Goal: Task Accomplishment & Management: Use online tool/utility

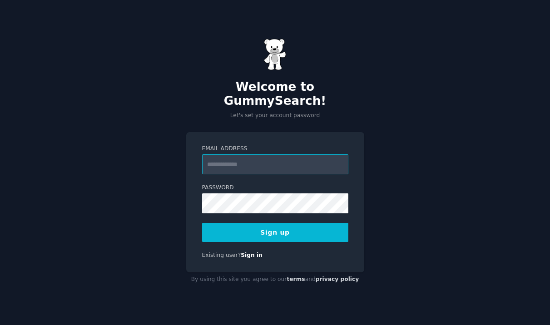
click at [248, 159] on input "Email Address" at bounding box center [275, 164] width 146 height 20
type input "**********"
click at [282, 228] on button "Sign up" at bounding box center [275, 232] width 146 height 19
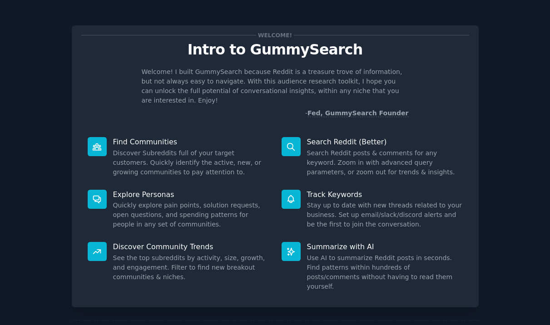
click at [344, 137] on p "Search Reddit (Better)" at bounding box center [385, 142] width 156 height 10
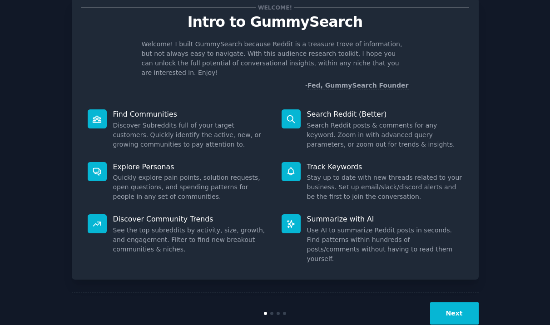
scroll to position [30, 0]
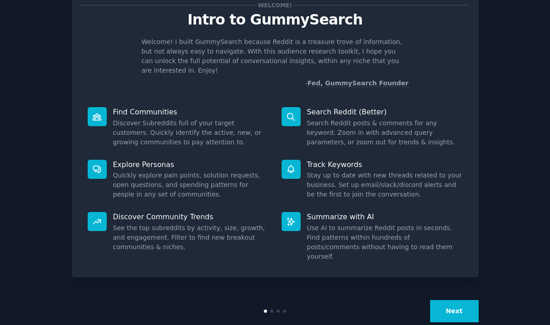
click at [436, 300] on button "Next" at bounding box center [454, 311] width 49 height 22
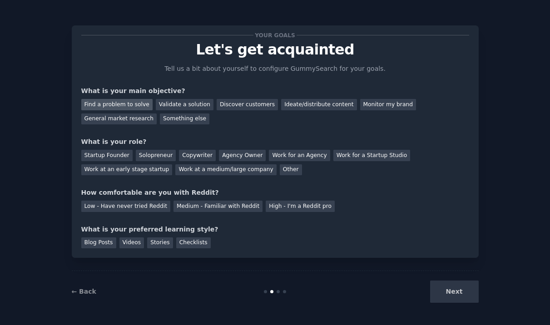
click at [115, 101] on div "Find a problem to solve" at bounding box center [116, 104] width 71 height 11
click at [185, 105] on div "Validate a solution" at bounding box center [185, 104] width 58 height 11
click at [228, 105] on div "Discover customers" at bounding box center [247, 104] width 61 height 11
click at [124, 107] on div "Find a problem to solve" at bounding box center [116, 104] width 71 height 11
click at [92, 154] on div "Startup Founder" at bounding box center [106, 155] width 51 height 11
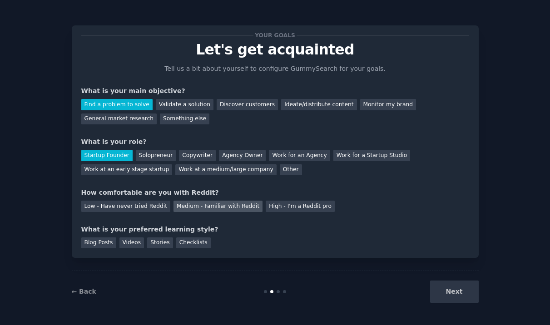
click at [223, 208] on div "Medium - Familiar with Reddit" at bounding box center [217, 206] width 89 height 11
click at [196, 247] on div "Checklists" at bounding box center [193, 243] width 35 height 11
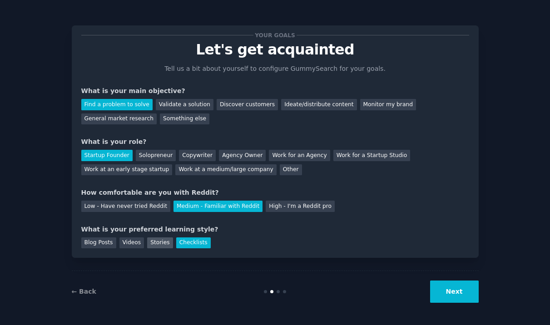
click at [163, 248] on div "Stories" at bounding box center [159, 243] width 25 height 11
click at [186, 247] on div "Checklists" at bounding box center [193, 243] width 35 height 11
click at [437, 286] on button "Next" at bounding box center [454, 292] width 49 height 22
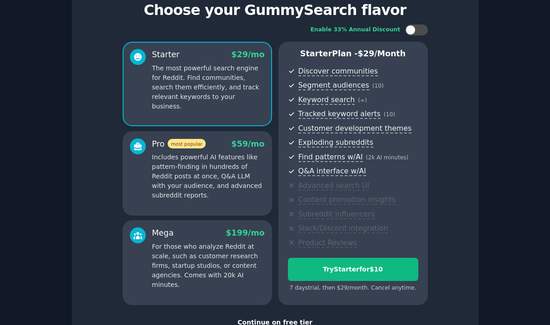
scroll to position [40, 0]
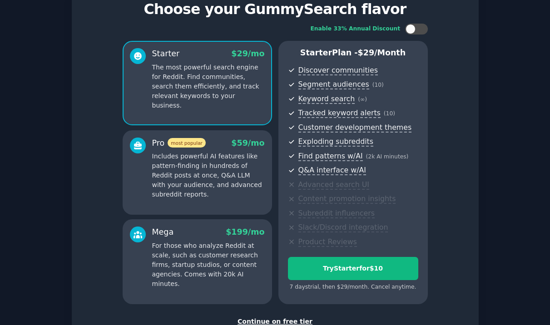
click at [211, 191] on p "Includes powerful AI features like pattern-finding in hundreds of Reddit posts …" at bounding box center [208, 176] width 113 height 48
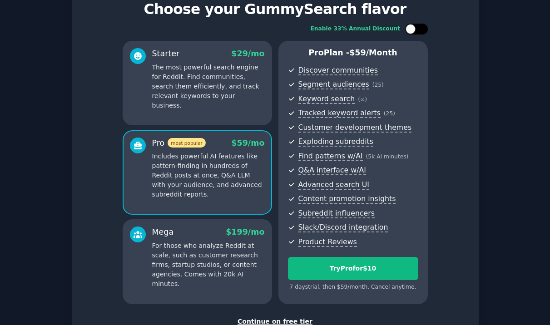
click at [414, 33] on div at bounding box center [416, 29] width 23 height 11
checkbox input "true"
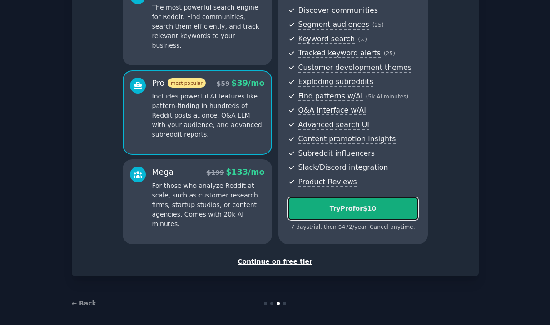
click at [358, 201] on button "Try Pro for $10" at bounding box center [353, 208] width 130 height 23
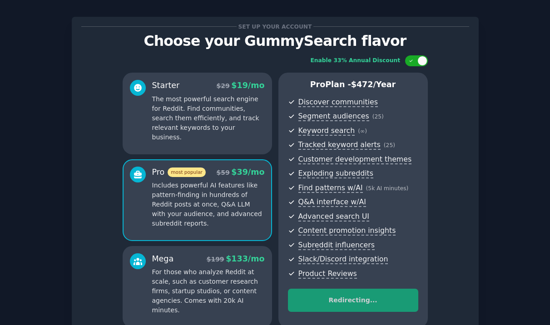
scroll to position [0, 0]
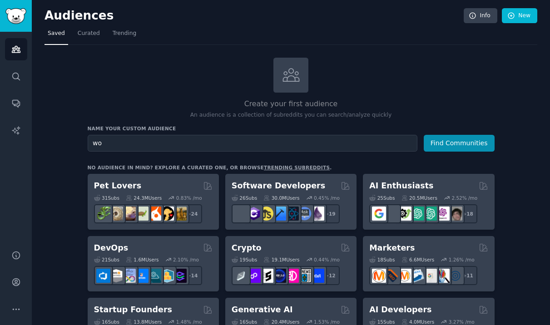
type input "w"
click at [153, 145] on input "fashion lover that are not enthusiats" at bounding box center [253, 143] width 330 height 17
drag, startPoint x: 115, startPoint y: 142, endPoint x: 270, endPoint y: 150, distance: 155.1
click at [270, 150] on input "fashion lover that are not enthusiats" at bounding box center [253, 143] width 330 height 17
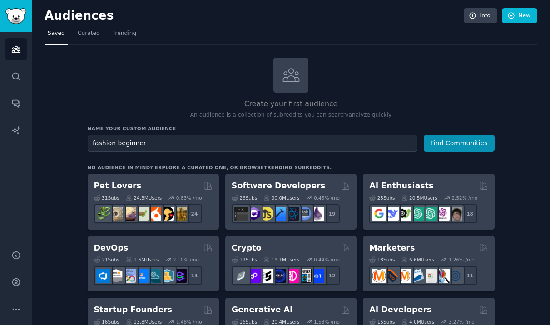
type input "fashion beginner"
click at [424, 135] on button "Find Communities" at bounding box center [459, 143] width 71 height 17
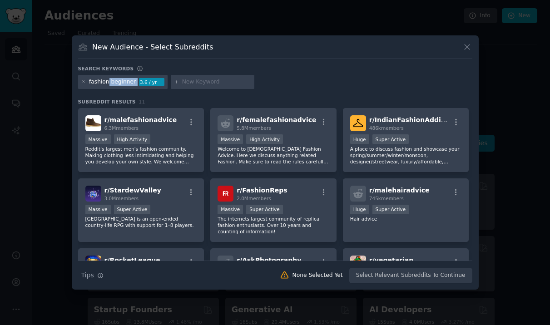
drag, startPoint x: 107, startPoint y: 84, endPoint x: 137, endPoint y: 83, distance: 30.0
click at [137, 83] on div "fashion beginner 3.6 / yr" at bounding box center [123, 82] width 90 height 15
click at [126, 84] on div "fashion beginner" at bounding box center [112, 82] width 47 height 8
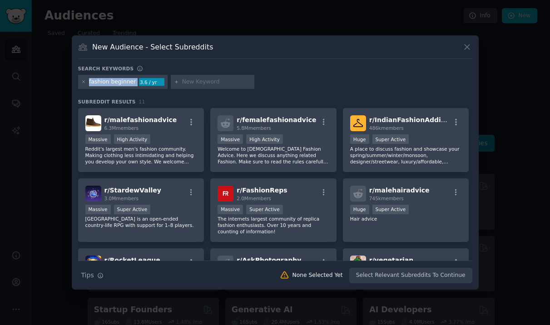
click at [126, 84] on div "fashion beginner" at bounding box center [112, 82] width 47 height 8
click at [113, 87] on div "fashion beginner 3.6 / yr" at bounding box center [123, 82] width 90 height 15
click at [131, 81] on div "fashion beginner" at bounding box center [112, 82] width 47 height 8
click at [84, 82] on icon at bounding box center [83, 82] width 2 height 2
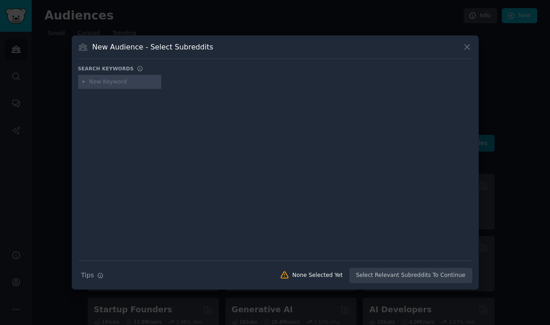
click at [96, 84] on input "text" at bounding box center [123, 82] width 69 height 8
drag, startPoint x: 110, startPoint y: 81, endPoint x: 129, endPoint y: 81, distance: 19.1
click at [129, 81] on input "fashion enthu" at bounding box center [123, 82] width 69 height 8
paste input "siast"
type input "fashion enthusiast"
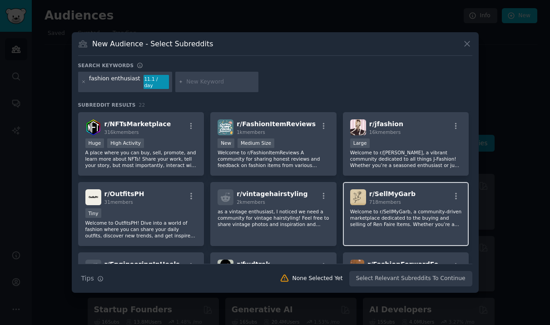
scroll to position [71, 0]
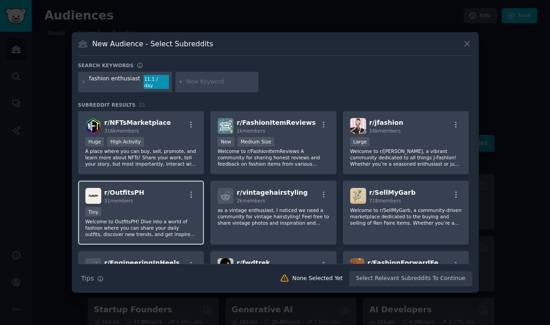
click at [136, 203] on div "r/ OutfitsPH 31 members Tiny Welcome to OutfitsPH! Dive into a world of fashion…" at bounding box center [141, 213] width 126 height 64
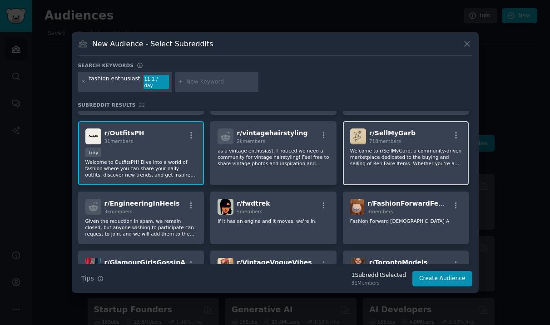
scroll to position [129, 0]
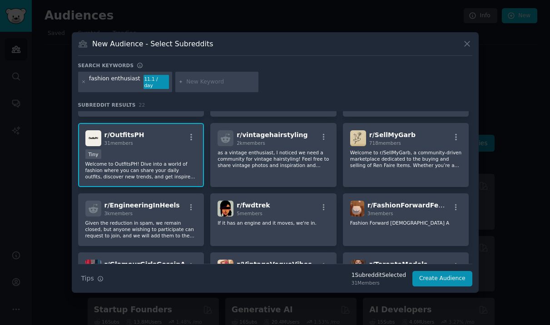
click at [114, 149] on div "Tiny" at bounding box center [141, 154] width 112 height 11
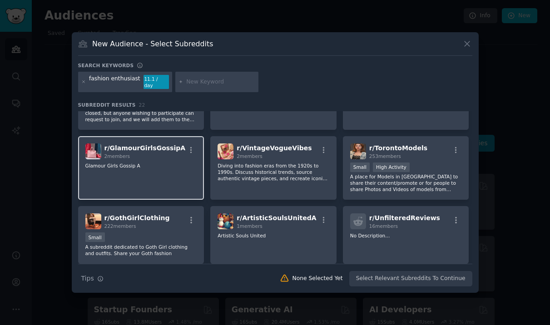
scroll to position [248, 0]
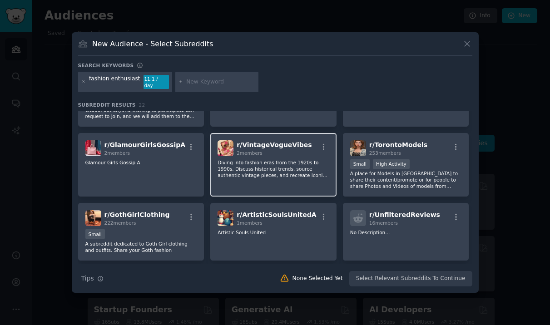
click at [322, 189] on div "r/ VintageVogueVibes 2 members Diving into fashion eras from the 1920s to 1990s…" at bounding box center [273, 165] width 126 height 64
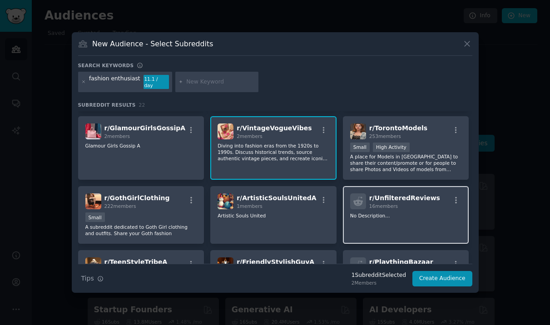
scroll to position [268, 0]
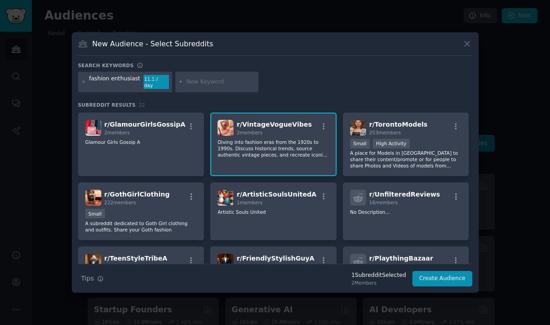
click at [337, 231] on div "r/ Warframe 886k members Huge Super Active Reddit community and fansite for the…" at bounding box center [275, 100] width 394 height 515
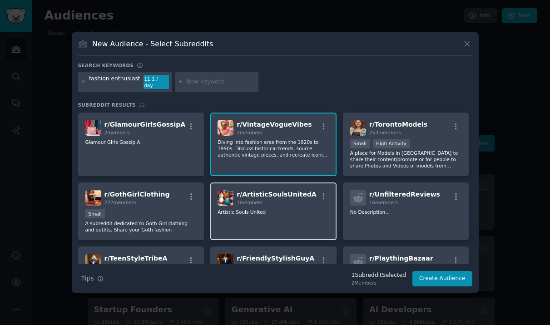
click at [320, 227] on div "r/ ArtisticSoulsUnitedA 1 members Artistic Souls United" at bounding box center [273, 212] width 126 height 58
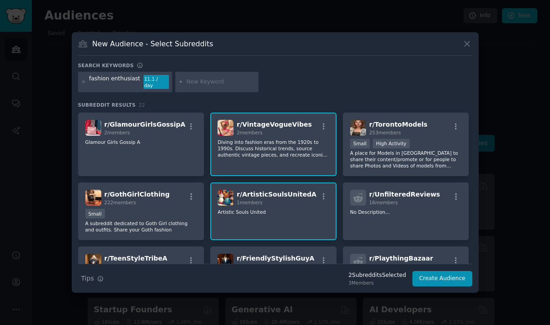
click at [320, 227] on div "r/ ArtisticSoulsUnitedA 1 members Artistic Souls United" at bounding box center [273, 212] width 126 height 58
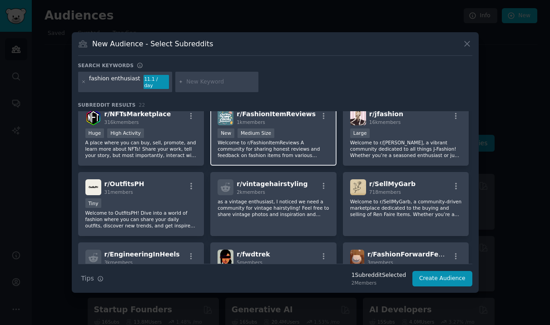
scroll to position [0, 0]
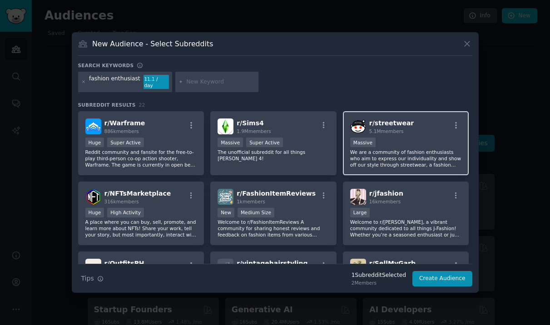
click at [448, 144] on div "Massive" at bounding box center [406, 143] width 112 height 11
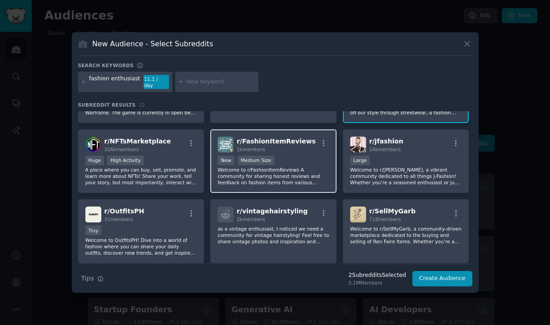
scroll to position [63, 0]
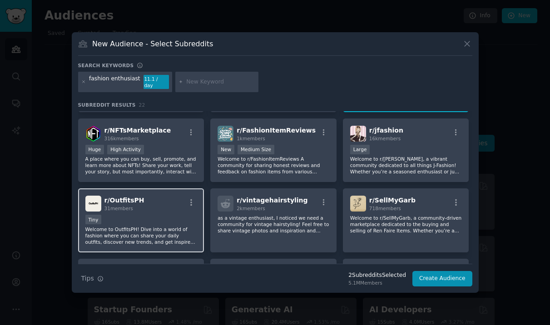
click at [141, 226] on p "Welcome to OutfitsPH! Dive into a world of fashion where you can share your dai…" at bounding box center [141, 235] width 112 height 19
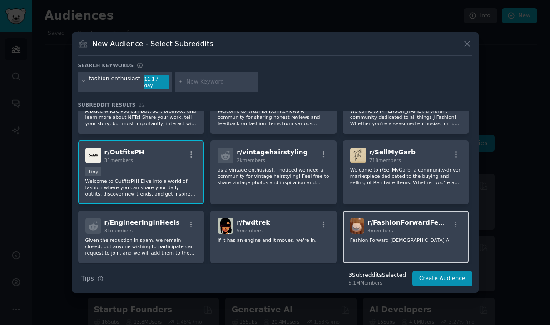
scroll to position [123, 0]
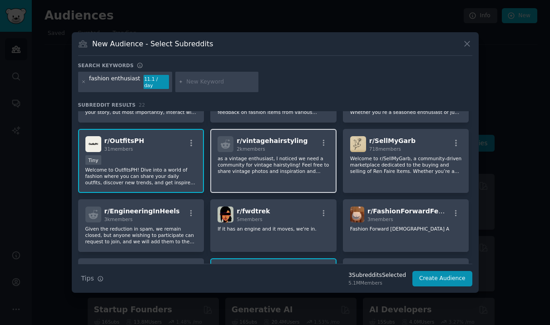
click at [270, 172] on div "r/ vintagehairstyling 2k members as a vintage enthusiast, I noticed we need a c…" at bounding box center [273, 161] width 126 height 64
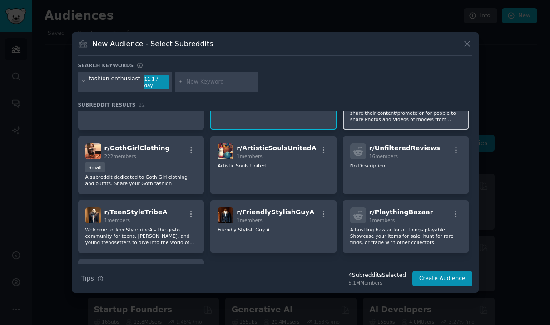
scroll to position [317, 0]
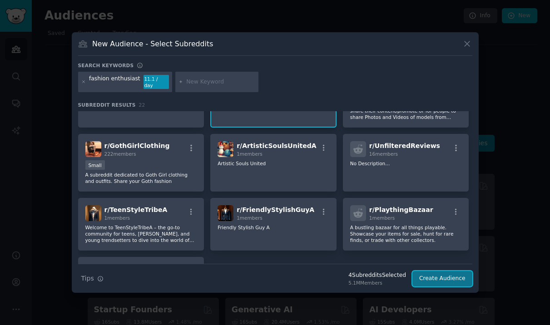
click at [444, 274] on button "Create Audience" at bounding box center [442, 278] width 60 height 15
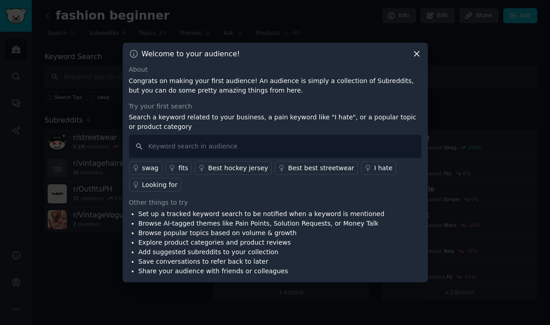
click at [416, 54] on icon at bounding box center [416, 54] width 5 height 5
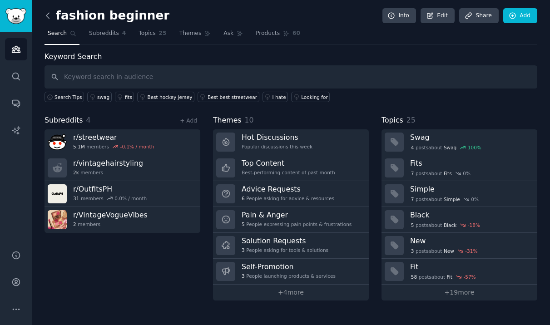
click at [47, 13] on icon at bounding box center [48, 16] width 10 height 10
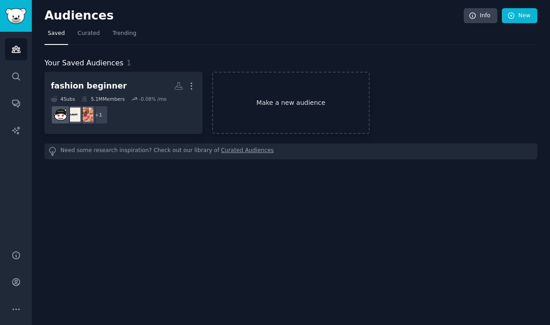
click at [293, 117] on link "Make a new audience" at bounding box center [291, 103] width 158 height 62
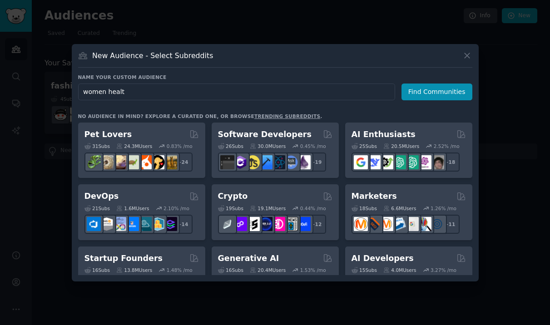
type input "women health"
click button "Find Communities" at bounding box center [436, 92] width 71 height 17
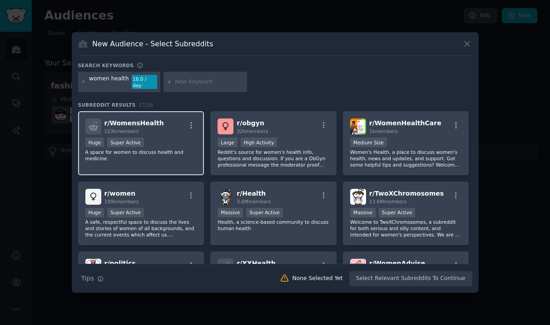
click at [167, 150] on p "A space for women to discuss health and medicine." at bounding box center [141, 155] width 112 height 13
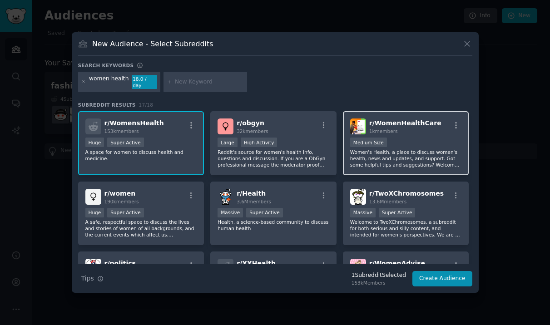
click at [431, 149] on p "Women's Health, a place to discuss women's health, news and updates, and suppor…" at bounding box center [406, 158] width 112 height 19
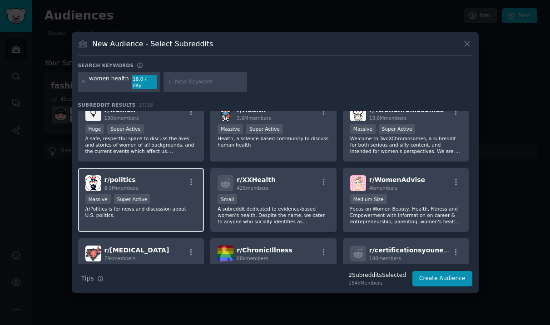
scroll to position [84, 0]
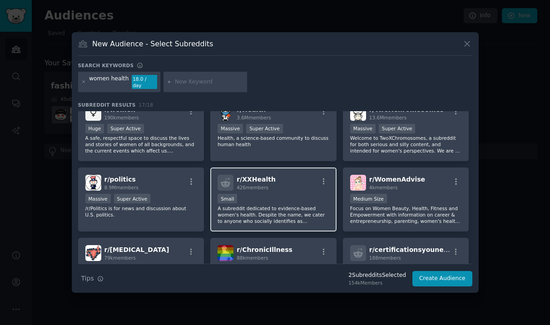
click at [309, 213] on p "A subreddit dedicated to evidence-based women's health. Despite the name, we ca…" at bounding box center [274, 214] width 112 height 19
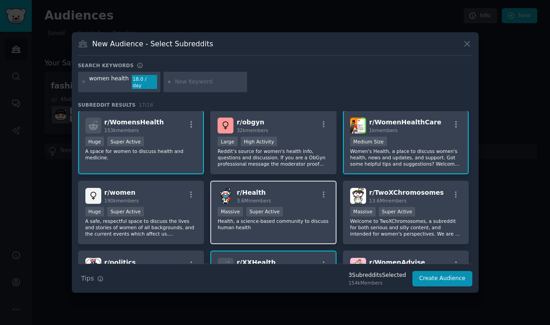
scroll to position [0, 0]
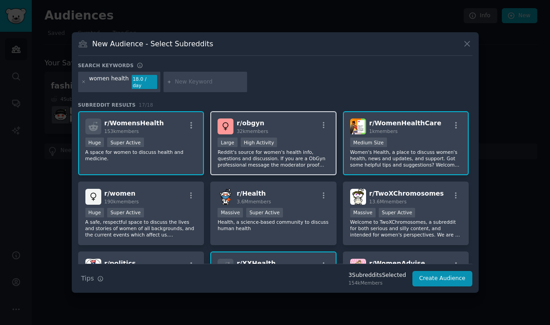
click at [313, 154] on p "Reddit's source for women's health info, questions and discussion. If you are a…" at bounding box center [274, 158] width 112 height 19
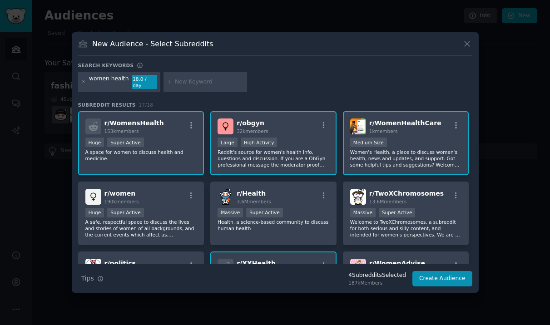
click at [201, 79] on input "text" at bounding box center [209, 82] width 69 height 8
type input "mental health"
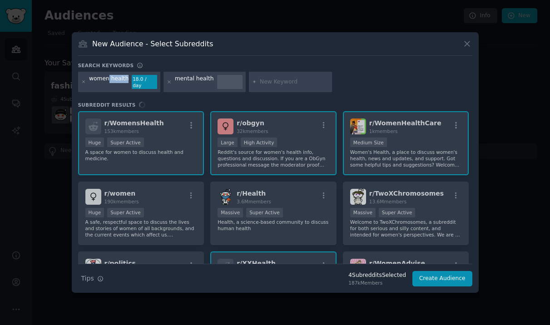
drag, startPoint x: 108, startPoint y: 82, endPoint x: 126, endPoint y: 80, distance: 18.7
click at [126, 80] on div "women health 18.0 / day" at bounding box center [119, 82] width 83 height 21
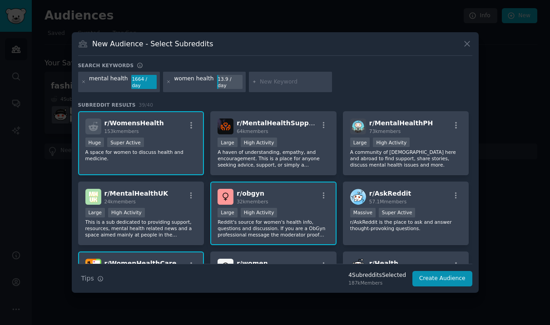
click at [365, 75] on div "mental health 1664 / day women health 13.9 / day" at bounding box center [275, 84] width 394 height 24
click at [287, 79] on input "text" at bounding box center [294, 82] width 69 height 8
type input "asian women health"
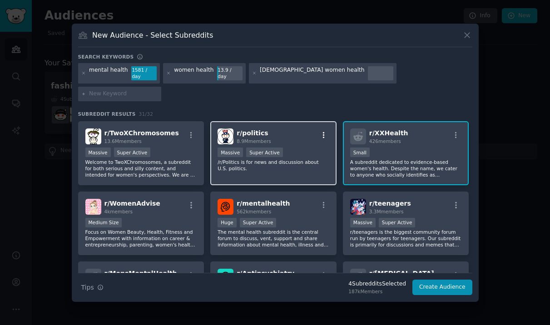
scroll to position [203, 0]
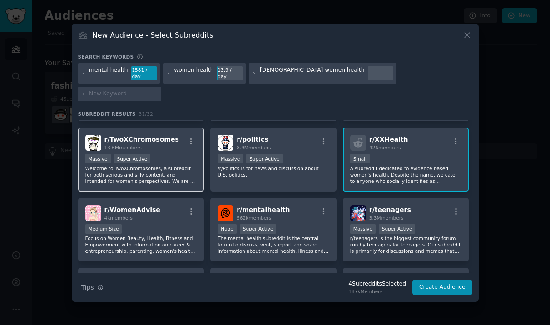
click at [156, 154] on div ">= 95th percentile for submissions / day Massive Super Active" at bounding box center [141, 159] width 112 height 11
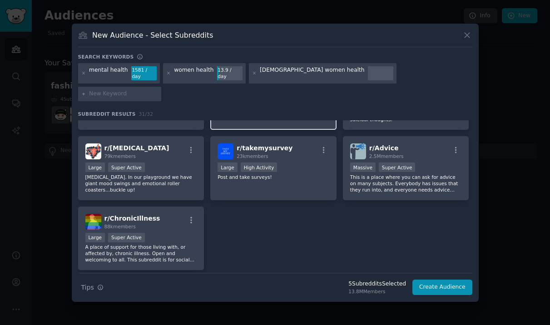
scroll to position [614, 0]
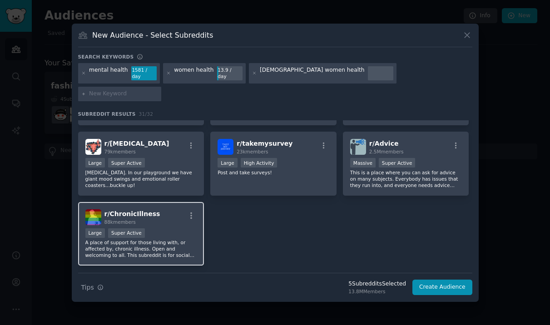
click at [167, 214] on div "r/ ChronicIllness 88k members Large Super Active A place of support for those l…" at bounding box center [141, 234] width 126 height 64
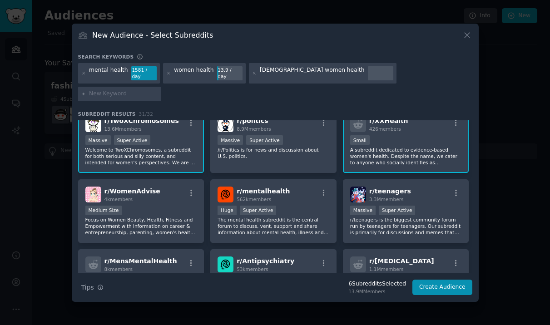
scroll to position [0, 0]
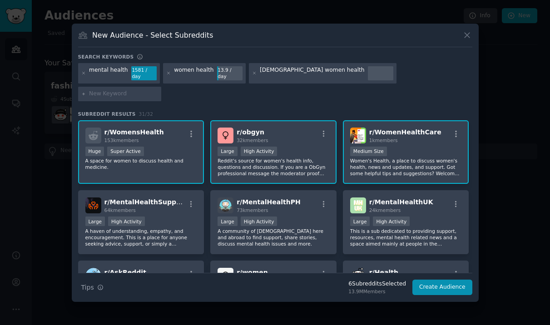
click at [158, 90] on input "text" at bounding box center [123, 94] width 69 height 8
type input "women health care"
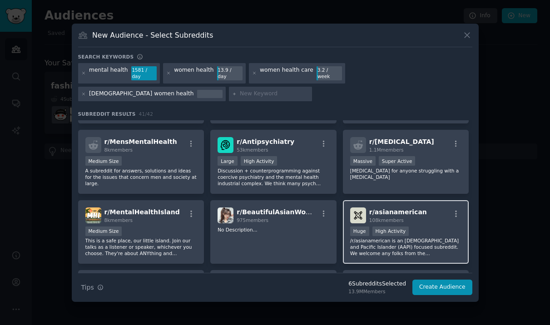
scroll to position [342, 0]
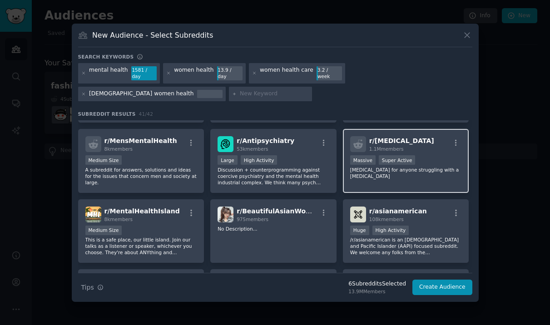
click at [423, 168] on p "Peer support for anyone struggling with a depressive disorder" at bounding box center [406, 173] width 112 height 13
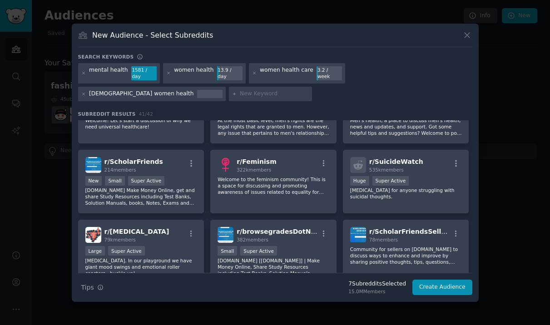
scroll to position [674, 0]
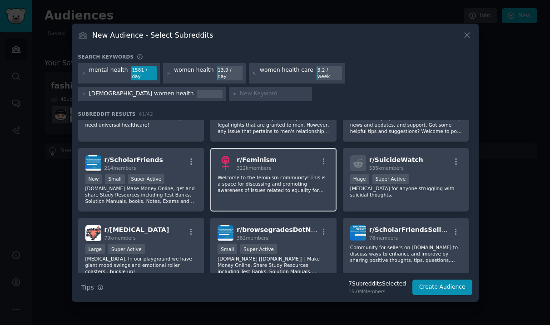
click at [260, 191] on div "r/ Feminism 322k members Welcome to the feminism community! This is a space for…" at bounding box center [273, 180] width 126 height 64
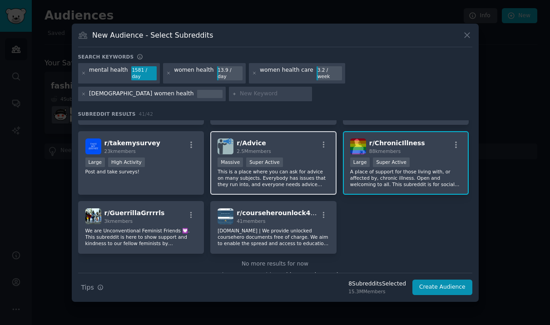
scroll to position [844, 0]
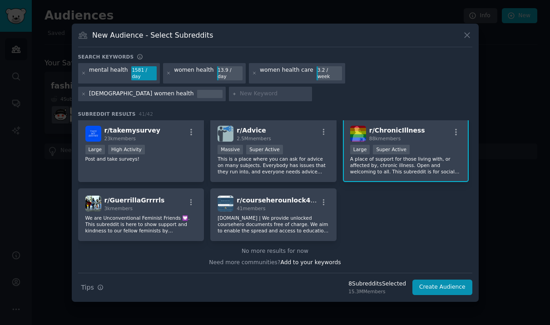
click at [229, 94] on div at bounding box center [271, 94] width 84 height 15
click at [240, 92] on input "text" at bounding box center [274, 94] width 69 height 8
type input "femtech"
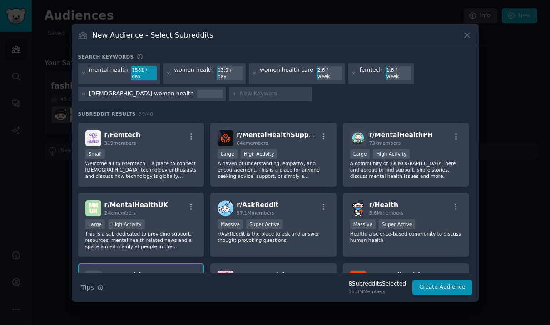
scroll to position [138, 0]
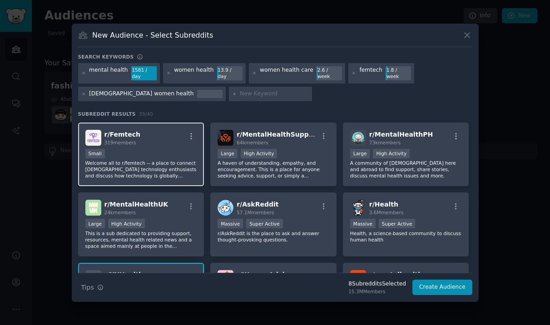
click at [156, 138] on div "r/ Femtech 319 members" at bounding box center [141, 138] width 112 height 16
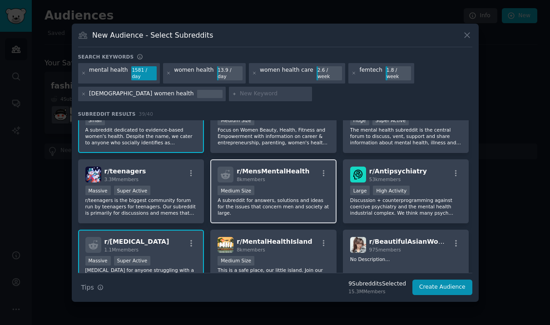
scroll to position [313, 0]
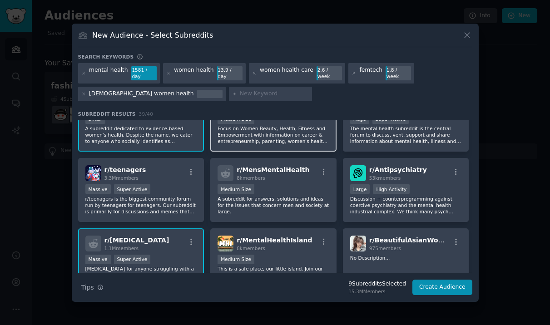
click at [315, 143] on div "r/ WomenAdvise 4k members Medium Size Focus on Women Beauty, Health, Fitness an…" at bounding box center [273, 120] width 126 height 64
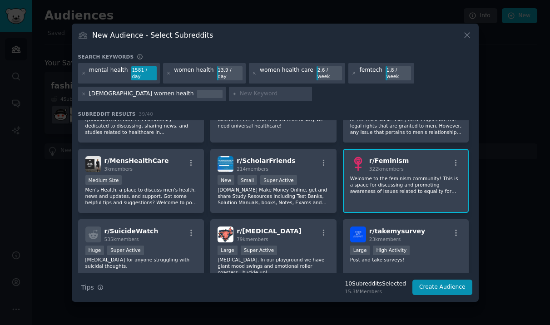
scroll to position [661, 0]
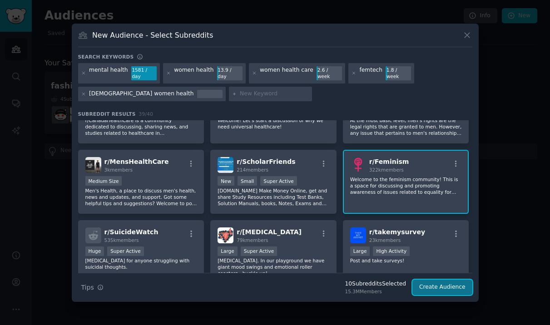
click at [445, 287] on button "Create Audience" at bounding box center [442, 287] width 60 height 15
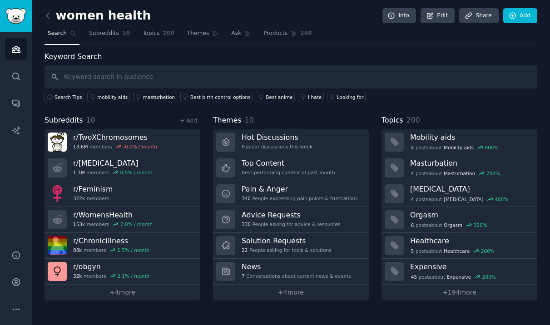
click at [64, 35] on span "Search" at bounding box center [57, 34] width 19 height 8
click at [48, 11] on icon at bounding box center [48, 16] width 10 height 10
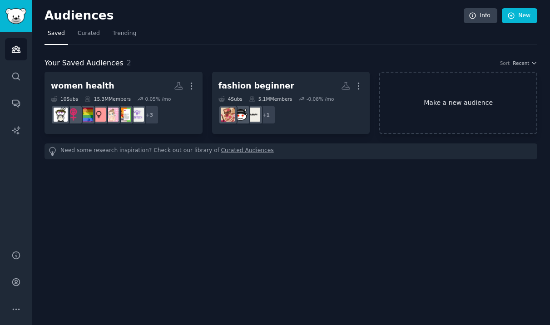
click at [464, 107] on link "Make a new audience" at bounding box center [458, 103] width 158 height 62
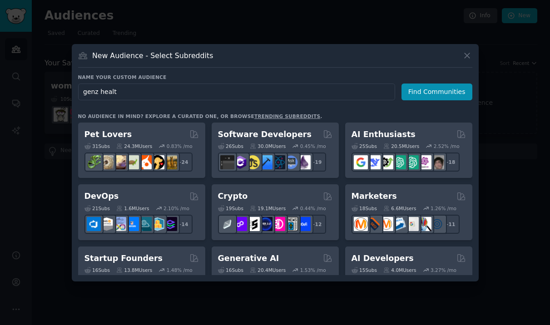
type input "genz health"
click button "Find Communities" at bounding box center [436, 92] width 71 height 17
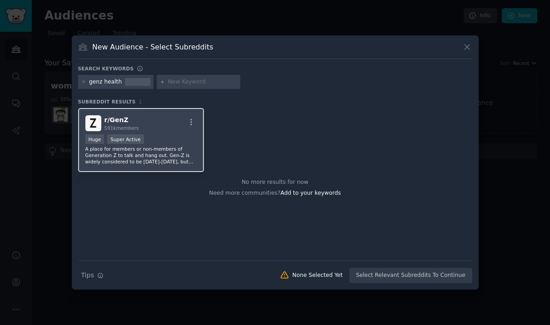
click at [190, 154] on p "A place for members or non-members of Generation Z to talk and hang out. Gen-Z …" at bounding box center [141, 155] width 112 height 19
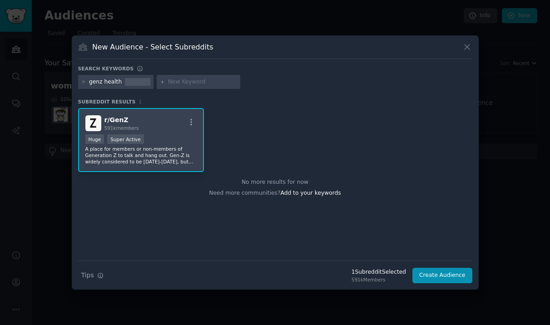
click at [195, 82] on input "text" at bounding box center [202, 82] width 69 height 8
type input "h"
type input "healthcare"
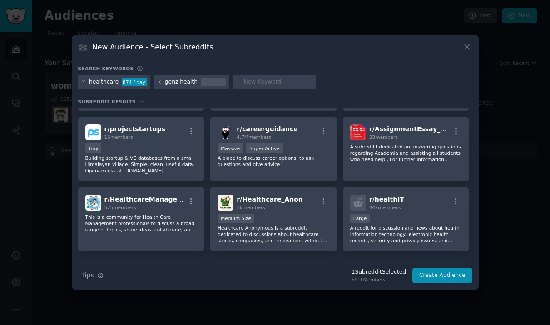
scroll to position [418, 0]
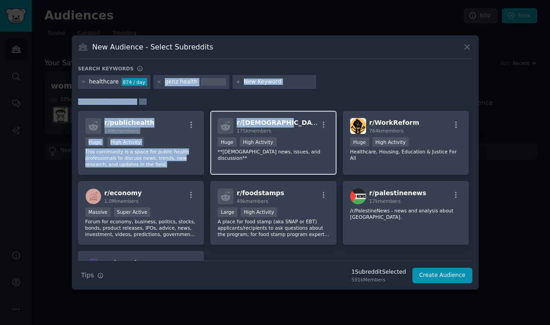
drag, startPoint x: 156, startPoint y: 82, endPoint x: 300, endPoint y: 119, distance: 148.6
click at [300, 119] on div "Search keywords healthcare 874 / day genz health Subreddit Results 25 r/ health…" at bounding box center [275, 174] width 394 height 218
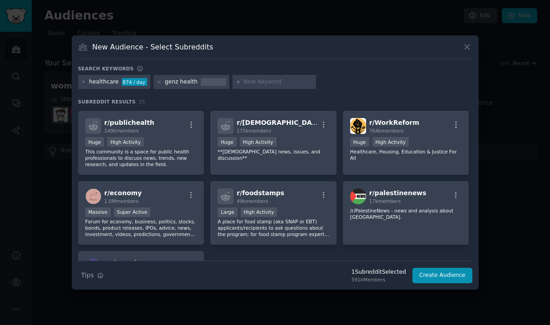
click at [160, 99] on h3 "Subreddit Results 25" at bounding box center [275, 102] width 394 height 6
click at [83, 82] on icon at bounding box center [83, 81] width 5 height 5
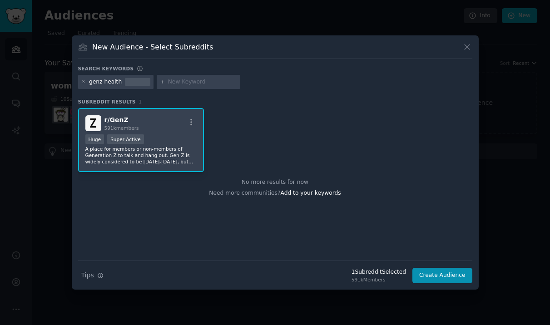
click at [183, 78] on input "text" at bounding box center [202, 82] width 69 height 8
type input "women+"
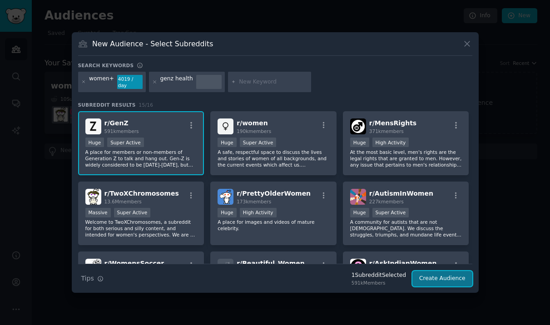
click at [436, 282] on button "Create Audience" at bounding box center [442, 278] width 60 height 15
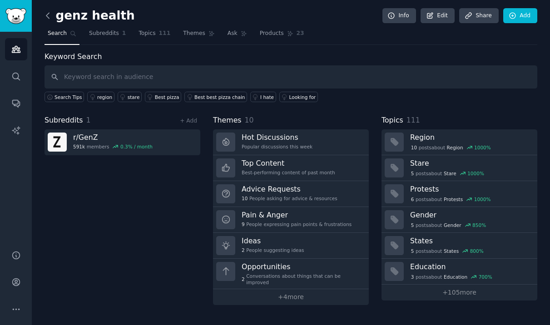
click at [45, 16] on icon at bounding box center [48, 16] width 10 height 10
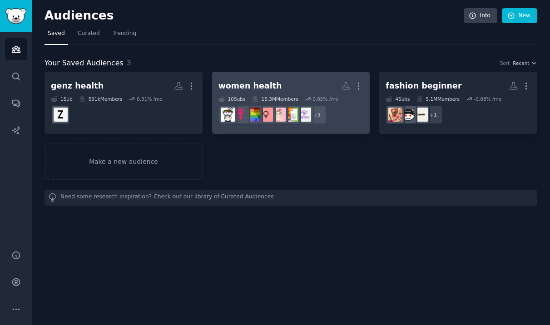
click at [258, 79] on h2 "women health More" at bounding box center [290, 86] width 145 height 16
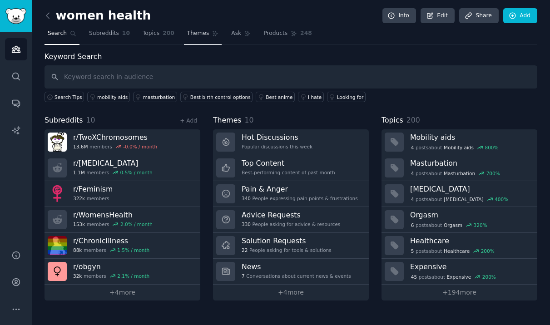
click at [192, 31] on span "Themes" at bounding box center [198, 34] width 22 height 8
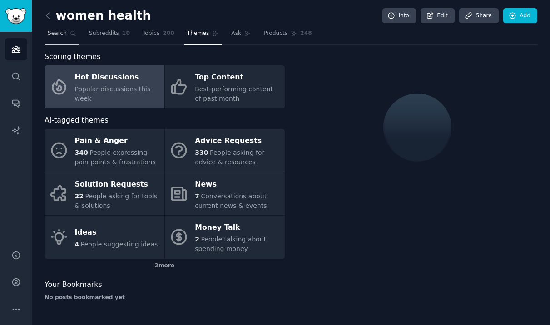
click at [55, 33] on span "Search" at bounding box center [57, 34] width 19 height 8
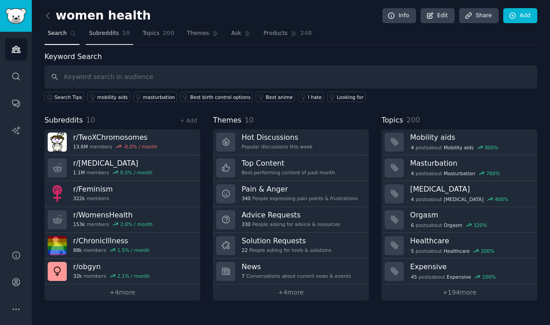
click at [113, 30] on span "Subreddits" at bounding box center [104, 34] width 30 height 8
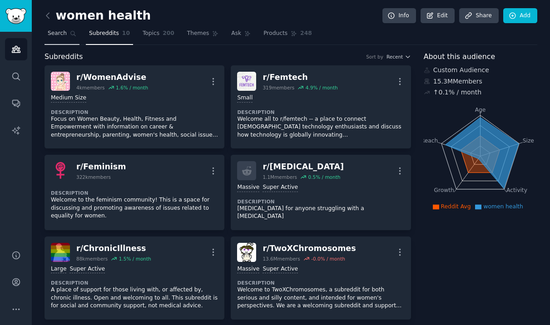
click at [57, 42] on link "Search" at bounding box center [62, 35] width 35 height 19
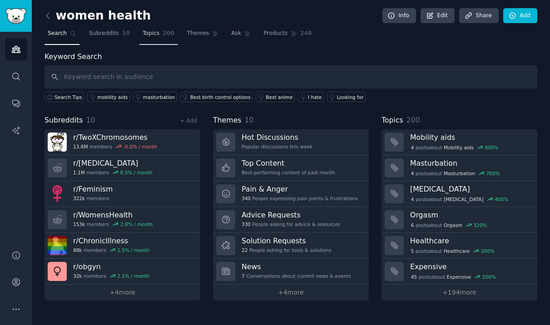
click at [149, 40] on link "Topics 200" at bounding box center [158, 35] width 38 height 19
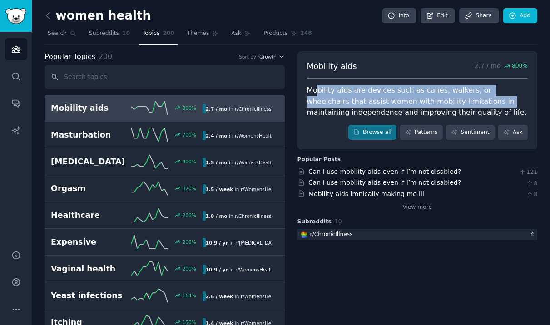
drag, startPoint x: 317, startPoint y: 90, endPoint x: 451, endPoint y: 103, distance: 134.1
click at [451, 103] on div "Mobility aids are devices such as canes, walkers, or wheelchairs that assist wo…" at bounding box center [417, 102] width 221 height 34
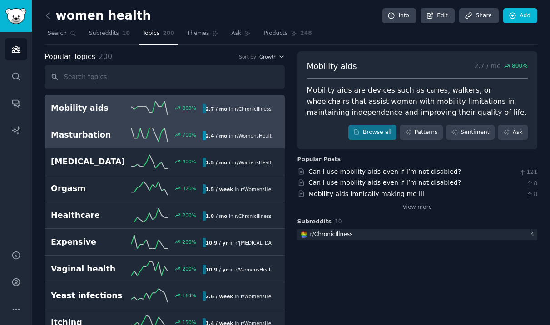
click at [85, 134] on h2 "Masturbation" at bounding box center [89, 134] width 76 height 11
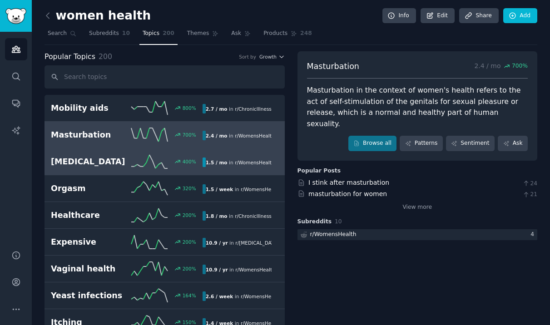
click at [101, 168] on div "Bacterial vaginosis 400 % 1.5 / mo in r/ WomensHealth" at bounding box center [165, 162] width 228 height 14
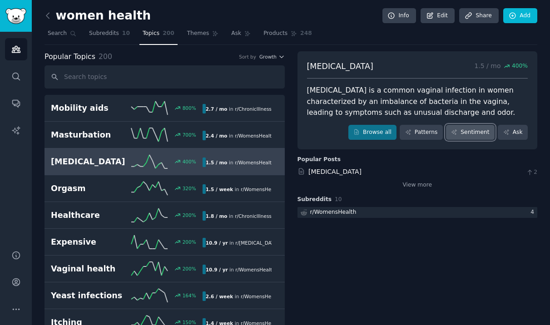
click at [477, 137] on link "Sentiment" at bounding box center [470, 132] width 49 height 15
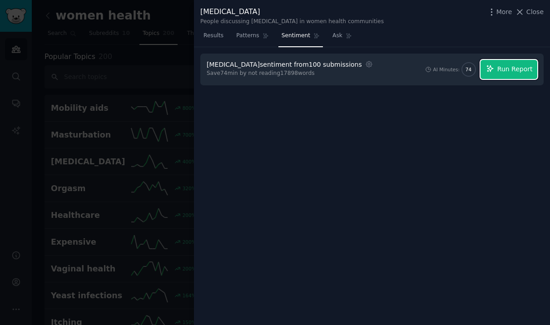
click at [508, 71] on span "Run Report" at bounding box center [514, 69] width 35 height 10
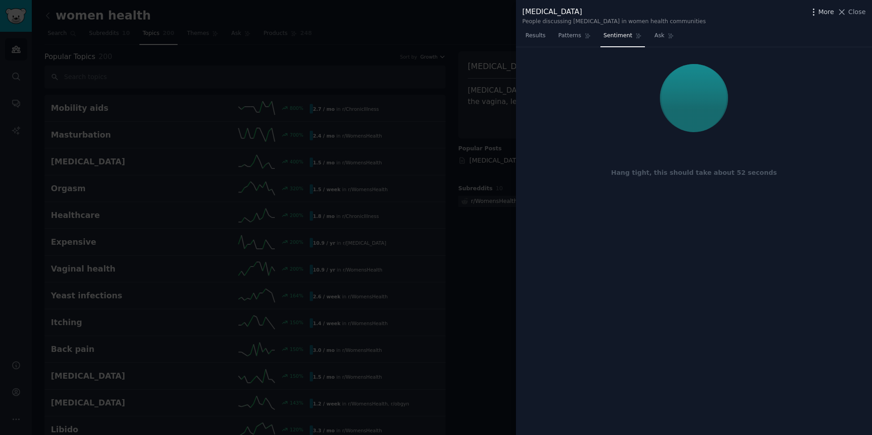
click at [550, 13] on icon "button" at bounding box center [814, 12] width 10 height 10
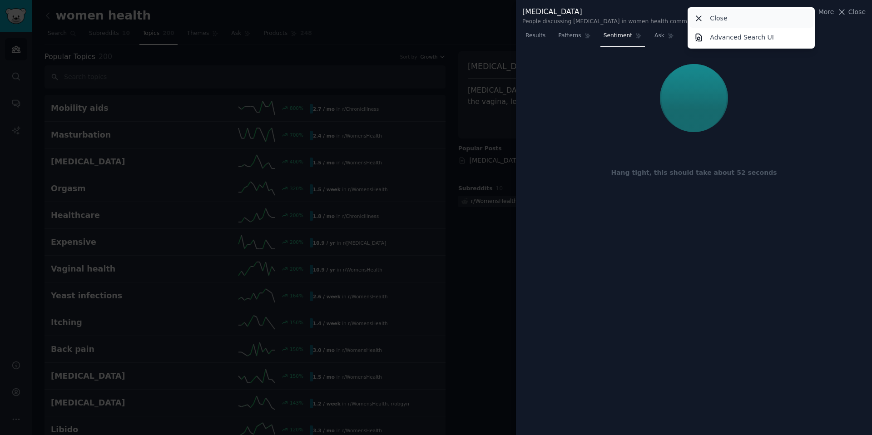
click at [550, 25] on div "Close" at bounding box center [751, 18] width 124 height 19
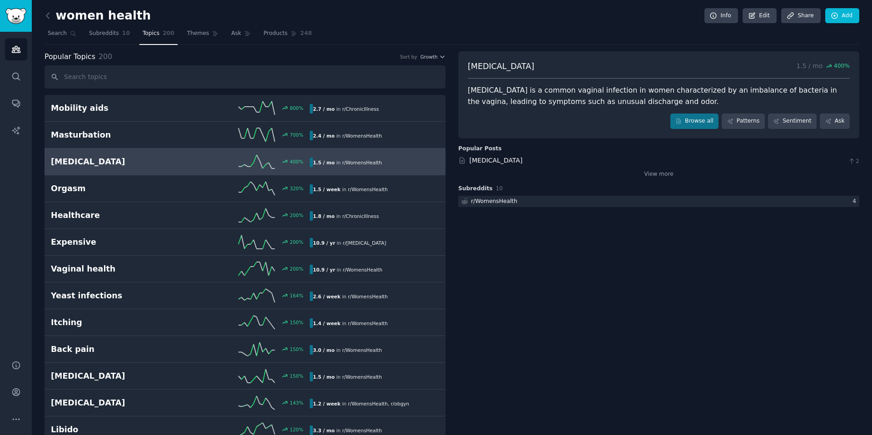
click at [550, 65] on span "400 %" at bounding box center [838, 66] width 24 height 8
click at [500, 104] on div "Bacterial vaginosis is a common vaginal infection in women characterized by an …" at bounding box center [659, 96] width 382 height 22
drag, startPoint x: 480, startPoint y: 94, endPoint x: 660, endPoint y: 100, distance: 180.4
click at [550, 100] on div "Bacterial vaginosis is a common vaginal infection in women characterized by an …" at bounding box center [659, 96] width 382 height 22
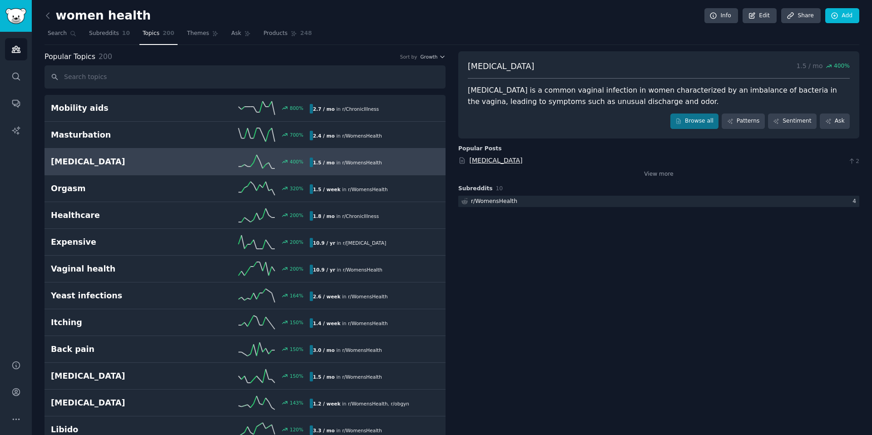
click at [490, 159] on link "Bacterial vaginosis" at bounding box center [496, 160] width 53 height 7
click at [550, 173] on link "View more" at bounding box center [659, 174] width 30 height 8
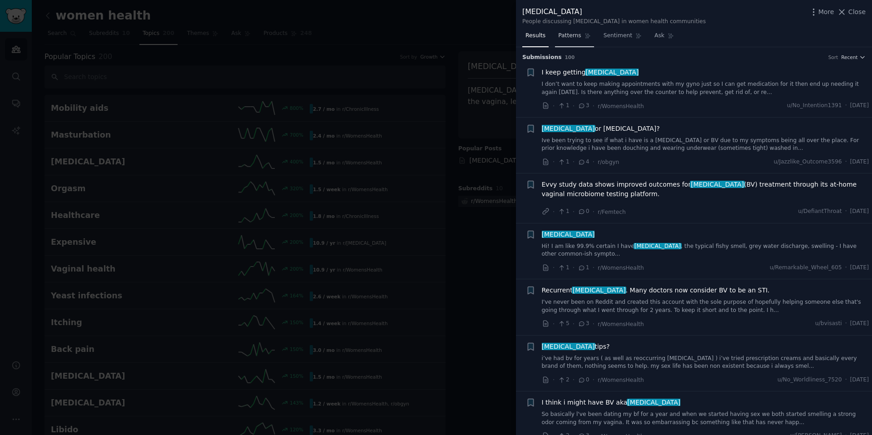
click at [550, 36] on span "Patterns" at bounding box center [569, 36] width 23 height 8
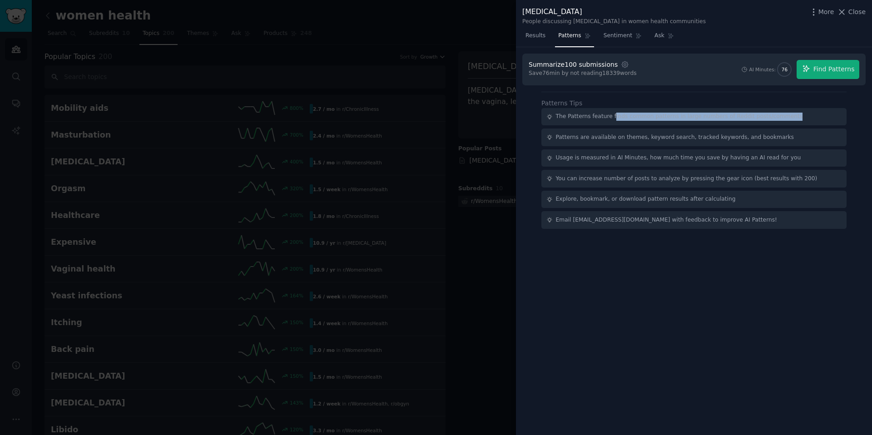
drag, startPoint x: 612, startPoint y: 116, endPoint x: 844, endPoint y: 118, distance: 231.6
click at [550, 118] on div "The Patterns feature finds common patterns in large numbers of Reddit posts/com…" at bounding box center [693, 117] width 305 height 18
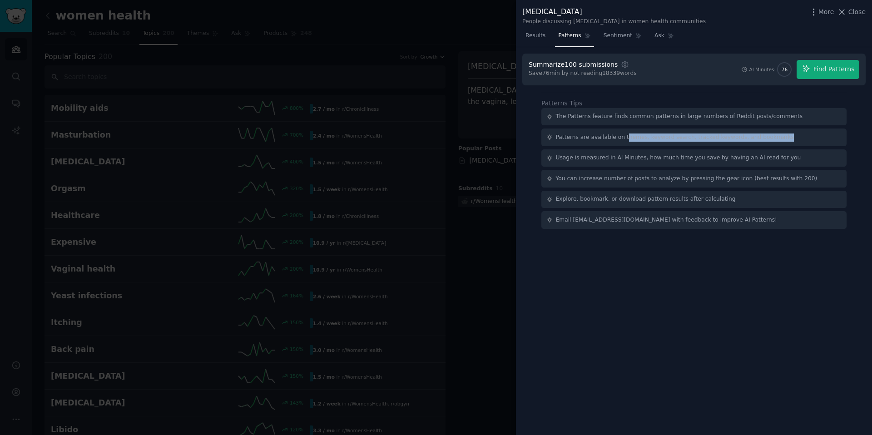
drag, startPoint x: 806, startPoint y: 139, endPoint x: 624, endPoint y: 136, distance: 181.2
click at [550, 136] on div "Patterns are available on themes, keyword search, tracked keywords, and bookmar…" at bounding box center [693, 138] width 305 height 18
click at [550, 136] on div "Patterns are available on themes, keyword search, tracked keywords, and bookmar…" at bounding box center [675, 138] width 238 height 8
click at [550, 74] on button "Find Patterns" at bounding box center [828, 69] width 63 height 19
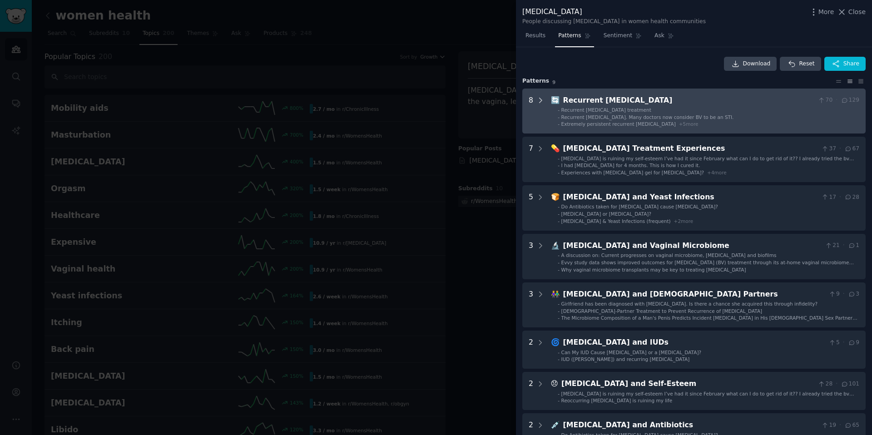
click at [540, 103] on icon at bounding box center [540, 100] width 8 height 8
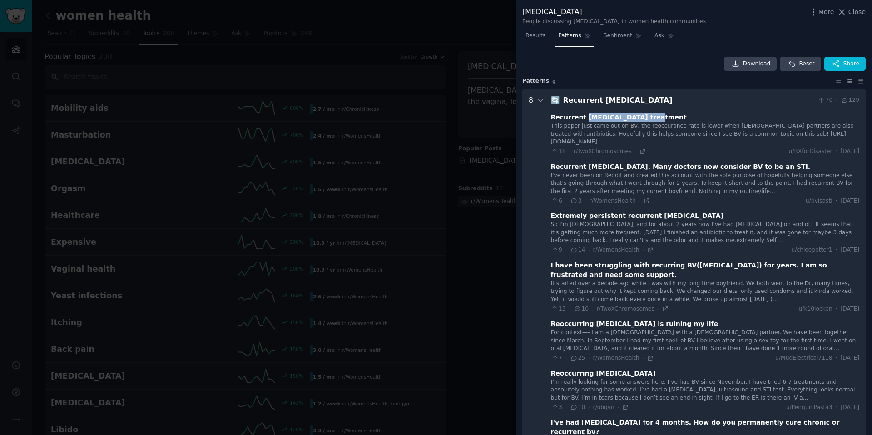
drag, startPoint x: 582, startPoint y: 115, endPoint x: 640, endPoint y: 115, distance: 57.7
click at [550, 115] on div "Recurrent bacterial vaginosis treatment" at bounding box center [619, 118] width 136 height 10
copy div "bacterial vaginosis"
click at [550, 175] on div "I've never been on Reddit and created this account with the sole purpose of hop…" at bounding box center [705, 184] width 308 height 24
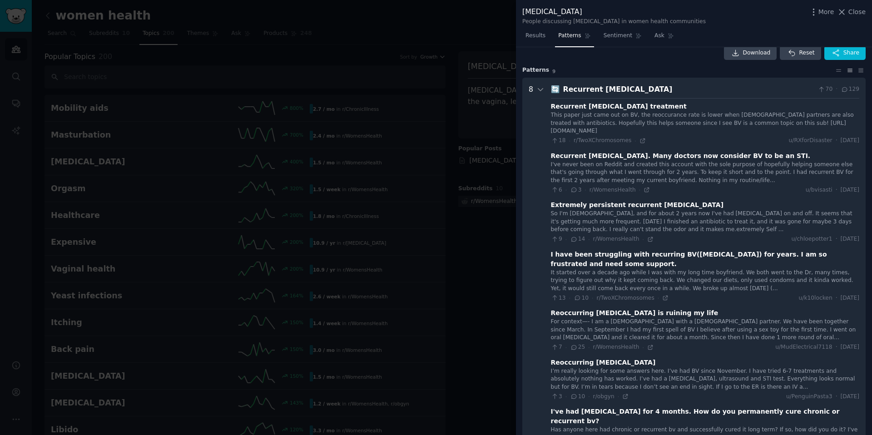
scroll to position [14, 0]
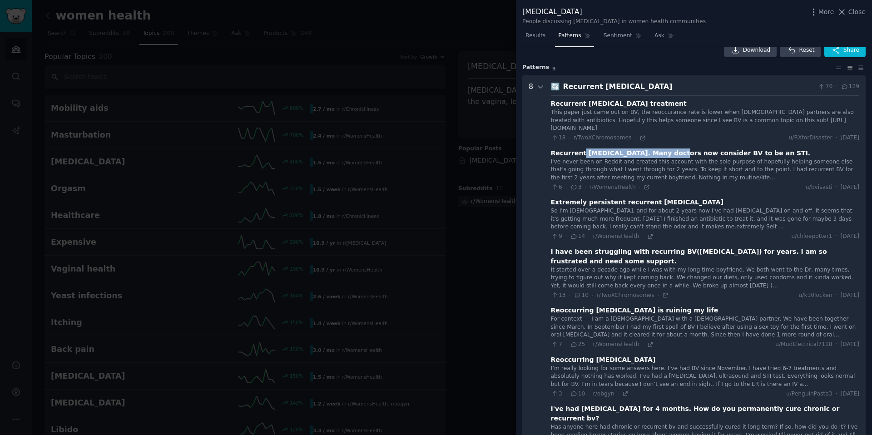
drag, startPoint x: 581, startPoint y: 154, endPoint x: 660, endPoint y: 154, distance: 79.5
click at [550, 154] on div "Recurrent bacterial vaginosis. Many doctors now consider BV to be an STI." at bounding box center [681, 154] width 260 height 10
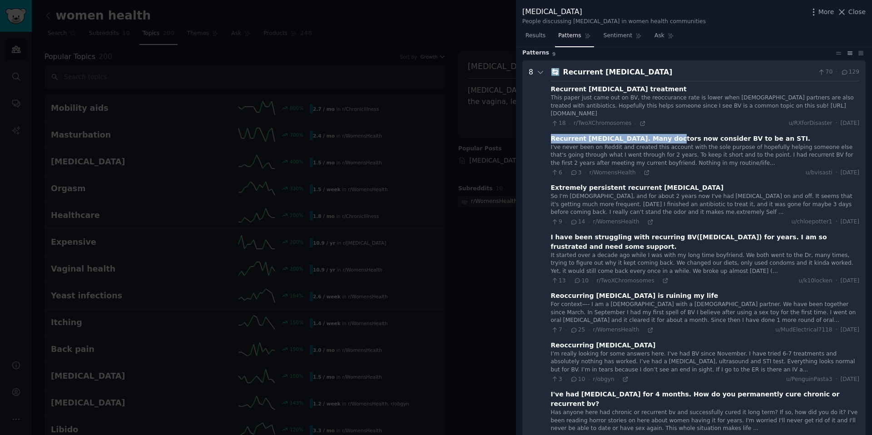
drag, startPoint x: 552, startPoint y: 139, endPoint x: 655, endPoint y: 139, distance: 103.1
click at [550, 139] on div "Recurrent bacterial vaginosis. Many doctors now consider BV to be an STI." at bounding box center [681, 139] width 260 height 10
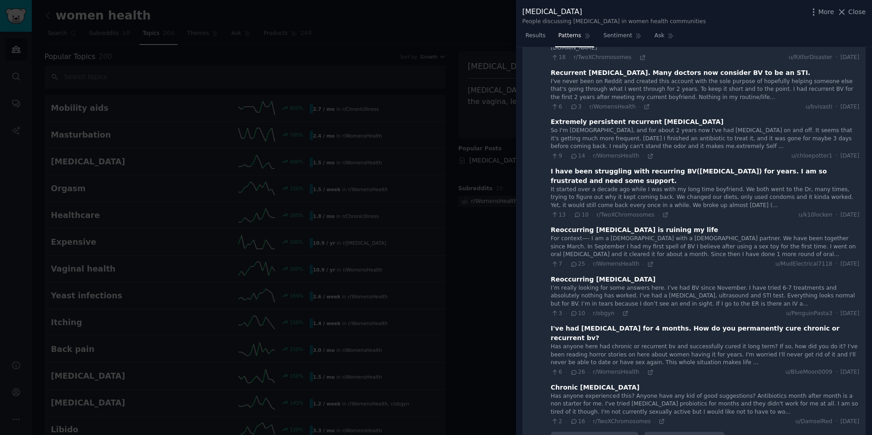
scroll to position [94, 0]
drag, startPoint x: 585, startPoint y: 119, endPoint x: 693, endPoint y: 125, distance: 108.7
click at [550, 125] on div "Extremely persistent recurrent bacterial vaginosis" at bounding box center [637, 122] width 173 height 10
drag, startPoint x: 709, startPoint y: 123, endPoint x: 645, endPoint y: 122, distance: 63.6
click at [550, 122] on div "Extremely persistent recurrent bacterial vaginosis" at bounding box center [705, 122] width 308 height 10
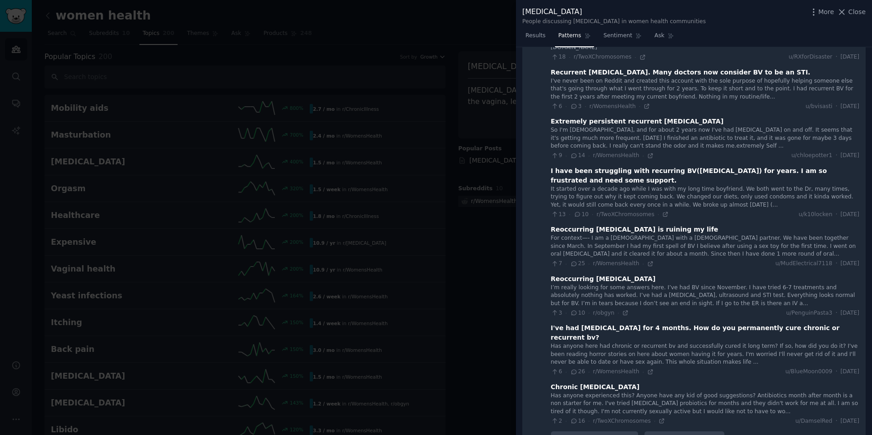
click at [550, 122] on div "Extremely persistent recurrent bacterial vaginosis" at bounding box center [637, 122] width 173 height 10
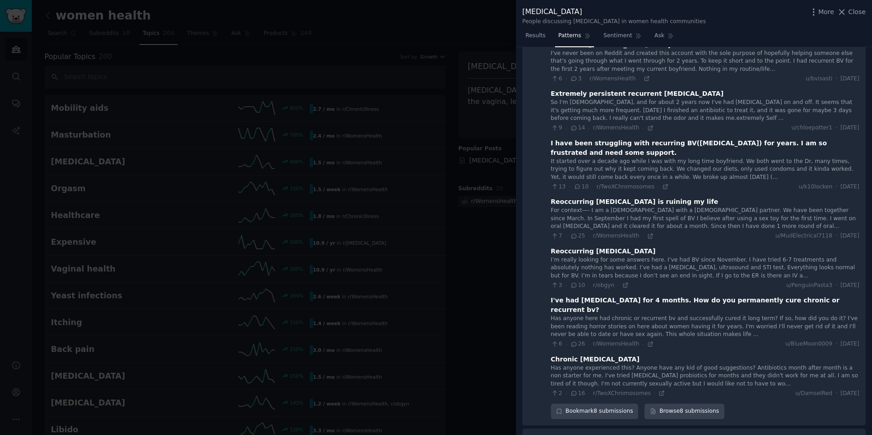
scroll to position [134, 0]
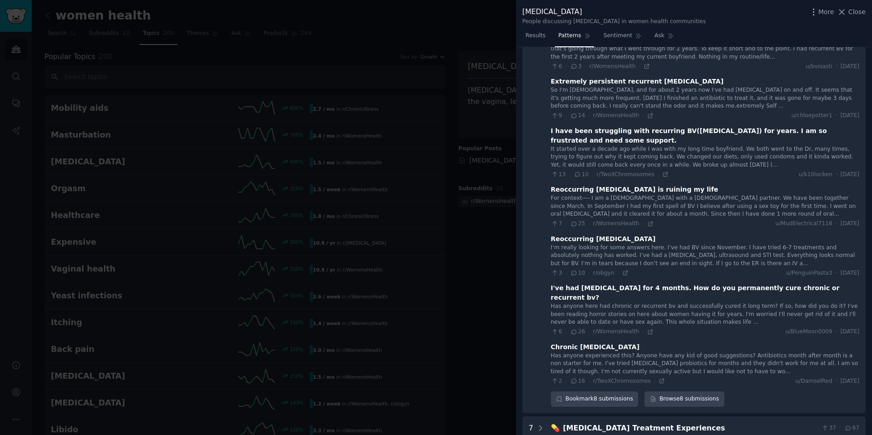
drag, startPoint x: 564, startPoint y: 129, endPoint x: 617, endPoint y: 139, distance: 53.5
click at [550, 139] on div "I have been struggling with recurring BV(Bacterial Vaginosis) for years. I am s…" at bounding box center [705, 135] width 308 height 19
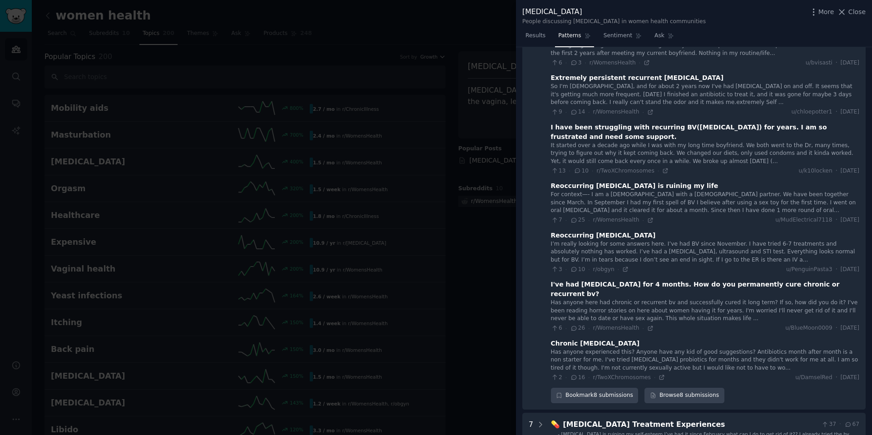
scroll to position [139, 0]
drag, startPoint x: 552, startPoint y: 184, endPoint x: 686, endPoint y: 184, distance: 134.0
click at [550, 184] on div "Reoccurring bacterial vaginosis is ruining my life" at bounding box center [635, 185] width 168 height 10
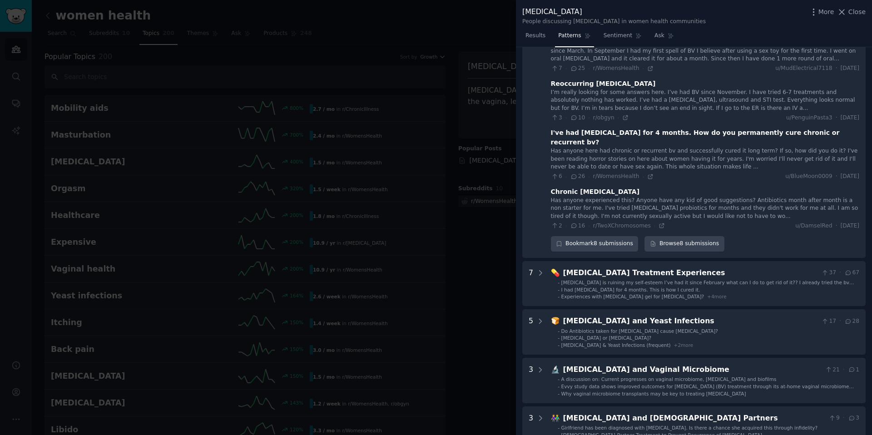
scroll to position [291, 0]
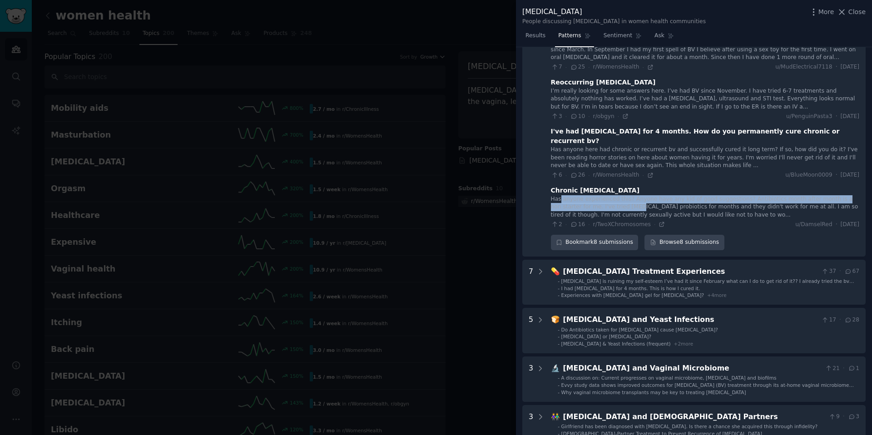
drag, startPoint x: 561, startPoint y: 188, endPoint x: 625, endPoint y: 194, distance: 64.3
click at [550, 195] on div "Has anyone experienced this? Anyone have any kid of good suggestions? Antibioti…" at bounding box center [705, 207] width 308 height 24
drag, startPoint x: 653, startPoint y: 192, endPoint x: 747, endPoint y: 197, distance: 93.7
click at [550, 197] on div "Has anyone experienced this? Anyone have any kid of good suggestions? Antibioti…" at bounding box center [705, 207] width 308 height 24
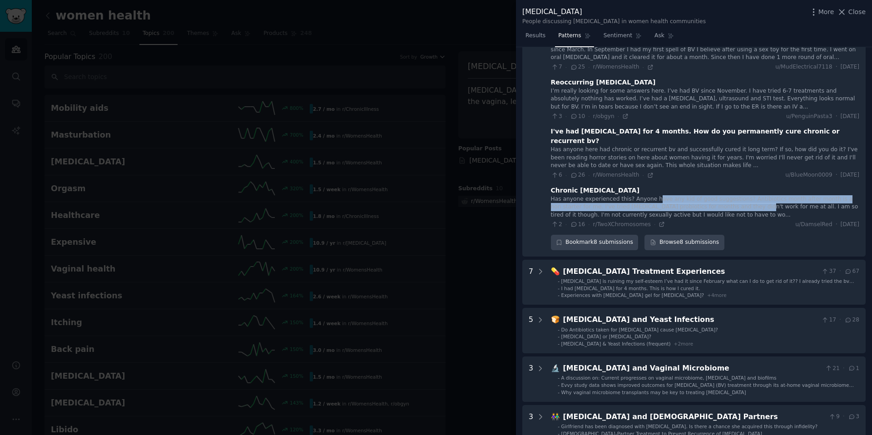
click at [550, 197] on div "Has anyone experienced this? Anyone have any kid of good suggestions? Antibioti…" at bounding box center [705, 207] width 308 height 24
drag, startPoint x: 600, startPoint y: 195, endPoint x: 674, endPoint y: 195, distance: 74.0
click at [550, 195] on div "Has anyone experienced this? Anyone have any kid of good suggestions? Antibioti…" at bounding box center [705, 207] width 308 height 24
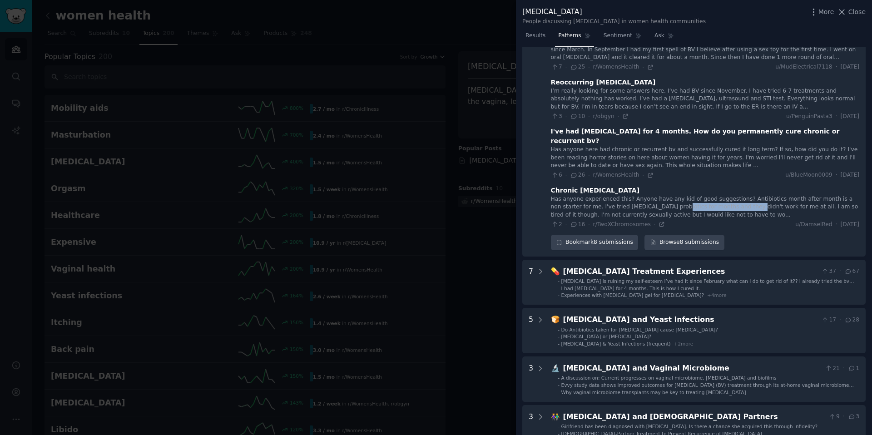
drag, startPoint x: 666, startPoint y: 197, endPoint x: 737, endPoint y: 198, distance: 70.9
click at [550, 198] on div "Has anyone experienced this? Anyone have any kid of good suggestions? Antibioti…" at bounding box center [705, 207] width 308 height 24
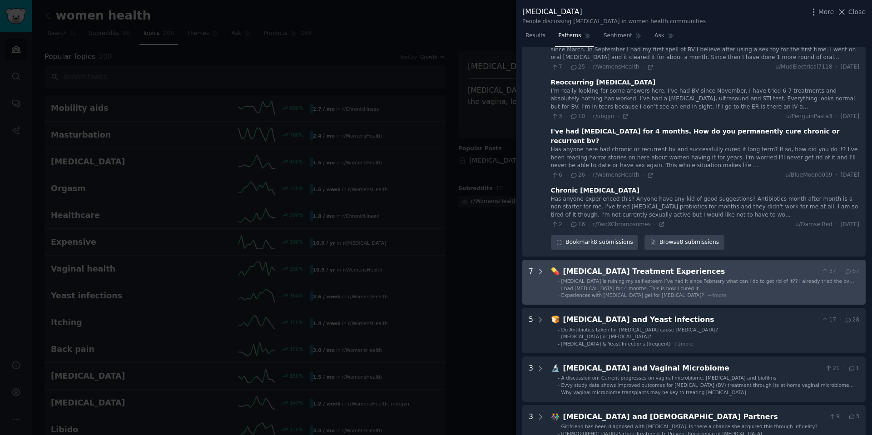
scroll to position [0, 0]
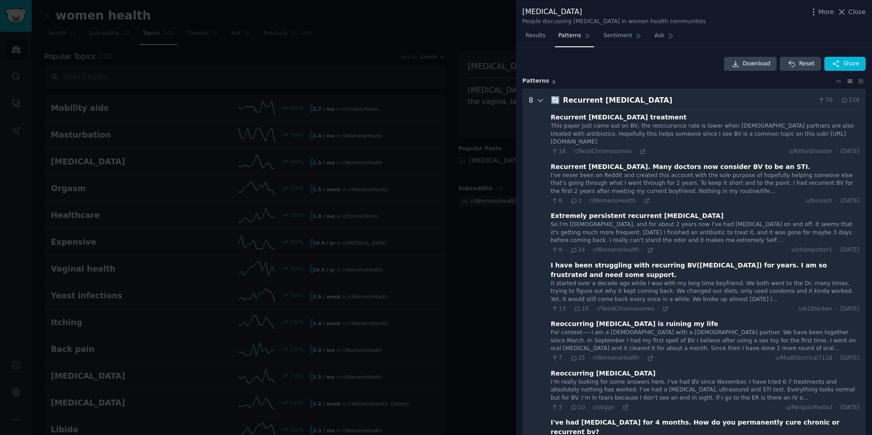
click at [541, 99] on icon at bounding box center [540, 100] width 8 height 8
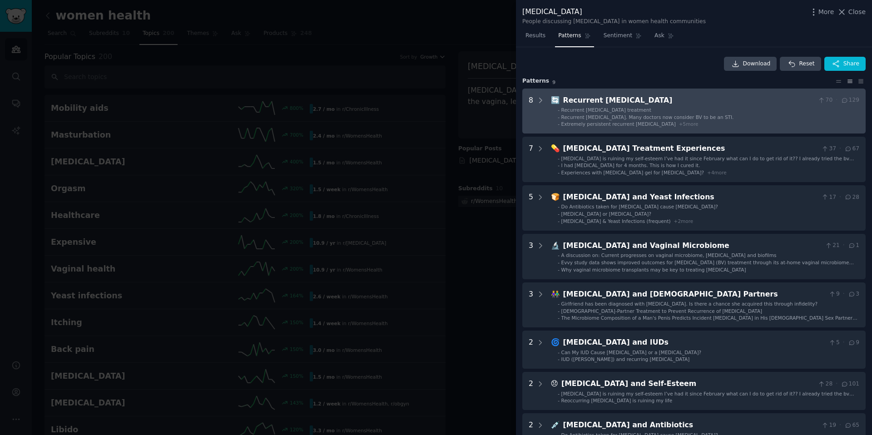
click at [550, 119] on span "Recurrent bacterial vaginosis. Many doctors now consider BV to be an STI." at bounding box center [647, 116] width 173 height 5
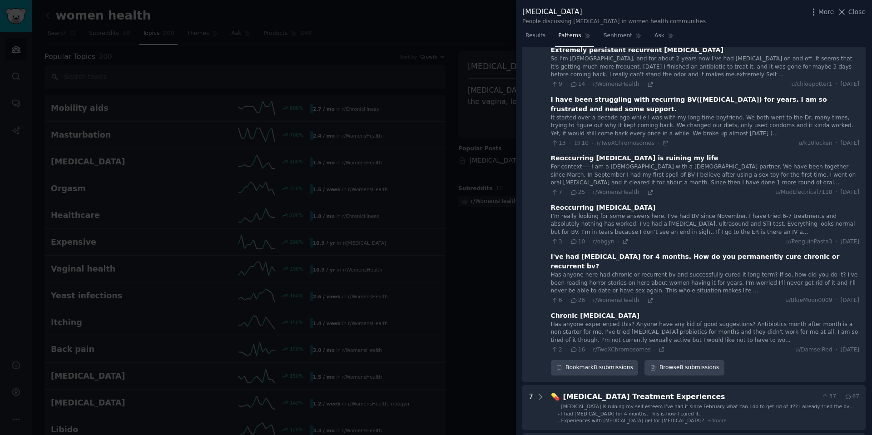
scroll to position [166, 0]
click at [548, 305] on Vaginosis "8 🔄 Recurrent Bacterial Vaginosis 70 · 129 Recurrent bacterial vaginosis treatm…" at bounding box center [693, 151] width 343 height 459
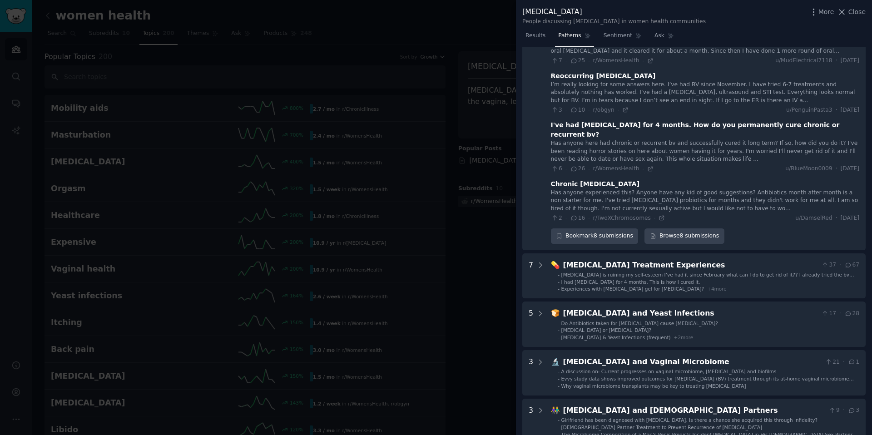
scroll to position [340, 0]
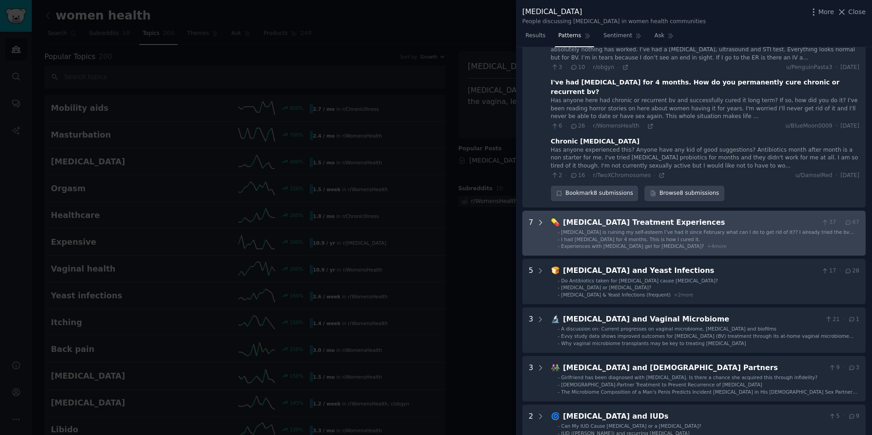
click at [539, 218] on icon at bounding box center [540, 222] width 8 height 8
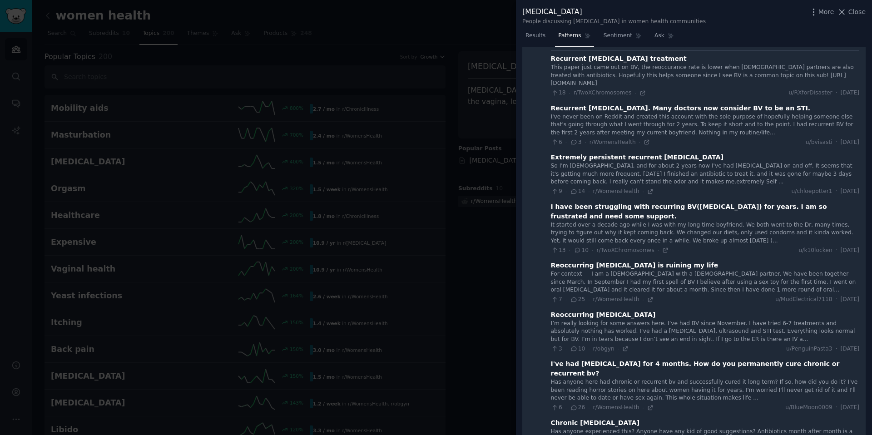
scroll to position [0, 0]
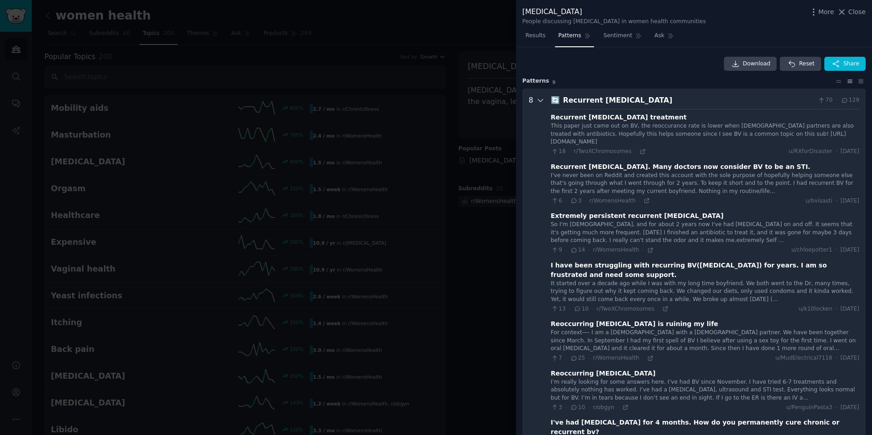
click at [540, 99] on icon at bounding box center [540, 100] width 8 height 8
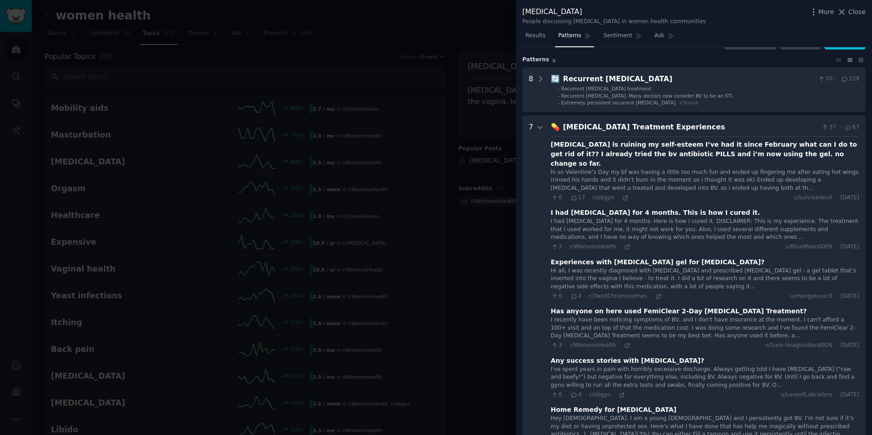
scroll to position [22, 0]
drag, startPoint x: 551, startPoint y: 153, endPoint x: 808, endPoint y: 156, distance: 256.6
click at [550, 156] on div "bacterial vaginosis is ruining my self-esteem I’ve had it since February what c…" at bounding box center [705, 153] width 308 height 29
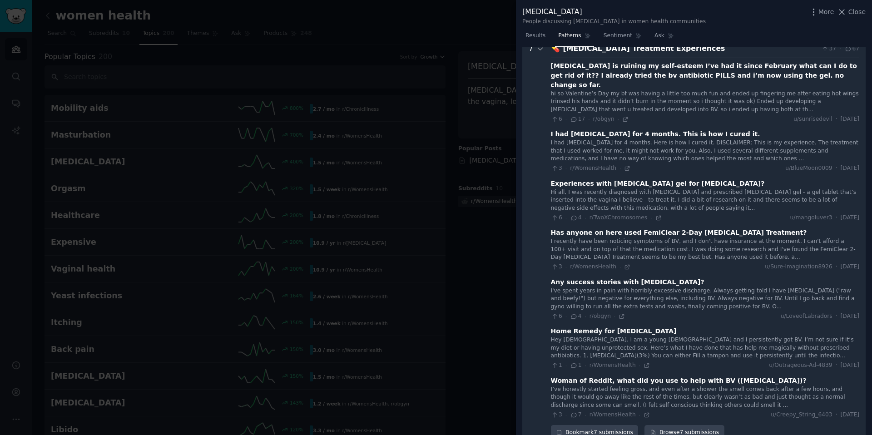
scroll to position [100, 0]
drag, startPoint x: 558, startPoint y: 188, endPoint x: 644, endPoint y: 188, distance: 85.8
click at [550, 188] on div "Hi all, I was recently diagnosed with bacterial vaginosis and prescribed Metron…" at bounding box center [705, 200] width 308 height 24
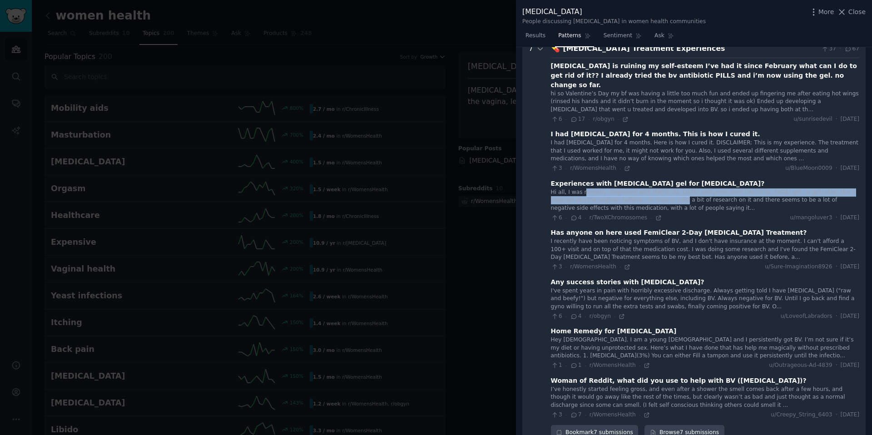
drag, startPoint x: 644, startPoint y: 188, endPoint x: 582, endPoint y: 180, distance: 62.8
click at [550, 188] on div "Hi all, I was recently diagnosed with bacterial vaginosis and prescribed Metron…" at bounding box center [705, 200] width 308 height 24
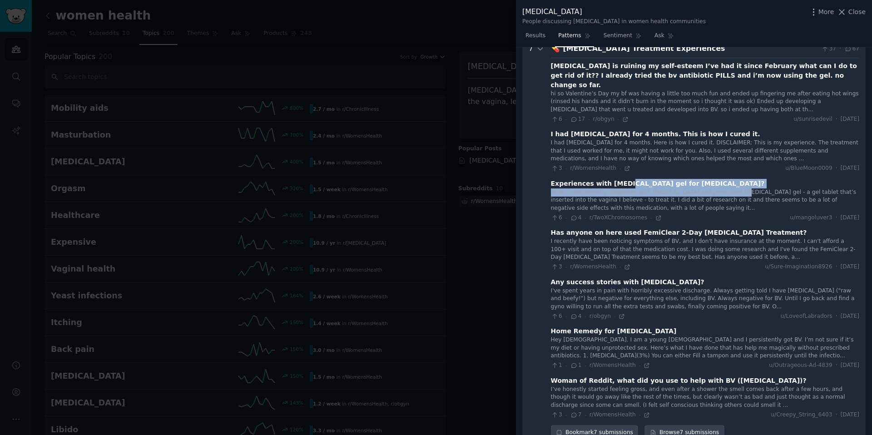
drag, startPoint x: 620, startPoint y: 175, endPoint x: 726, endPoint y: 182, distance: 106.0
click at [550, 181] on div "Experiences with Metronidazole gel for bacterial vaginosis? Hi all, I was recen…" at bounding box center [705, 200] width 308 height 43
click at [550, 188] on div "Hi all, I was recently diagnosed with bacterial vaginosis and prescribed Metron…" at bounding box center [705, 200] width 308 height 24
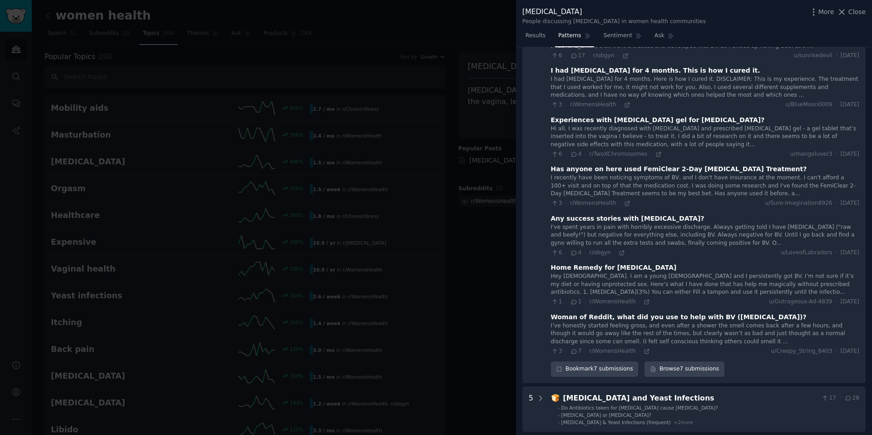
scroll to position [166, 0]
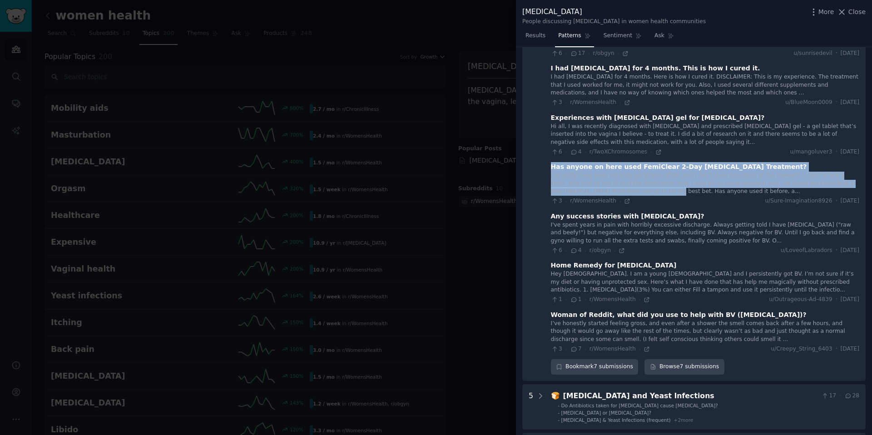
drag, startPoint x: 552, startPoint y: 155, endPoint x: 631, endPoint y: 181, distance: 83.2
click at [550, 181] on div "Has anyone on here used FemiClear 2-Day Bacterial Vaginosis Treatment? I recent…" at bounding box center [705, 183] width 308 height 43
click at [550, 181] on div "I recently have been noticing symptoms of BV, and I don't have insurance at the…" at bounding box center [705, 184] width 308 height 24
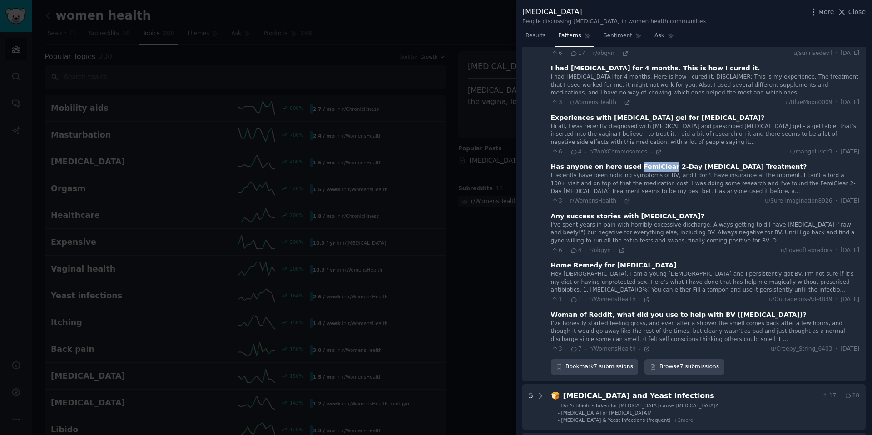
drag, startPoint x: 628, startPoint y: 156, endPoint x: 659, endPoint y: 156, distance: 30.4
click at [550, 162] on div "Has anyone on here used FemiClear 2-Day Bacterial Vaginosis Treatment?" at bounding box center [679, 167] width 256 height 10
copy div "FemiClear"
click at [550, 172] on div "I recently have been noticing symptoms of BV, and I don't have insurance at the…" at bounding box center [705, 184] width 308 height 24
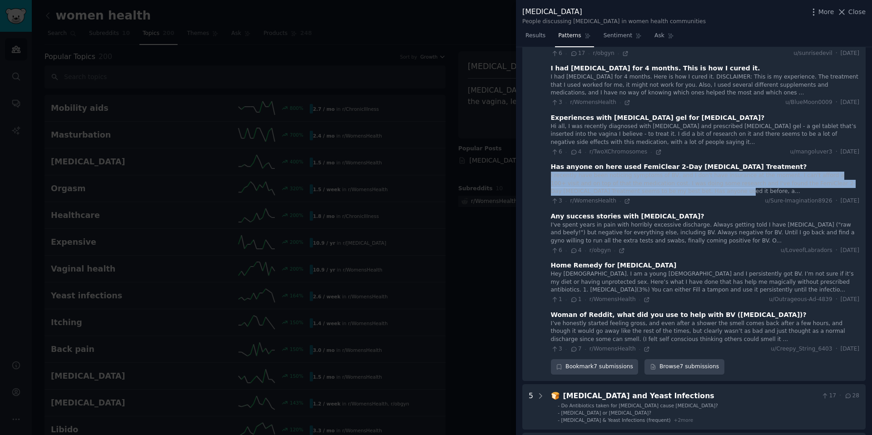
drag, startPoint x: 549, startPoint y: 167, endPoint x: 697, endPoint y: 181, distance: 149.2
click at [550, 181] on Experiences "7 💊 Bacterial Vaginosis Treatment Experiences 37 · 67 bacterial vaginosis is ru…" at bounding box center [693, 176] width 343 height 410
click at [550, 181] on div "I recently have been noticing symptoms of BV, and I don't have insurance at the…" at bounding box center [705, 184] width 308 height 24
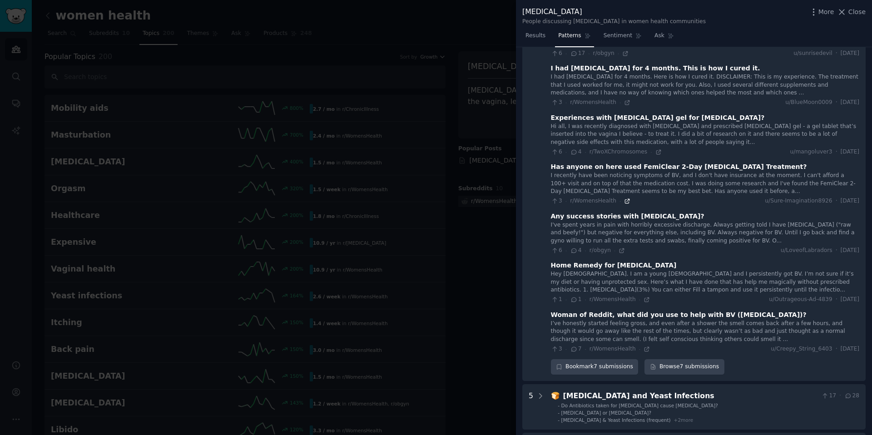
click at [550, 198] on icon at bounding box center [627, 201] width 6 height 6
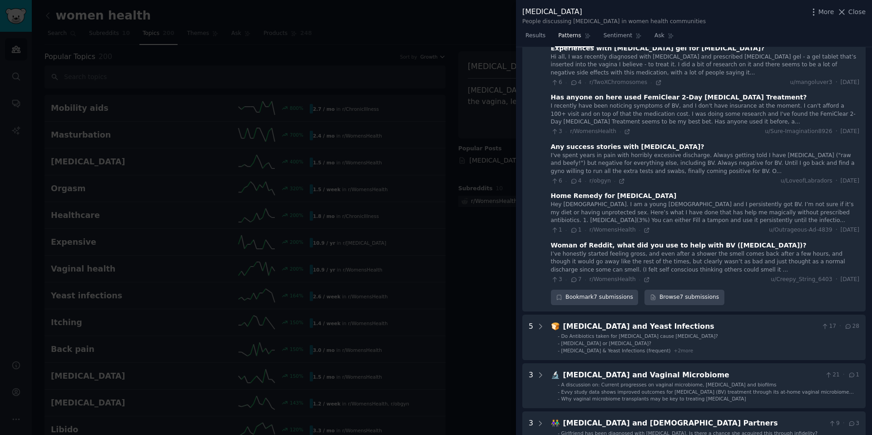
scroll to position [236, 0]
click at [550, 190] on div "Home Remedy for Bacterial Vaginosis" at bounding box center [614, 195] width 126 height 10
click at [550, 226] on icon at bounding box center [647, 229] width 6 height 6
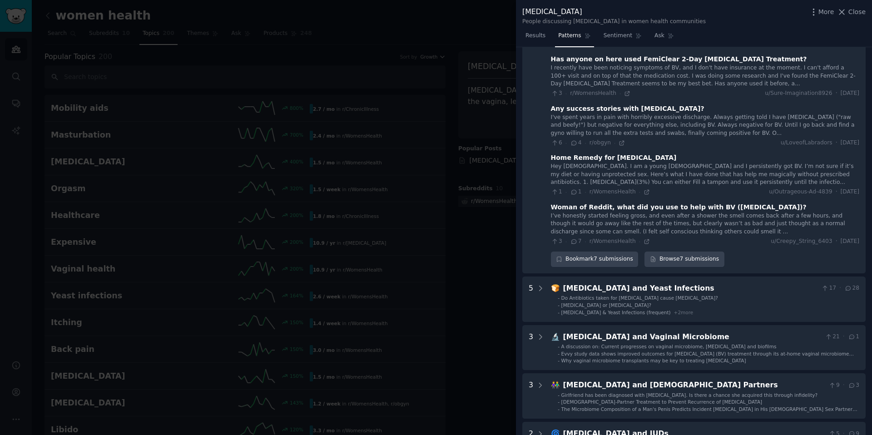
scroll to position [274, 0]
click at [550, 238] on icon at bounding box center [647, 241] width 6 height 6
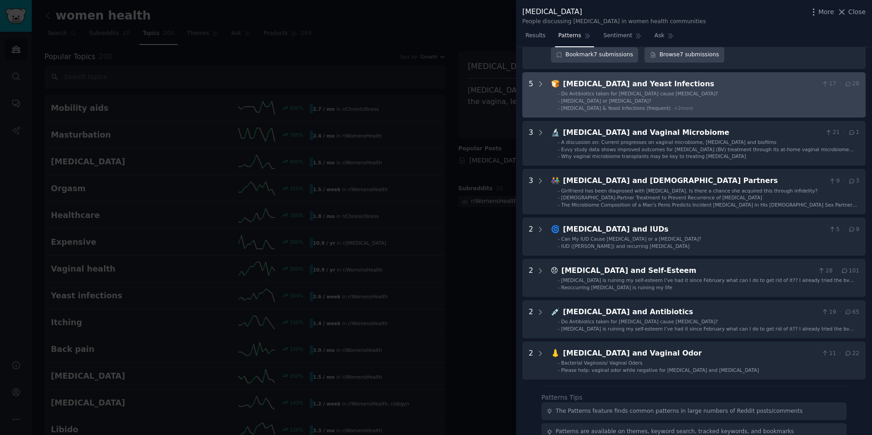
scroll to position [480, 0]
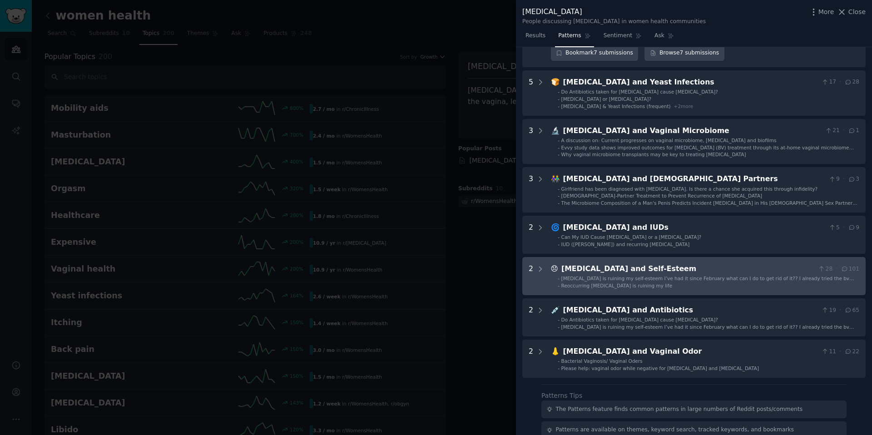
click at [550, 276] on span "Bacterial vaginosis is ruining my self-esteem I’ve had it since February what c…" at bounding box center [707, 282] width 293 height 12
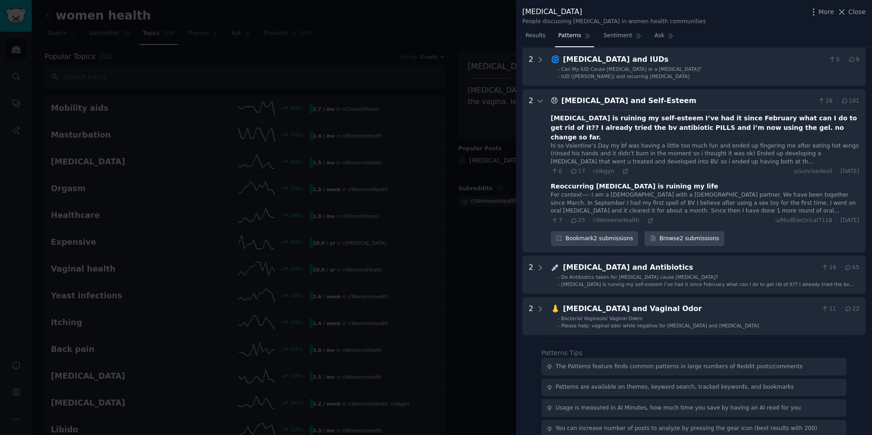
scroll to position [648, 0]
drag, startPoint x: 600, startPoint y: 135, endPoint x: 765, endPoint y: 138, distance: 164.9
click at [550, 142] on div "hi so Valentine’s Day my bf was having a little too much fun and ended up finge…" at bounding box center [705, 154] width 308 height 24
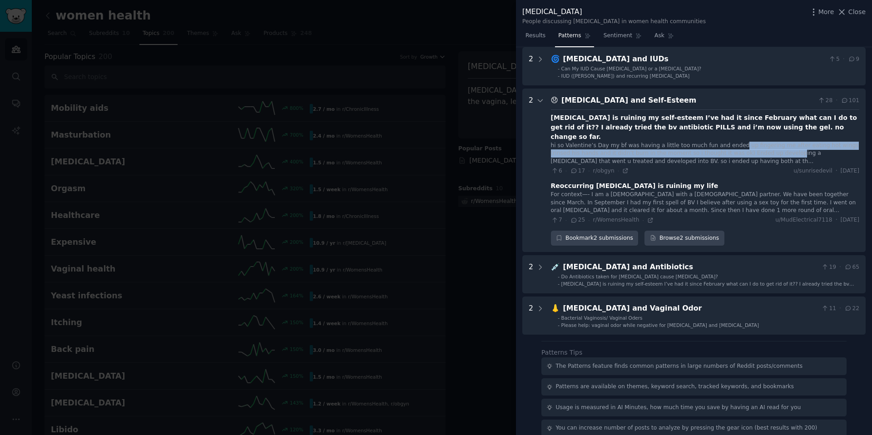
drag, startPoint x: 765, startPoint y: 138, endPoint x: 729, endPoint y: 125, distance: 38.1
click at [550, 142] on div "hi so Valentine’s Day my bf was having a little too much fun and ended up finge…" at bounding box center [705, 154] width 308 height 24
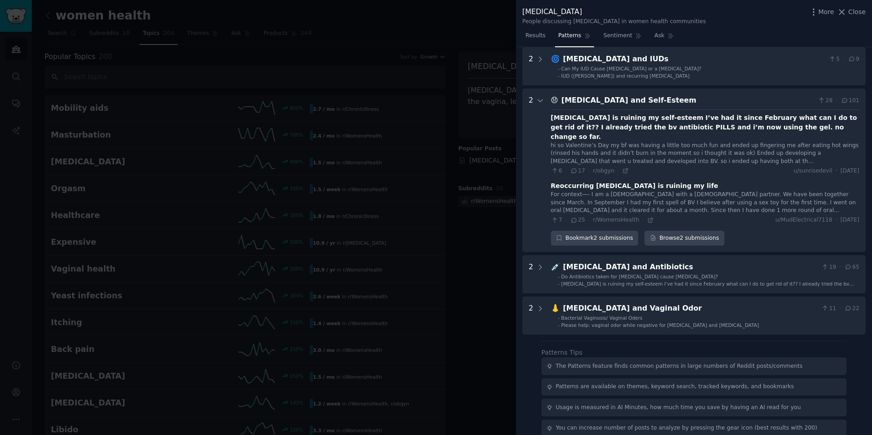
drag, startPoint x: 715, startPoint y: 134, endPoint x: 756, endPoint y: 139, distance: 40.8
click at [550, 142] on div "hi so Valentine’s Day my bf was having a little too much fun and ended up finge…" at bounding box center [705, 154] width 308 height 24
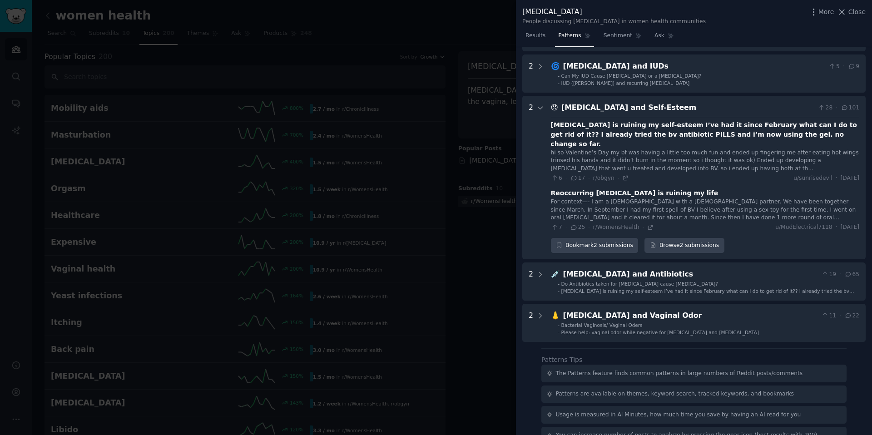
scroll to position [637, 0]
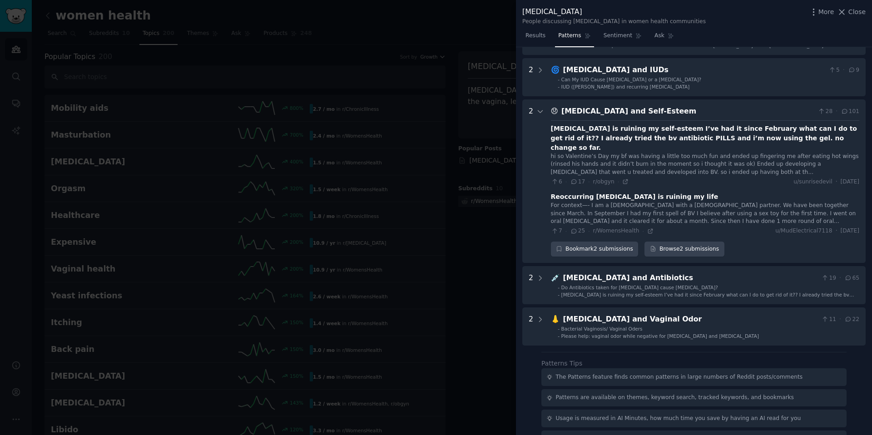
drag, startPoint x: 554, startPoint y: 175, endPoint x: 732, endPoint y: 175, distance: 178.5
click at [550, 192] on div "Reoccurring bacterial vaginosis is ruining my life" at bounding box center [705, 197] width 308 height 10
click at [550, 202] on div "For context—- I am a female with a female partner. We have been together since …" at bounding box center [705, 214] width 308 height 24
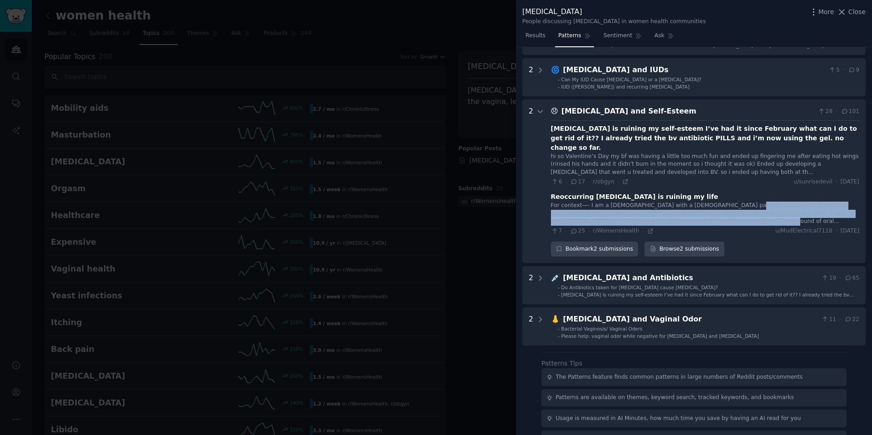
drag, startPoint x: 731, startPoint y: 198, endPoint x: 733, endPoint y: 184, distance: 14.2
click at [550, 202] on div "For context—- I am a female with a female partner. We have been together since …" at bounding box center [705, 214] width 308 height 24
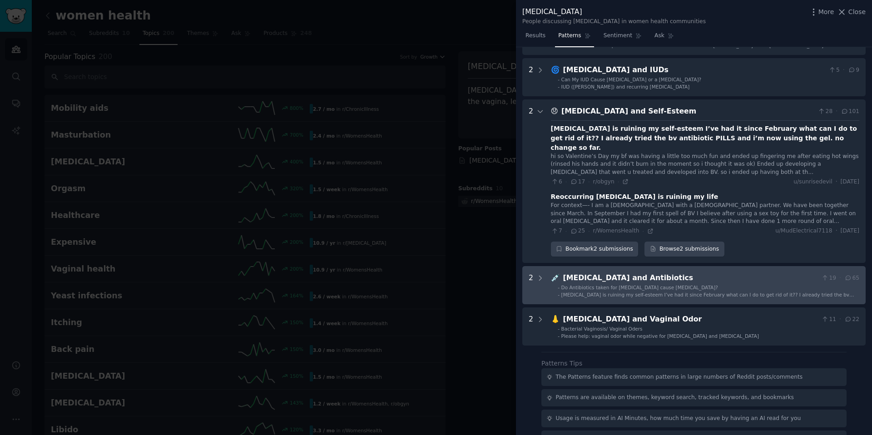
click at [550, 272] on div "Bacterial Vaginosis and Antibiotics" at bounding box center [690, 277] width 255 height 11
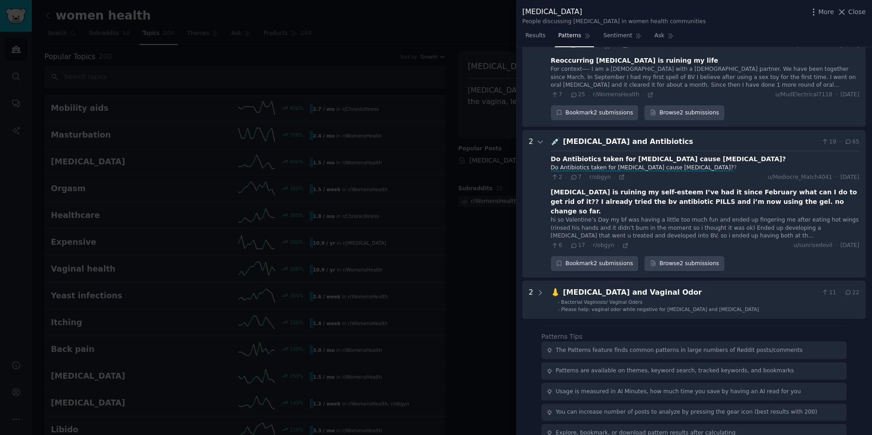
scroll to position [782, 0]
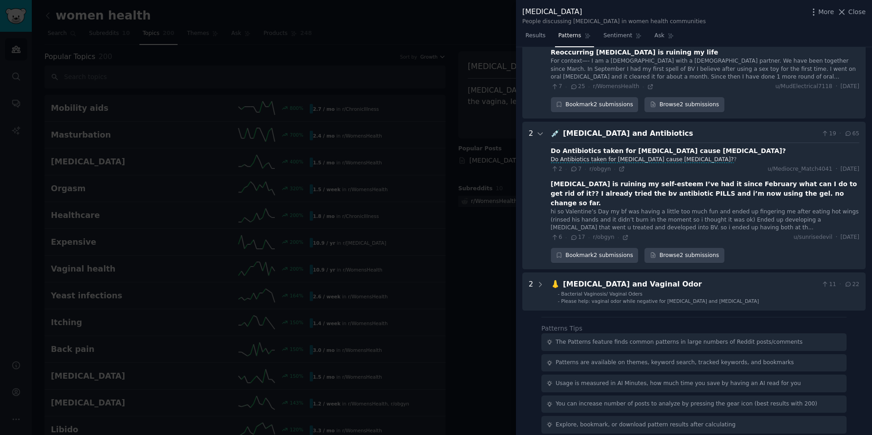
drag, startPoint x: 623, startPoint y: 156, endPoint x: 819, endPoint y: 173, distance: 196.9
click at [550, 173] on div "Do Antibiotics taken for bacterial vaginosis cause yeast infection? Do Antibiot…" at bounding box center [705, 192] width 308 height 99
click at [550, 179] on div "bacterial vaginosis is ruining my self-esteem I’ve had it since February what c…" at bounding box center [705, 193] width 308 height 29
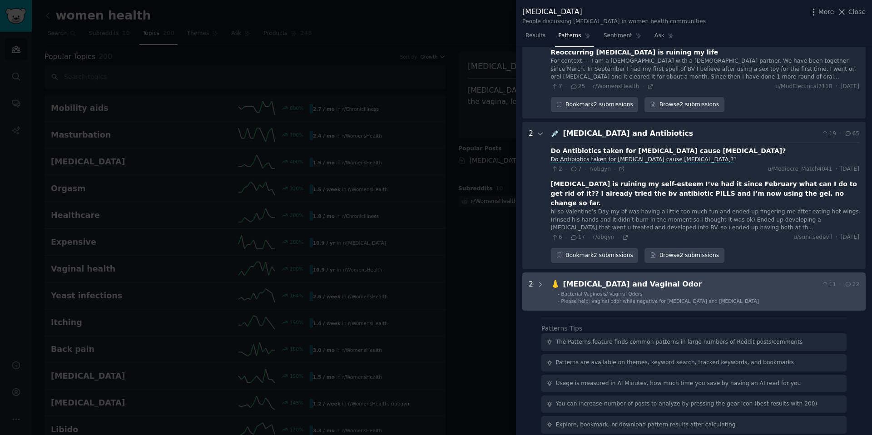
click at [550, 291] on li "- Bacterial Vaginosis/ Vaginal Oders" at bounding box center [709, 294] width 302 height 6
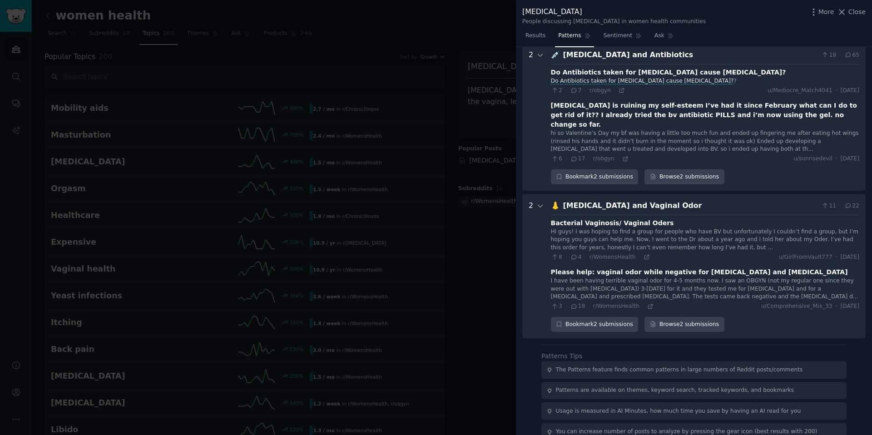
scroll to position [888, 0]
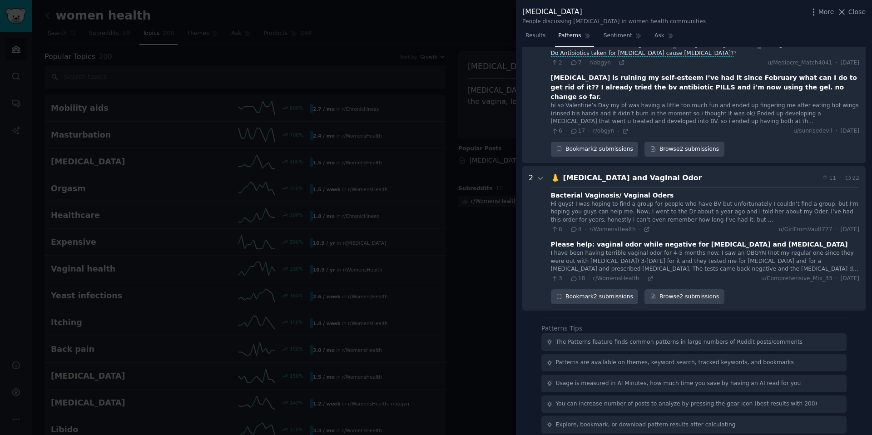
click at [550, 240] on div "Please help: vaginal odor while negative for bacterial vaginosis and yeast infe…" at bounding box center [699, 245] width 297 height 10
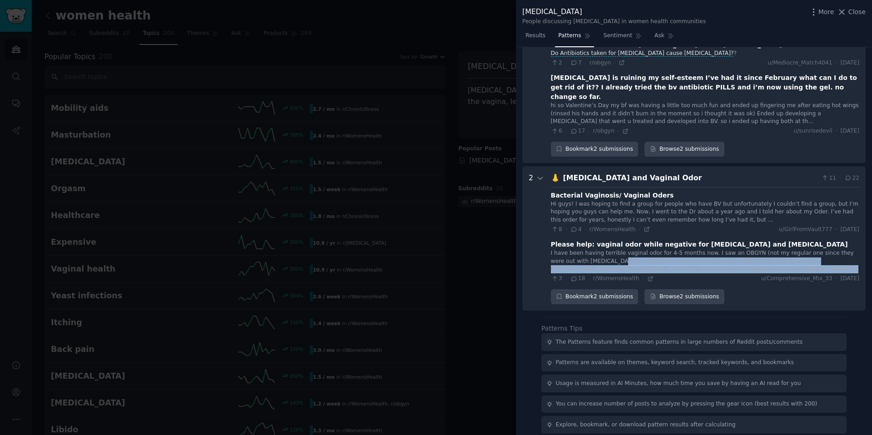
drag, startPoint x: 597, startPoint y: 228, endPoint x: 748, endPoint y: 240, distance: 151.2
click at [550, 249] on div "I have been having terrible vaginal odor for 4-5 months now. I saw an OBGYN (no…" at bounding box center [705, 261] width 308 height 24
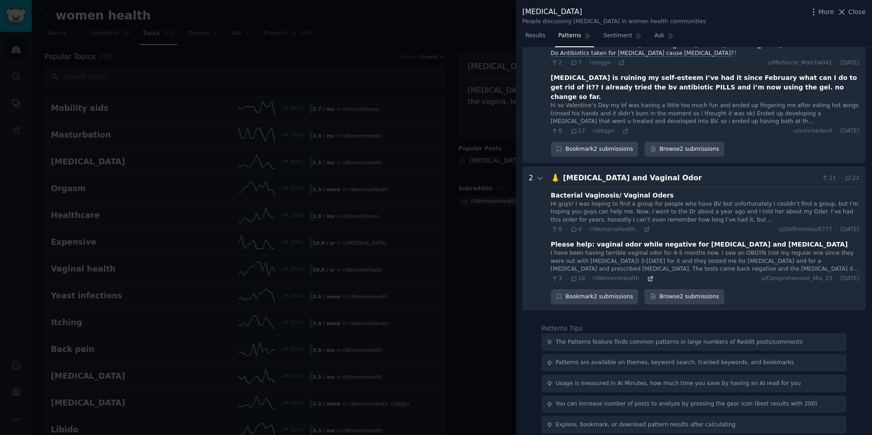
click at [550, 276] on icon at bounding box center [650, 279] width 6 height 6
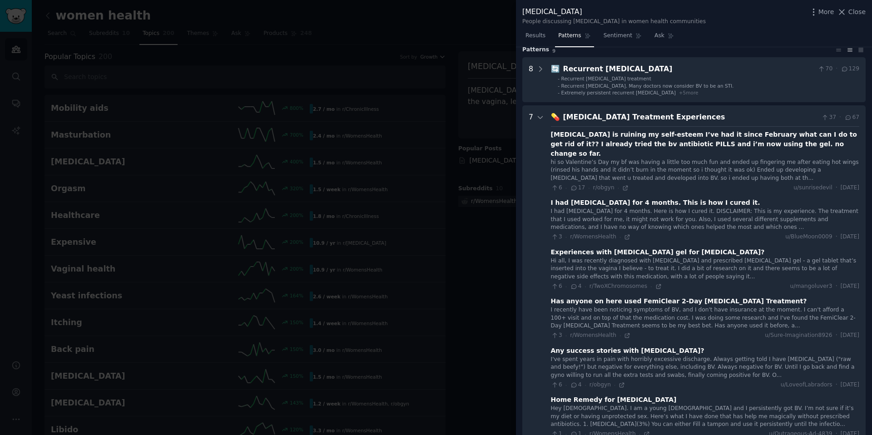
scroll to position [0, 0]
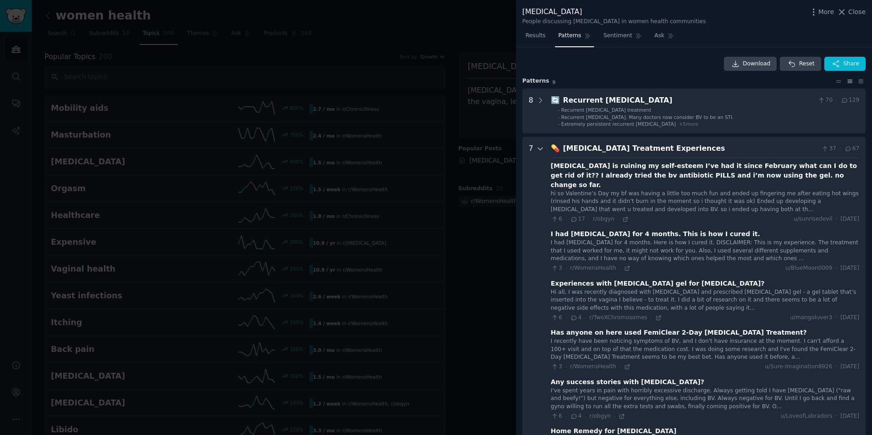
click at [540, 145] on icon at bounding box center [540, 149] width 8 height 8
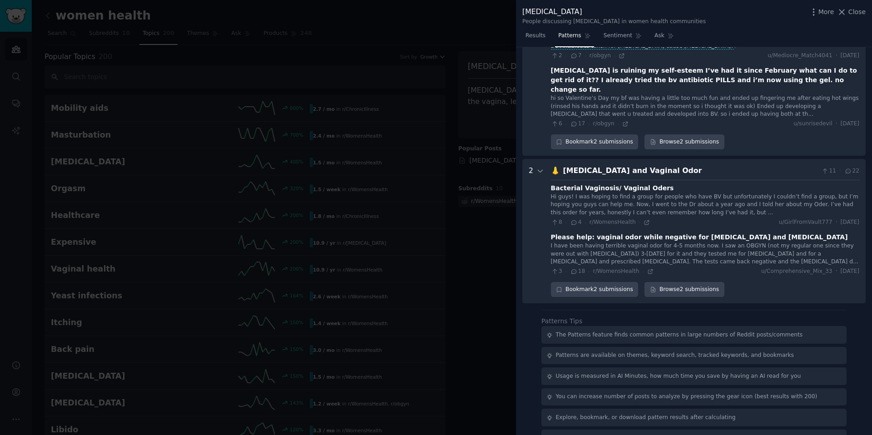
scroll to position [533, 0]
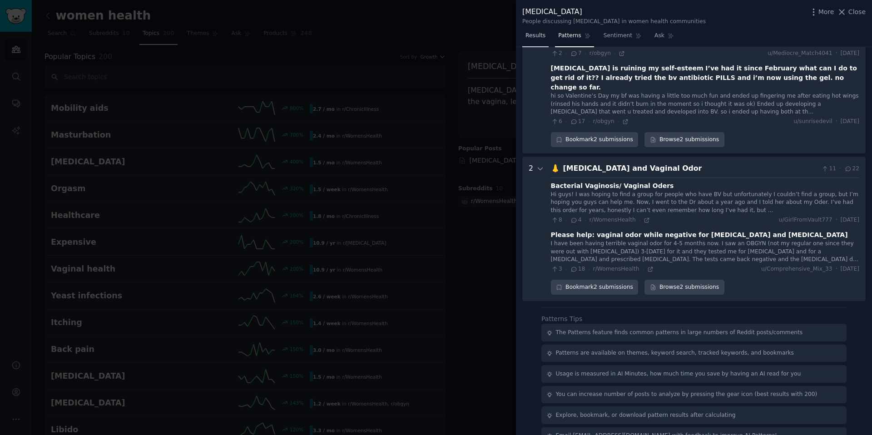
click at [535, 41] on link "Results" at bounding box center [535, 38] width 26 height 19
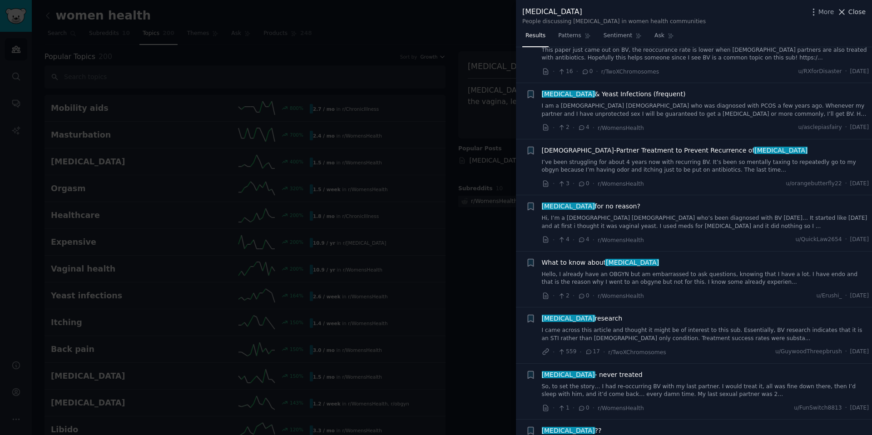
click at [550, 11] on span "Close" at bounding box center [856, 12] width 17 height 10
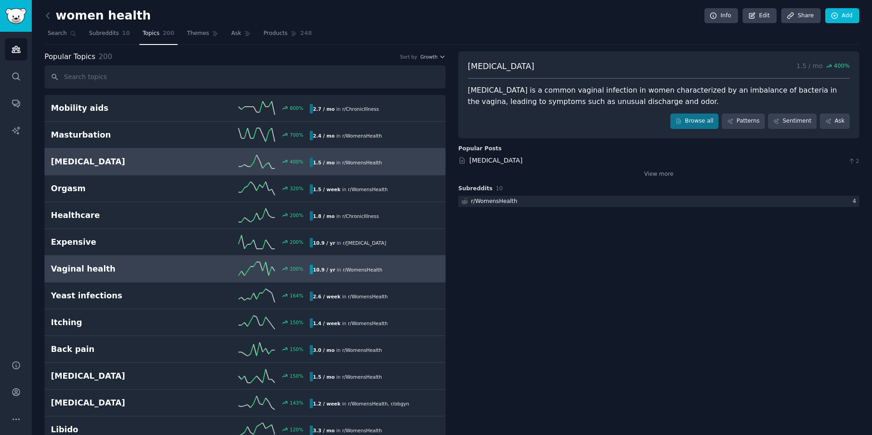
click at [107, 271] on h2 "Vaginal health" at bounding box center [115, 268] width 129 height 11
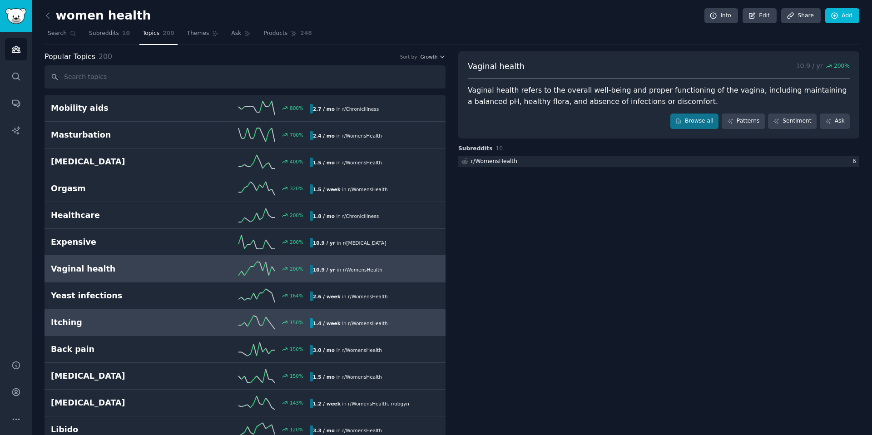
click at [154, 325] on div "Itching 150 % 1.4 / week in r/ WomensHealth" at bounding box center [245, 323] width 388 height 14
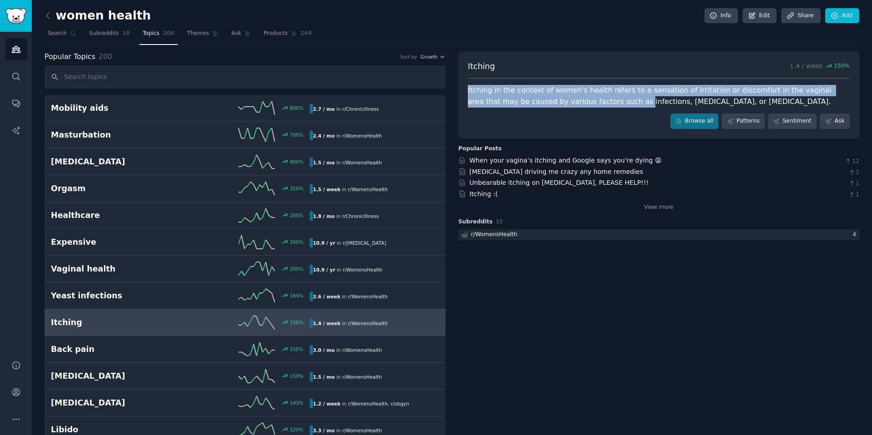
drag, startPoint x: 468, startPoint y: 84, endPoint x: 587, endPoint y: 103, distance: 120.4
click at [550, 103] on div "Itching 1.4 / week 150 % Itching in the context of women's health refers to a s…" at bounding box center [658, 94] width 401 height 87
click at [550, 103] on div "Itching in the context of women's health refers to a sensation of irritation or…" at bounding box center [659, 96] width 382 height 22
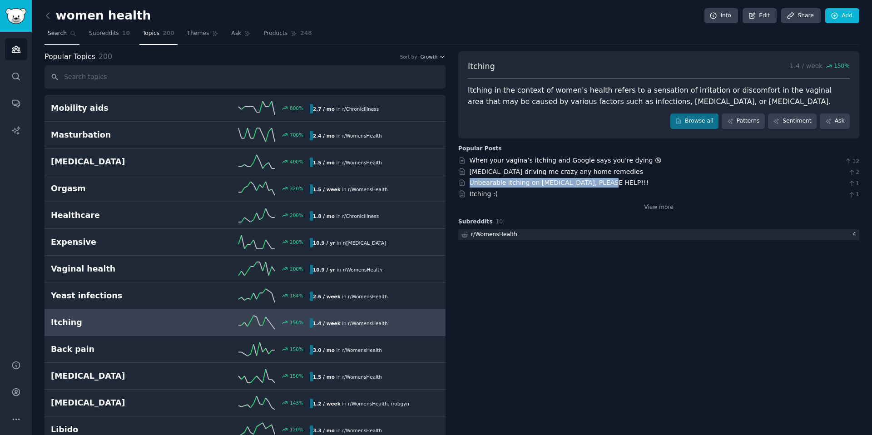
click at [60, 38] on link "Search" at bounding box center [62, 35] width 35 height 19
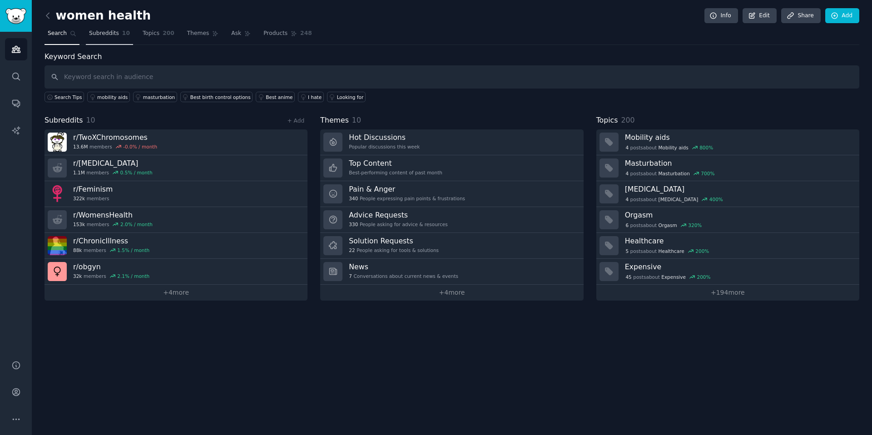
click at [109, 40] on link "Subreddits 10" at bounding box center [109, 35] width 47 height 19
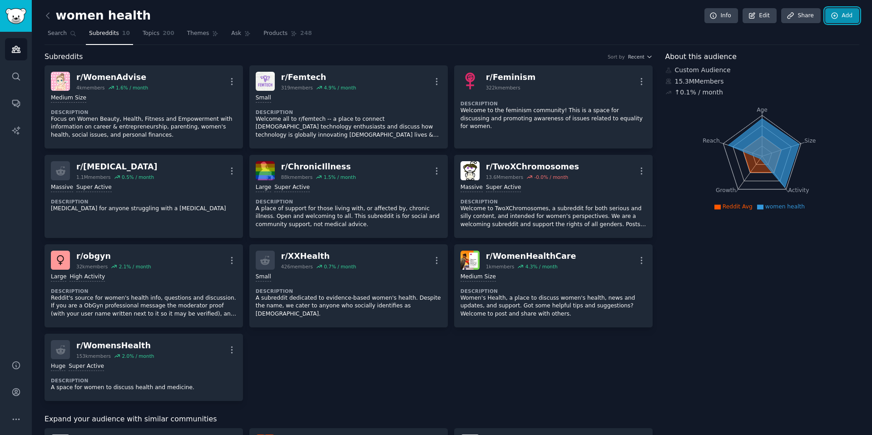
click at [550, 18] on link "Add" at bounding box center [842, 15] width 34 height 15
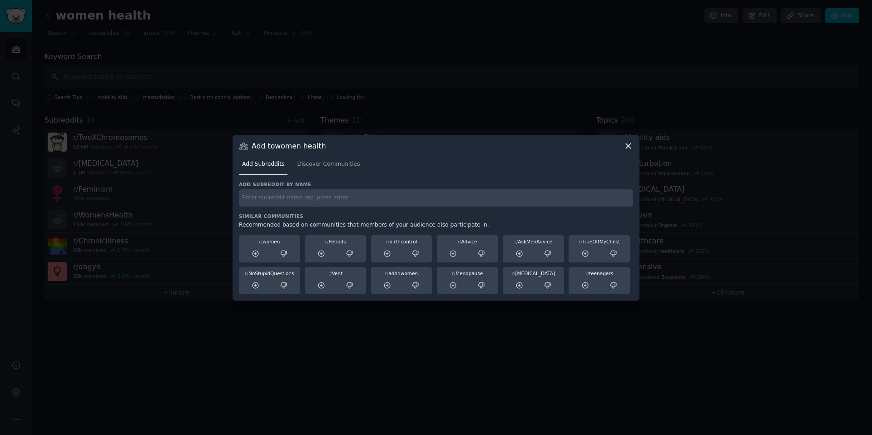
click at [357, 210] on div "Add subreddit by name Similar Communities Recommended based on communities that…" at bounding box center [436, 237] width 394 height 113
click at [334, 208] on div "Add subreddit by name Similar Communities Recommended based on communities that…" at bounding box center [436, 237] width 394 height 113
click at [323, 199] on input "text" at bounding box center [436, 198] width 394 height 18
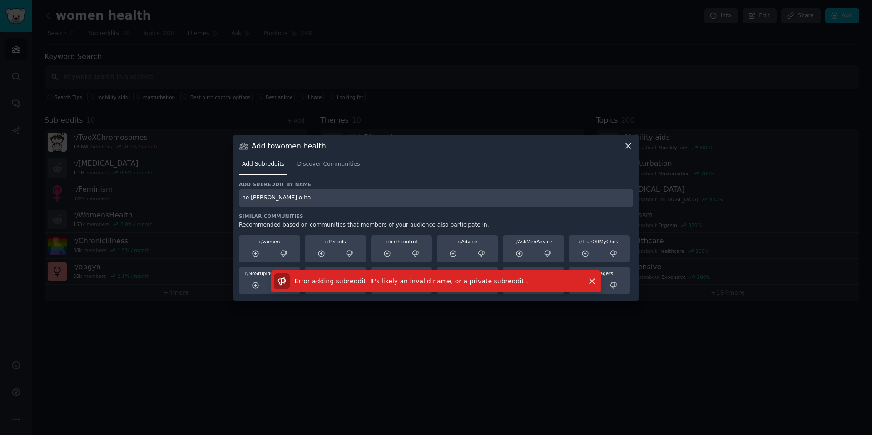
drag, startPoint x: 309, startPoint y: 200, endPoint x: 224, endPoint y: 196, distance: 84.6
click at [224, 196] on div "​ Add to women health Add Subreddits Discover Communities Add subreddit by name…" at bounding box center [436, 217] width 866 height 435
type input "healthyhooha"
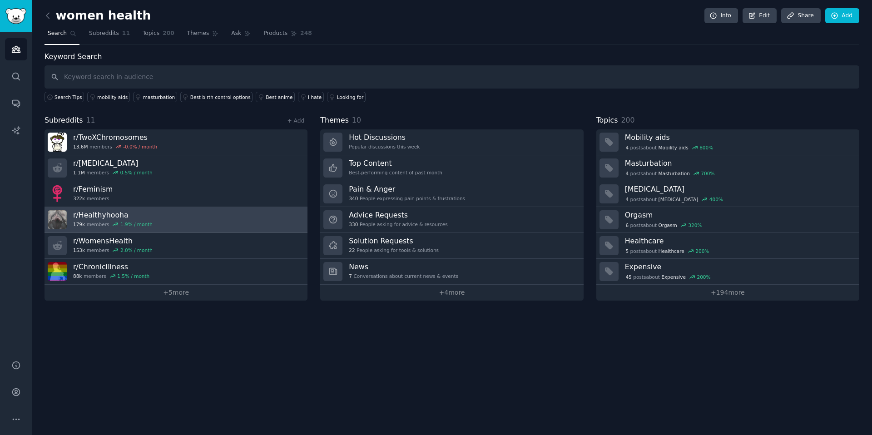
click at [89, 212] on h3 "r/ Healthyhooha" at bounding box center [112, 215] width 79 height 10
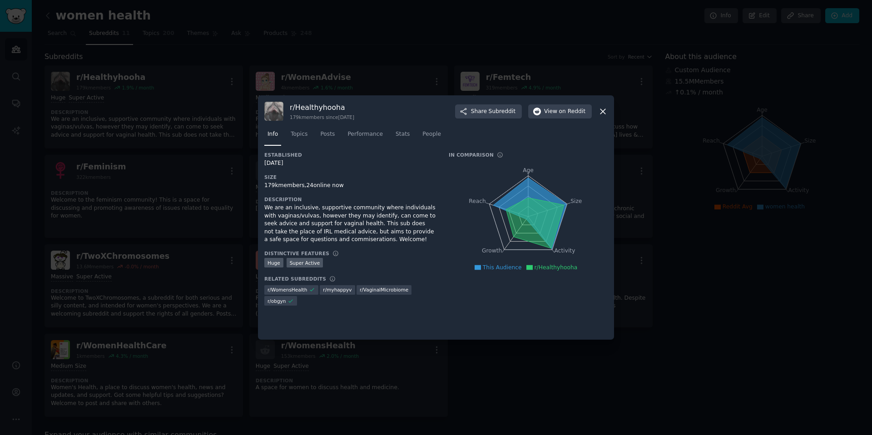
click at [550, 113] on icon at bounding box center [602, 111] width 5 height 5
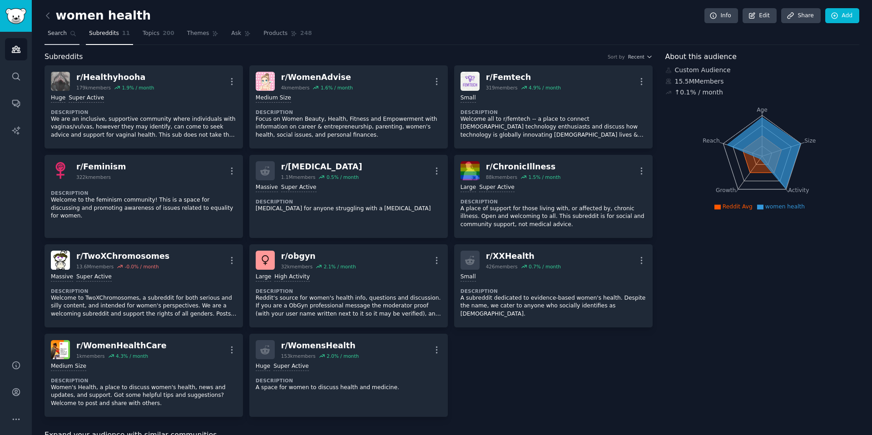
click at [59, 33] on span "Search" at bounding box center [57, 34] width 19 height 8
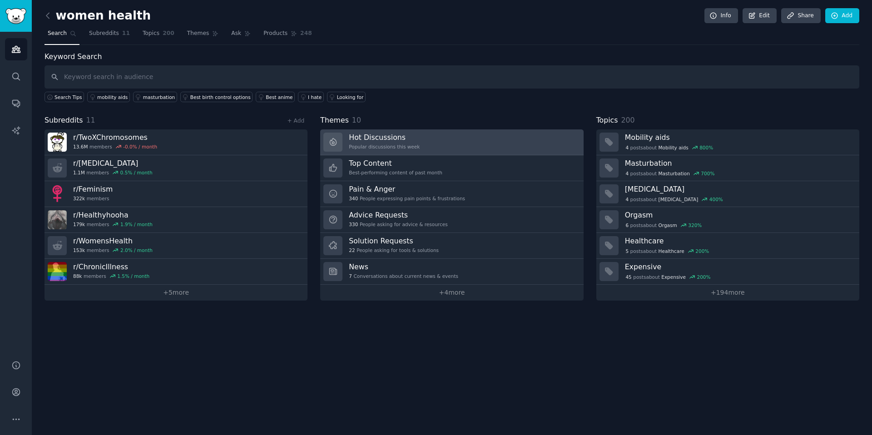
click at [458, 140] on link "Hot Discussions Popular discussions this week" at bounding box center [451, 142] width 263 height 26
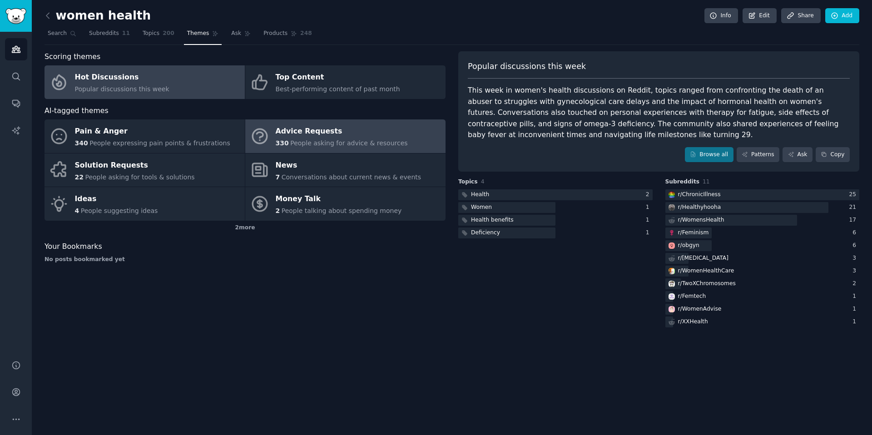
click at [276, 139] on span "330" at bounding box center [282, 142] width 13 height 7
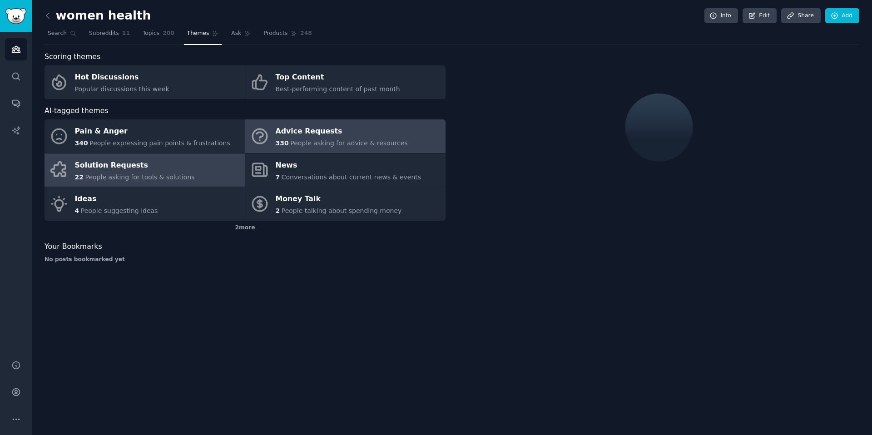
click at [130, 164] on div "Solution Requests" at bounding box center [135, 165] width 120 height 15
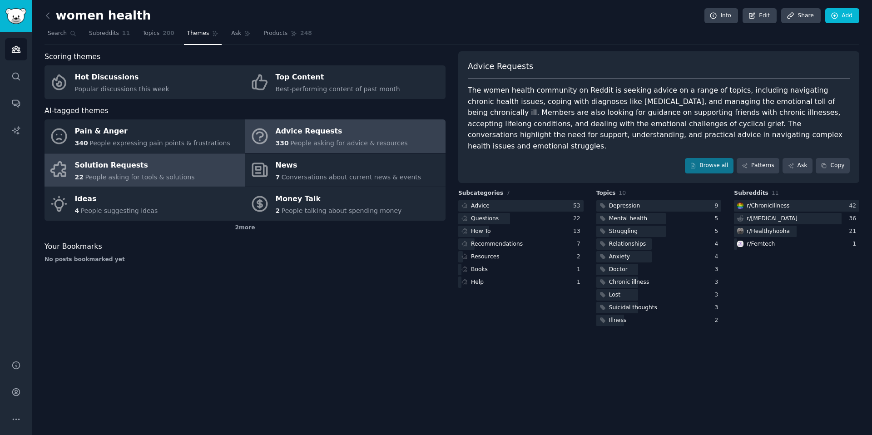
click at [264, 136] on icon at bounding box center [259, 136] width 19 height 19
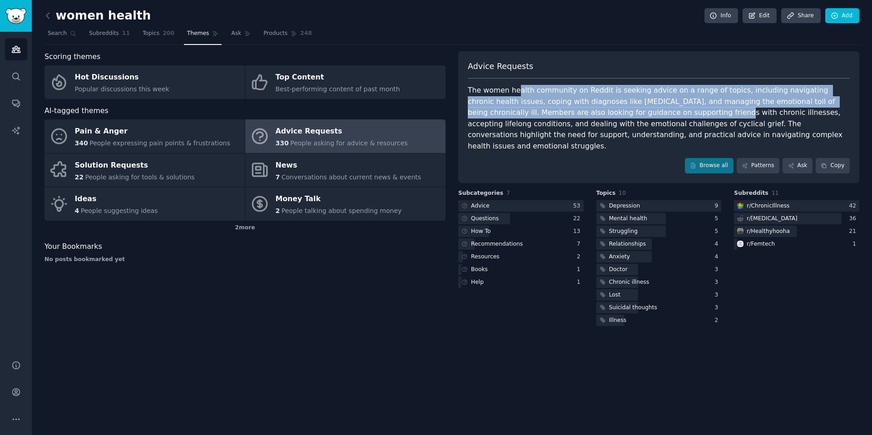
drag, startPoint x: 515, startPoint y: 91, endPoint x: 624, endPoint y: 111, distance: 111.3
click at [550, 111] on div "The women health community on Reddit is seeking advice on a range of topics, in…" at bounding box center [659, 118] width 382 height 67
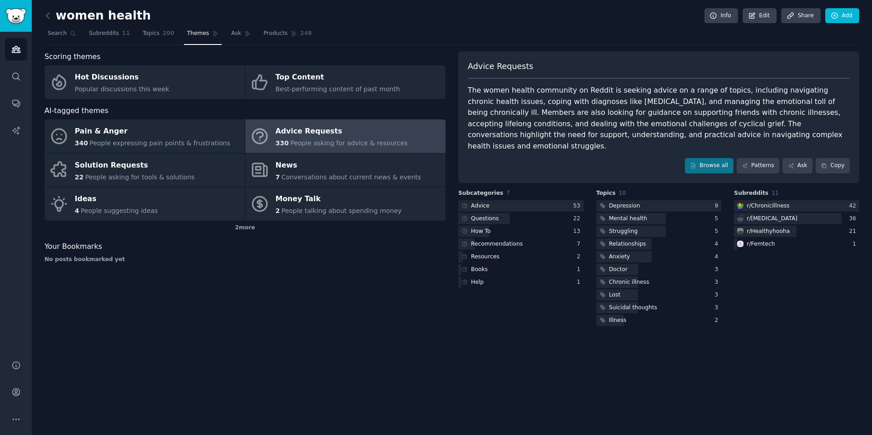
click at [310, 320] on div "women health Info Edit Share Add Search Subreddits 11 Topics 200 Themes Ask Pro…" at bounding box center [452, 217] width 840 height 435
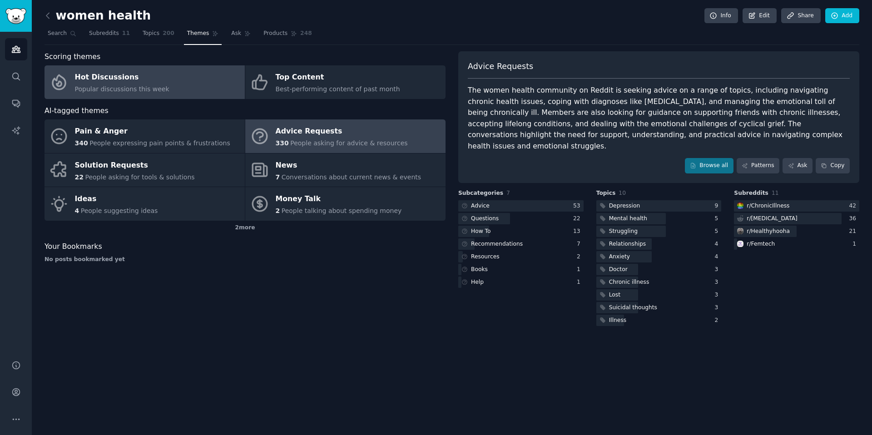
click at [175, 81] on link "Hot Discussions Popular discussions this week" at bounding box center [145, 82] width 200 height 34
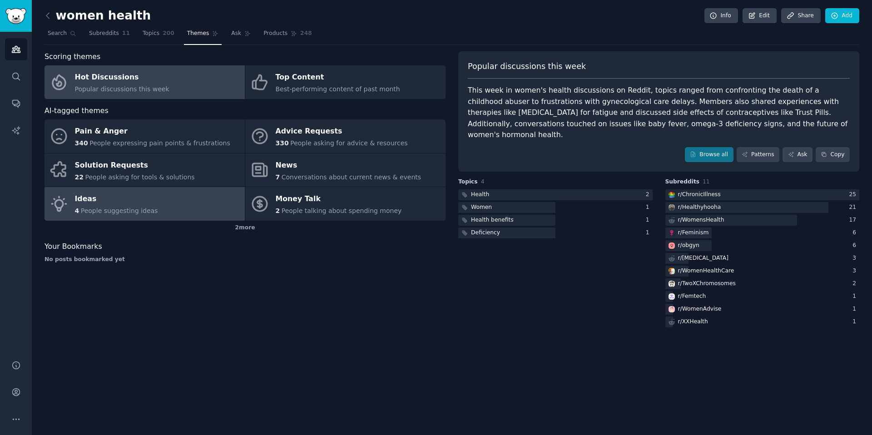
click at [132, 198] on div "Ideas" at bounding box center [116, 199] width 83 height 15
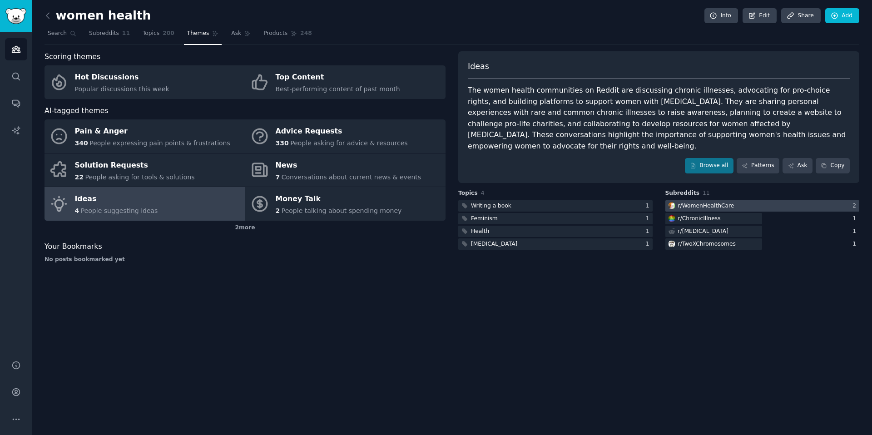
click at [550, 200] on div "r/ WomenHealthCare" at bounding box center [700, 205] width 70 height 11
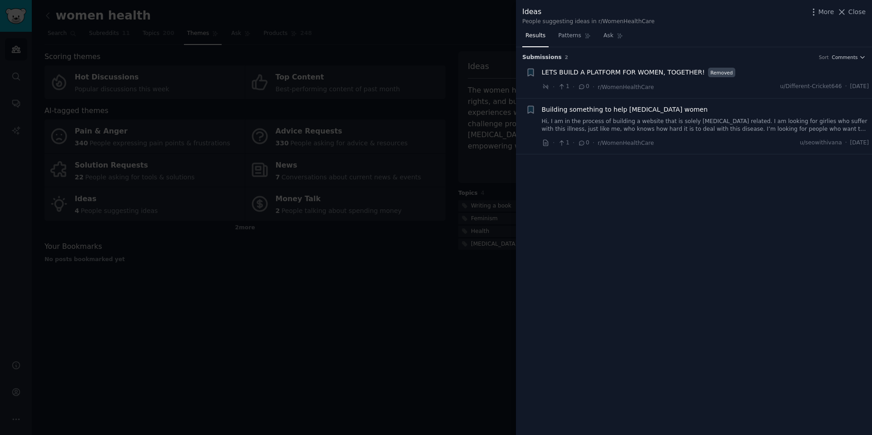
click at [432, 325] on div at bounding box center [436, 217] width 872 height 435
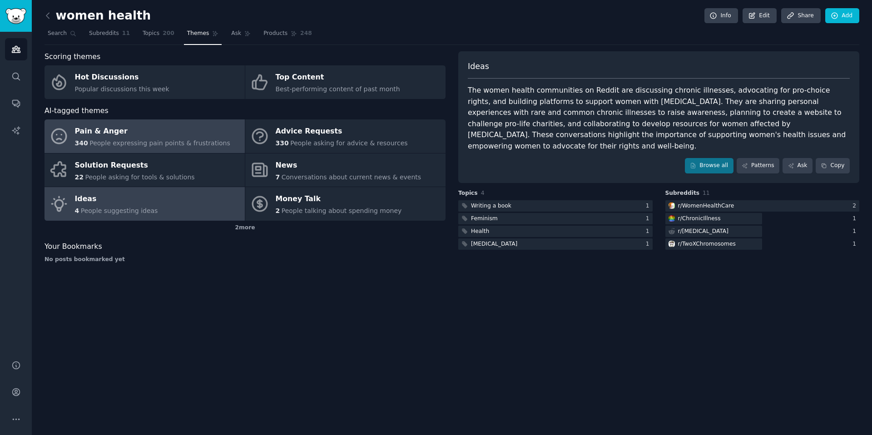
click at [97, 136] on div "Pain & Anger" at bounding box center [152, 131] width 155 height 15
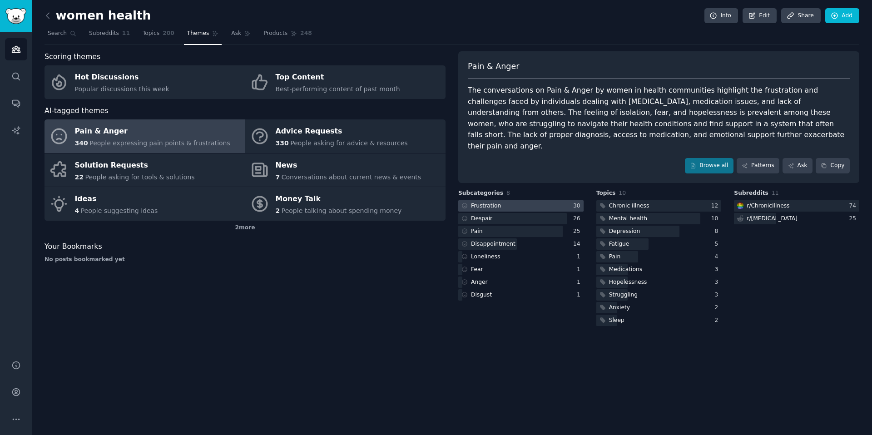
click at [507, 200] on div at bounding box center [520, 205] width 125 height 11
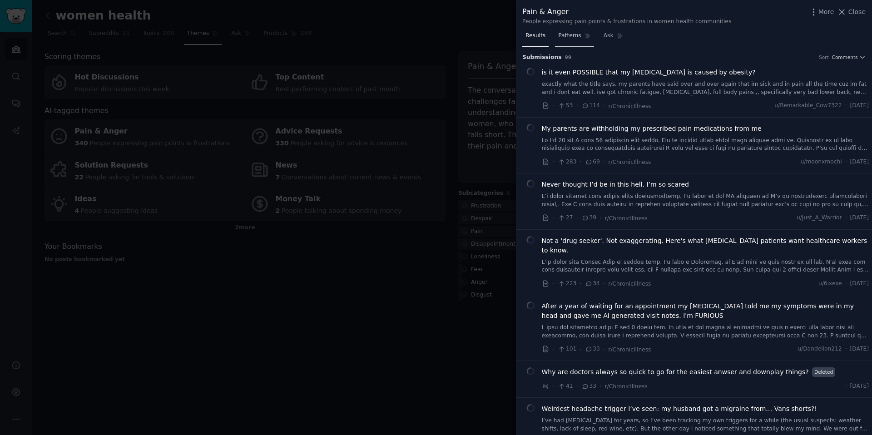
click at [550, 40] on link "Patterns" at bounding box center [574, 38] width 39 height 19
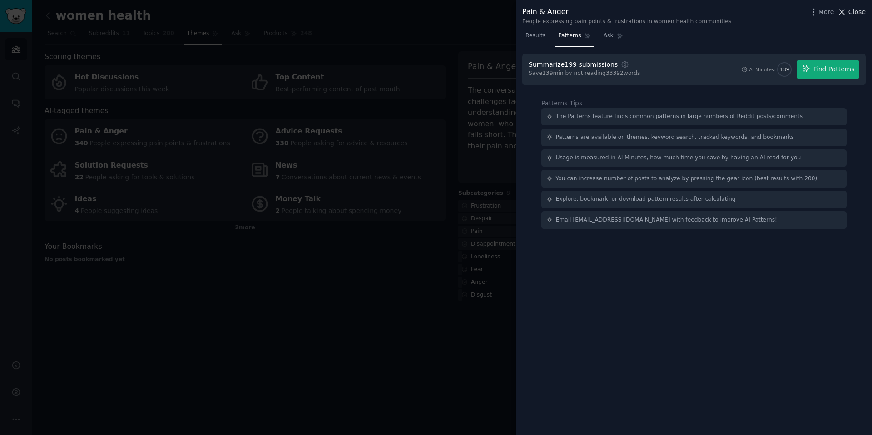
click at [550, 13] on span "Close" at bounding box center [856, 12] width 17 height 10
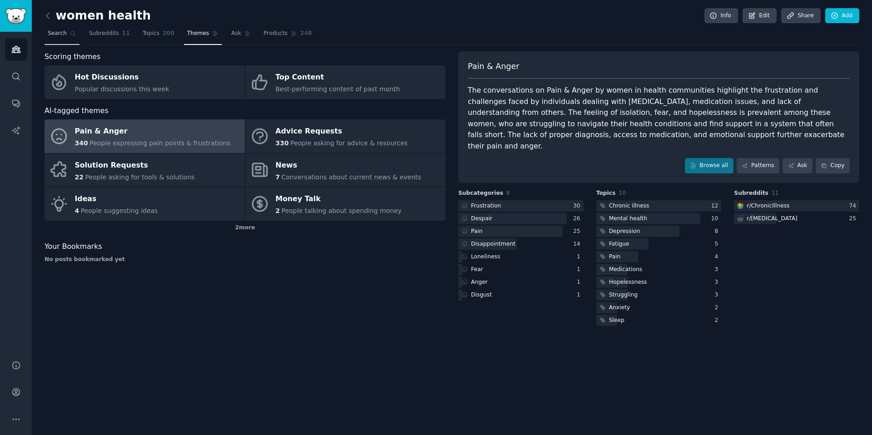
click at [64, 37] on span "Search" at bounding box center [57, 34] width 19 height 8
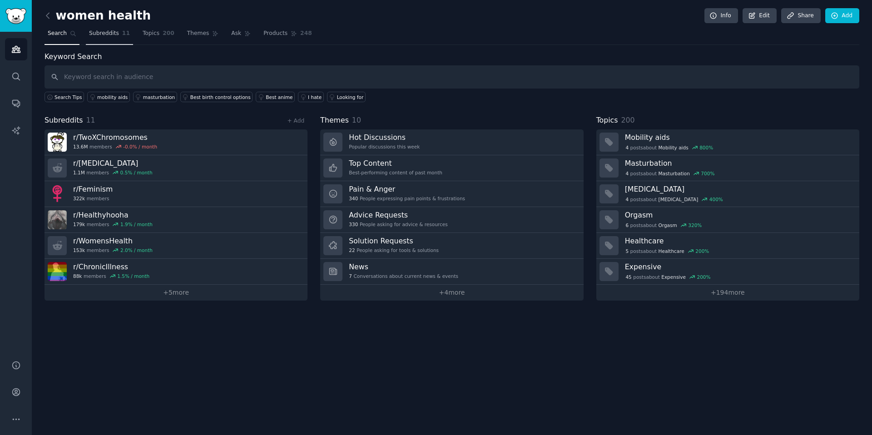
click at [111, 30] on span "Subreddits" at bounding box center [104, 34] width 30 height 8
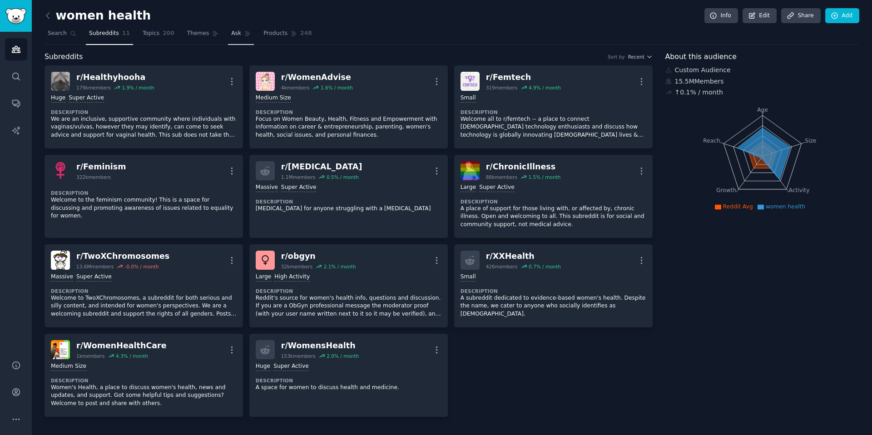
click at [231, 36] on span "Ask" at bounding box center [236, 34] width 10 height 8
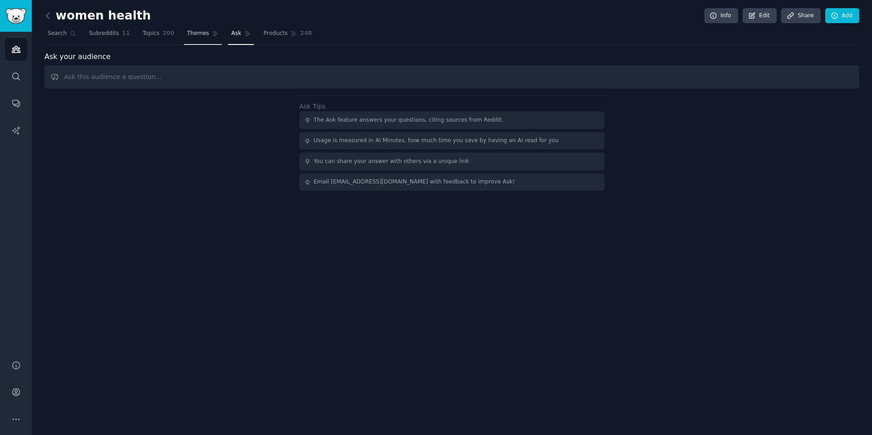
click at [184, 35] on link "Themes" at bounding box center [203, 35] width 38 height 19
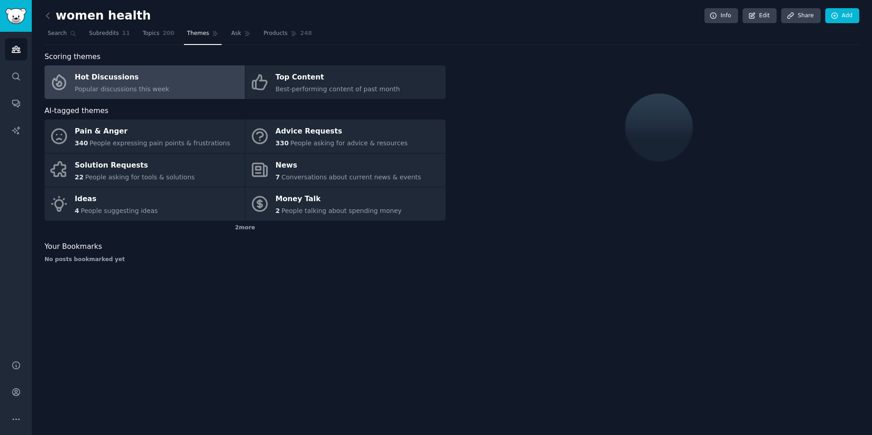
click at [134, 37] on nav "Search Subreddits 11 Topics 200 Themes Ask Products 248" at bounding box center [452, 35] width 815 height 19
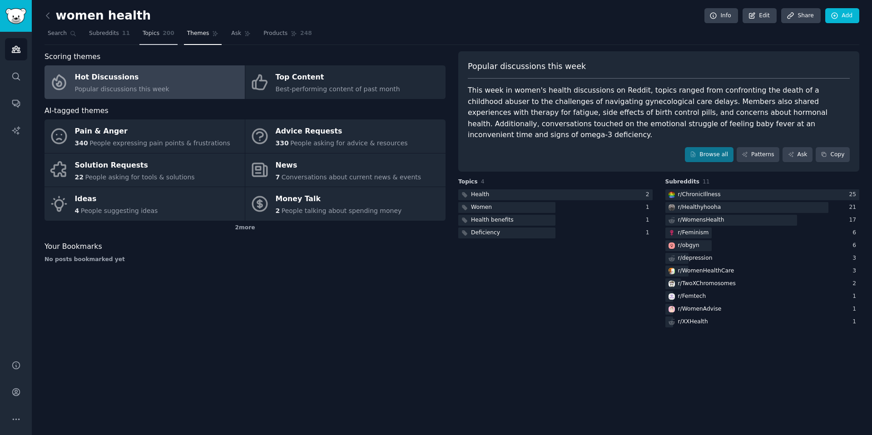
click at [153, 36] on span "Topics" at bounding box center [151, 34] width 17 height 8
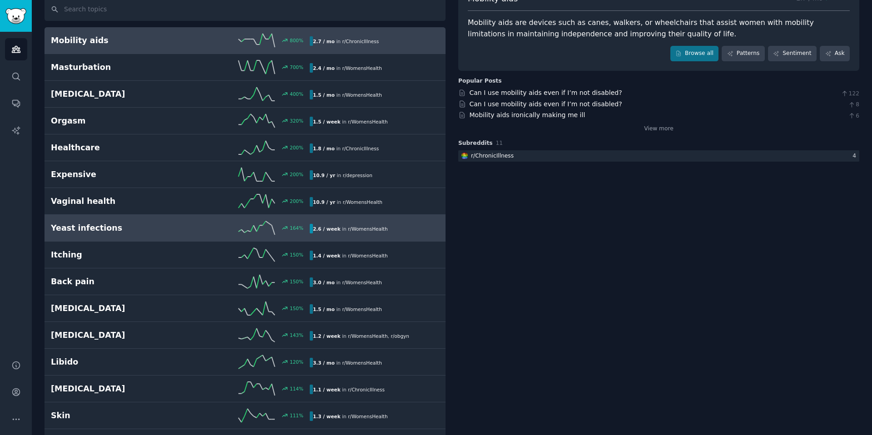
scroll to position [74, 0]
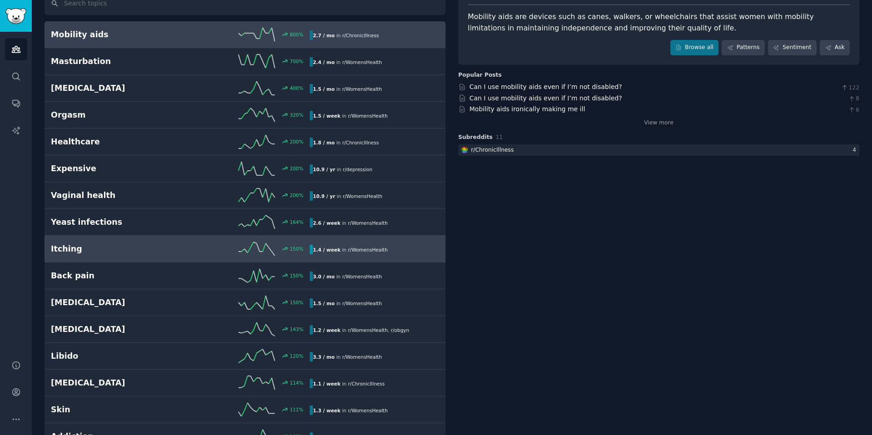
click at [64, 254] on div "Itching 150 % 1.4 / week in r/ WomensHealth" at bounding box center [245, 249] width 388 height 14
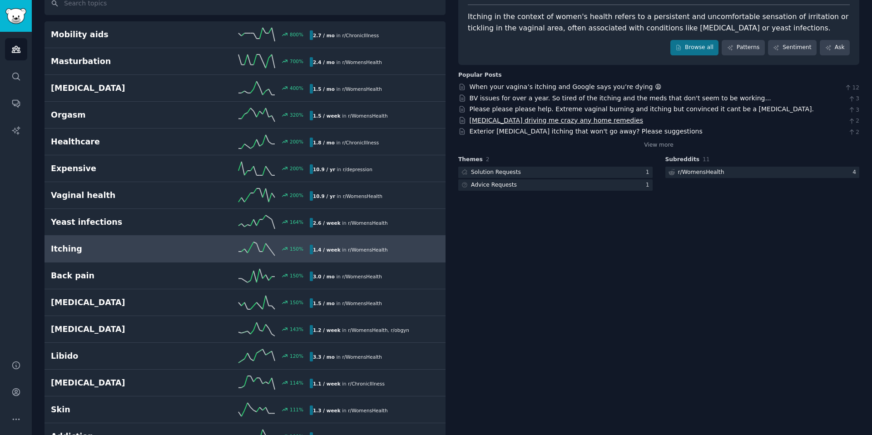
click at [550, 119] on link "Vaginal itching driving me crazy any home remedies" at bounding box center [556, 120] width 173 height 7
click at [525, 129] on link "Exterior vulva itching that won't go away? Please suggestions" at bounding box center [586, 131] width 233 height 7
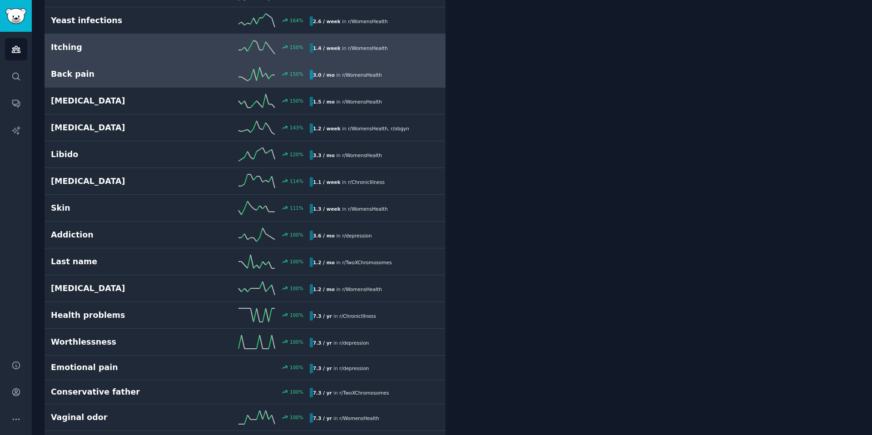
scroll to position [275, 0]
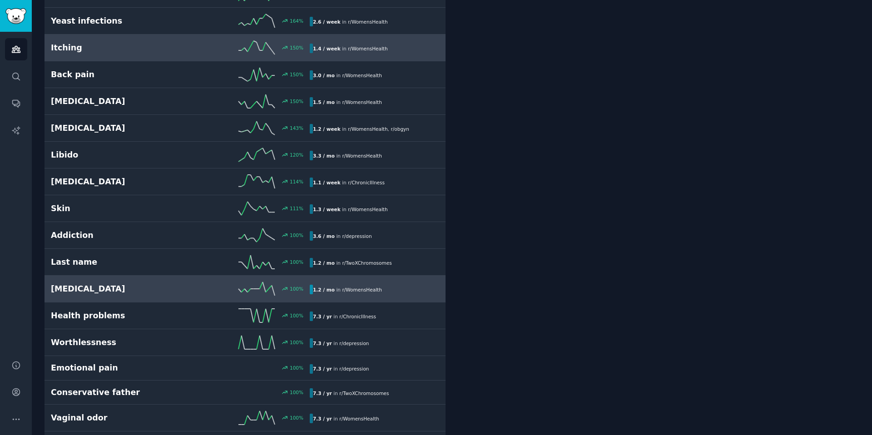
click at [113, 292] on h2 "Vaginal discharge" at bounding box center [115, 288] width 129 height 11
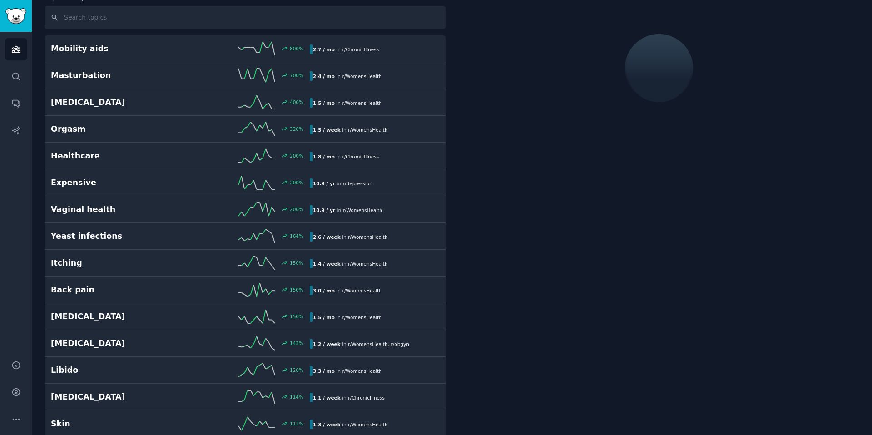
scroll to position [51, 0]
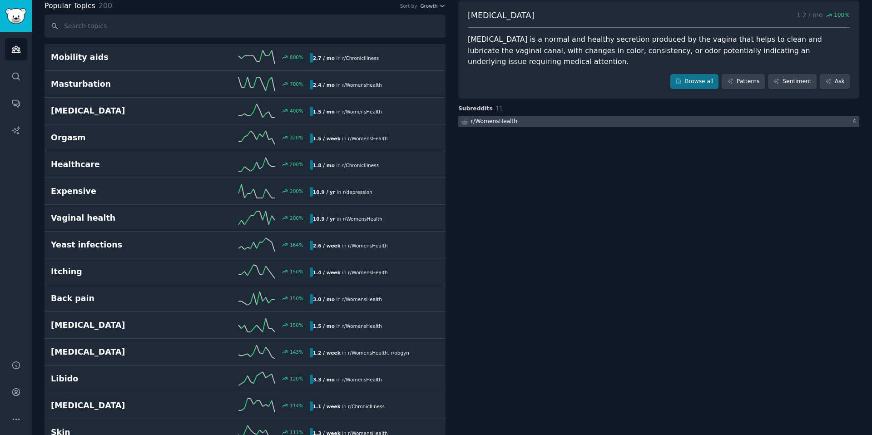
click at [500, 122] on div "r/ WomensHealth" at bounding box center [494, 122] width 46 height 8
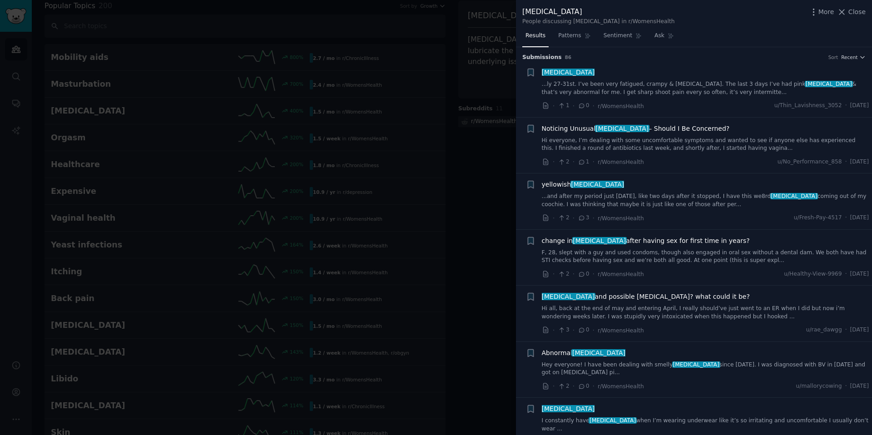
click at [550, 143] on link "Hi everyone, I’m dealing with some uncomfortable symptoms and wanted to see if …" at bounding box center [705, 145] width 327 height 16
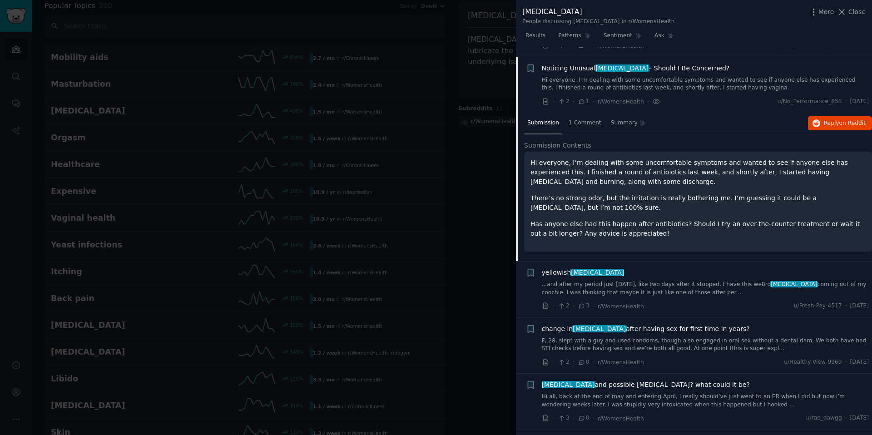
scroll to position [70, 0]
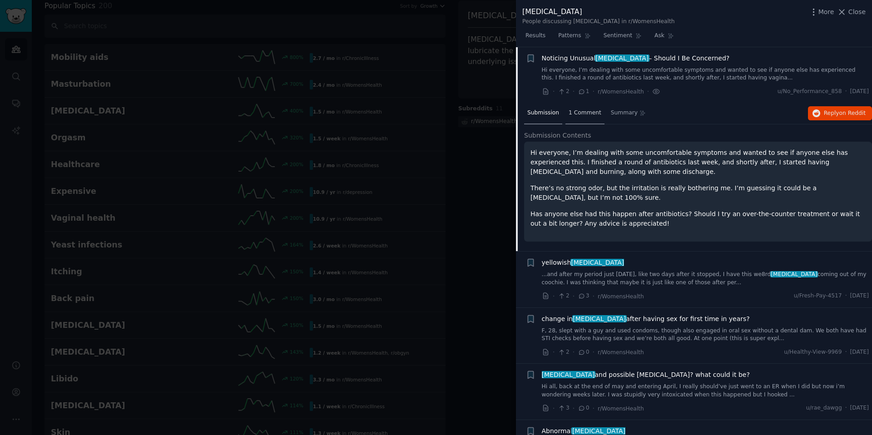
click at [550, 117] on div "1 Comment" at bounding box center [584, 114] width 39 height 22
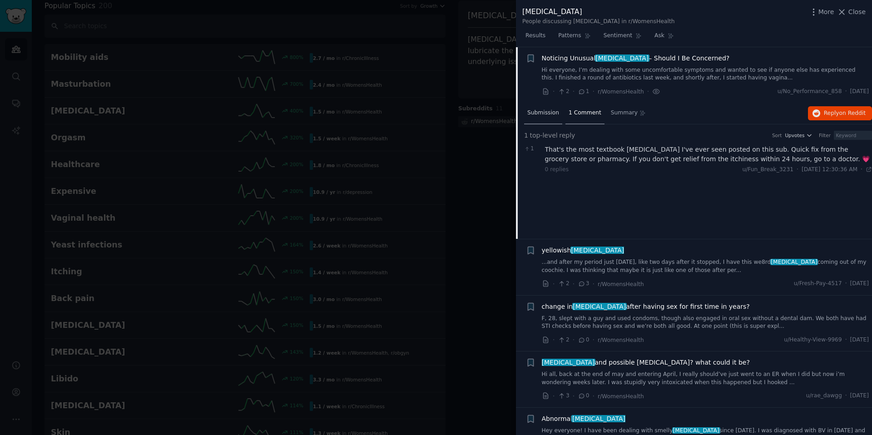
click at [539, 109] on span "Submission" at bounding box center [543, 113] width 32 height 8
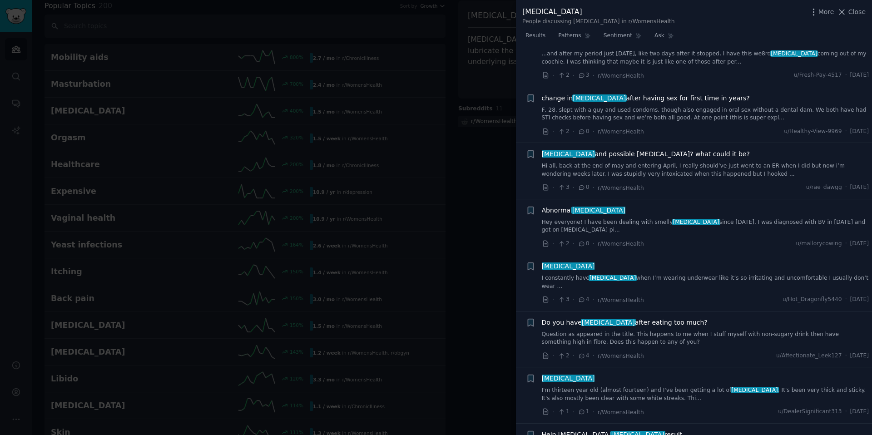
scroll to position [292, 0]
click at [550, 102] on span "change in vaginal discharge after having sex for first time in years?" at bounding box center [646, 98] width 208 height 10
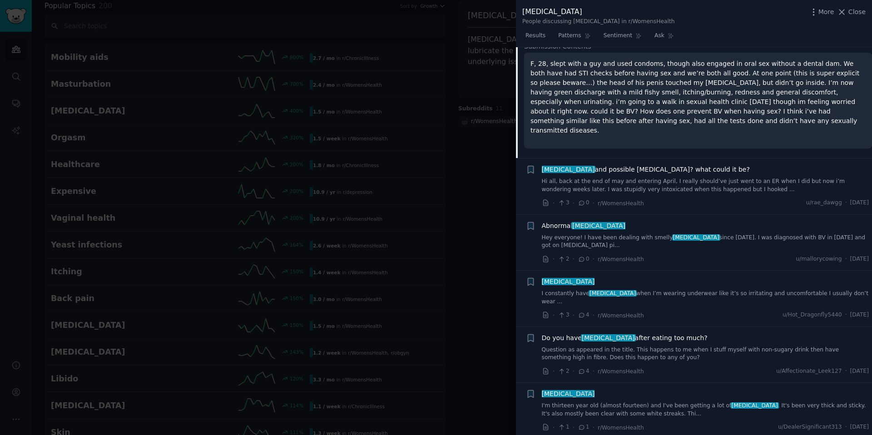
scroll to position [272, 0]
click at [550, 198] on div "· 3 · 0 · r/WomensHealth u/rae_dawgg · Tue 6/10/2025" at bounding box center [705, 203] width 327 height 10
click at [550, 181] on link "Hi all, back at the end of may and entering April, I really should’ve just went…" at bounding box center [705, 185] width 327 height 16
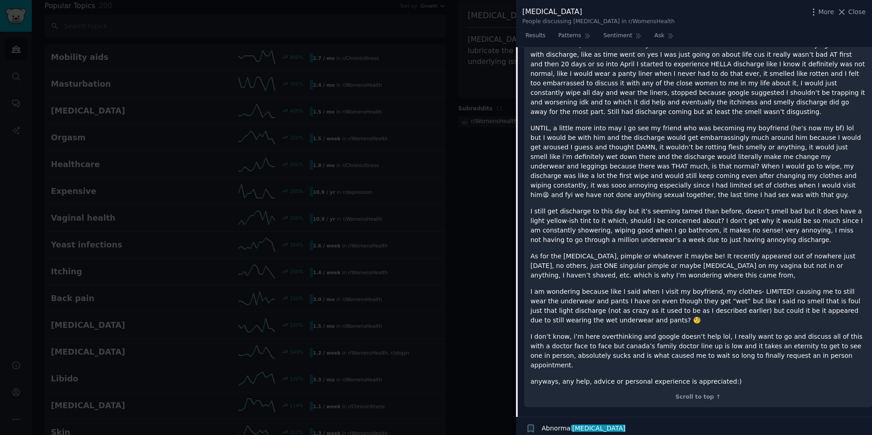
scroll to position [419, 0]
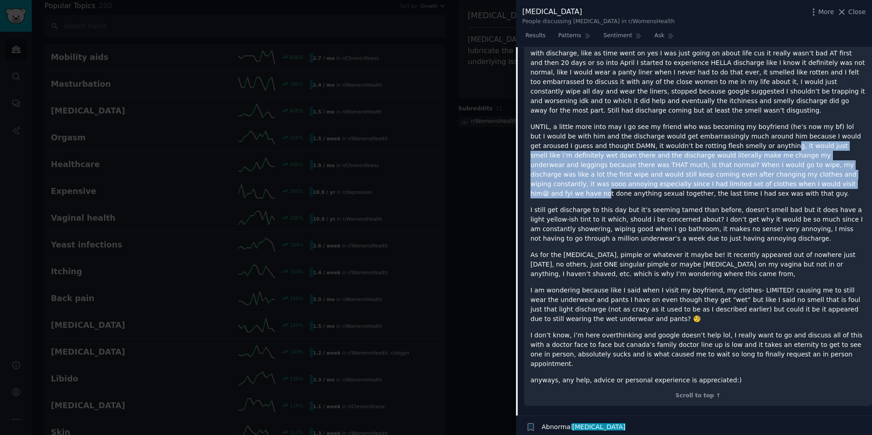
drag, startPoint x: 699, startPoint y: 181, endPoint x: 719, endPoint y: 146, distance: 40.5
click at [550, 146] on p "UNTIL, a little more into may I go see my friend who was becoming my boyfriend …" at bounding box center [697, 160] width 335 height 76
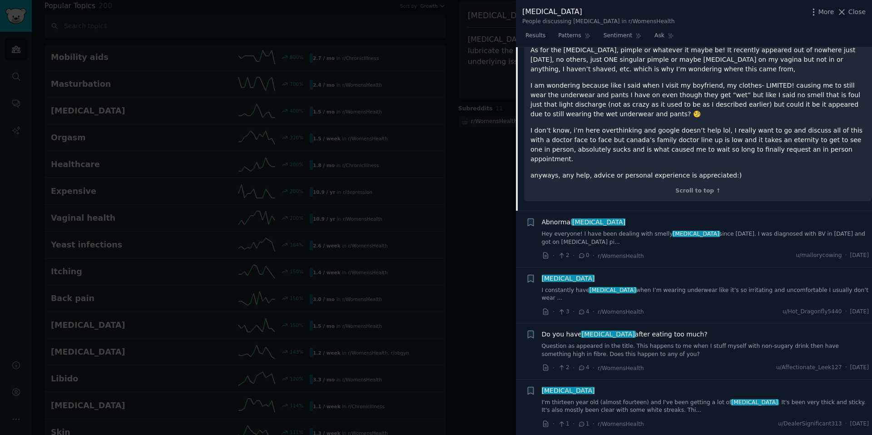
scroll to position [731, 0]
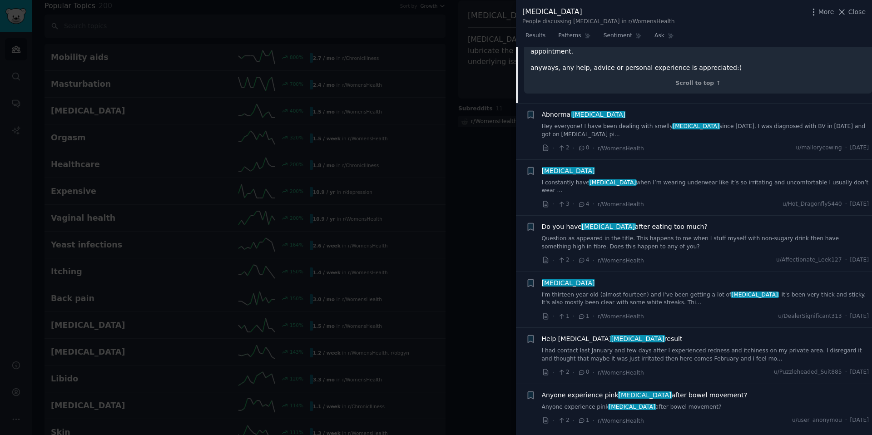
click at [418, 297] on div at bounding box center [436, 217] width 872 height 435
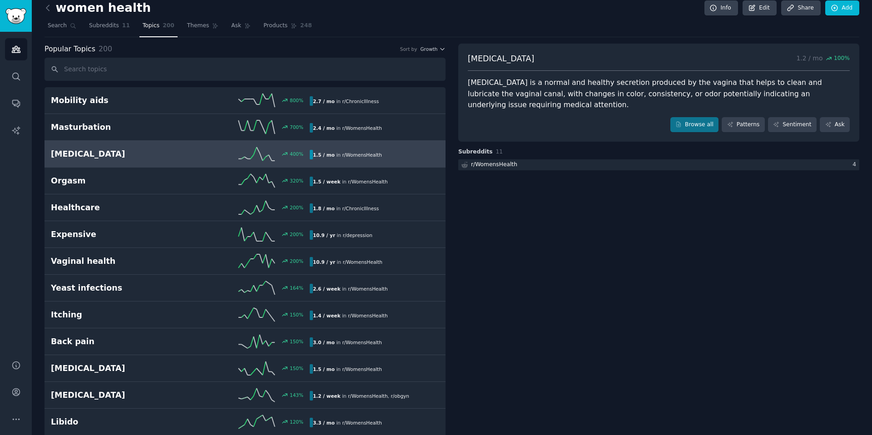
scroll to position [1, 0]
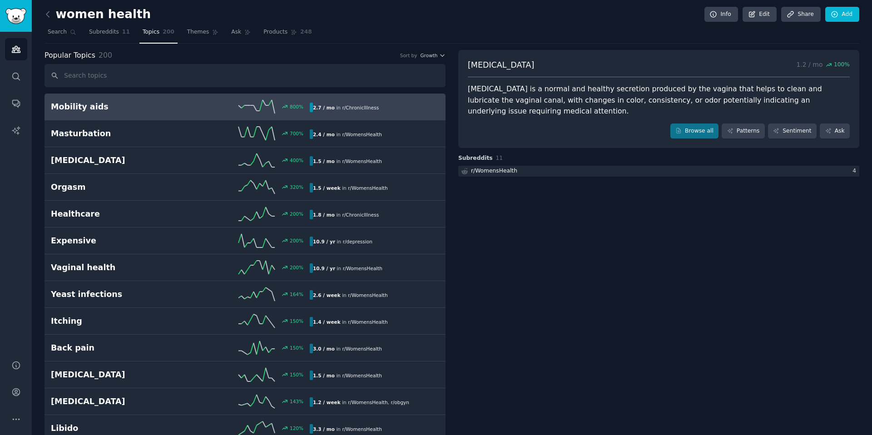
click at [194, 101] on div "800 %" at bounding box center [244, 107] width 129 height 14
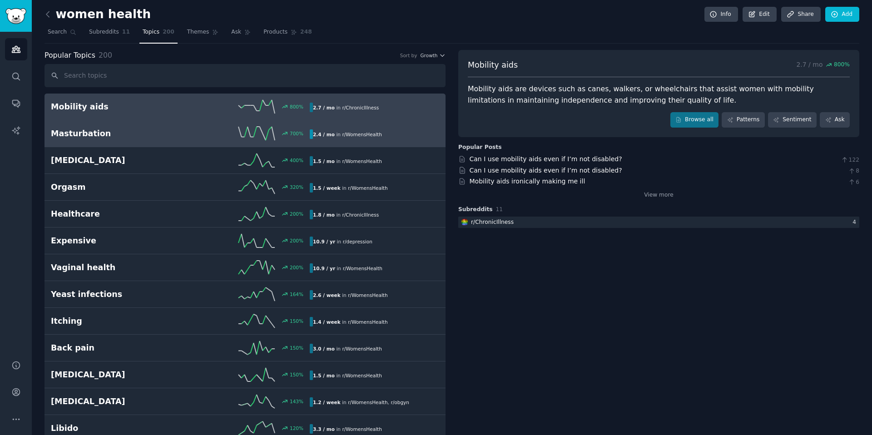
click at [184, 124] on link "Masturbation 700 % 2.4 / mo in r/ WomensHealth" at bounding box center [245, 133] width 401 height 27
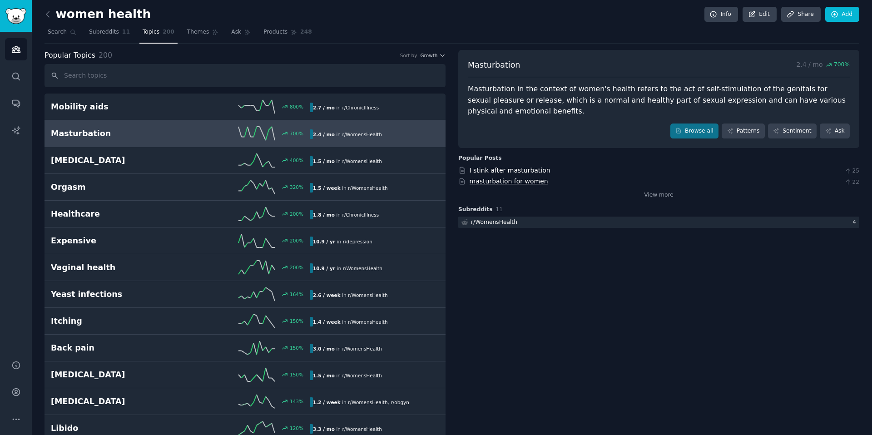
click at [506, 183] on link "masturbation for women" at bounding box center [509, 181] width 79 height 7
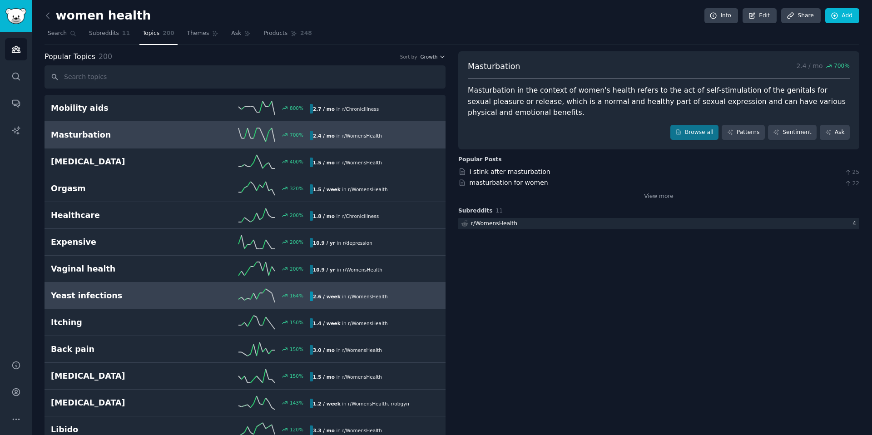
click at [110, 294] on h2 "Yeast infections" at bounding box center [115, 295] width 129 height 11
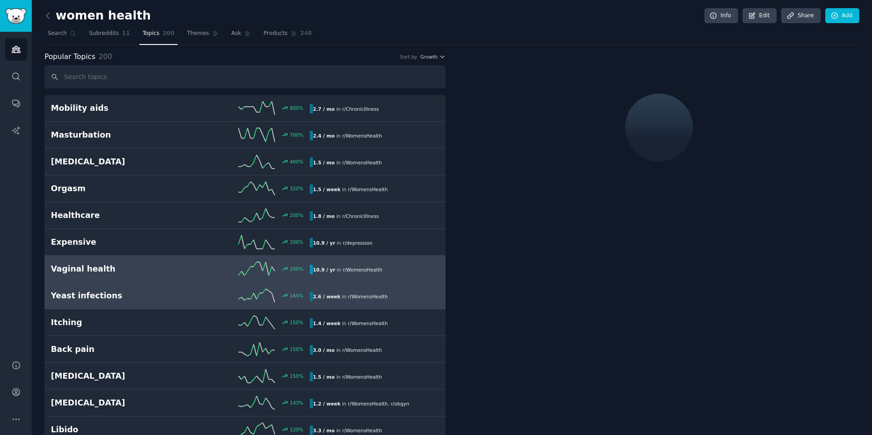
click at [116, 262] on link "Vaginal health 200 % 10.9 / yr in r/ WomensHealth" at bounding box center [245, 269] width 401 height 27
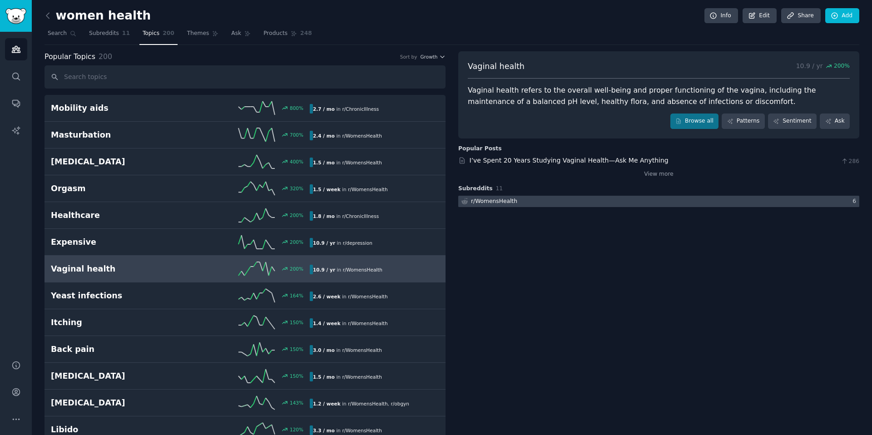
click at [505, 201] on div "r/ WomensHealth" at bounding box center [494, 202] width 46 height 8
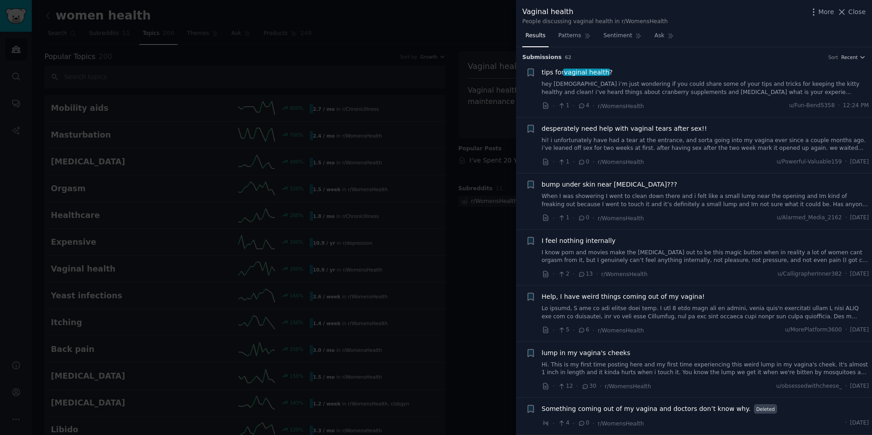
click at [550, 83] on link "hey ladies i’m just wondering if you could share some of your tips and tricks f…" at bounding box center [705, 88] width 327 height 16
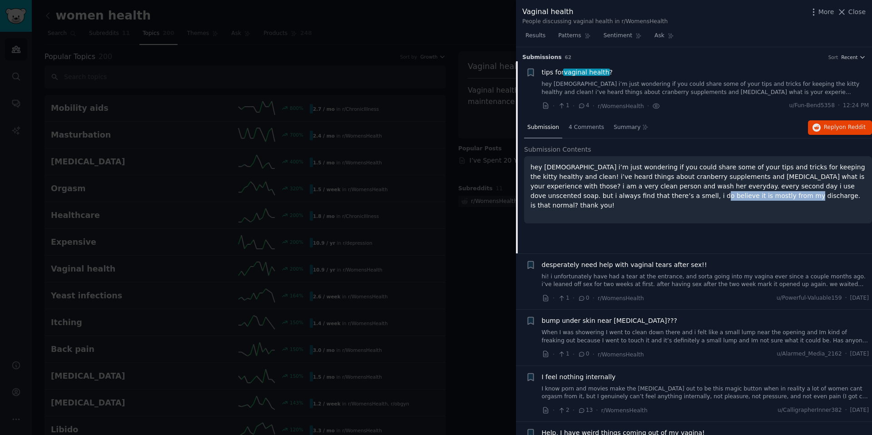
drag, startPoint x: 624, startPoint y: 192, endPoint x: 710, endPoint y: 200, distance: 86.6
click at [550, 200] on p "hey ladies i’m just wondering if you could share some of your tips and tricks f…" at bounding box center [697, 187] width 335 height 48
click at [550, 131] on span "4 Comments" at bounding box center [586, 128] width 35 height 8
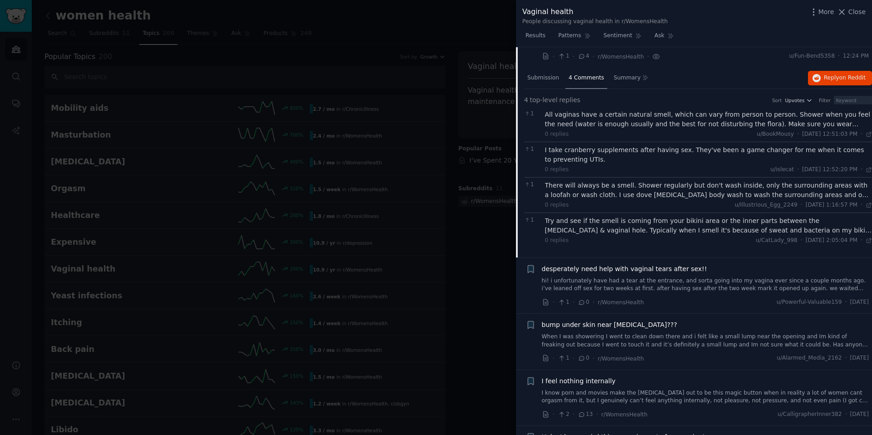
scroll to position [49, 0]
click at [550, 231] on div "Try and see if the smell is coming from your bikini area or the inner parts bet…" at bounding box center [708, 226] width 327 height 19
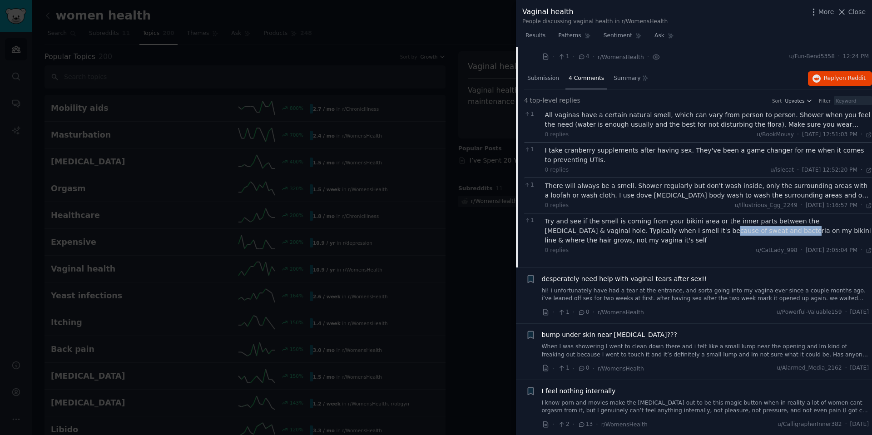
drag, startPoint x: 654, startPoint y: 227, endPoint x: 729, endPoint y: 230, distance: 74.6
click at [550, 230] on div "Try and see if the smell is coming from your bikini area or the inner parts bet…" at bounding box center [708, 231] width 327 height 29
click at [550, 227] on div "Try and see if the smell is coming from your bikini area or the inner parts bet…" at bounding box center [708, 231] width 327 height 29
click at [550, 301] on link "hi! i unfortunately have had a tear at the entrance, and sorta going into my va…" at bounding box center [705, 295] width 327 height 16
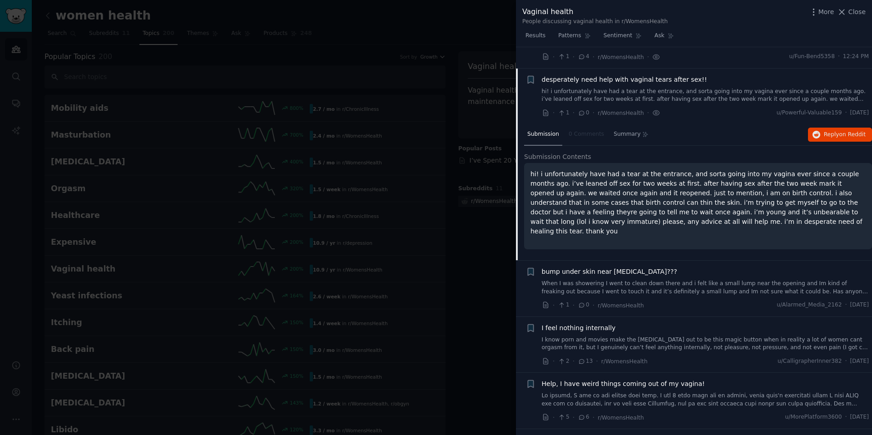
scroll to position [70, 0]
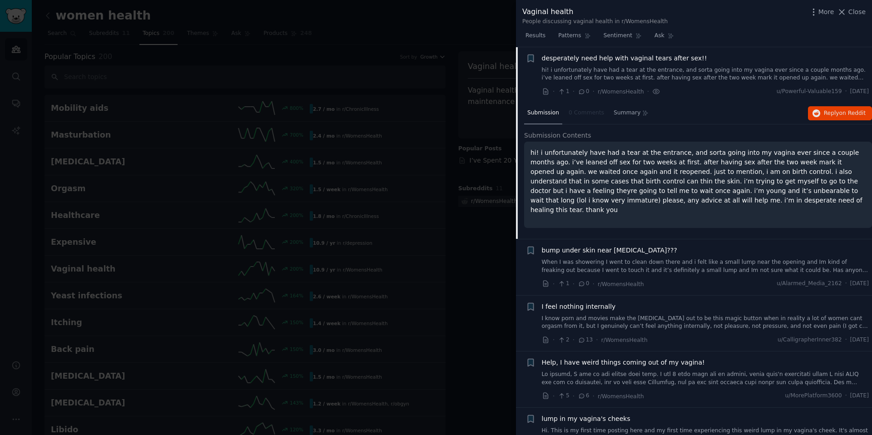
click at [550, 281] on div "· 1 · 0 · r/WomensHealth u/Alarmed_Media_2162 · Thu 8/21/2025" at bounding box center [705, 284] width 327 height 10
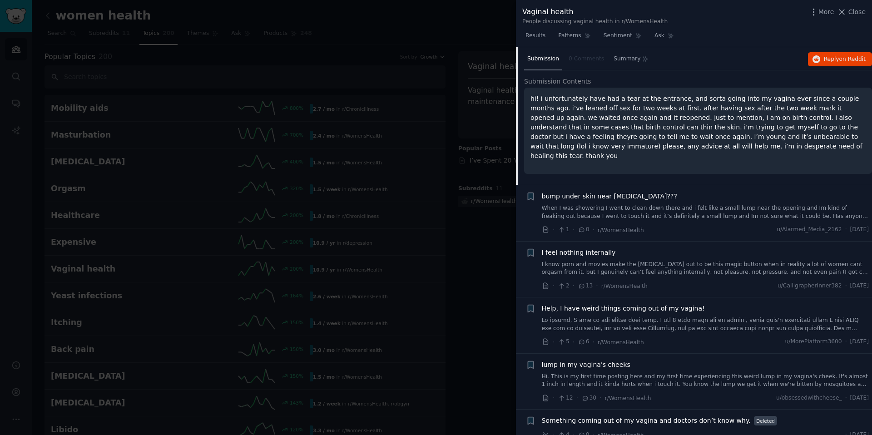
scroll to position [129, 0]
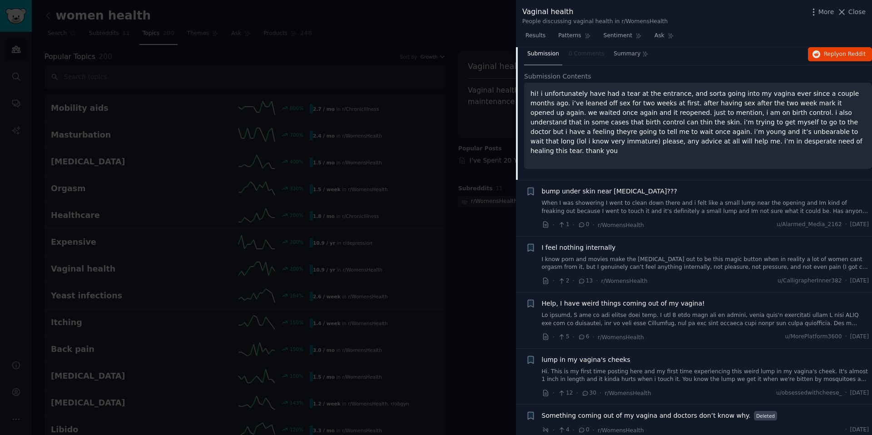
click at [550, 274] on div "I feel nothing internally I know porn and movies make the g-spot out to be this…" at bounding box center [705, 264] width 327 height 43
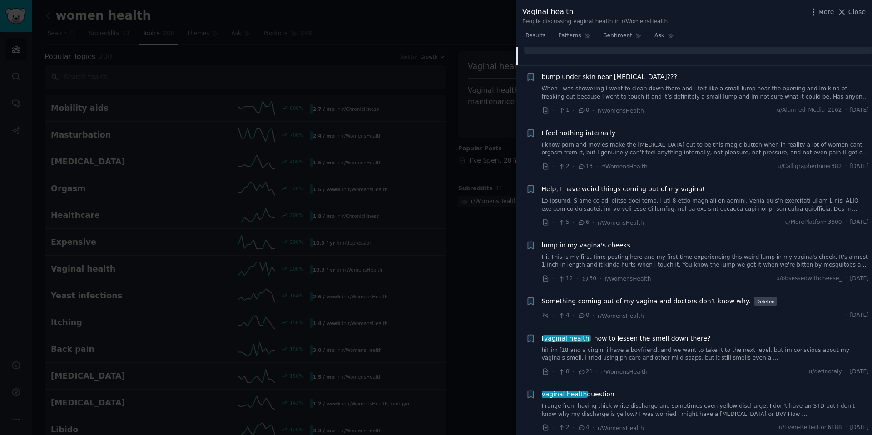
scroll to position [253, 0]
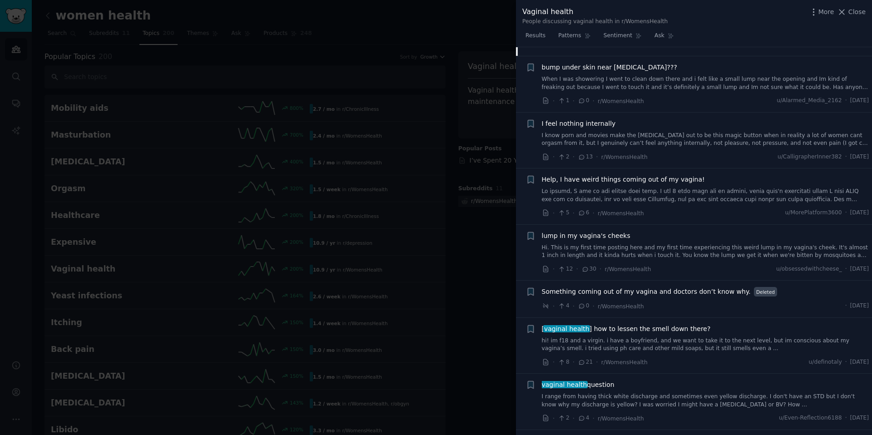
click at [550, 239] on span "lump in my vagina's cheeks" at bounding box center [586, 236] width 89 height 10
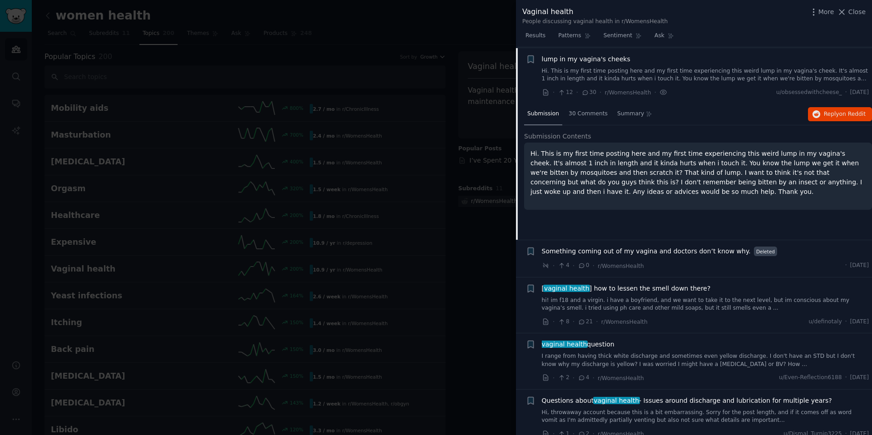
scroll to position [295, 0]
click at [550, 114] on span "30 Comments" at bounding box center [588, 113] width 39 height 8
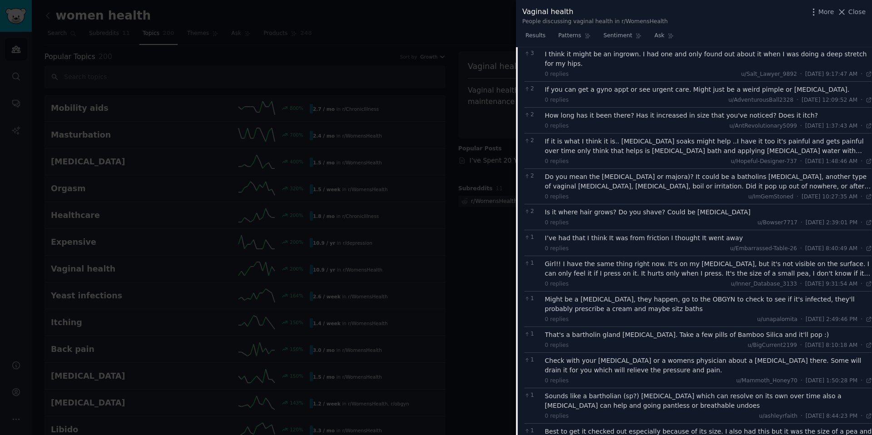
scroll to position [699, 0]
click at [550, 177] on div "Do you mean the labia (minora or majora)? It could be a batholins cyst, another…" at bounding box center [708, 178] width 327 height 19
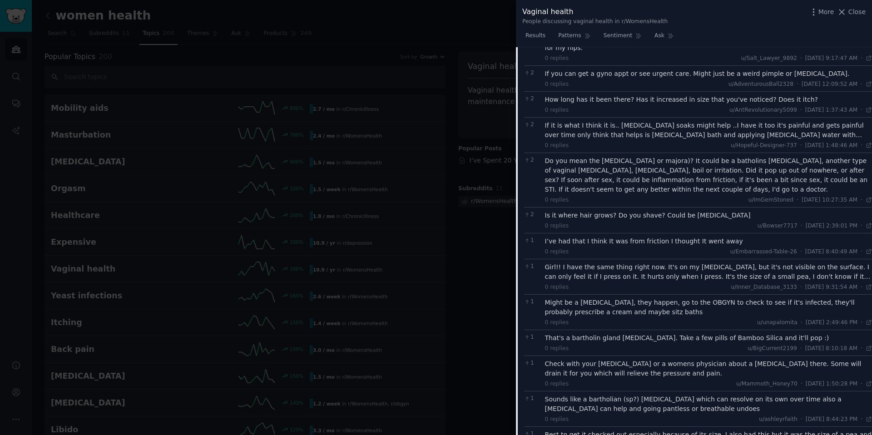
scroll to position [713, 0]
click at [550, 273] on div "Girl!! I have the same thing right now. It's on my labia majora, but it's not v…" at bounding box center [708, 271] width 327 height 19
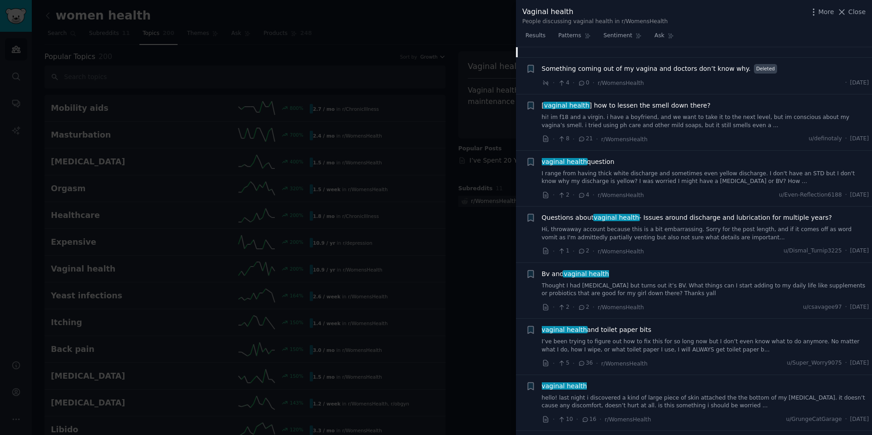
scroll to position [1157, 0]
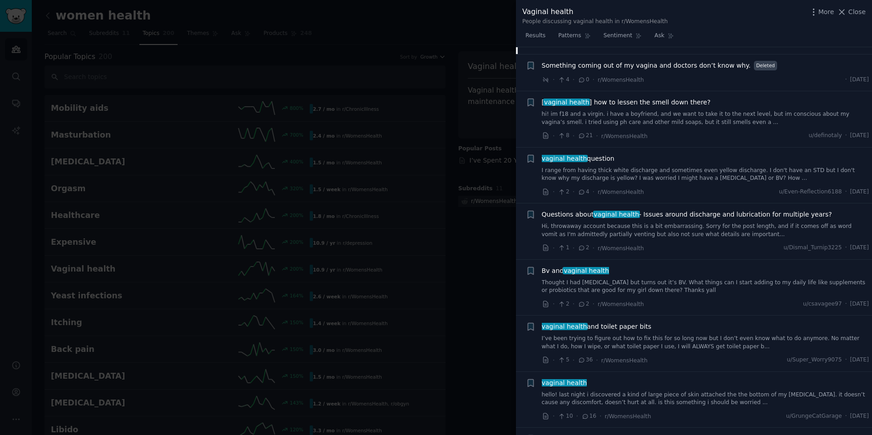
click at [550, 325] on span "vaginal health and toilet paper bits" at bounding box center [597, 327] width 110 height 10
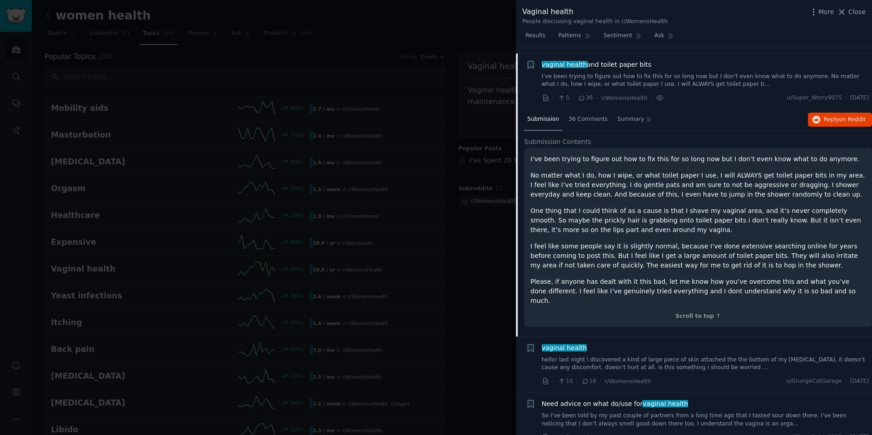
scroll to position [604, 0]
drag, startPoint x: 594, startPoint y: 272, endPoint x: 626, endPoint y: 283, distance: 34.2
click at [550, 283] on div "I’ve been trying to figure out how to fix this for so long now but I don’t even…" at bounding box center [697, 231] width 335 height 151
click at [550, 283] on p "Please, if anyone has dealt with it this bad, let me know how you’ve overcome t…" at bounding box center [697, 292] width 335 height 29
click at [550, 124] on span "36 Comments" at bounding box center [588, 121] width 39 height 8
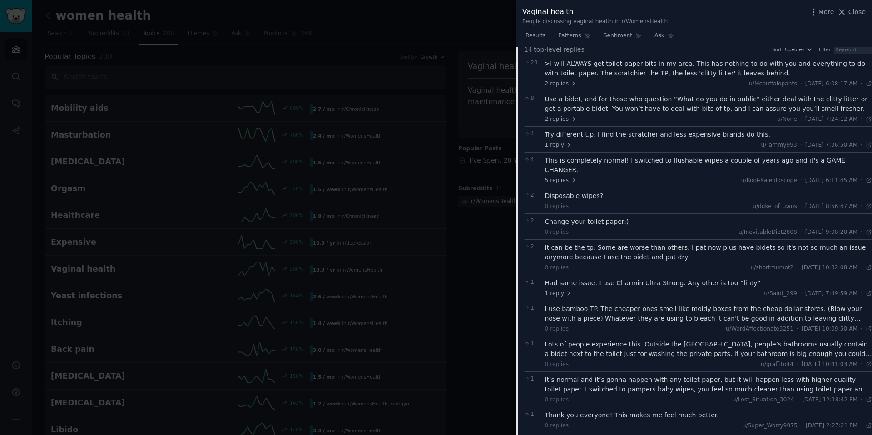
scroll to position [699, 0]
click at [550, 325] on div "Lots of people experience this. Outside the USA, people’s bathrooms usually con…" at bounding box center [708, 347] width 327 height 19
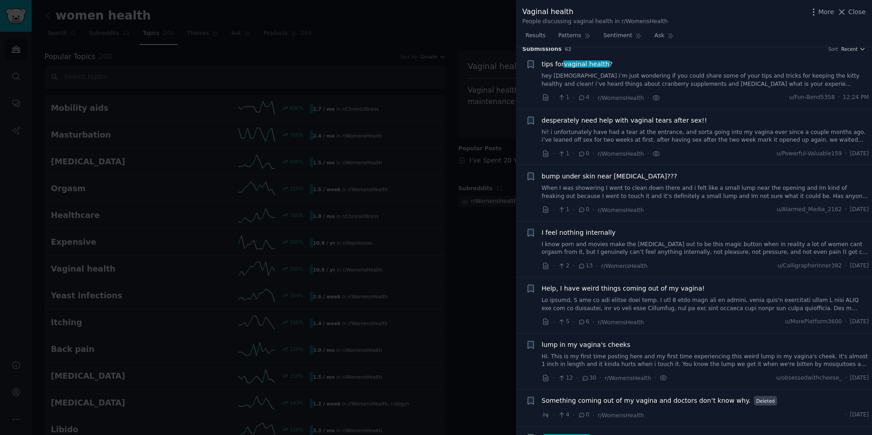
scroll to position [0, 0]
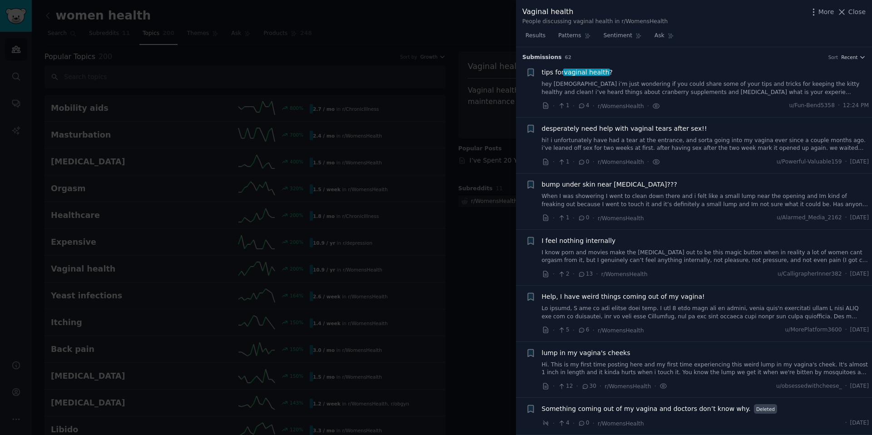
drag, startPoint x: 854, startPoint y: 12, endPoint x: 844, endPoint y: 21, distance: 13.8
click at [550, 12] on span "Close" at bounding box center [856, 12] width 17 height 10
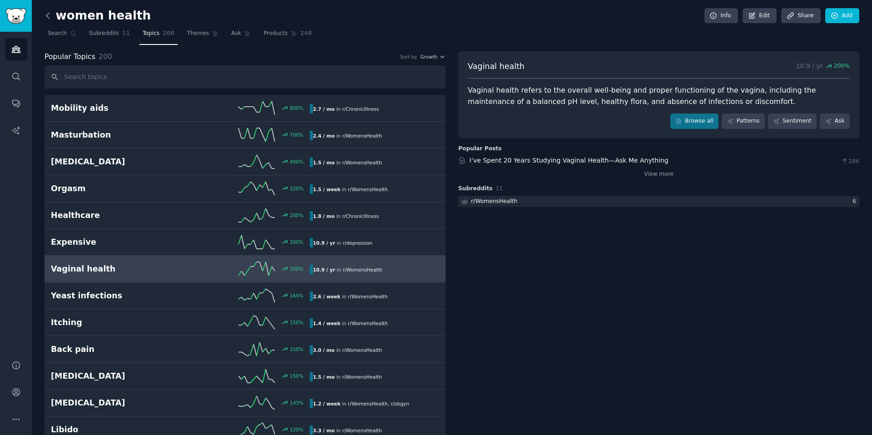
click at [50, 18] on icon at bounding box center [48, 16] width 10 height 10
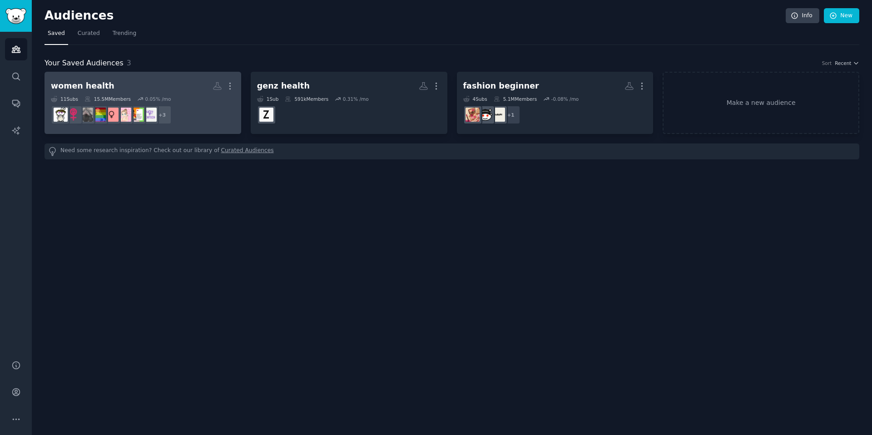
click at [177, 84] on h2 "women health More" at bounding box center [143, 86] width 184 height 16
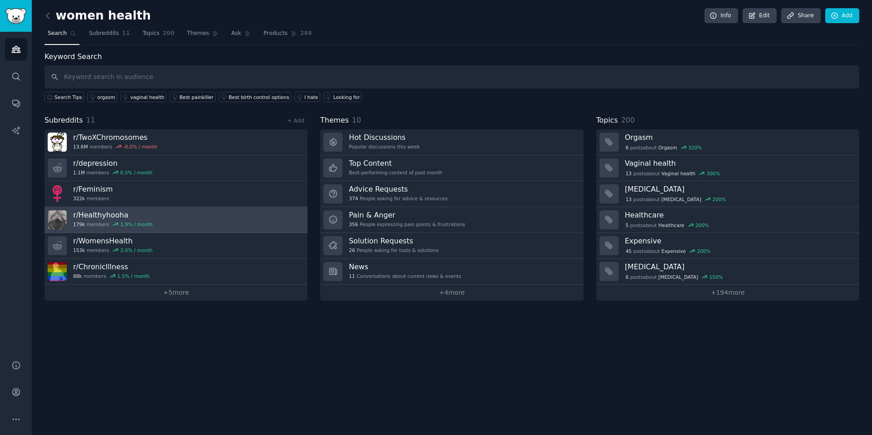
click at [91, 218] on h3 "r/ Healthyhooha" at bounding box center [112, 215] width 79 height 10
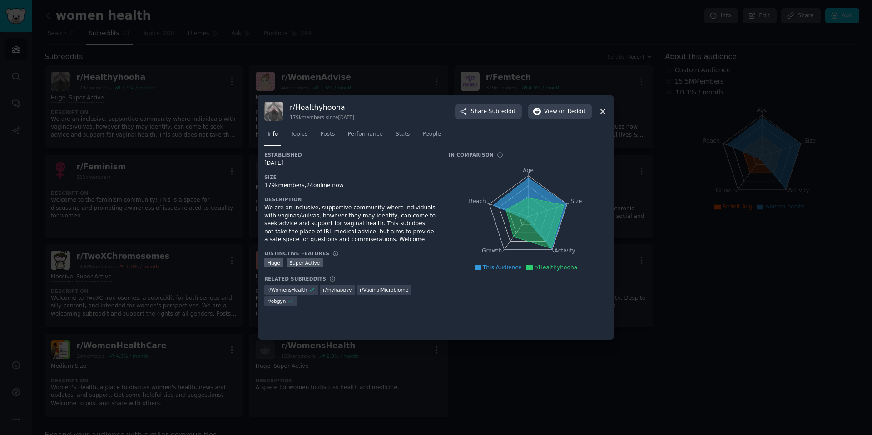
click at [550, 110] on icon at bounding box center [602, 111] width 5 height 5
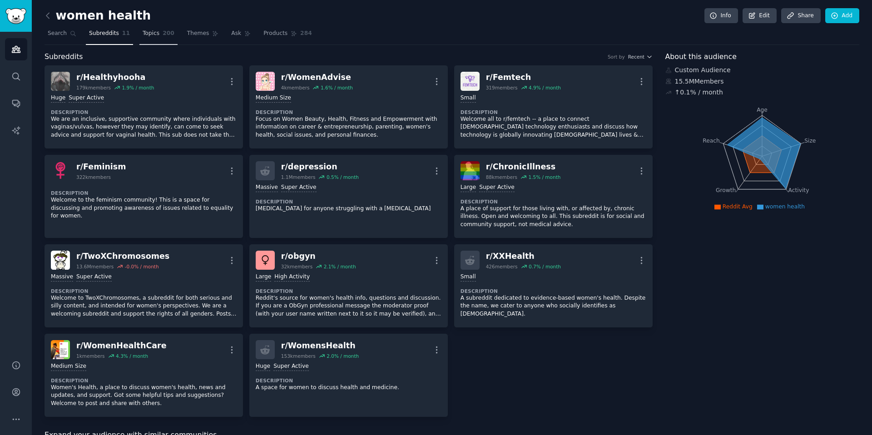
click at [142, 28] on link "Topics 200" at bounding box center [158, 35] width 38 height 19
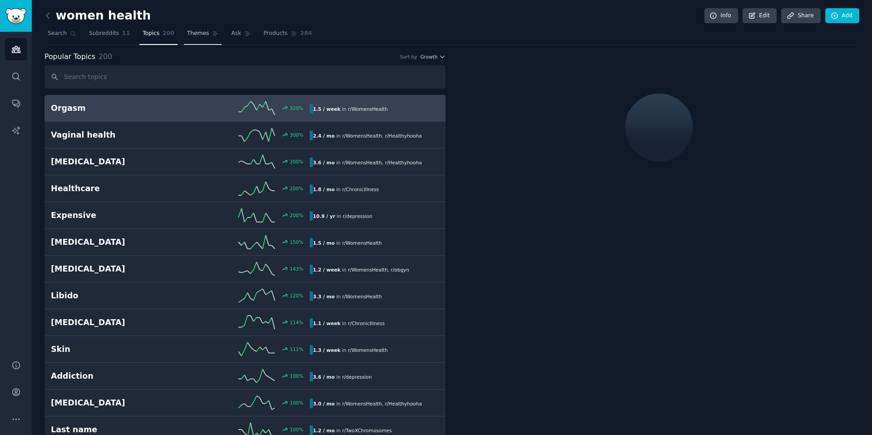
click at [193, 40] on link "Themes" at bounding box center [203, 35] width 38 height 19
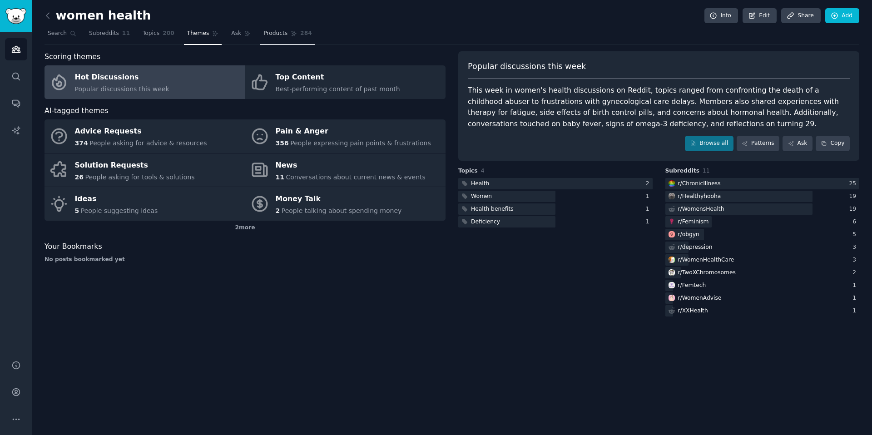
click at [270, 34] on span "Products" at bounding box center [275, 34] width 24 height 8
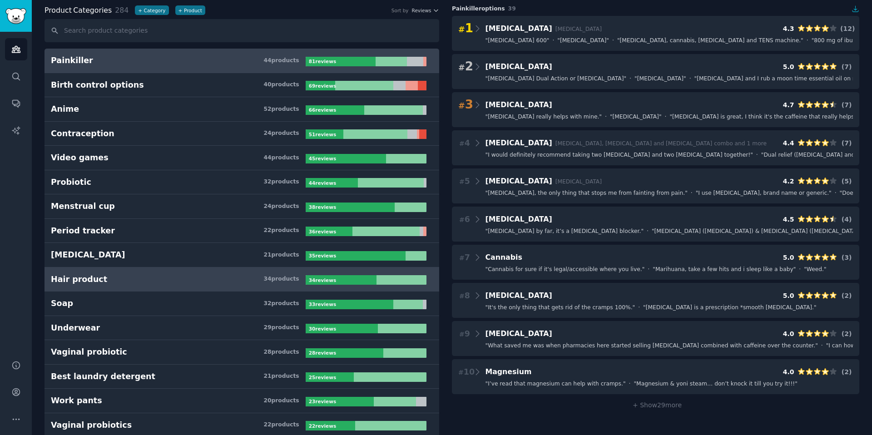
scroll to position [49, 0]
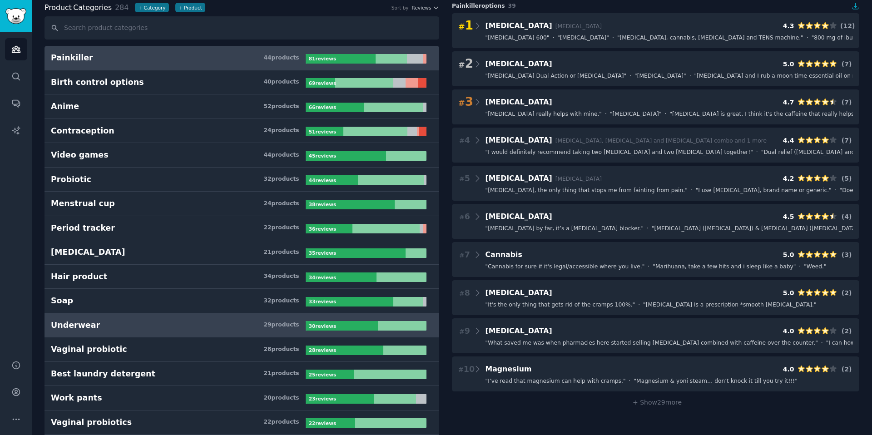
click at [133, 316] on link "Underwear 29 product s 30 review s" at bounding box center [242, 325] width 395 height 25
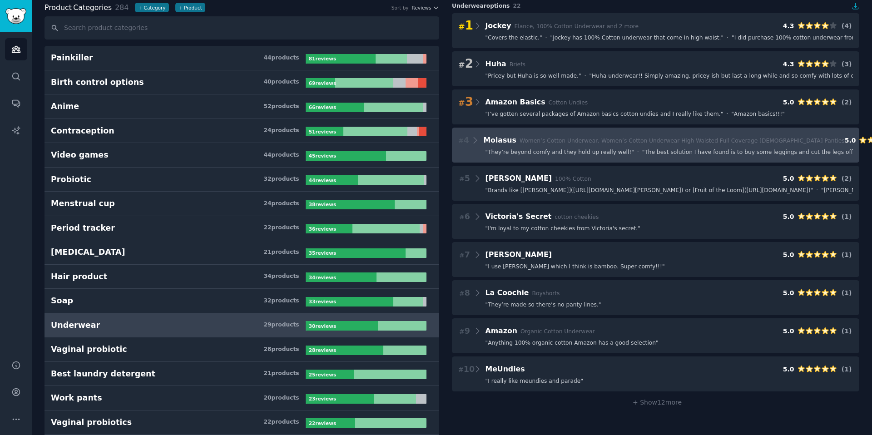
scroll to position [46, 0]
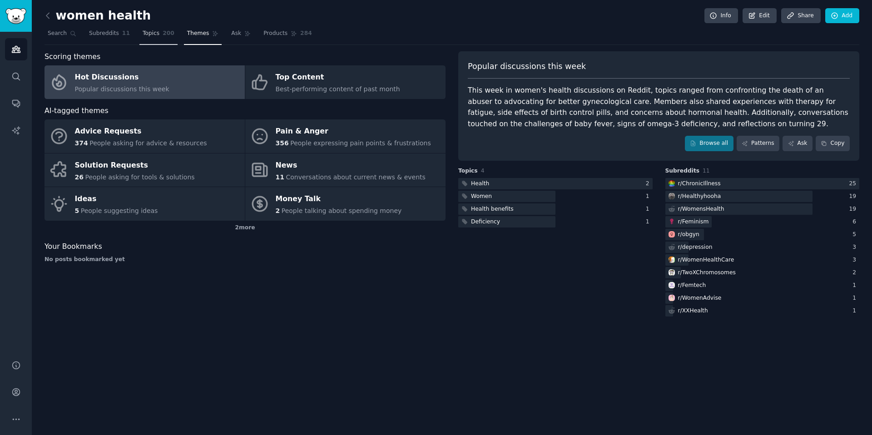
click at [147, 36] on span "Topics" at bounding box center [151, 34] width 17 height 8
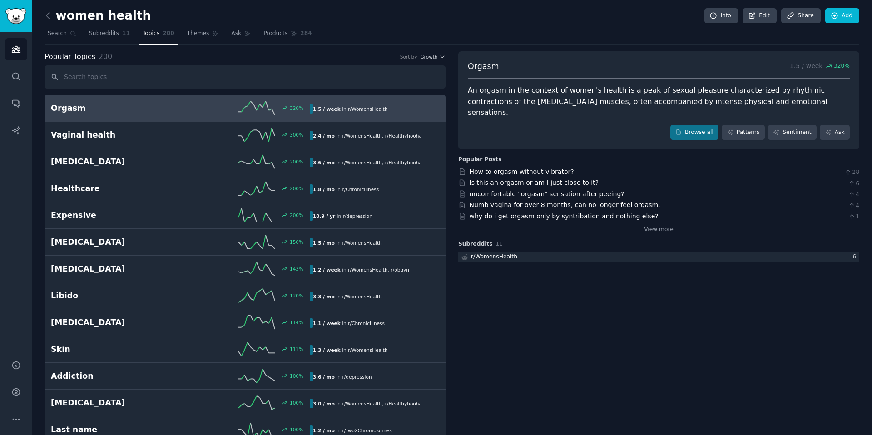
click at [437, 61] on div "Popular Topics 200 Sort by Growth" at bounding box center [245, 56] width 401 height 11
click at [441, 58] on icon "button" at bounding box center [443, 57] width 4 height 2
click at [510, 34] on nav "Search Subreddits 11 Topics 200 Themes Ask Products 284" at bounding box center [452, 35] width 815 height 19
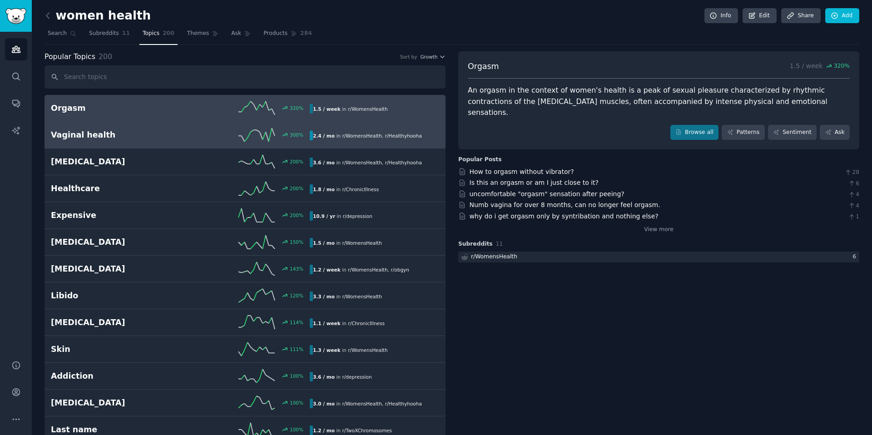
click at [127, 134] on h2 "Vaginal health" at bounding box center [115, 134] width 129 height 11
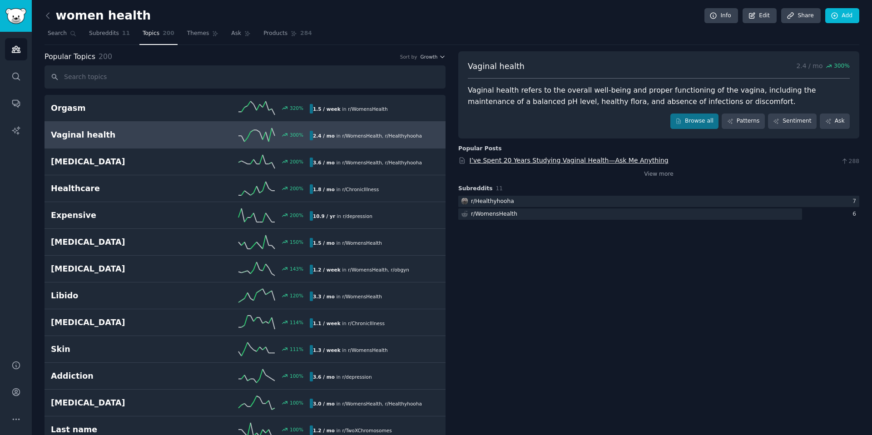
click at [539, 161] on link "I’ve Spent 20 Years Studying Vaginal Health—Ask Me Anything" at bounding box center [569, 160] width 199 height 7
click at [490, 216] on div "r/ WomensHealth" at bounding box center [494, 214] width 46 height 8
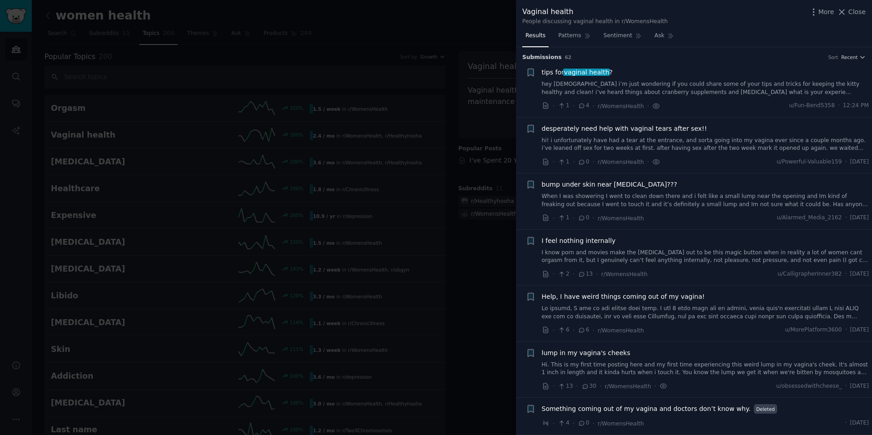
click at [550, 76] on span "vaginal health" at bounding box center [586, 72] width 47 height 7
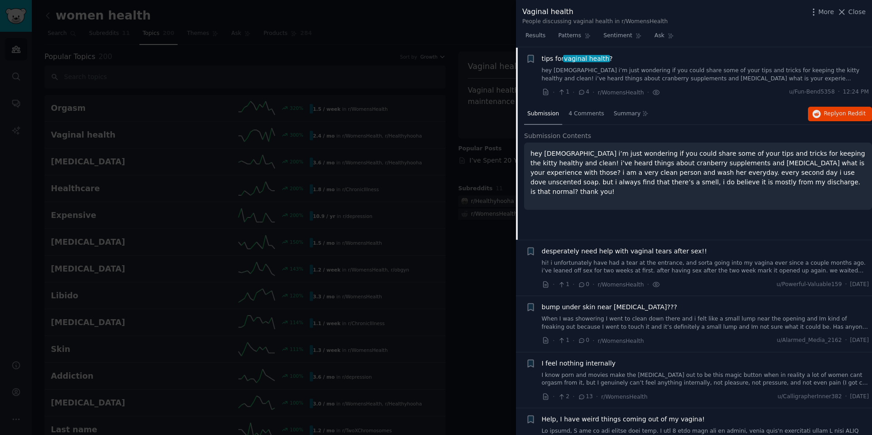
scroll to position [14, 0]
click at [550, 114] on span "4 Comments" at bounding box center [586, 113] width 35 height 8
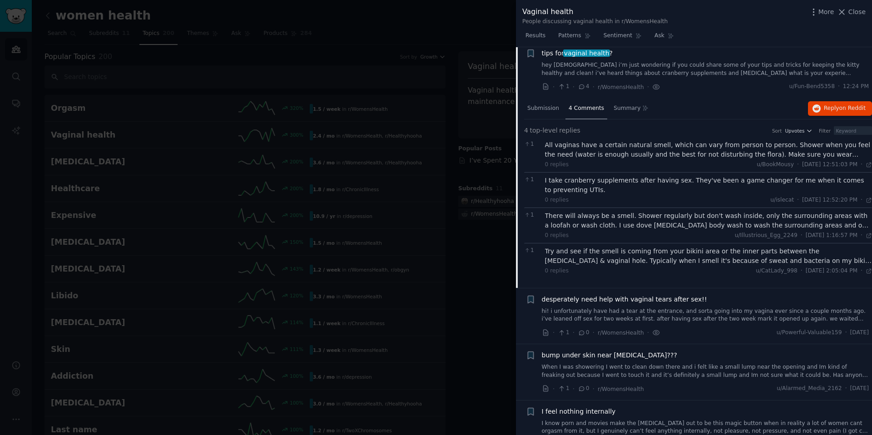
scroll to position [20, 0]
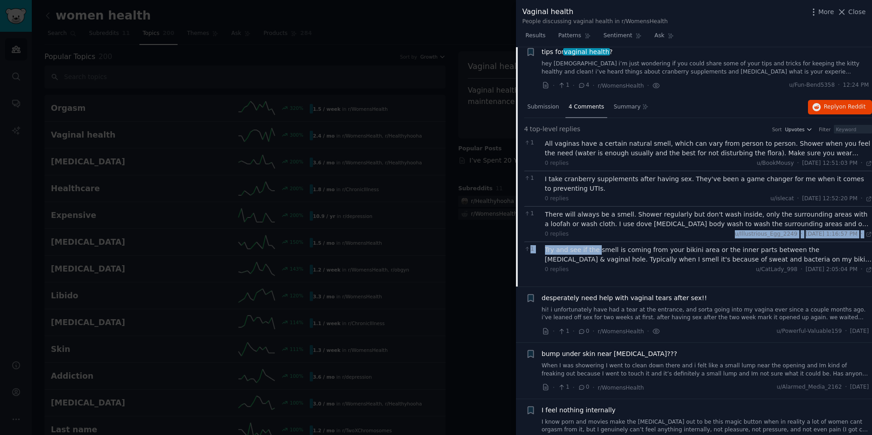
drag, startPoint x: 598, startPoint y: 251, endPoint x: 607, endPoint y: 230, distance: 23.0
click at [550, 230] on div "1 All vaginas have a certain natural smell, which can vary from person to perso…" at bounding box center [698, 206] width 348 height 141
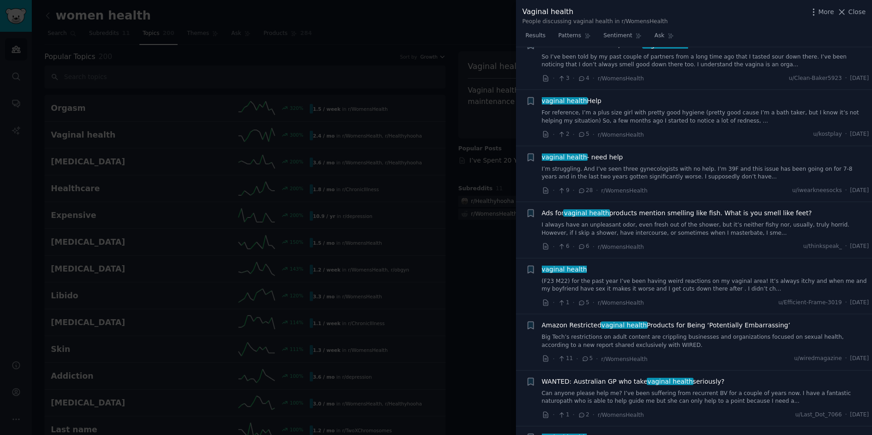
scroll to position [929, 0]
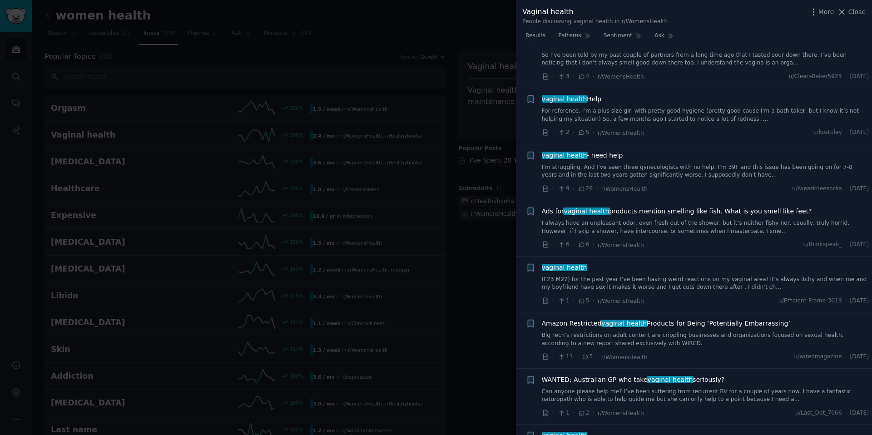
click at [550, 163] on div "vaginal health - need help I’m struggling. And I’ve seen three gynecologists wi…" at bounding box center [705, 165] width 327 height 29
click at [550, 173] on link "I’m struggling. And I’ve seen three gynecologists with no help. I’m 39F and thi…" at bounding box center [705, 171] width 327 height 16
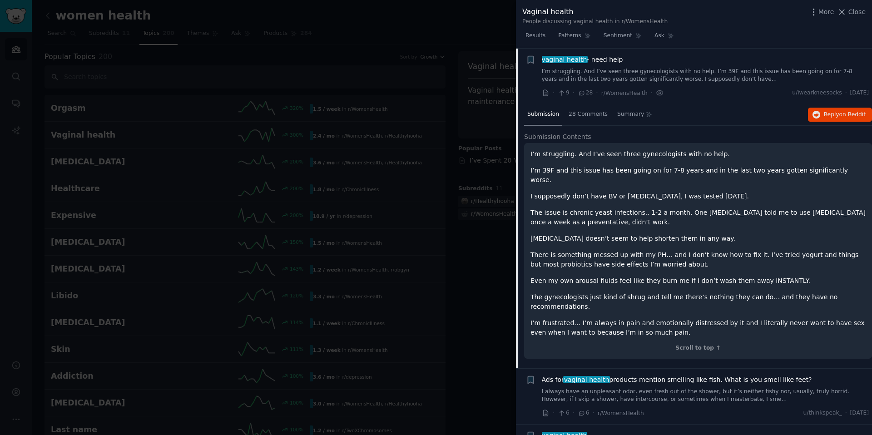
scroll to position [837, 0]
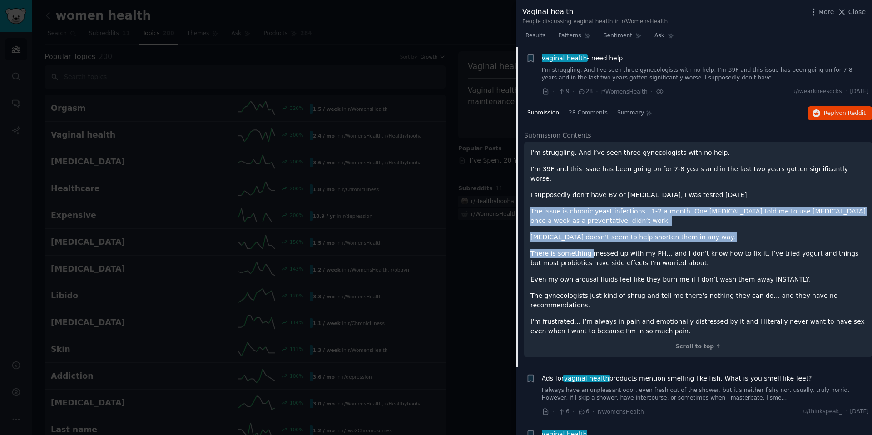
drag, startPoint x: 544, startPoint y: 195, endPoint x: 586, endPoint y: 246, distance: 66.1
click at [550, 246] on div "I’m struggling. And I’ve seen three gynecologists with no help. I’m 39F and thi…" at bounding box center [697, 242] width 335 height 188
click at [550, 249] on p "There is something messed up with my PH… and I don’t know how to fix it. I’ve t…" at bounding box center [697, 258] width 335 height 19
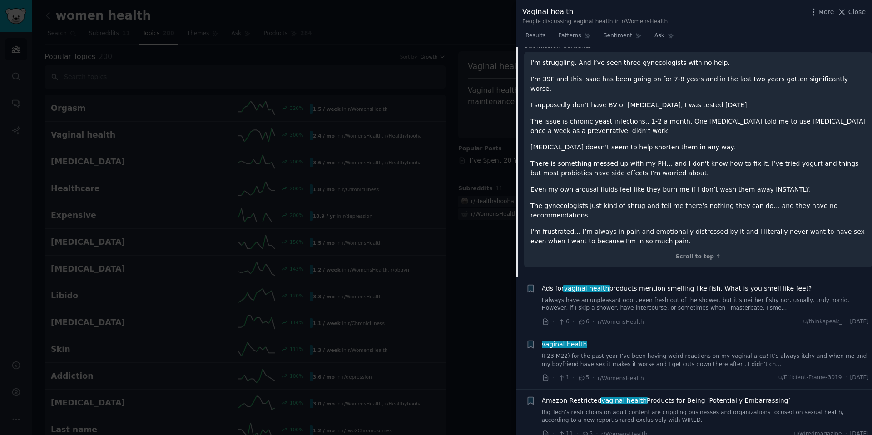
scroll to position [927, 0]
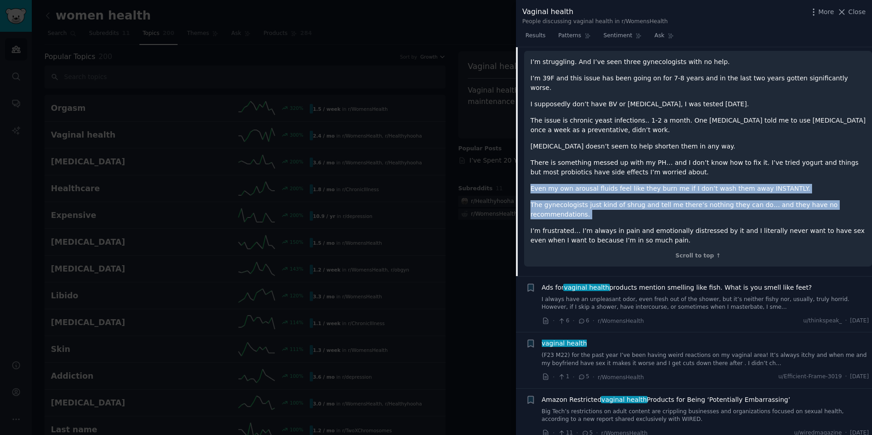
drag, startPoint x: 541, startPoint y: 168, endPoint x: 591, endPoint y: 212, distance: 66.3
click at [550, 212] on div "I’m struggling. And I’ve seen three gynecologists with no help. I’m 39F and thi…" at bounding box center [697, 151] width 335 height 188
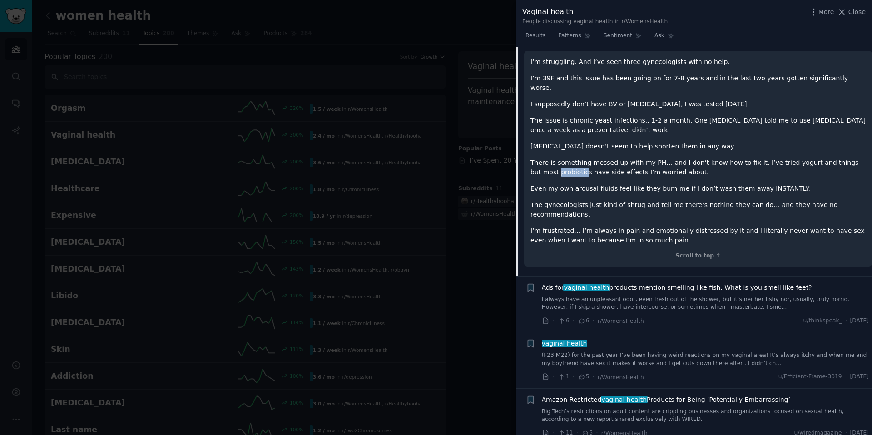
drag, startPoint x: 532, startPoint y: 166, endPoint x: 557, endPoint y: 166, distance: 25.0
click at [550, 166] on p "There is something messed up with my PH… and I don’t know how to fix it. I’ve t…" at bounding box center [697, 167] width 335 height 19
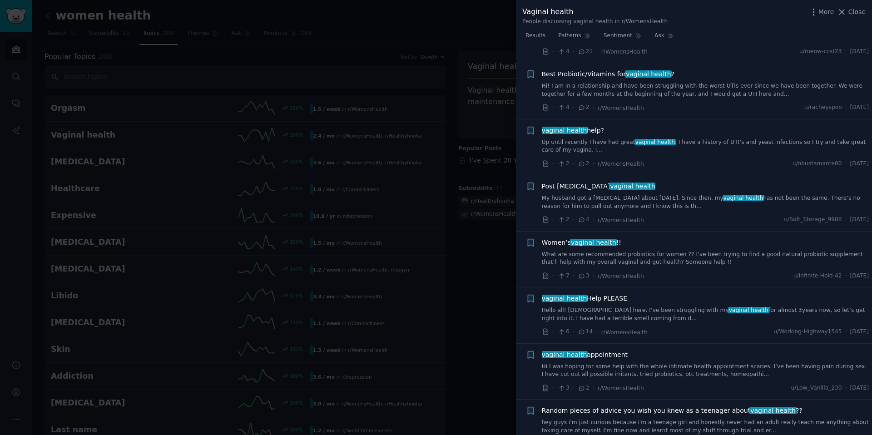
scroll to position [1534, 0]
click at [476, 317] on div at bounding box center [436, 217] width 872 height 435
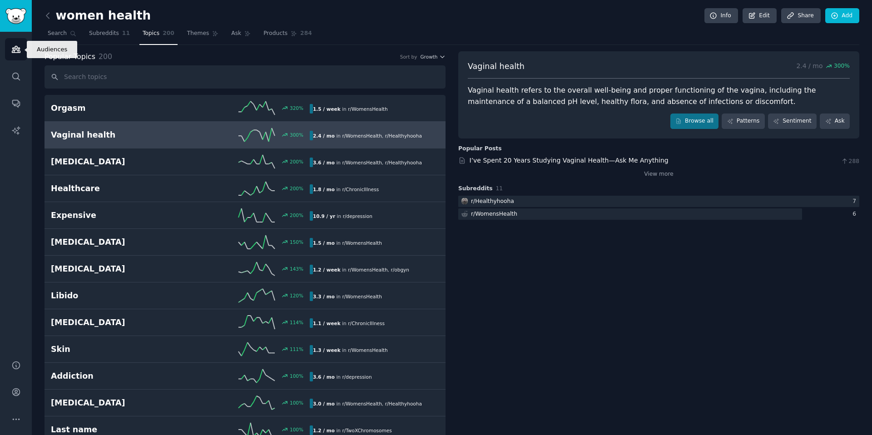
click at [16, 45] on icon "Sidebar" at bounding box center [16, 50] width 10 height 10
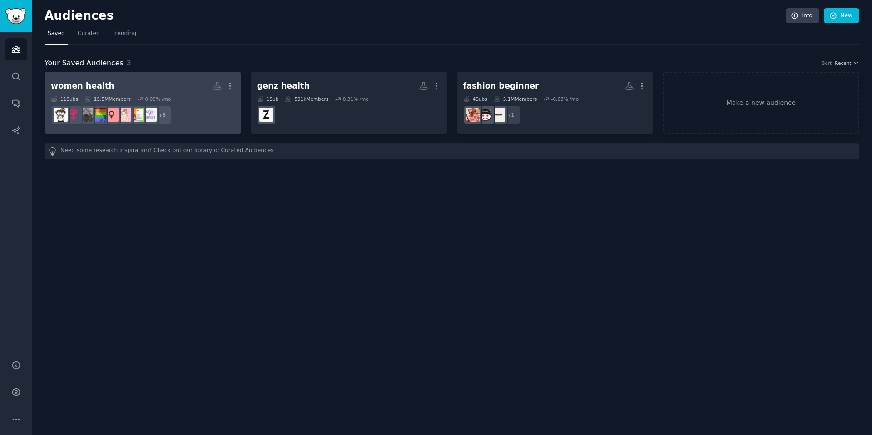
click at [215, 97] on div "11 Sub s 15.5M Members 0.05 % /mo" at bounding box center [143, 99] width 184 height 6
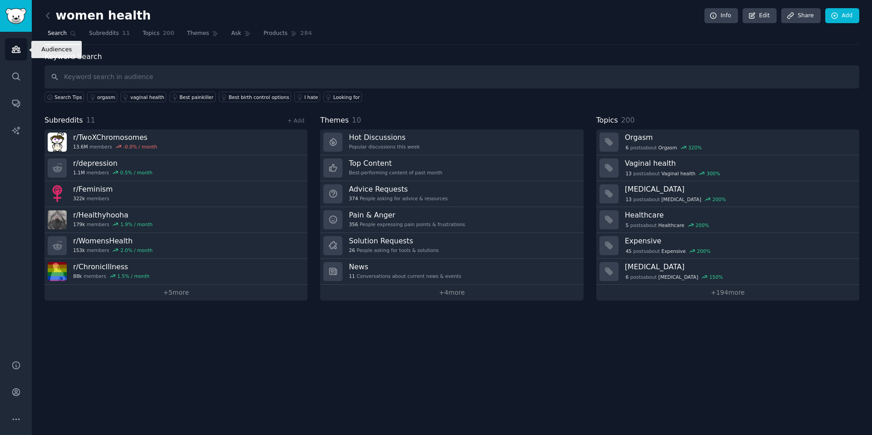
click at [18, 54] on link "Audiences" at bounding box center [16, 49] width 22 height 22
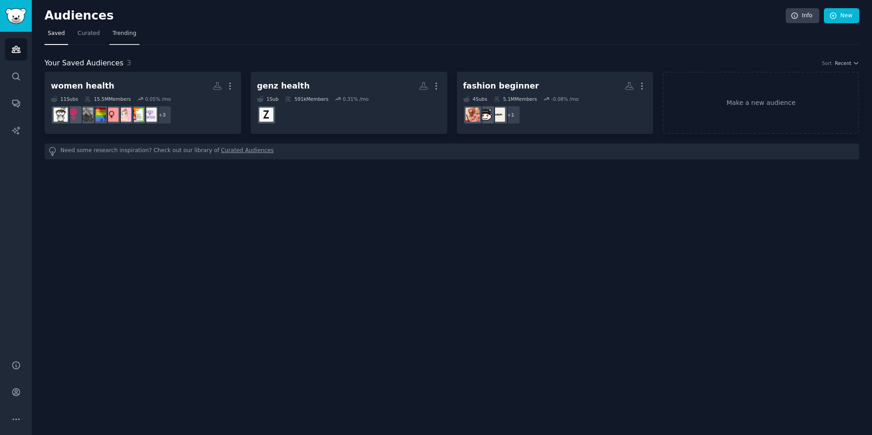
click at [129, 31] on span "Trending" at bounding box center [125, 34] width 24 height 8
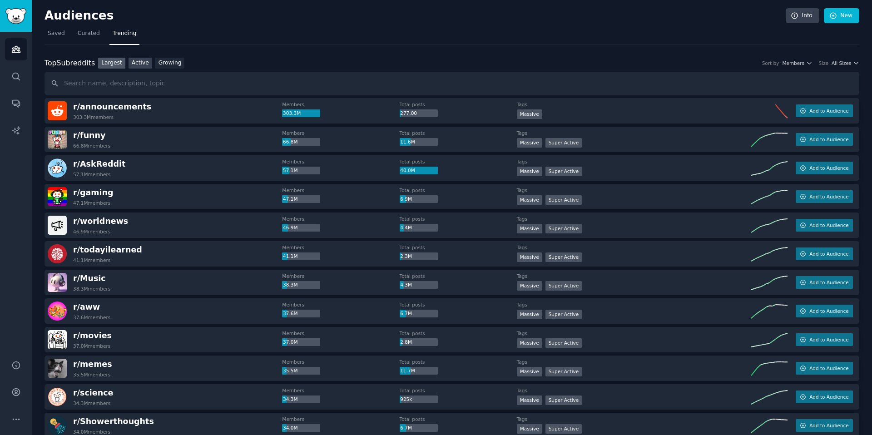
click at [143, 65] on link "Active" at bounding box center [141, 63] width 24 height 11
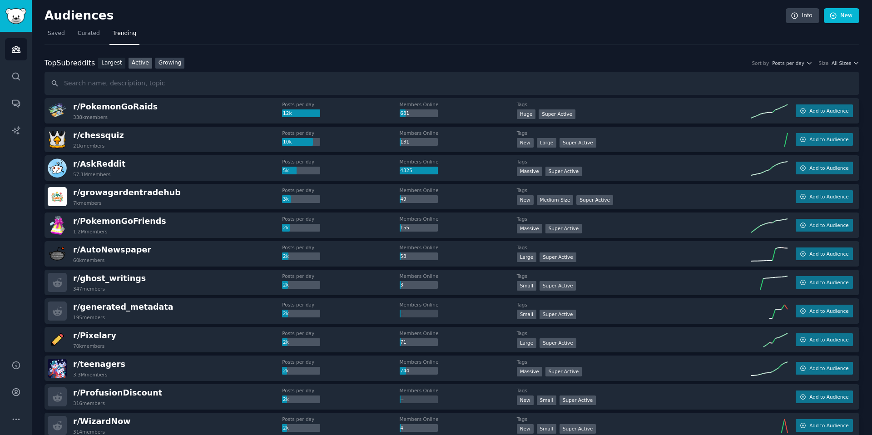
click at [170, 64] on link "Growing" at bounding box center [170, 63] width 30 height 11
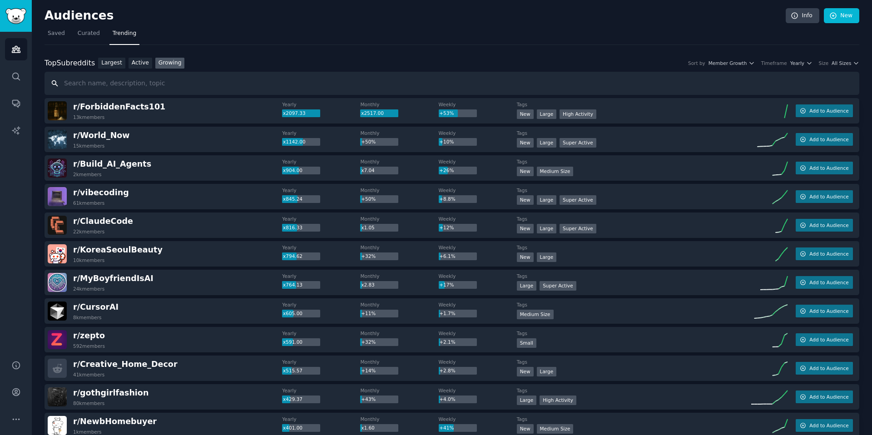
click at [241, 87] on input "text" at bounding box center [452, 83] width 815 height 23
type input "hooha"
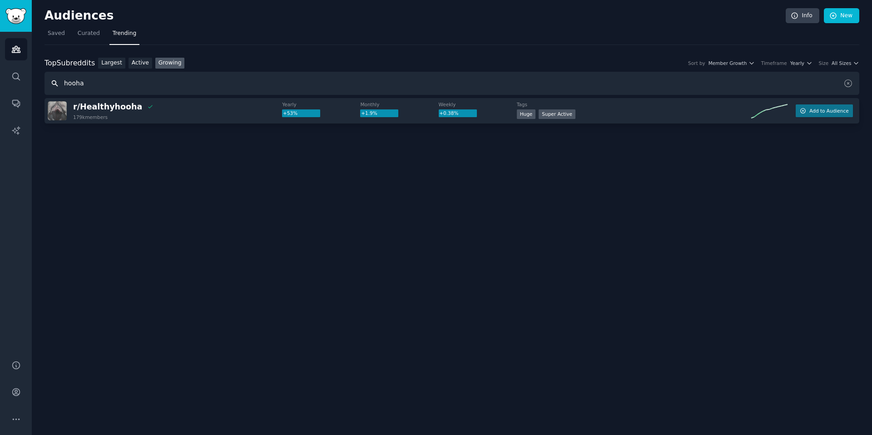
drag, startPoint x: 100, startPoint y: 92, endPoint x: 45, endPoint y: 77, distance: 57.4
click at [45, 77] on input "hooha" at bounding box center [452, 83] width 815 height 23
click at [110, 61] on link "Largest" at bounding box center [111, 63] width 27 height 11
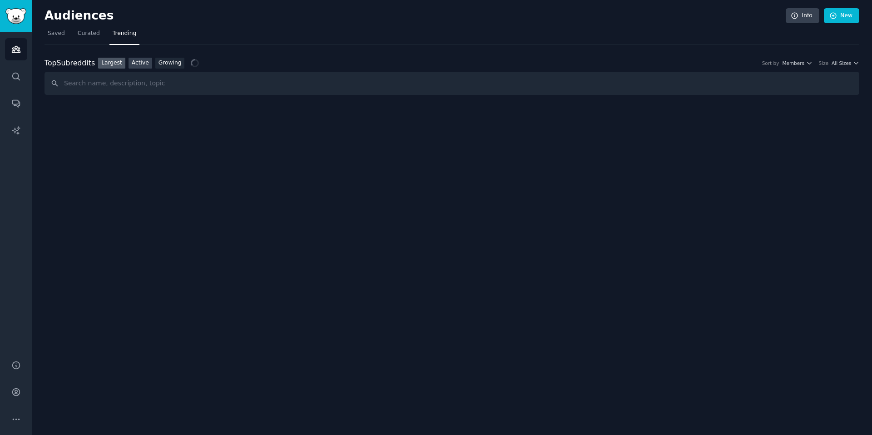
click at [139, 63] on link "Active" at bounding box center [141, 63] width 24 height 11
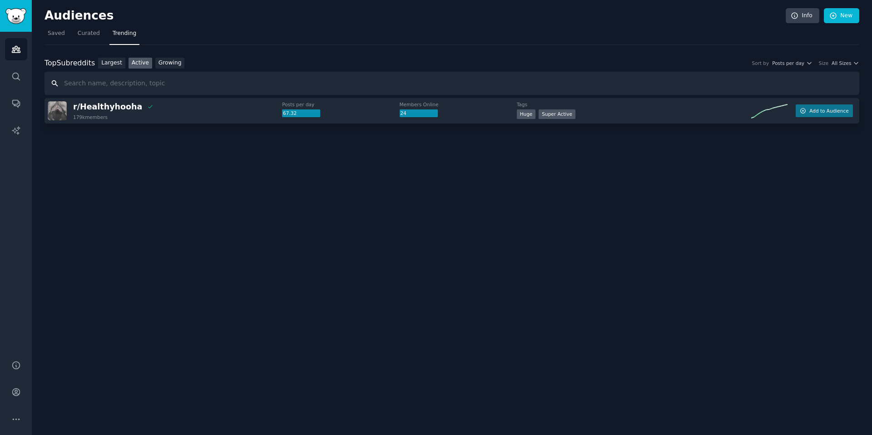
click at [223, 82] on input "text" at bounding box center [452, 83] width 815 height 23
click at [54, 34] on span "Saved" at bounding box center [56, 34] width 17 height 8
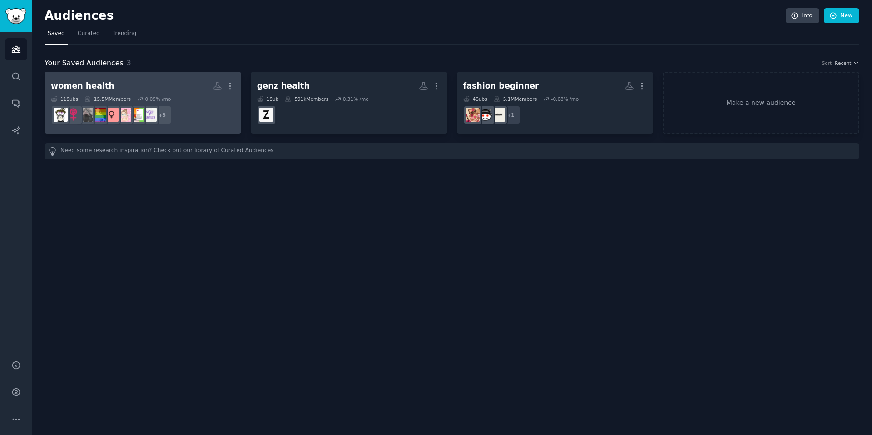
click at [188, 102] on dd "r/Femtech + 3" at bounding box center [143, 114] width 184 height 25
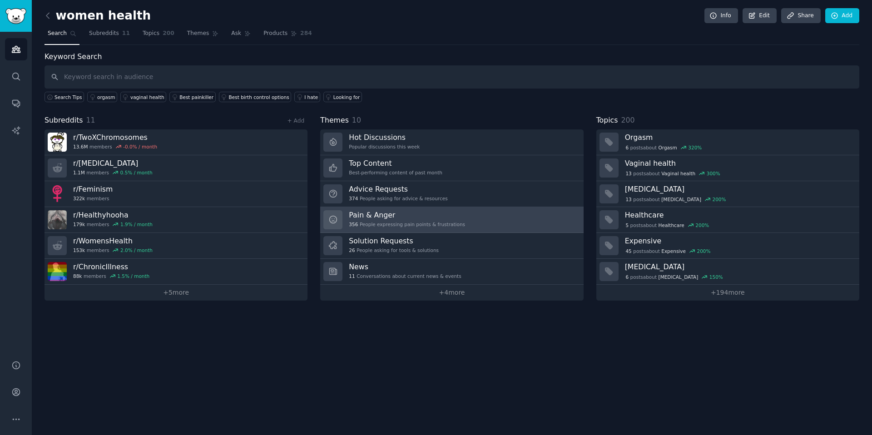
click at [414, 223] on div "356 People expressing pain points & frustrations" at bounding box center [407, 224] width 116 height 6
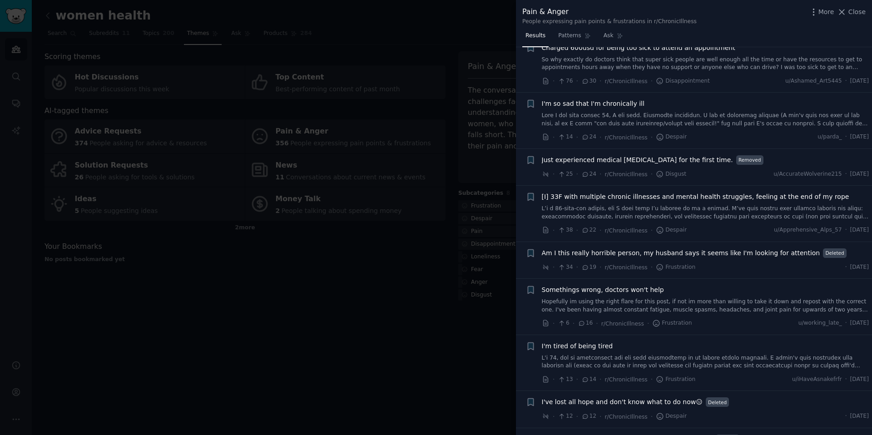
scroll to position [445, 0]
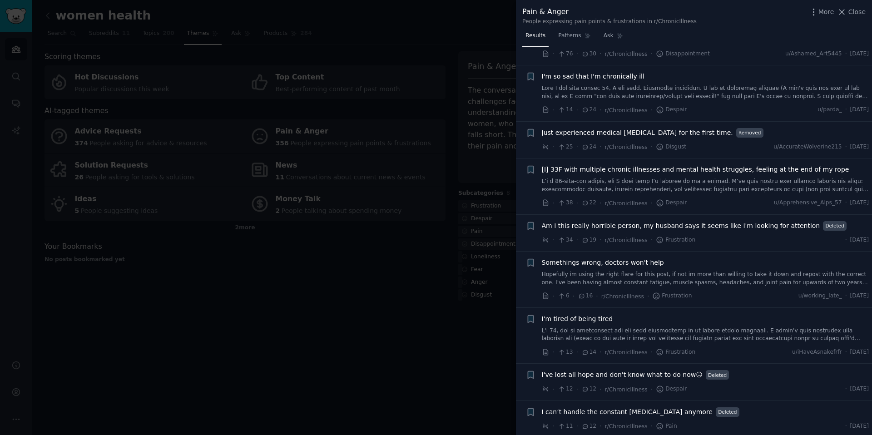
click at [456, 335] on div at bounding box center [436, 217] width 872 height 435
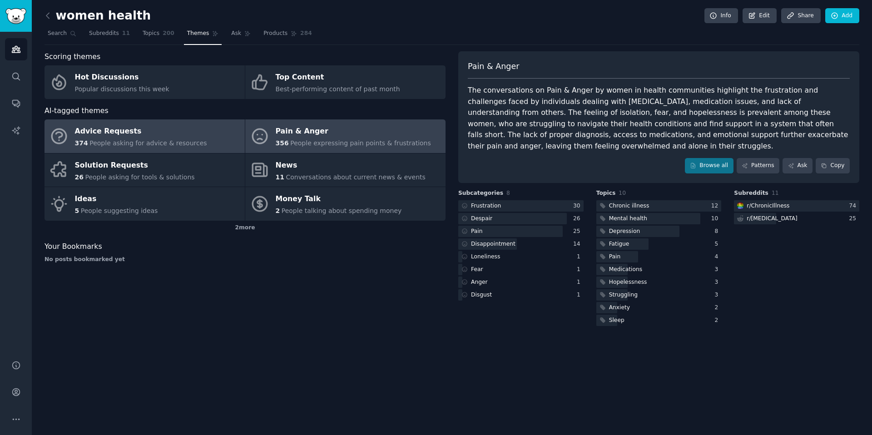
click at [129, 127] on div "Advice Requests" at bounding box center [141, 131] width 132 height 15
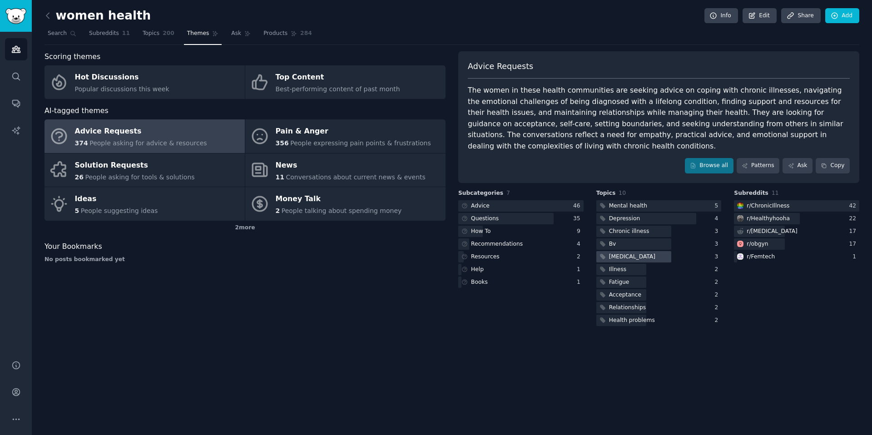
click at [636, 258] on div "Yeast infection" at bounding box center [632, 257] width 46 height 8
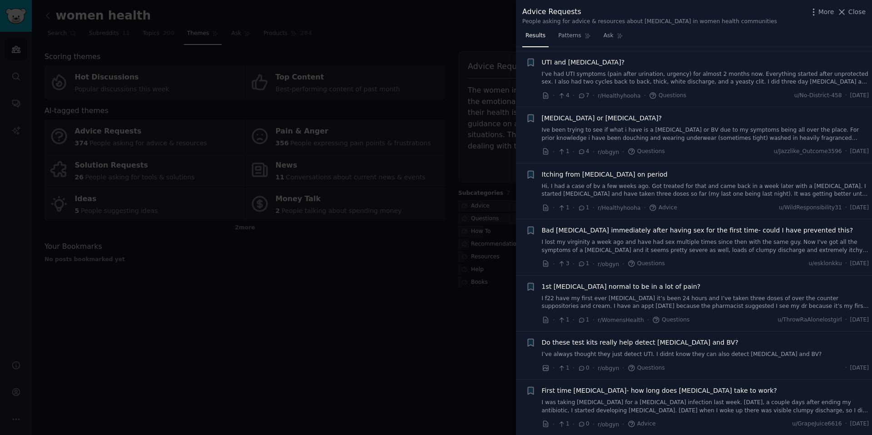
scroll to position [67, 0]
click at [585, 171] on span "Itching from yeast infection on period" at bounding box center [605, 174] width 126 height 10
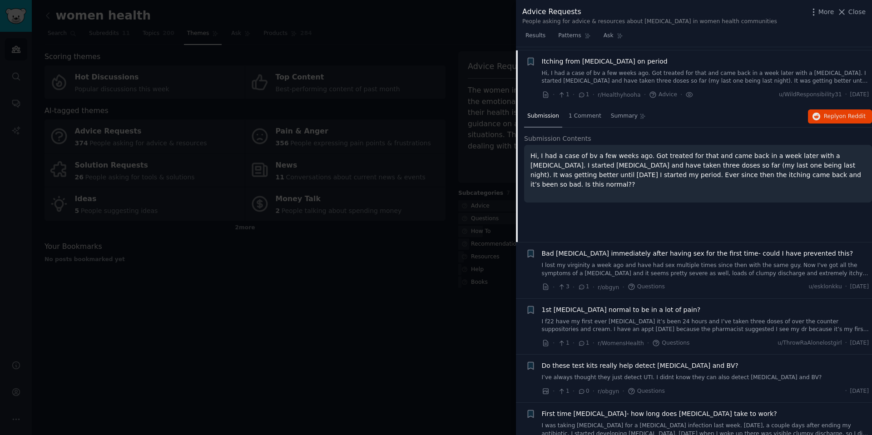
scroll to position [183, 0]
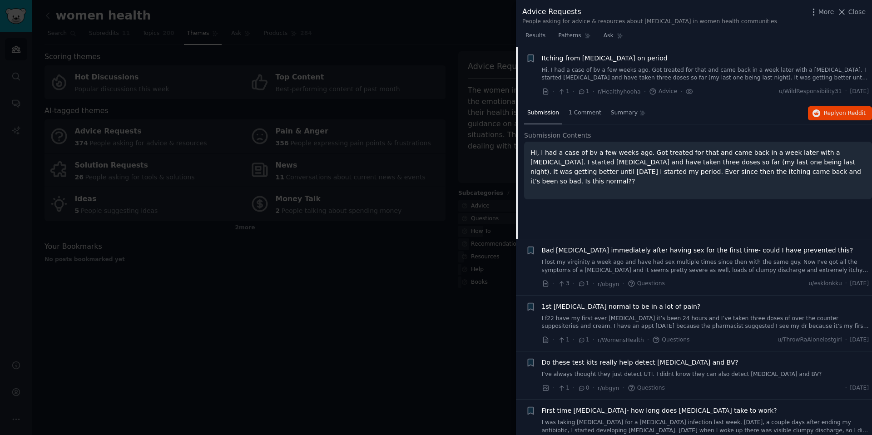
drag, startPoint x: 577, startPoint y: 152, endPoint x: 638, endPoint y: 176, distance: 66.0
click at [639, 177] on div "Hi, I had a case of bv a few weeks ago. Got treated for that and came back in a…" at bounding box center [698, 171] width 348 height 58
click at [638, 176] on p "Hi, I had a case of bv a few weeks ago. Got treated for that and came back in a…" at bounding box center [697, 167] width 335 height 38
drag, startPoint x: 560, startPoint y: 151, endPoint x: 743, endPoint y: 198, distance: 188.5
click at [744, 198] on div "Submission Contents Hi, I had a case of bv a few weeks ago. Got treated for tha…" at bounding box center [698, 170] width 348 height 79
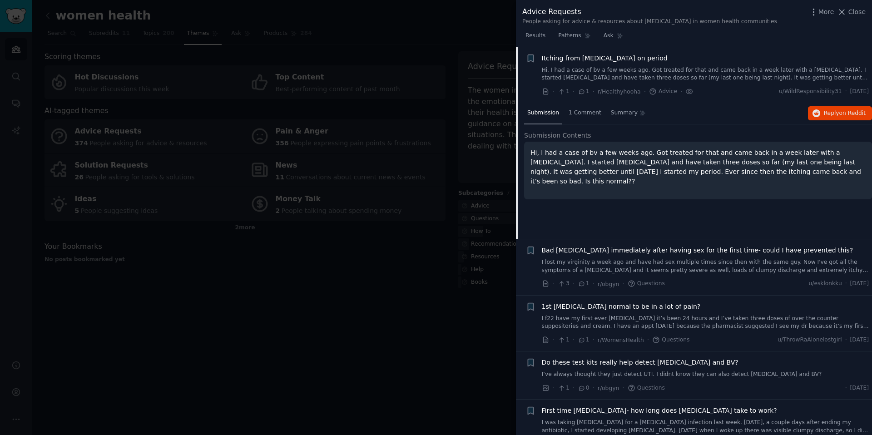
click at [675, 162] on p "Hi, I had a case of bv a few weeks ago. Got treated for that and came back in a…" at bounding box center [697, 167] width 335 height 38
drag, startPoint x: 626, startPoint y: 162, endPoint x: 754, endPoint y: 185, distance: 130.7
click at [754, 185] on div "Hi, I had a case of bv a few weeks ago. Got treated for that and came back in a…" at bounding box center [698, 171] width 348 height 58
click at [670, 163] on p "Hi, I had a case of bv a few weeks ago. Got treated for that and came back in a…" at bounding box center [697, 167] width 335 height 38
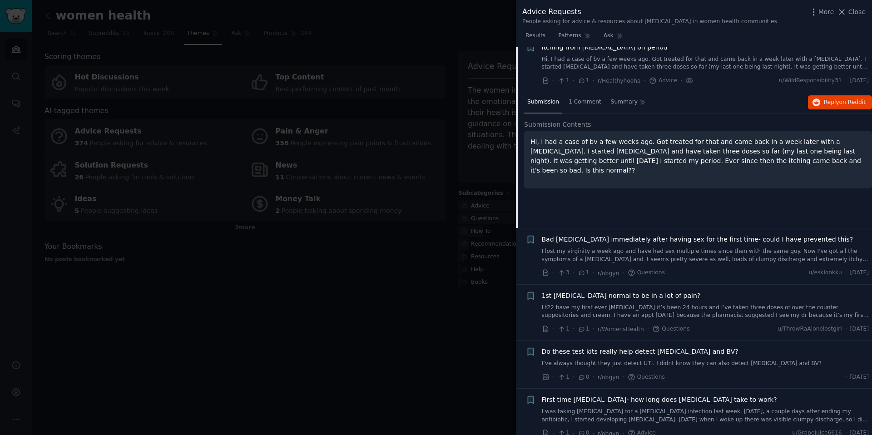
scroll to position [194, 0]
click at [682, 349] on span "Do these test kits really help detect yeast infection and BV?" at bounding box center [640, 351] width 197 height 10
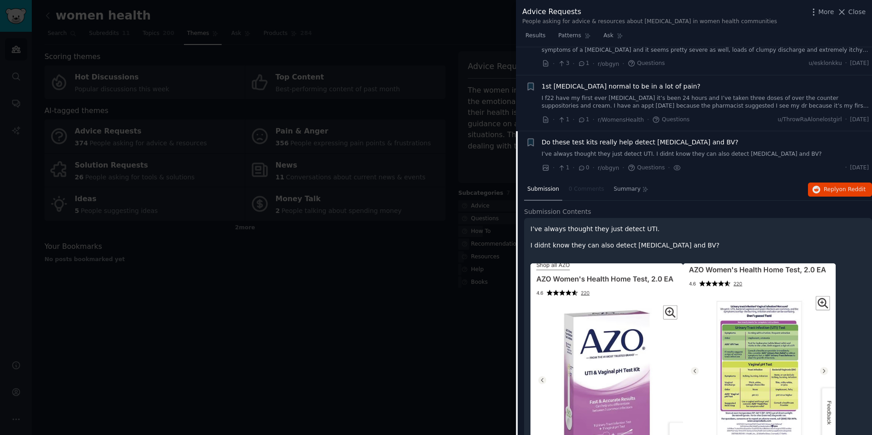
scroll to position [265, 0]
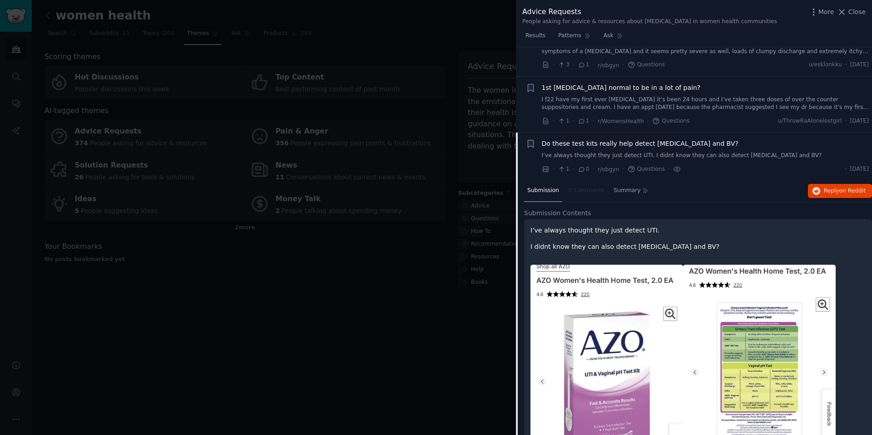
click at [551, 238] on div "I’ve always thought they just detect UTI. I didnt know they can also detect yea…" at bounding box center [697, 239] width 335 height 26
click at [570, 146] on span "Do these test kits really help detect yeast infection and BV?" at bounding box center [640, 144] width 197 height 10
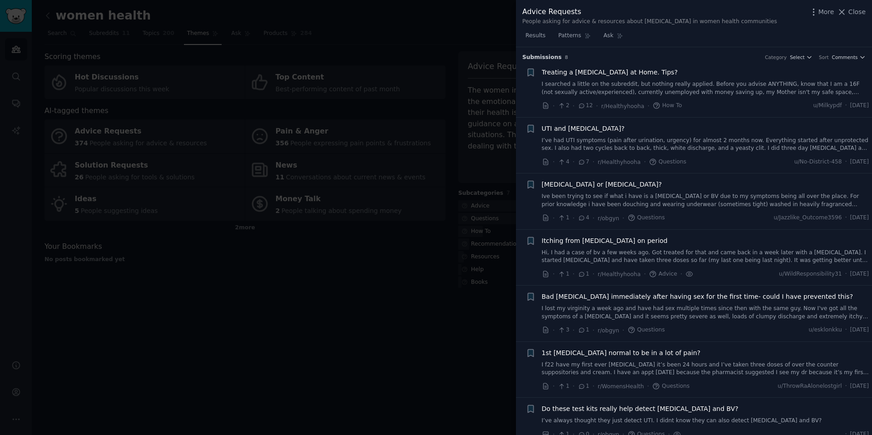
click at [370, 244] on div at bounding box center [436, 217] width 872 height 435
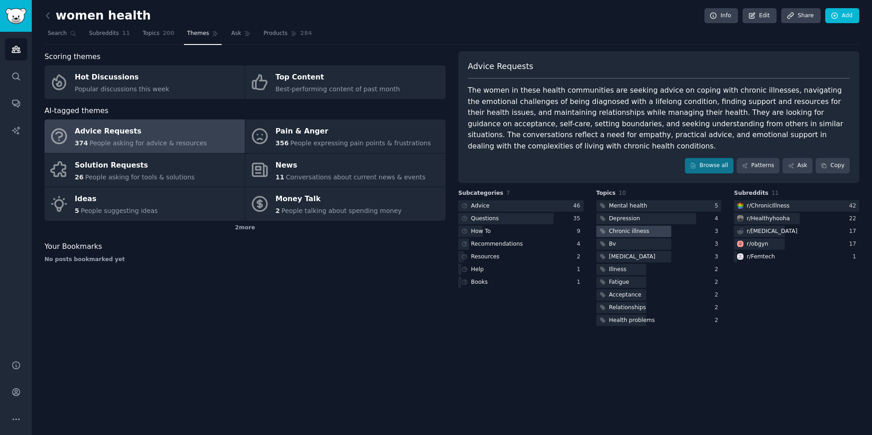
click at [634, 233] on div "Chronic illness" at bounding box center [629, 232] width 40 height 8
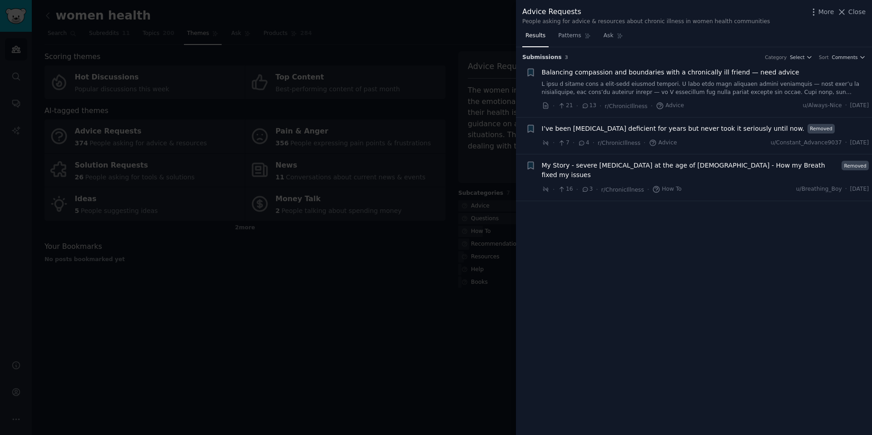
click at [857, 17] on div "More Close" at bounding box center [837, 11] width 57 height 11
click at [848, 12] on button "Close" at bounding box center [851, 12] width 29 height 10
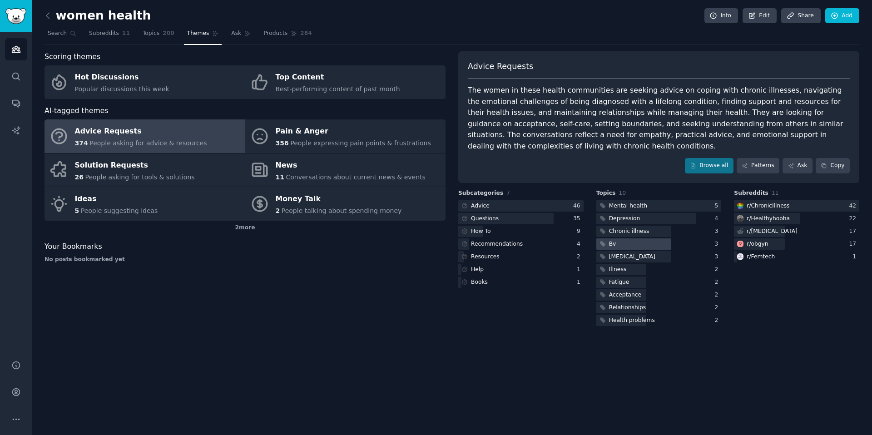
click at [624, 247] on div at bounding box center [633, 243] width 75 height 11
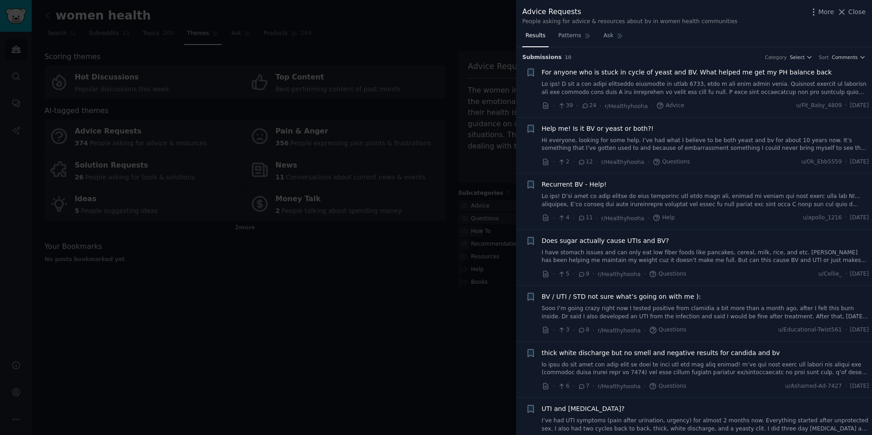
click at [428, 332] on div at bounding box center [436, 217] width 872 height 435
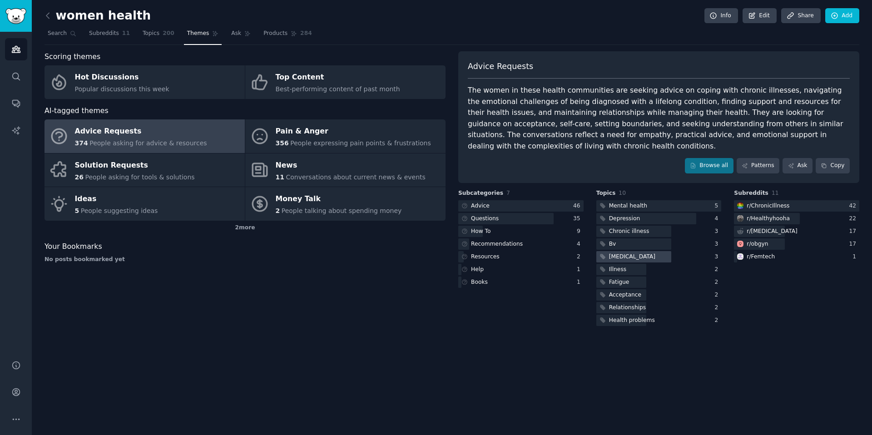
click at [635, 258] on div "Yeast infection" at bounding box center [632, 257] width 46 height 8
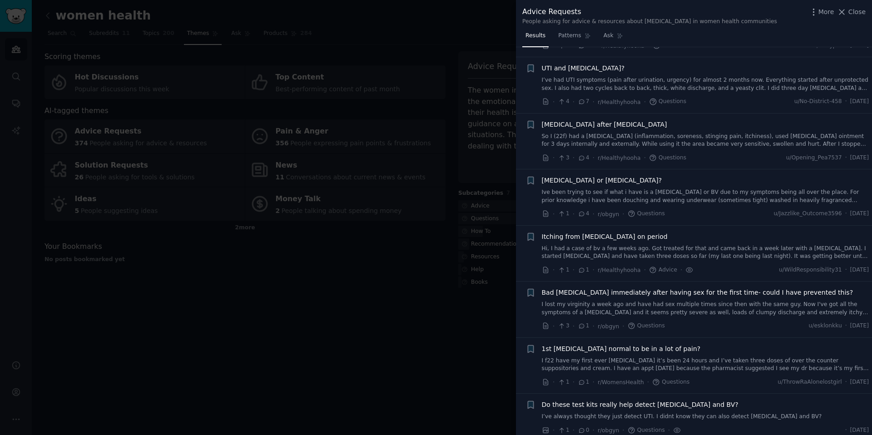
scroll to position [179, 0]
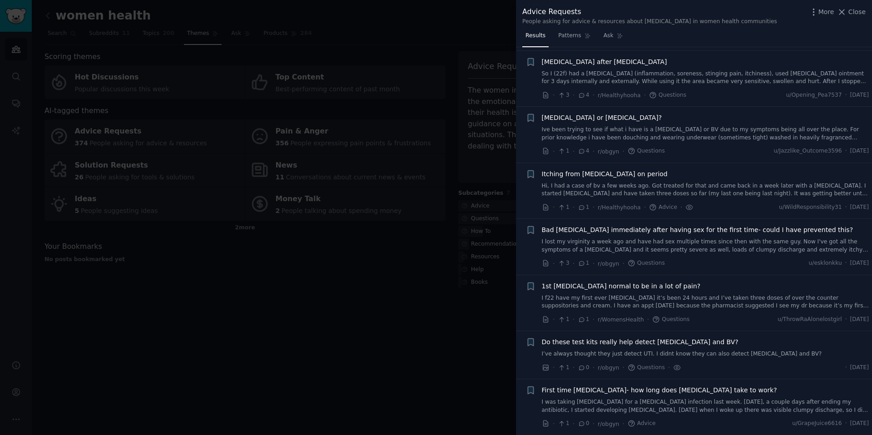
click at [441, 369] on div at bounding box center [436, 217] width 872 height 435
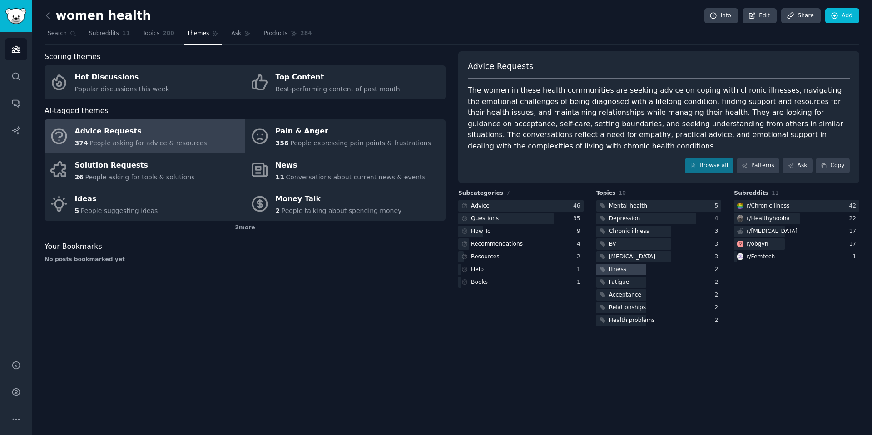
click at [613, 272] on div "Illness" at bounding box center [618, 270] width 18 height 8
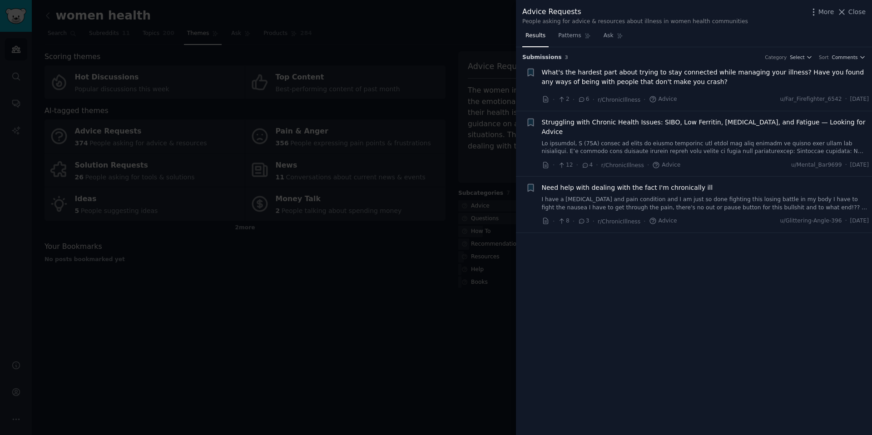
click at [461, 347] on div at bounding box center [436, 217] width 872 height 435
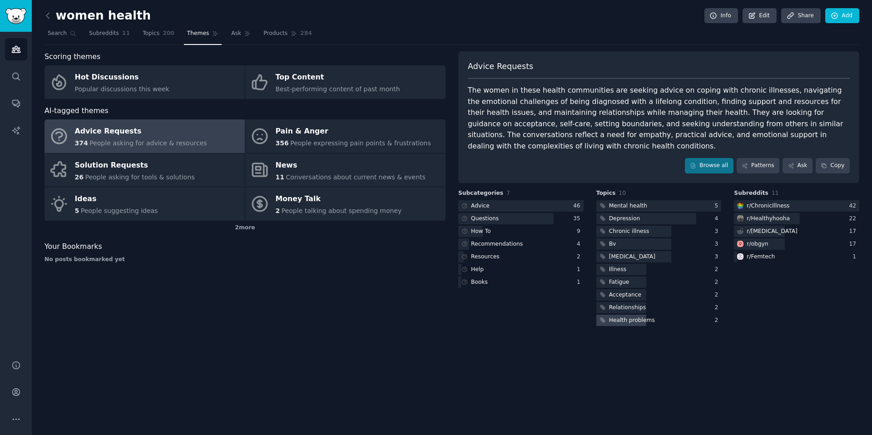
click at [625, 322] on div "Health problems" at bounding box center [632, 321] width 46 height 8
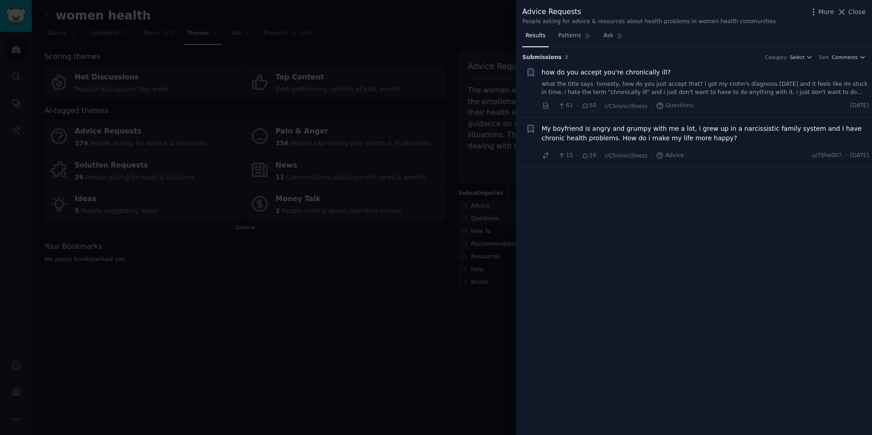
click at [490, 307] on div at bounding box center [436, 217] width 872 height 435
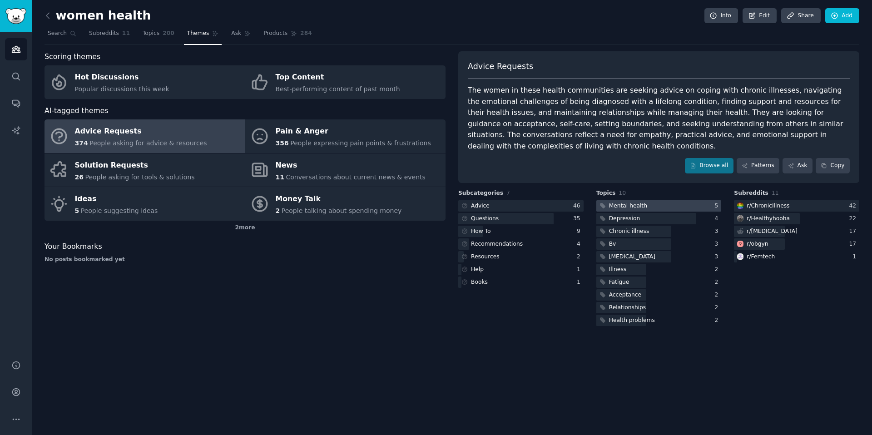
click at [619, 206] on div "Mental health" at bounding box center [628, 206] width 38 height 8
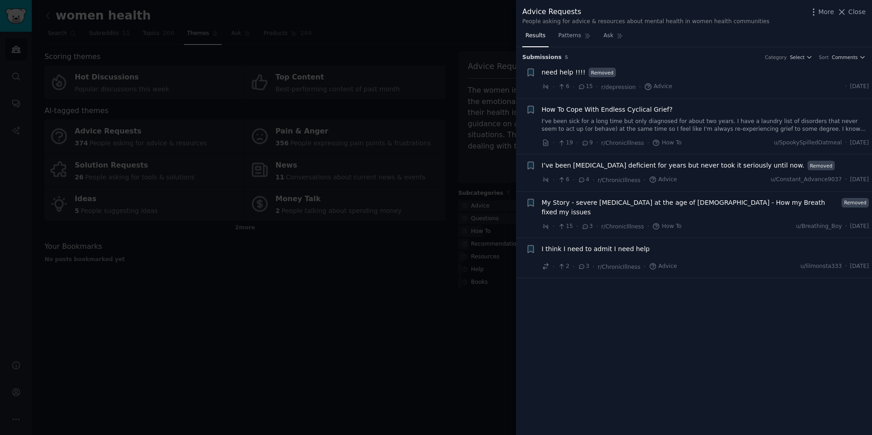
click at [453, 350] on div at bounding box center [436, 217] width 872 height 435
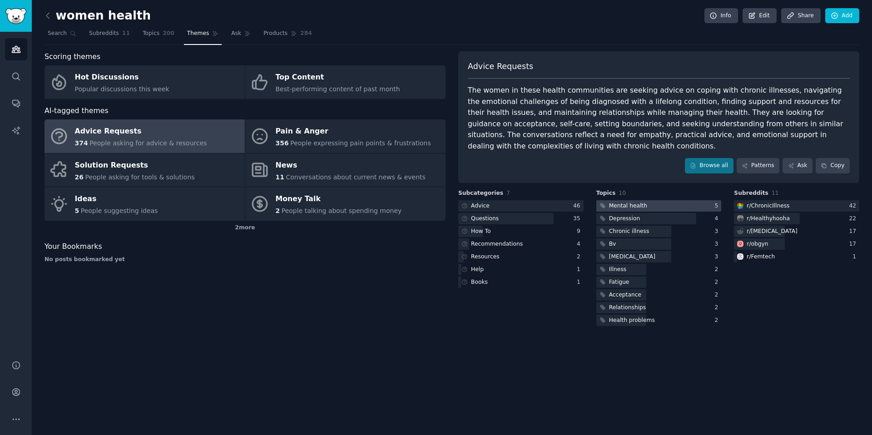
click at [640, 210] on div "Mental health" at bounding box center [622, 205] width 53 height 11
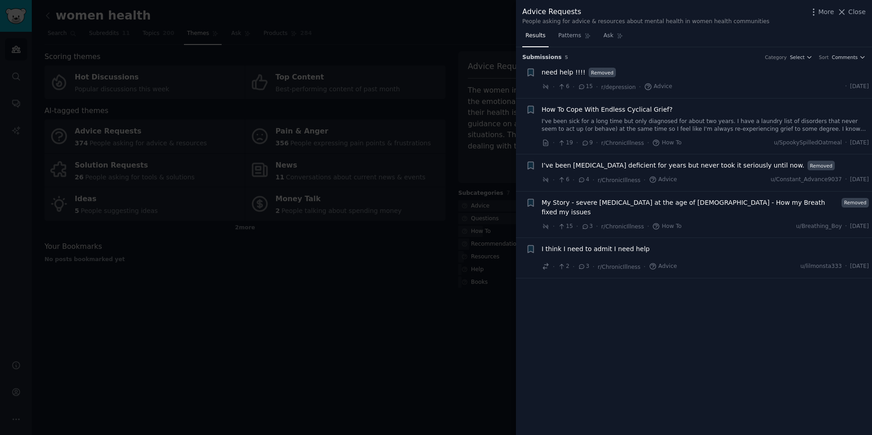
click at [401, 309] on div at bounding box center [436, 217] width 872 height 435
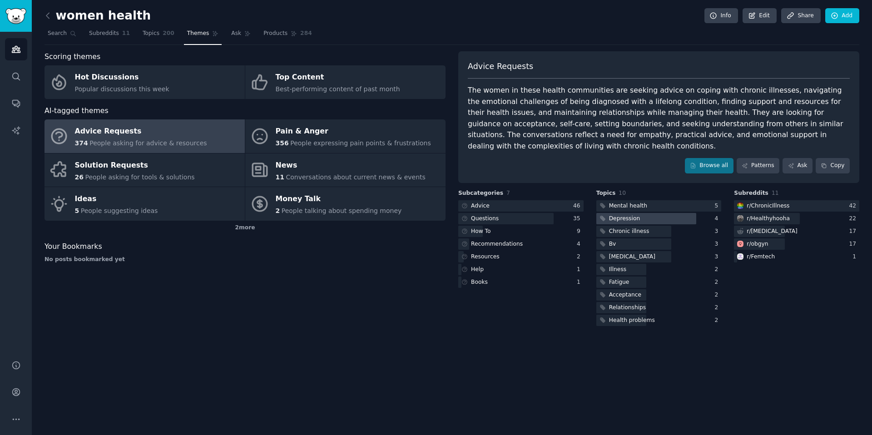
click at [629, 220] on div "Depression" at bounding box center [624, 219] width 31 height 8
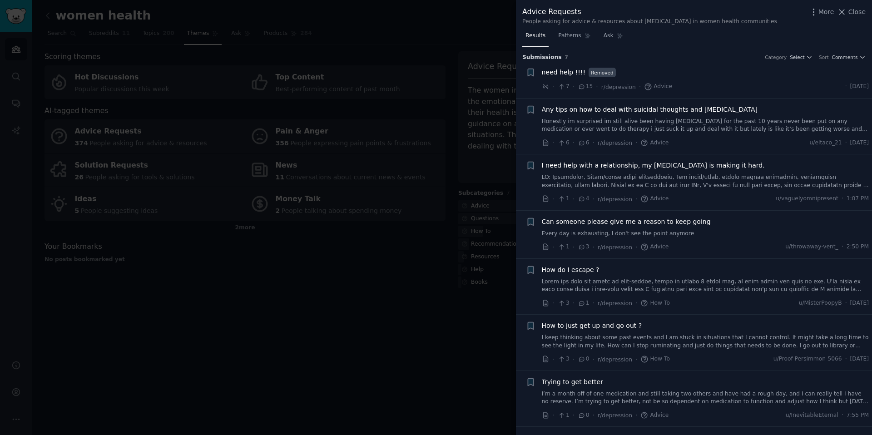
click at [419, 295] on div at bounding box center [436, 217] width 872 height 435
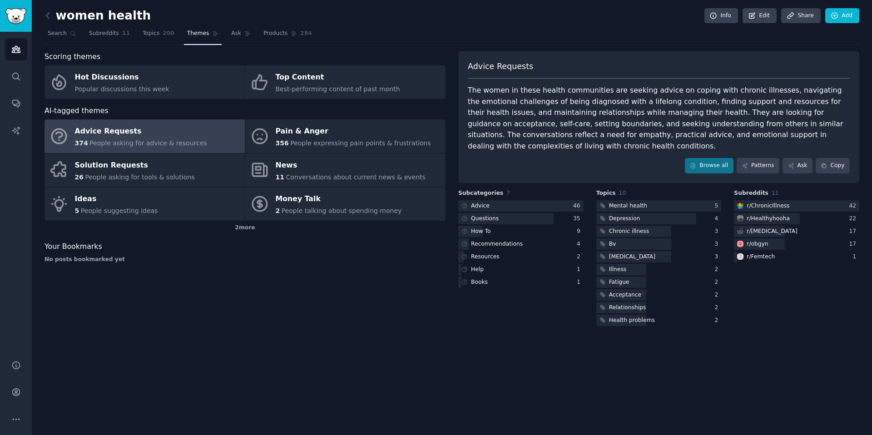
click at [282, 275] on div "Scoring themes Hot Discussions Popular discussions this week Top Content Best-p…" at bounding box center [245, 189] width 401 height 277
click at [149, 37] on span "Topics" at bounding box center [151, 34] width 17 height 8
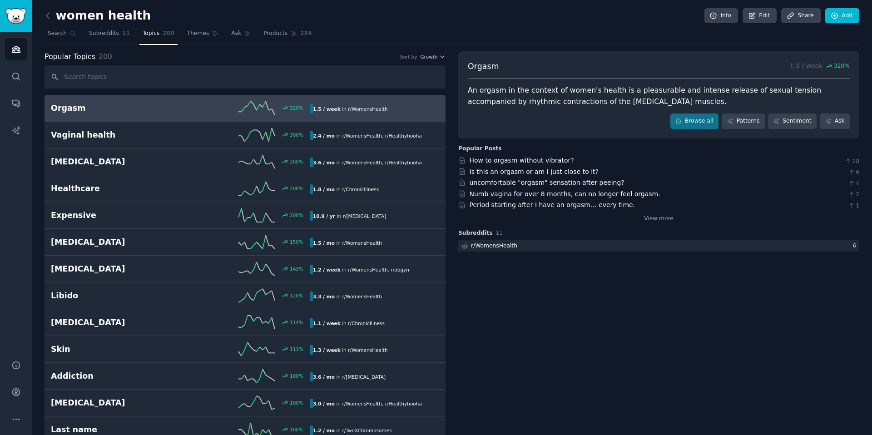
click at [430, 60] on div "Popular Topics 200 Sort by Growth" at bounding box center [245, 56] width 401 height 11
click at [431, 55] on span "Growth" at bounding box center [428, 57] width 17 height 6
click at [417, 90] on div "Velocity" at bounding box center [400, 90] width 84 height 16
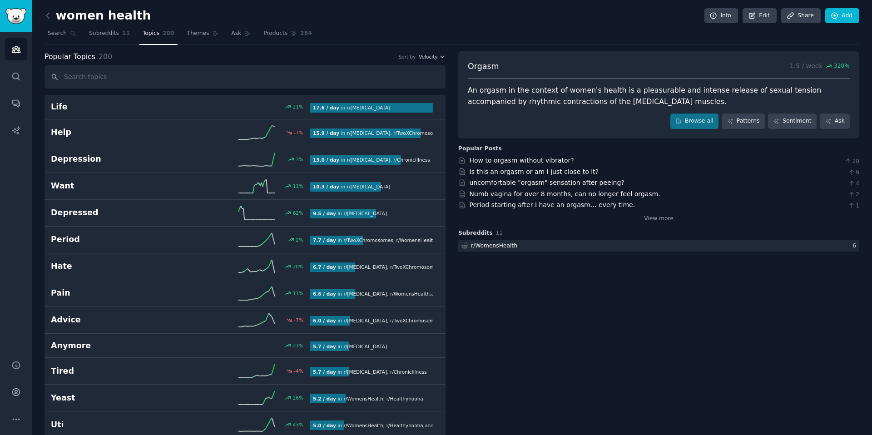
click at [431, 62] on div "Popular Topics 200 Sort by Velocity" at bounding box center [245, 56] width 401 height 11
click at [431, 56] on span "Velocity" at bounding box center [428, 57] width 19 height 6
click at [403, 74] on div "Growth" at bounding box center [400, 74] width 84 height 16
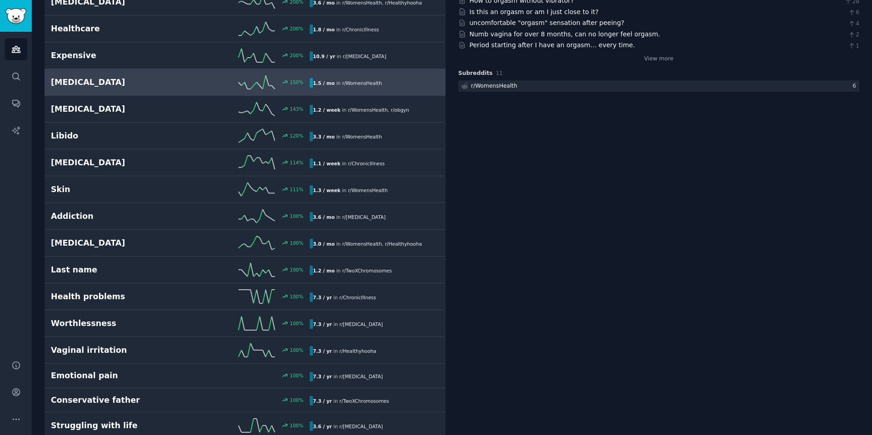
scroll to position [196, 0]
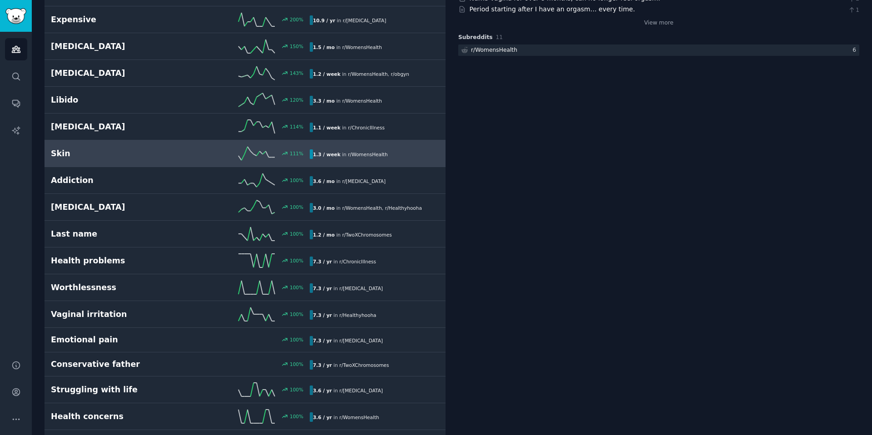
click at [195, 159] on div "111 %" at bounding box center [244, 154] width 129 height 14
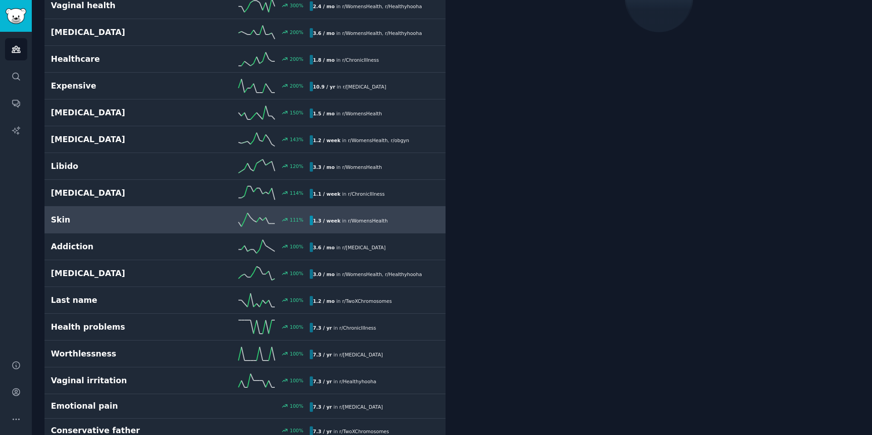
scroll to position [51, 0]
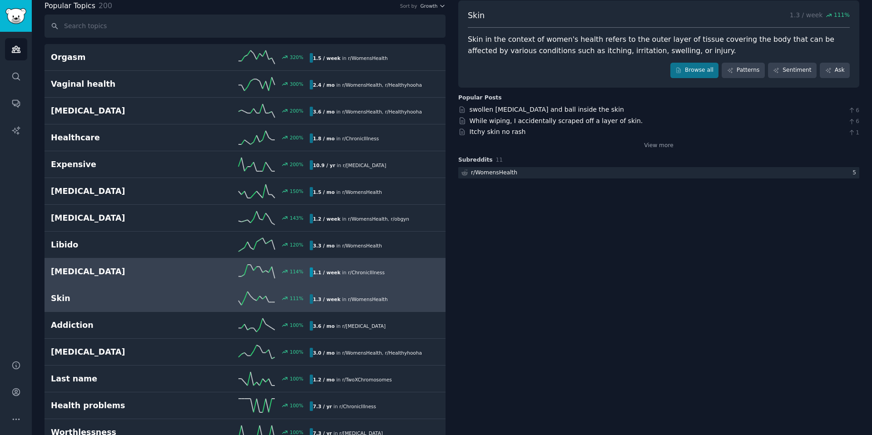
click at [100, 277] on h2 "Autoimmune" at bounding box center [115, 271] width 129 height 11
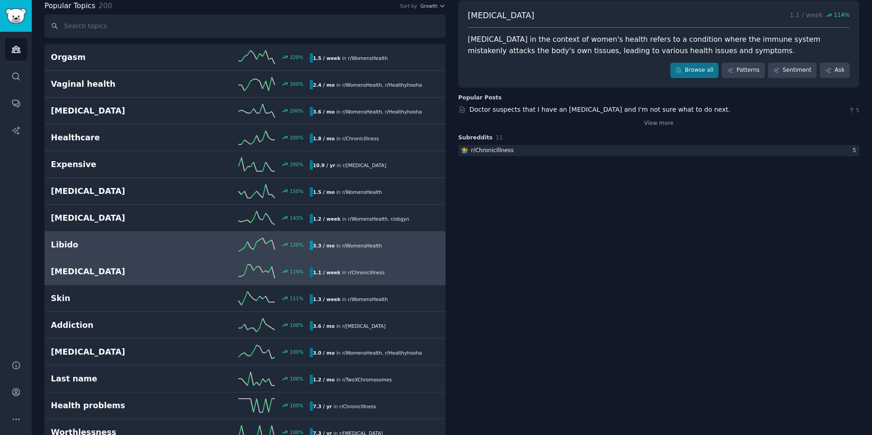
click at [79, 249] on h2 "Libido" at bounding box center [115, 244] width 129 height 11
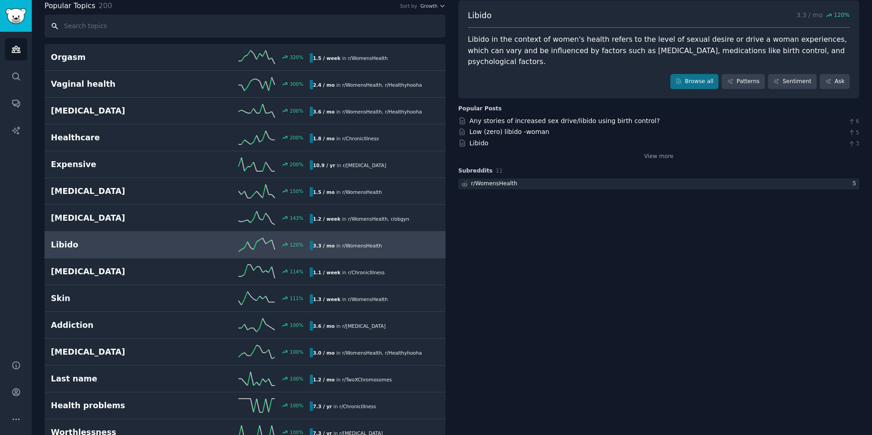
click at [131, 25] on input "text" at bounding box center [245, 26] width 401 height 23
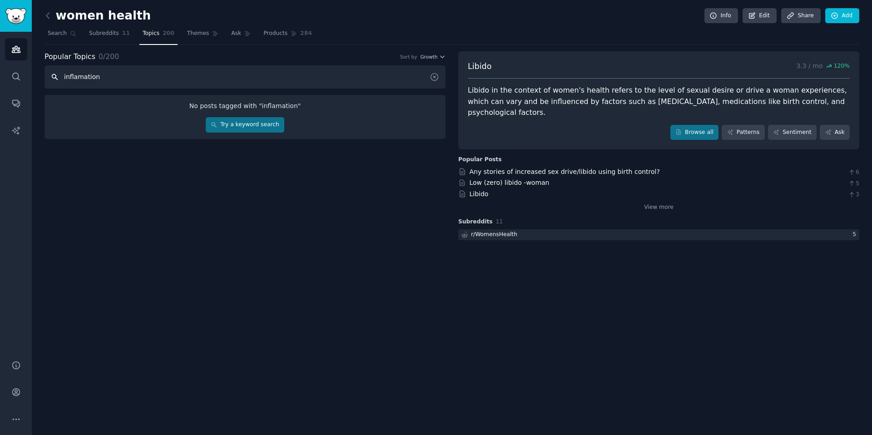
drag, startPoint x: 65, startPoint y: 75, endPoint x: 129, endPoint y: 78, distance: 64.1
click at [129, 78] on input "inflamation" at bounding box center [245, 76] width 401 height 23
click at [78, 73] on input "inflamation" at bounding box center [245, 76] width 401 height 23
type input "inflammation"
click at [163, 80] on input "inflammation" at bounding box center [245, 76] width 401 height 23
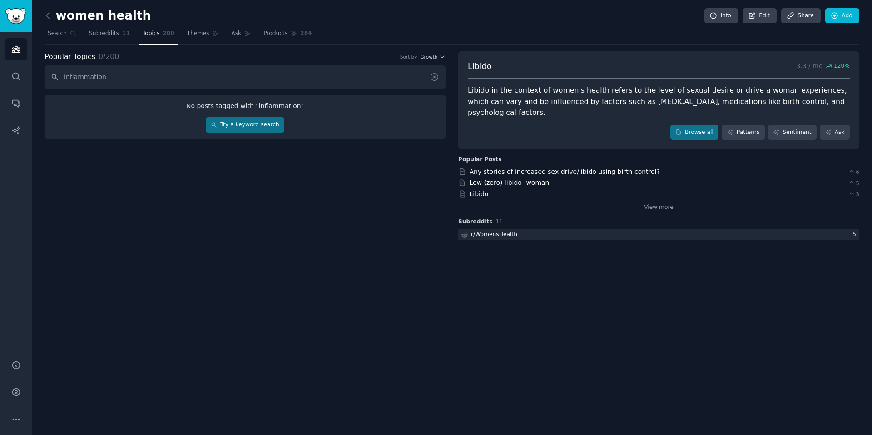
click at [434, 79] on icon at bounding box center [435, 77] width 10 height 10
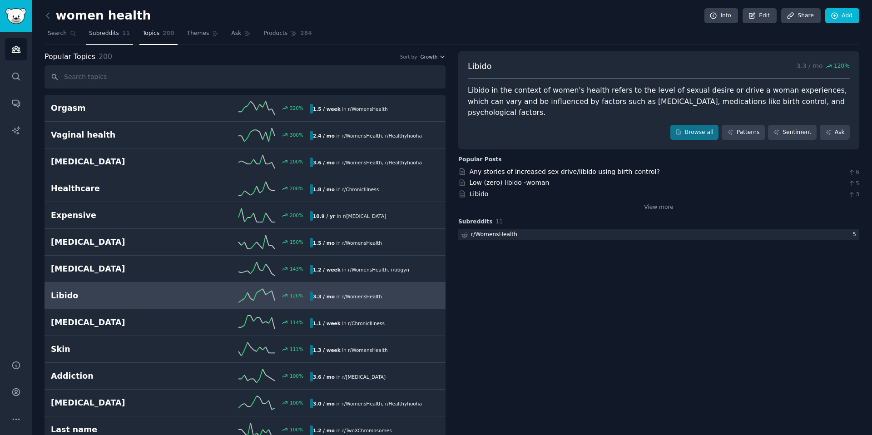
click at [95, 36] on span "Subreddits" at bounding box center [104, 34] width 30 height 8
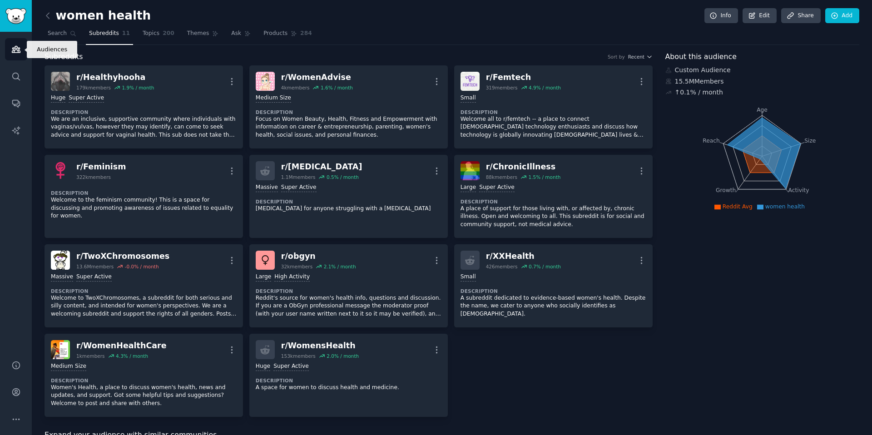
click at [14, 49] on icon "Sidebar" at bounding box center [16, 50] width 10 height 10
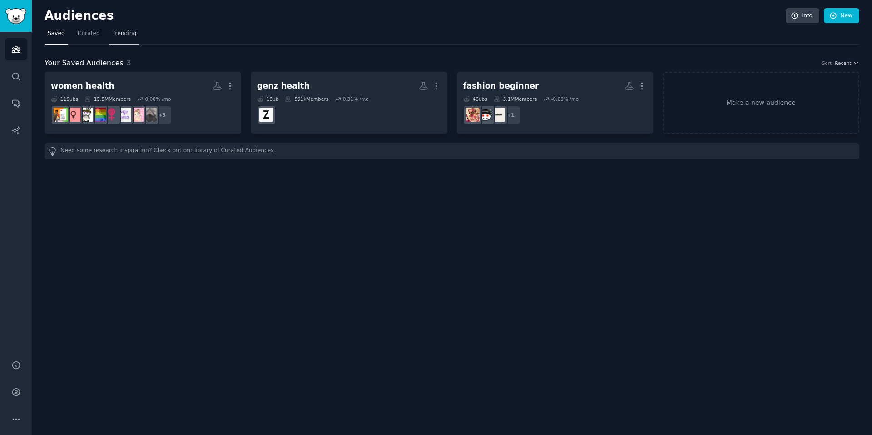
click at [122, 33] on span "Trending" at bounding box center [125, 34] width 24 height 8
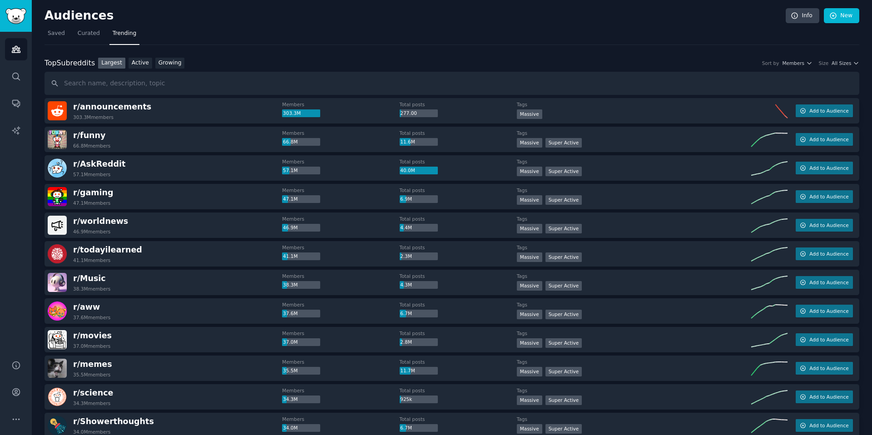
click at [847, 59] on div "Top Subreddits Top Subreddits Largest Active Growing Sort by Members Size All S…" at bounding box center [452, 63] width 815 height 11
click at [845, 64] on span "All Sizes" at bounding box center [842, 63] width 20 height 6
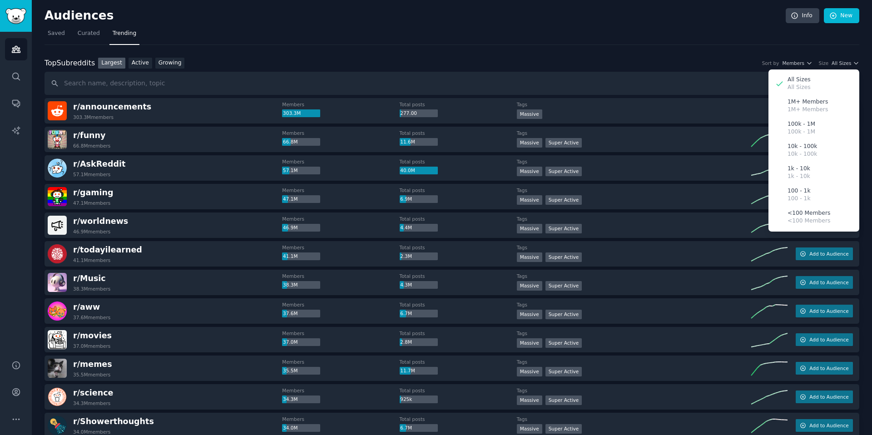
click at [610, 33] on nav "Saved Curated Trending" at bounding box center [452, 35] width 815 height 19
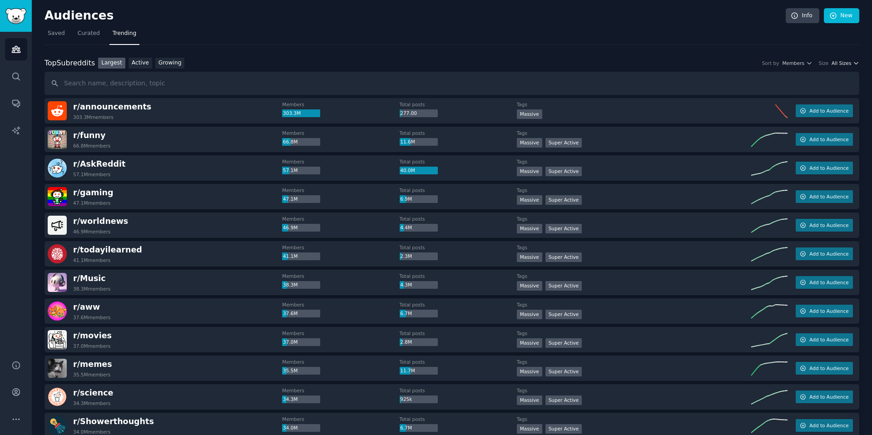
click at [848, 64] on span "All Sizes" at bounding box center [842, 63] width 20 height 6
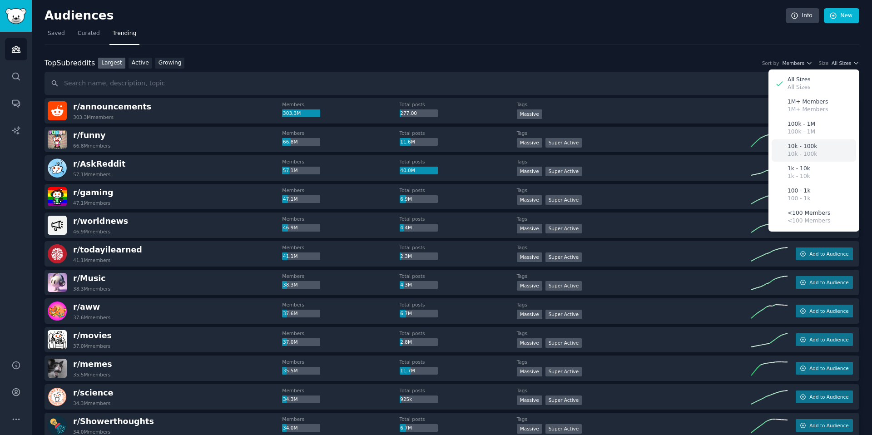
click at [812, 148] on p "10k - 100k" at bounding box center [803, 147] width 30 height 8
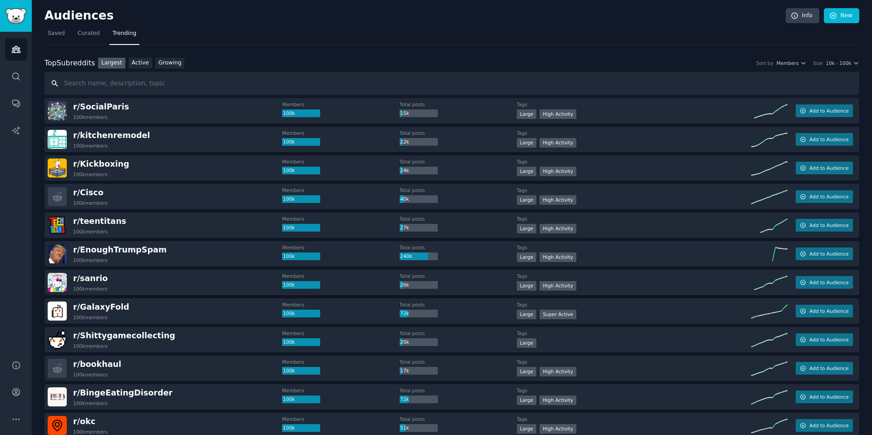
click at [141, 79] on input "text" at bounding box center [452, 83] width 815 height 23
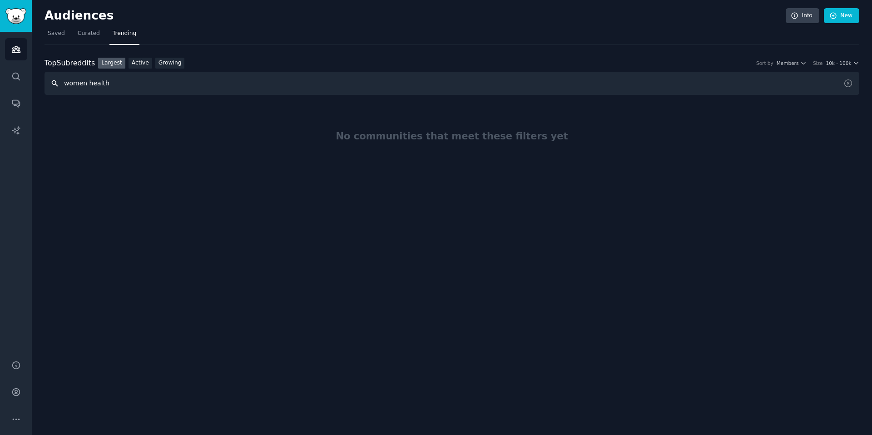
drag, startPoint x: 87, startPoint y: 83, endPoint x: 45, endPoint y: 83, distance: 42.2
click at [45, 83] on input "women health" at bounding box center [452, 83] width 815 height 23
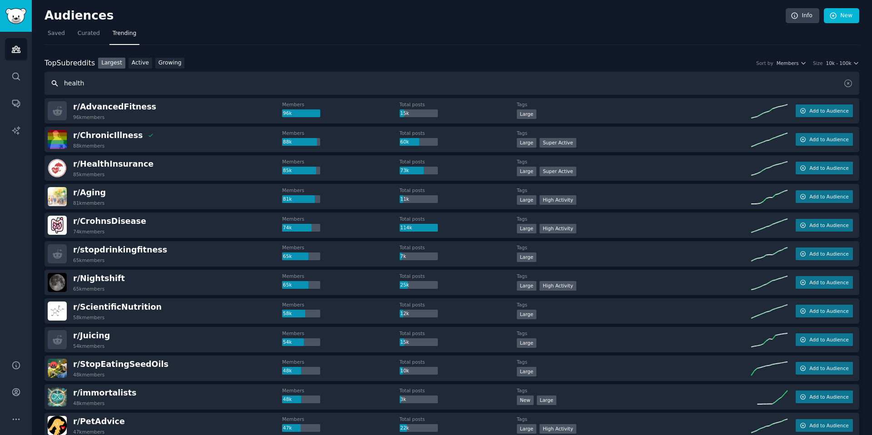
drag, startPoint x: 88, startPoint y: 83, endPoint x: 45, endPoint y: 82, distance: 43.2
click at [45, 82] on input "health" at bounding box center [452, 83] width 815 height 23
type input "obgyn"
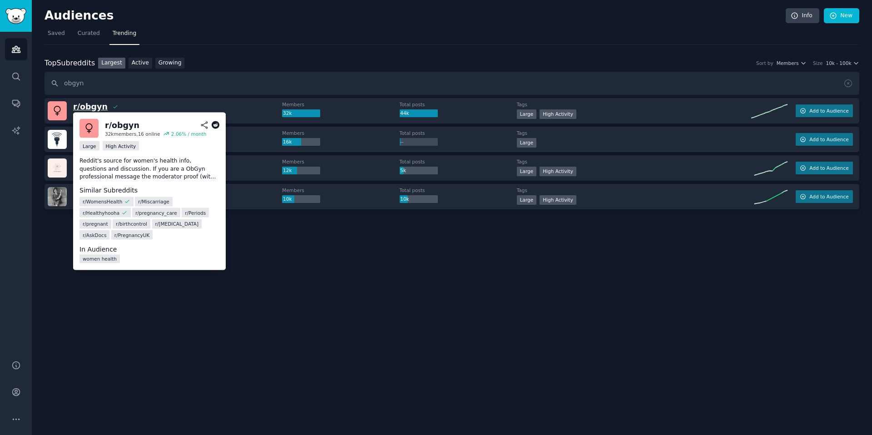
click at [94, 108] on span "r/ obgyn" at bounding box center [90, 106] width 35 height 9
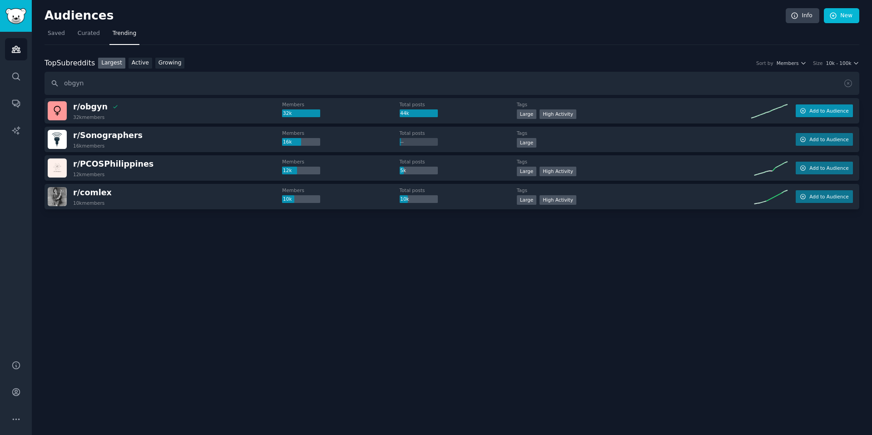
click at [805, 111] on icon "button" at bounding box center [803, 111] width 6 height 6
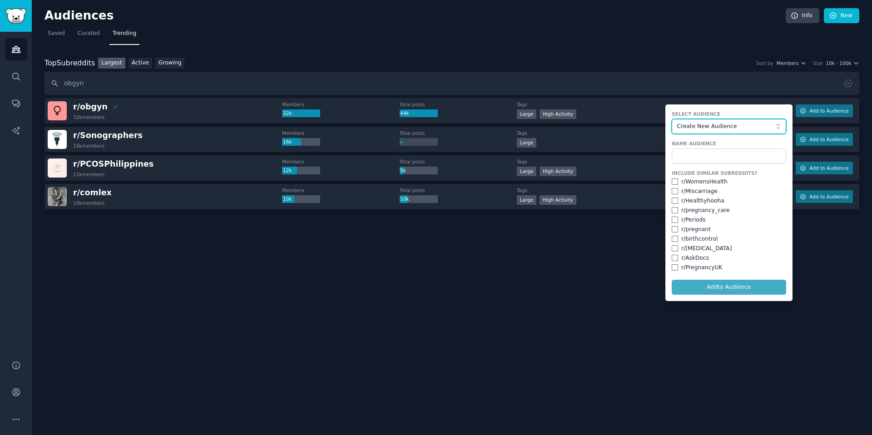
click at [723, 126] on span "Create New Audience" at bounding box center [726, 127] width 99 height 8
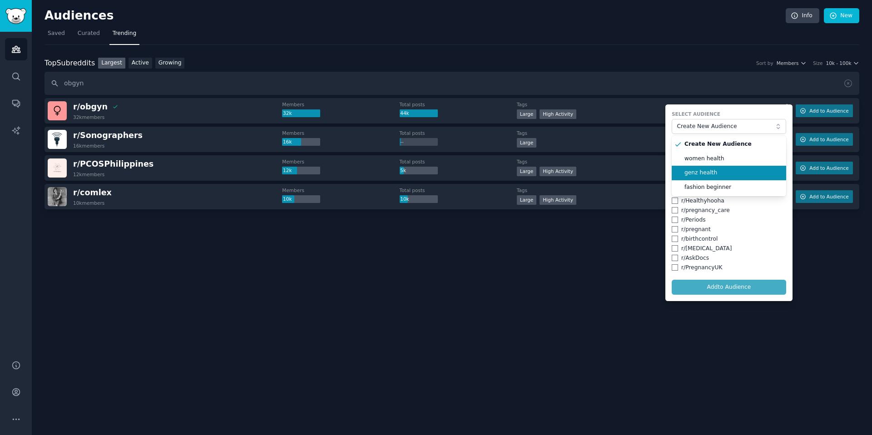
click at [745, 165] on li "women health" at bounding box center [729, 159] width 114 height 15
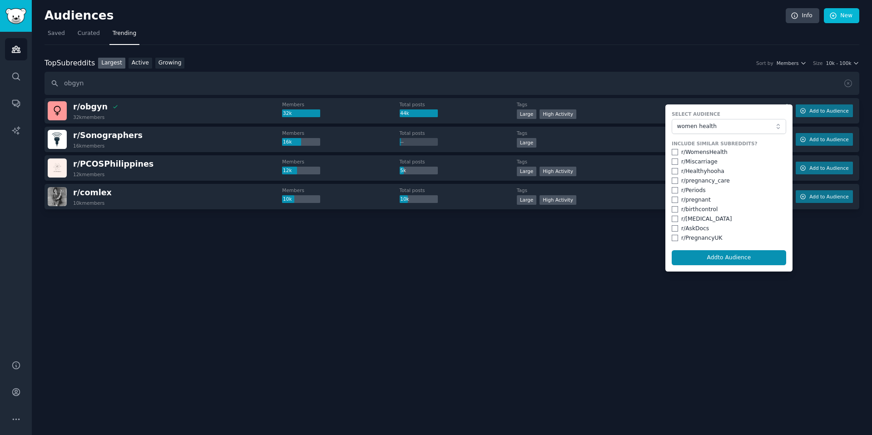
click at [745, 165] on div "r/ Miscarriage" at bounding box center [729, 162] width 114 height 8
click at [674, 209] on input "checkbox" at bounding box center [675, 209] width 6 height 6
checkbox input "true"
click at [674, 173] on input "checkbox" at bounding box center [675, 171] width 6 height 6
click at [674, 169] on input "checkbox" at bounding box center [675, 171] width 6 height 6
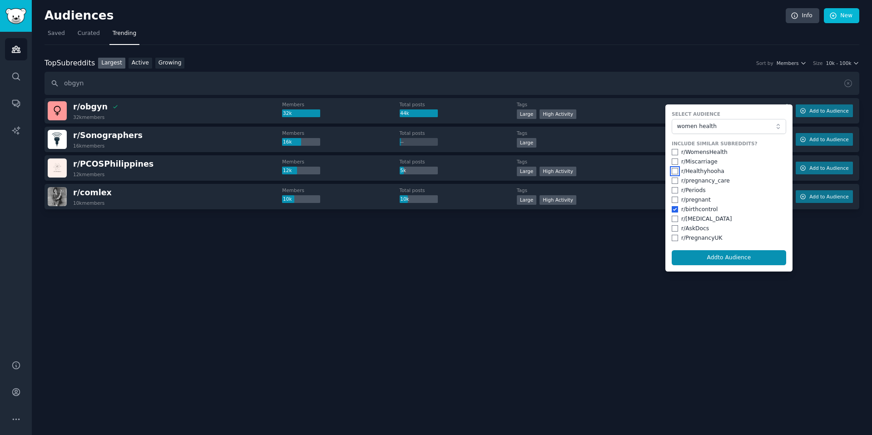
checkbox input "false"
click at [746, 259] on button "Add to Audience" at bounding box center [729, 257] width 114 height 15
checkbox input "false"
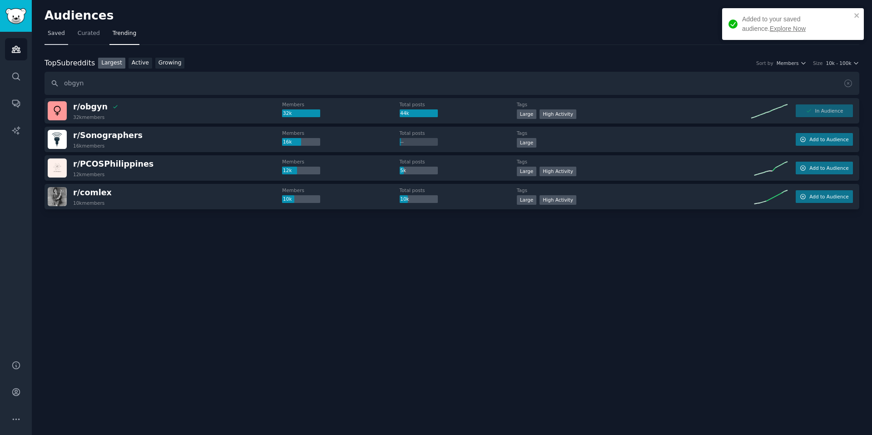
click at [64, 33] on link "Saved" at bounding box center [57, 35] width 24 height 19
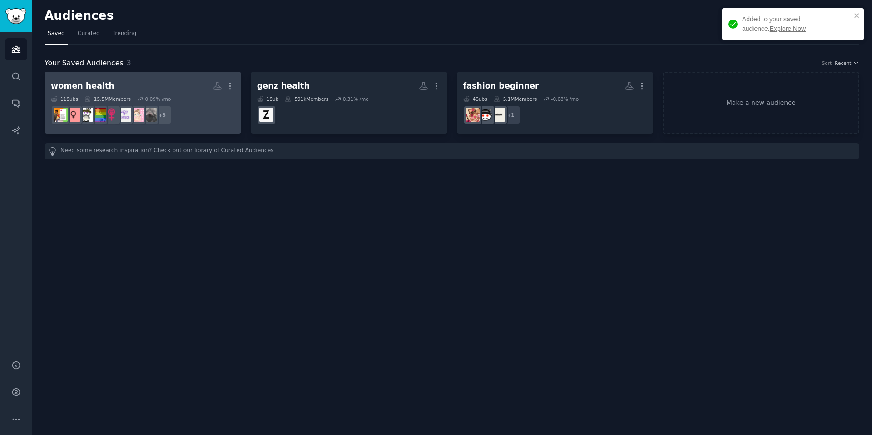
click at [143, 93] on h2 "women health More" at bounding box center [143, 86] width 184 height 16
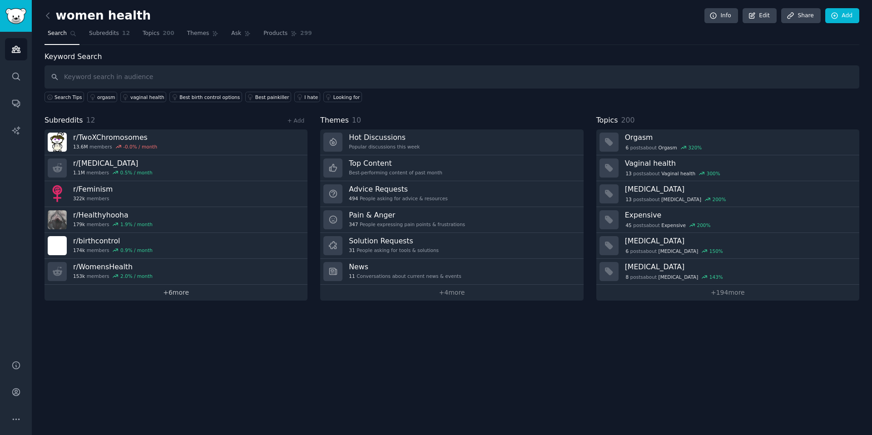
click at [174, 294] on link "+ 6 more" at bounding box center [176, 293] width 263 height 16
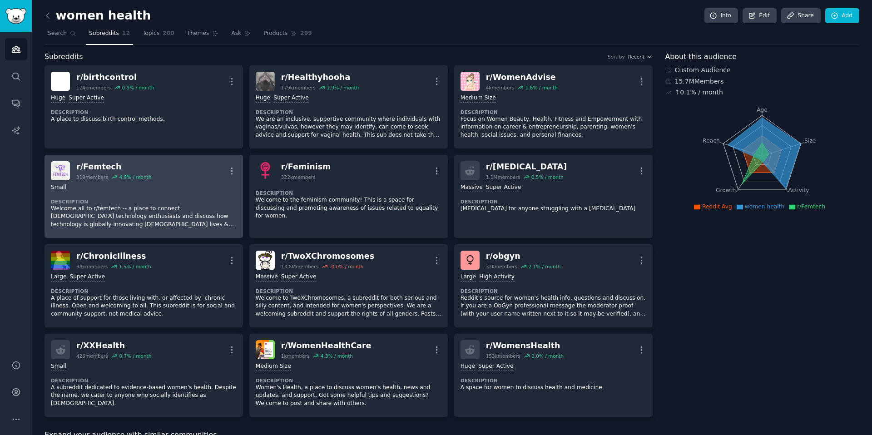
click at [178, 219] on p "Welcome all to r/femtech -- a place to connect female technology enthusiasts an…" at bounding box center [144, 217] width 186 height 24
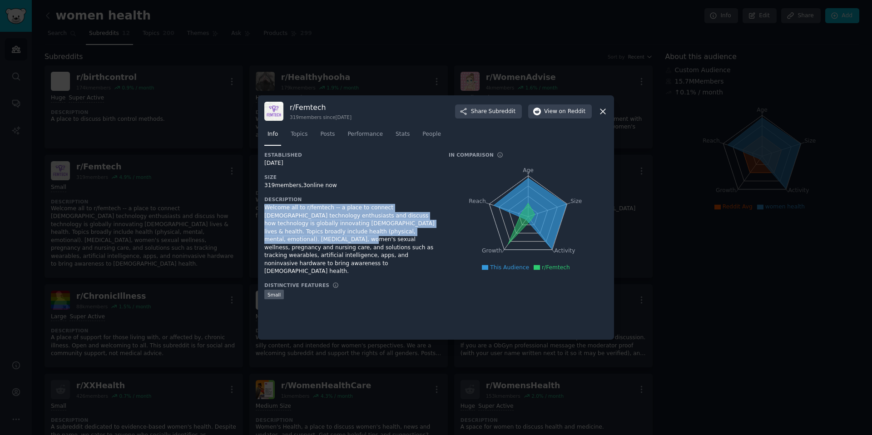
drag, startPoint x: 305, startPoint y: 203, endPoint x: 431, endPoint y: 229, distance: 128.0
click at [431, 229] on div "Description Welcome all to r/femtech -- a place to connect female technology en…" at bounding box center [350, 235] width 172 height 79
click at [431, 229] on div "Welcome all to r/femtech -- a place to connect female technology enthusiasts an…" at bounding box center [350, 240] width 172 height 72
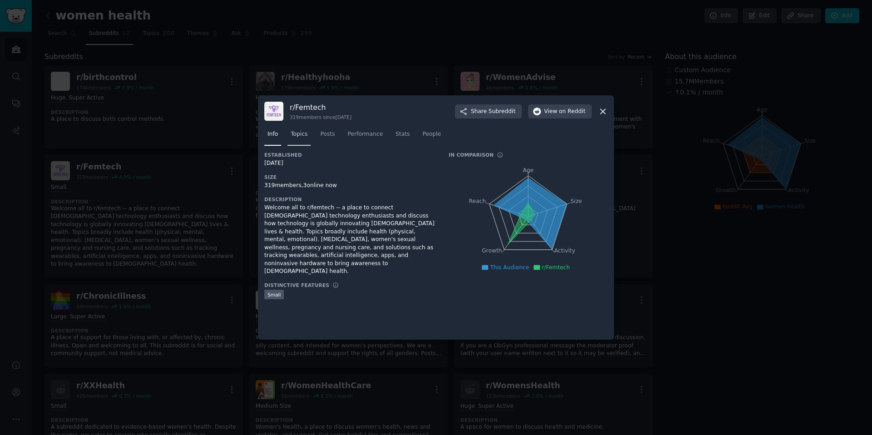
click at [302, 133] on span "Topics" at bounding box center [299, 134] width 17 height 8
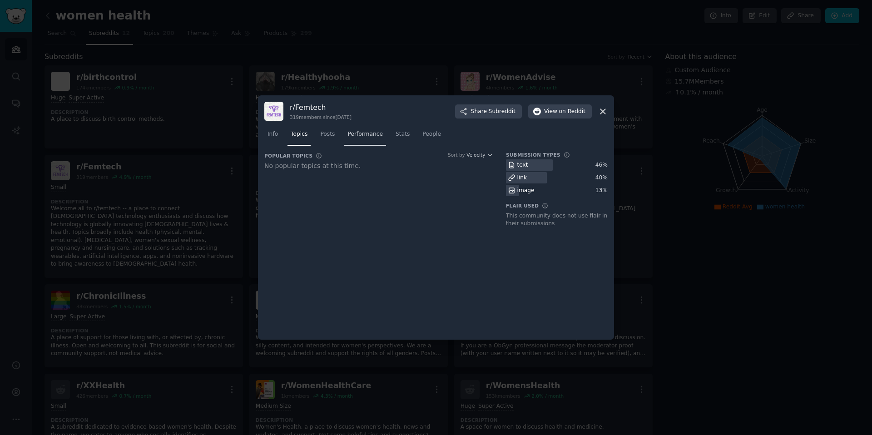
click at [367, 139] on link "Performance" at bounding box center [365, 136] width 42 height 19
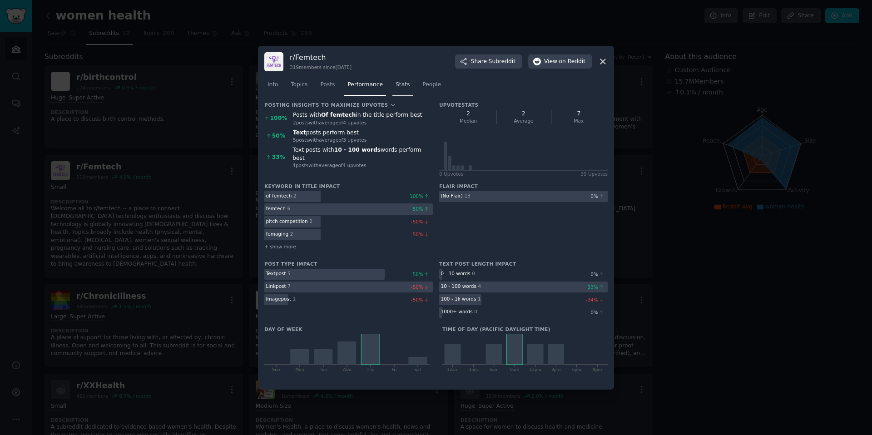
click at [399, 84] on span "Stats" at bounding box center [403, 85] width 14 height 8
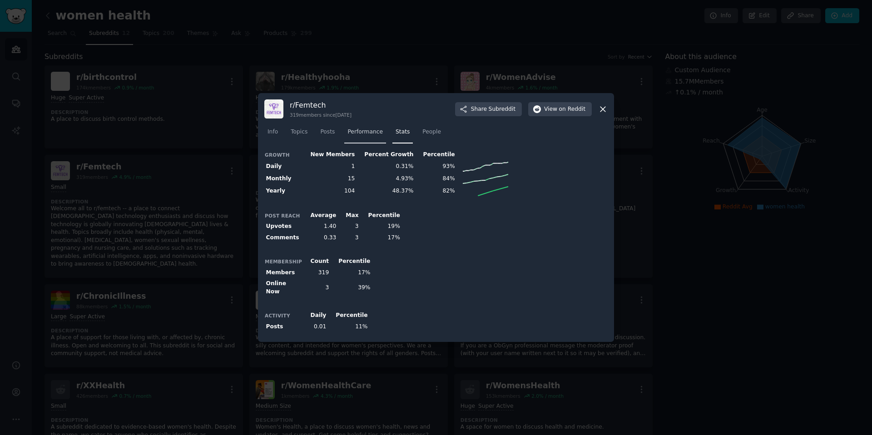
click at [374, 136] on span "Performance" at bounding box center [364, 132] width 35 height 8
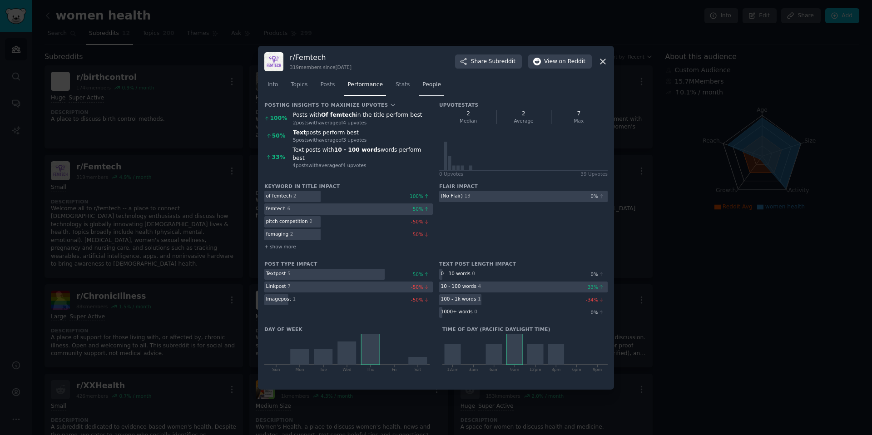
click at [427, 81] on span "People" at bounding box center [431, 85] width 19 height 8
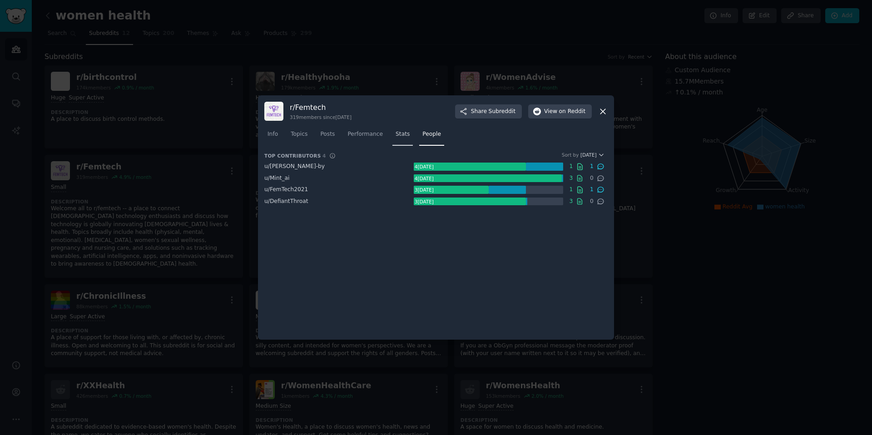
click at [403, 132] on span "Stats" at bounding box center [403, 134] width 14 height 8
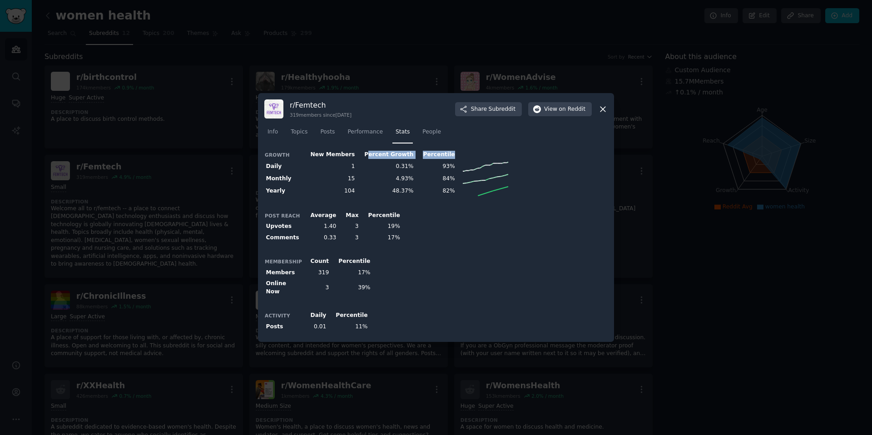
drag, startPoint x: 363, startPoint y: 158, endPoint x: 454, endPoint y: 158, distance: 90.8
click at [454, 158] on tr "Growth New Members Percent Growth Percentile" at bounding box center [387, 154] width 246 height 11
click at [456, 158] on th at bounding box center [483, 154] width 54 height 11
click at [295, 134] on span "Topics" at bounding box center [299, 132] width 17 height 8
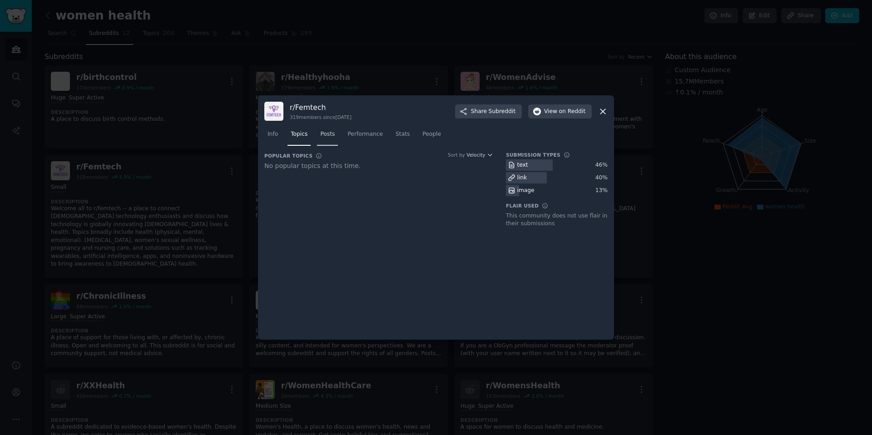
click at [332, 136] on span "Posts" at bounding box center [327, 134] width 15 height 8
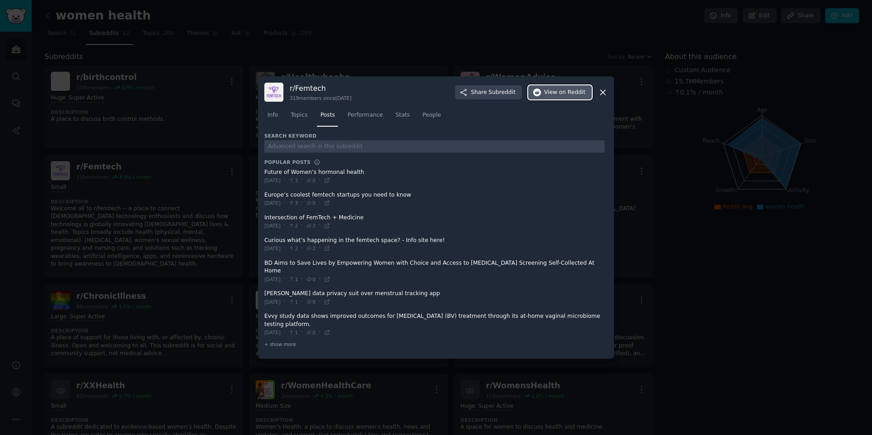
click at [566, 96] on span "on Reddit" at bounding box center [572, 93] width 26 height 8
click at [498, 79] on div at bounding box center [436, 217] width 872 height 435
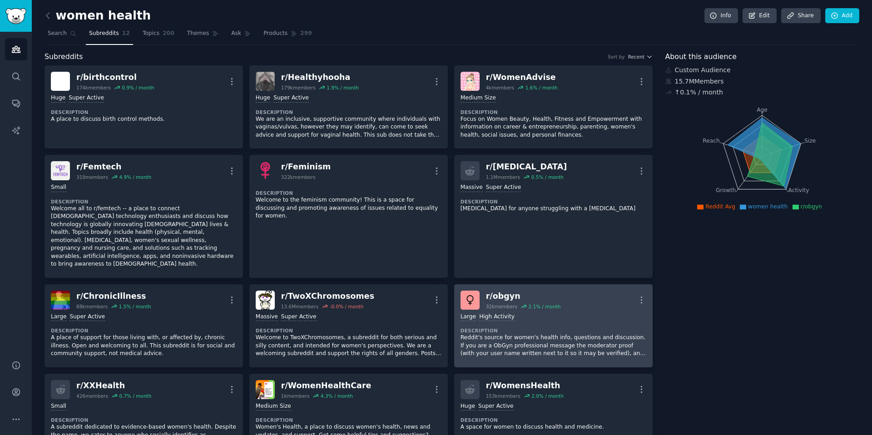
click at [567, 327] on dt "Description" at bounding box center [554, 330] width 186 height 6
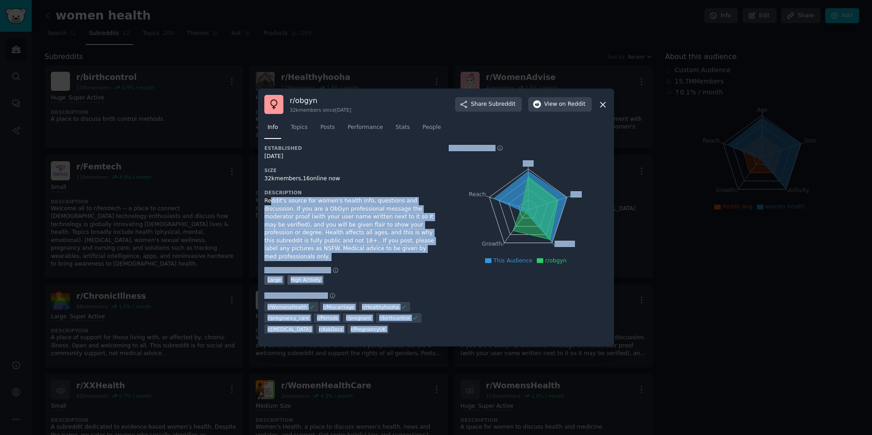
drag, startPoint x: 272, startPoint y: 208, endPoint x: 450, endPoint y: 240, distance: 180.1
click at [451, 240] on div "Established 04/05/2012 Size 32k members, 16 online now Description Reddit's sou…" at bounding box center [435, 243] width 343 height 196
click at [348, 224] on div "Reddit's source for women's health info, questions and discussion. If you are a…" at bounding box center [350, 229] width 172 height 64
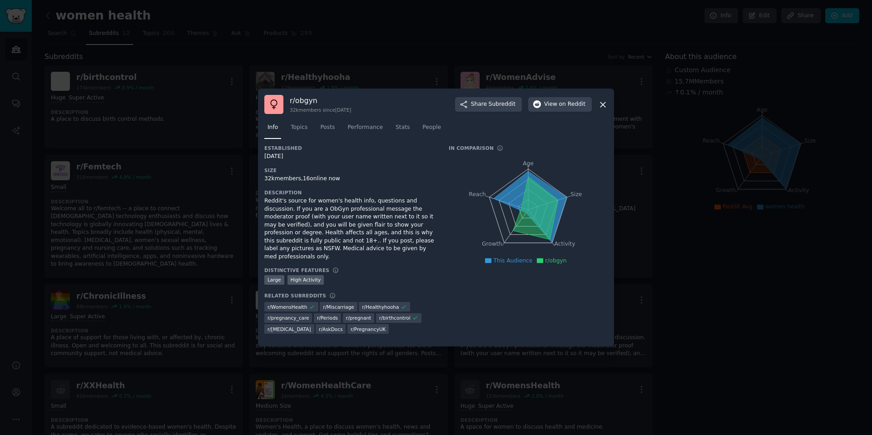
click at [412, 183] on div "32k members, 16 online now" at bounding box center [350, 179] width 172 height 8
click at [601, 104] on icon at bounding box center [603, 105] width 10 height 10
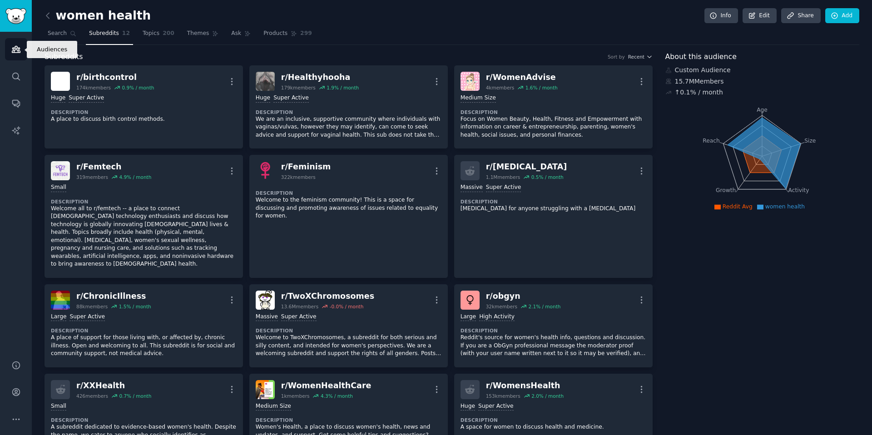
click at [20, 52] on icon "Sidebar" at bounding box center [16, 50] width 10 height 10
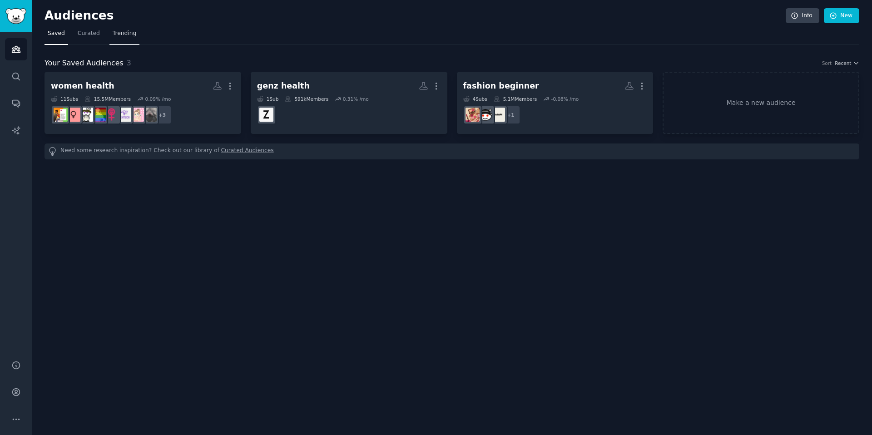
click at [126, 37] on span "Trending" at bounding box center [125, 34] width 24 height 8
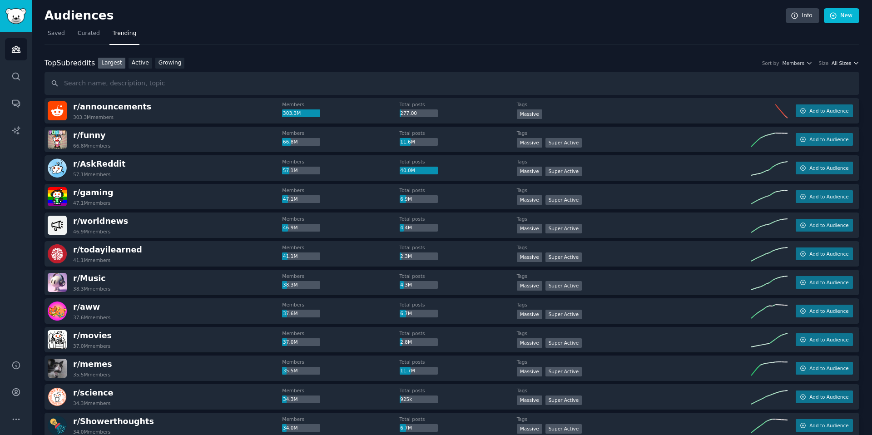
click at [853, 62] on icon "button" at bounding box center [856, 63] width 6 height 6
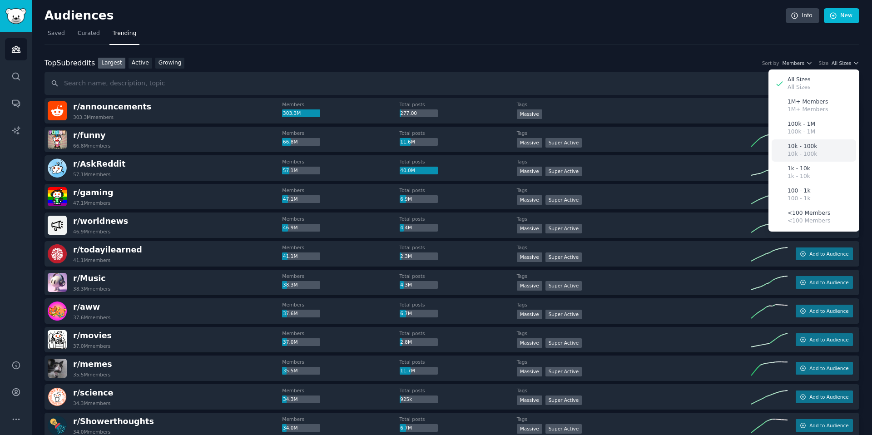
click at [820, 154] on div "10k - 100k 10k - 100k" at bounding box center [814, 150] width 84 height 22
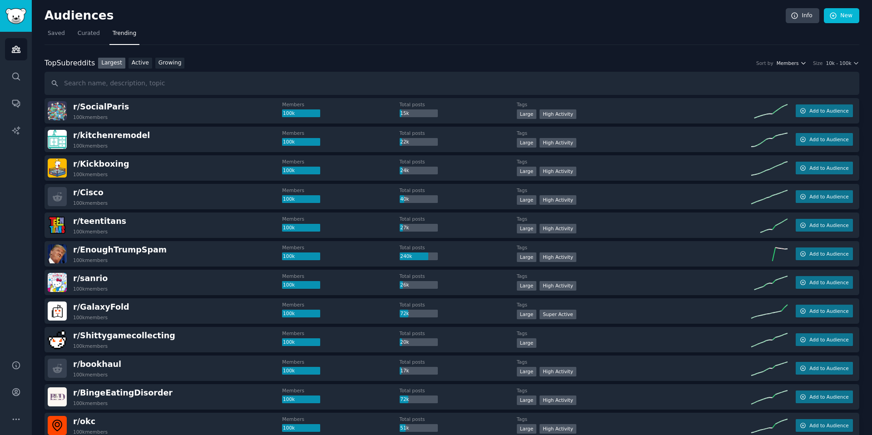
click at [793, 65] on span "Members" at bounding box center [788, 63] width 22 height 6
click at [174, 67] on link "Growing" at bounding box center [170, 63] width 30 height 11
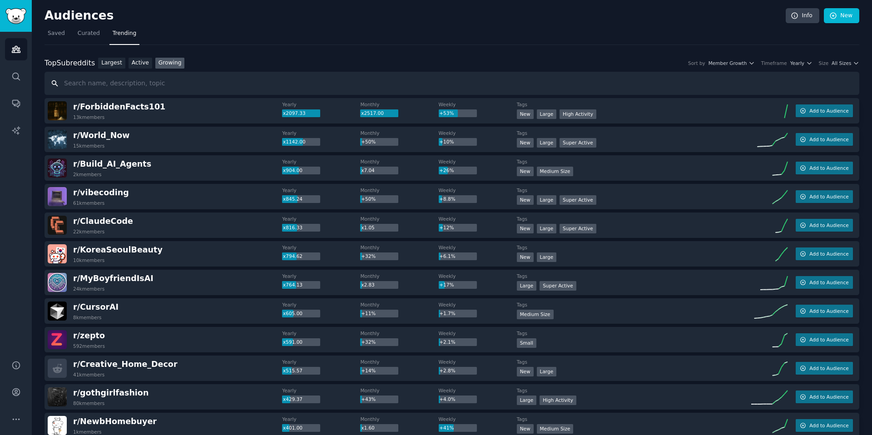
click at [127, 74] on input "text" at bounding box center [452, 83] width 815 height 23
type input "obgyn"
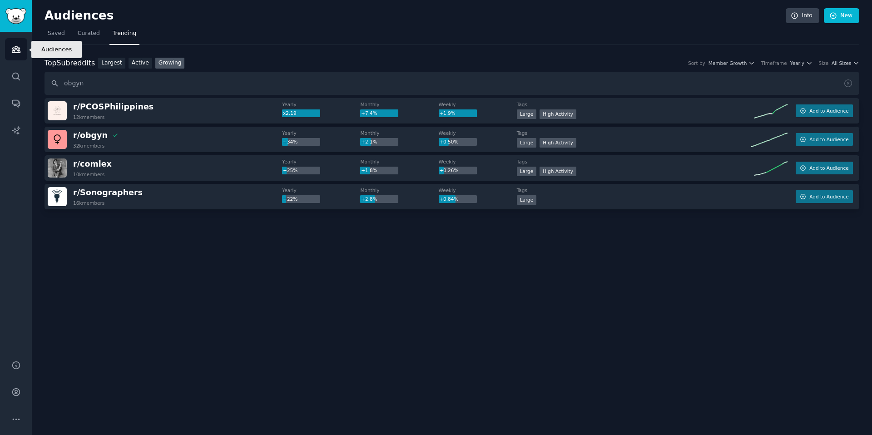
click at [15, 54] on link "Audiences" at bounding box center [16, 49] width 22 height 22
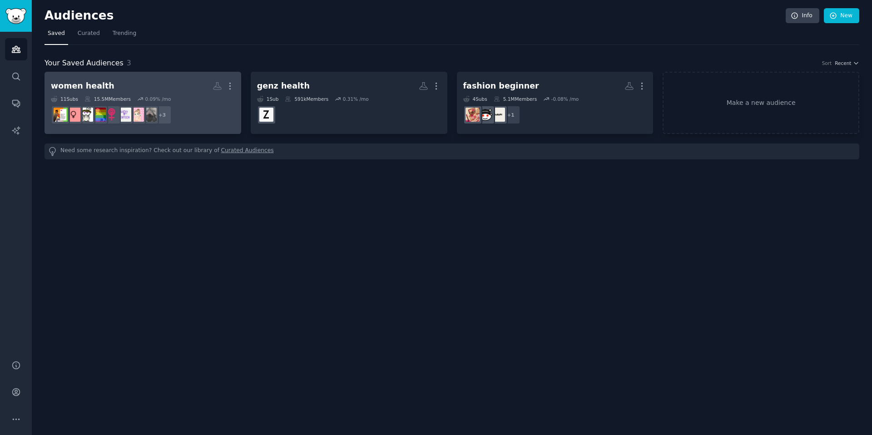
click at [161, 81] on h2 "women health More" at bounding box center [143, 86] width 184 height 16
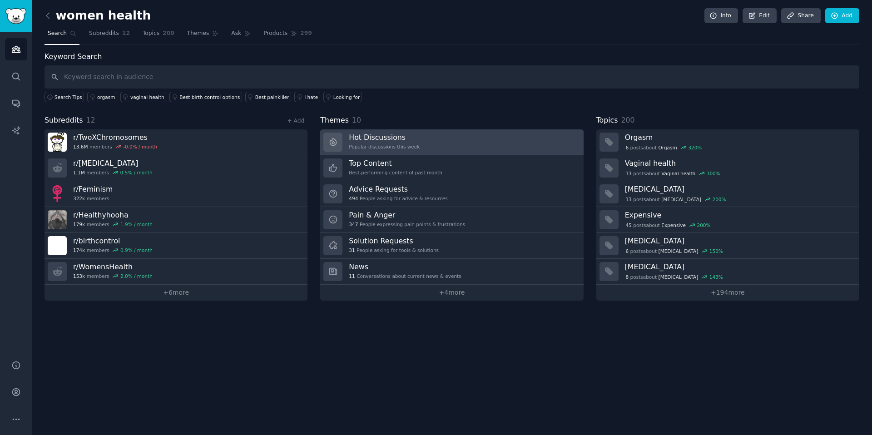
click at [434, 138] on link "Hot Discussions Popular discussions this week" at bounding box center [451, 142] width 263 height 26
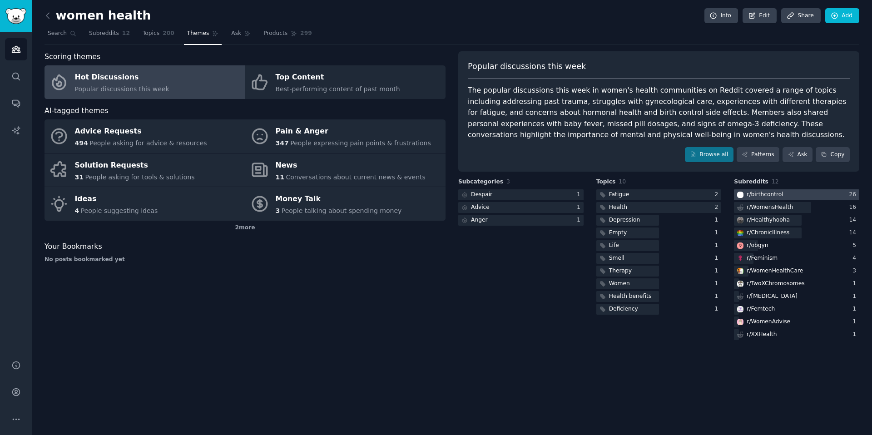
click at [774, 195] on div "r/ birthcontrol" at bounding box center [765, 195] width 36 height 8
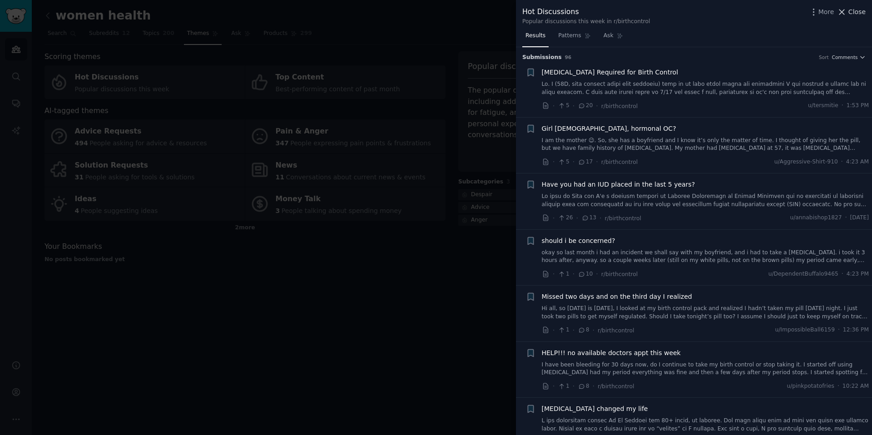
click at [860, 12] on span "Close" at bounding box center [856, 12] width 17 height 10
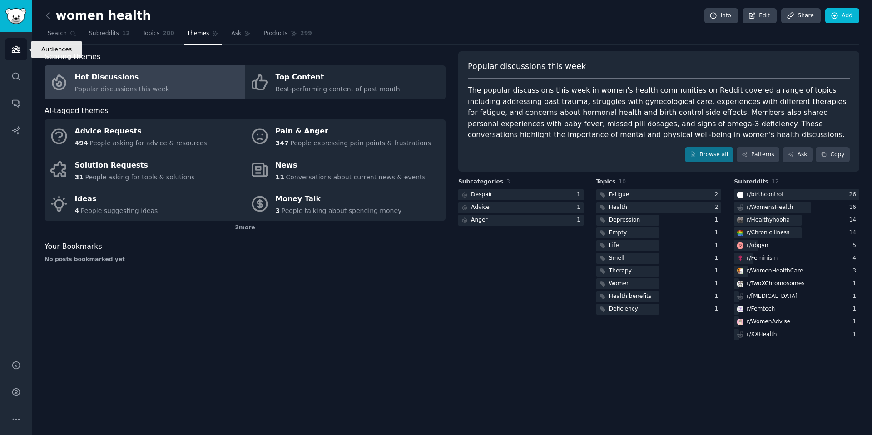
click at [20, 52] on icon "Sidebar" at bounding box center [16, 49] width 8 height 6
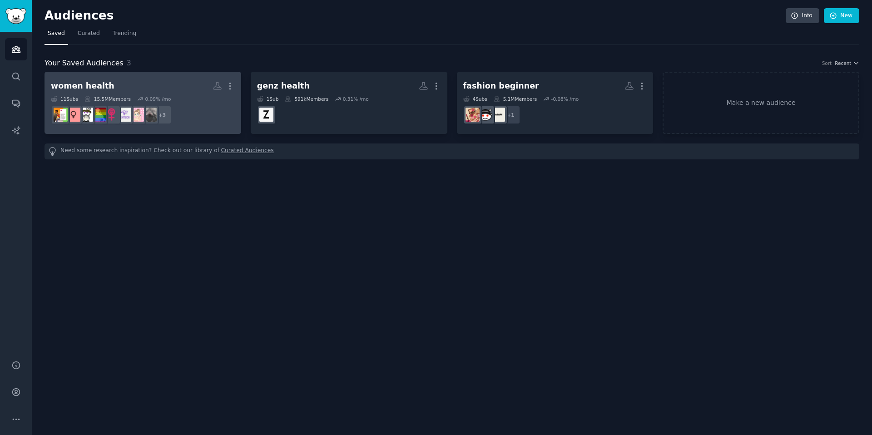
click at [149, 84] on h2 "women health More" at bounding box center [143, 86] width 184 height 16
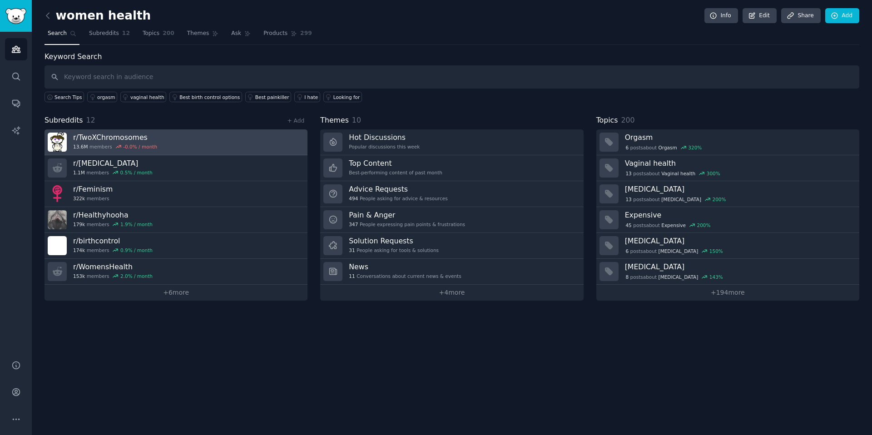
click at [89, 137] on h3 "r/ TwoXChromosomes" at bounding box center [115, 138] width 84 height 10
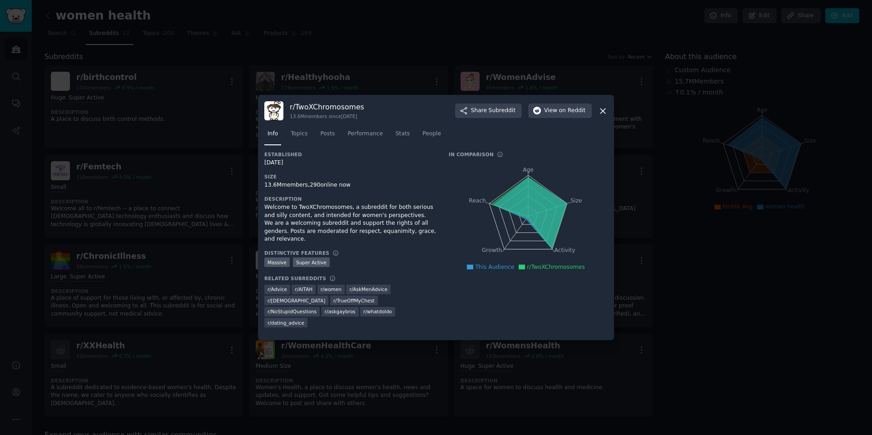
click at [727, 258] on div at bounding box center [436, 217] width 872 height 435
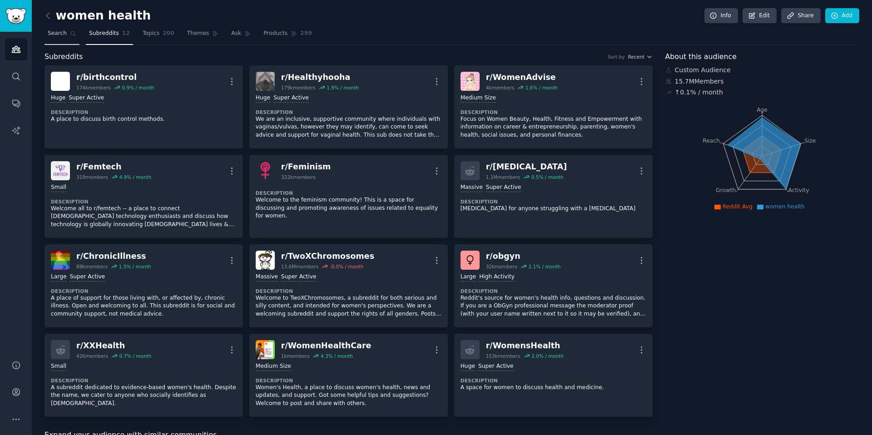
click at [58, 35] on span "Search" at bounding box center [57, 34] width 19 height 8
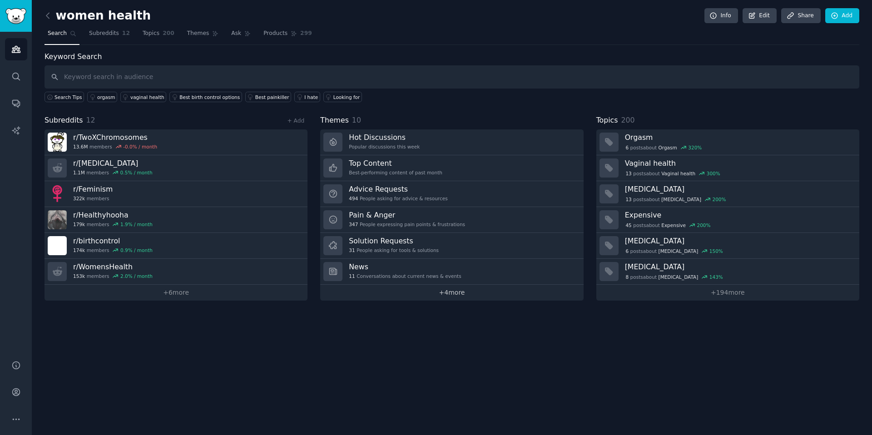
click at [401, 297] on link "+ 4 more" at bounding box center [451, 293] width 263 height 16
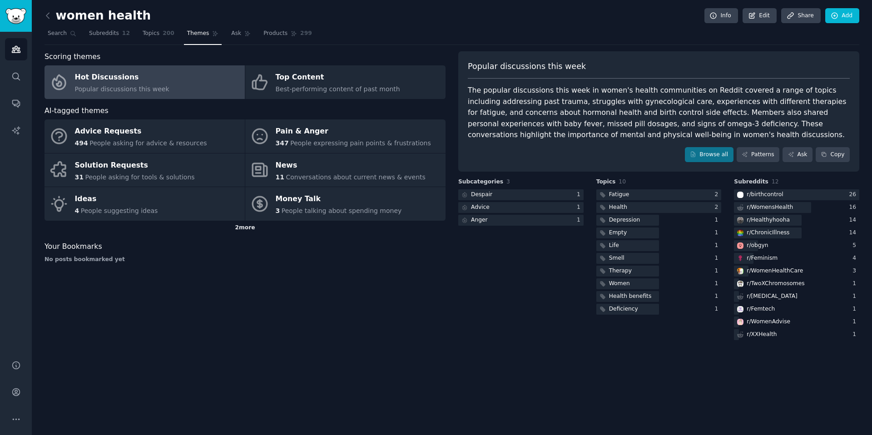
click at [241, 226] on div "2 more" at bounding box center [245, 228] width 401 height 15
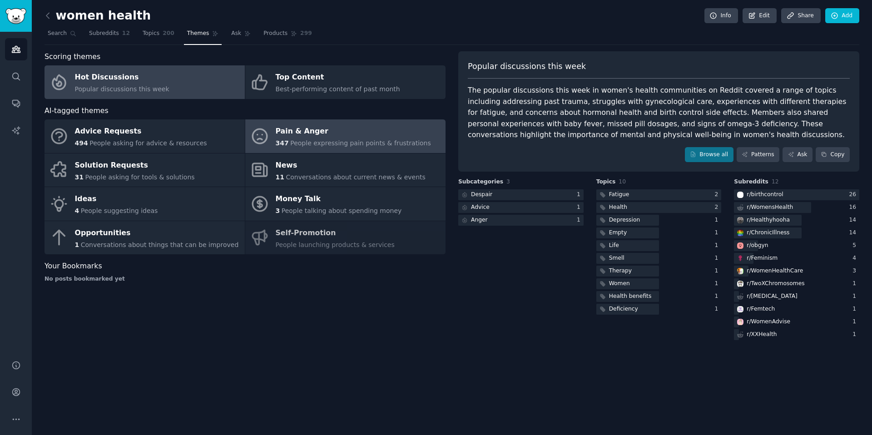
click at [310, 133] on div "Pain & Anger" at bounding box center [353, 131] width 155 height 15
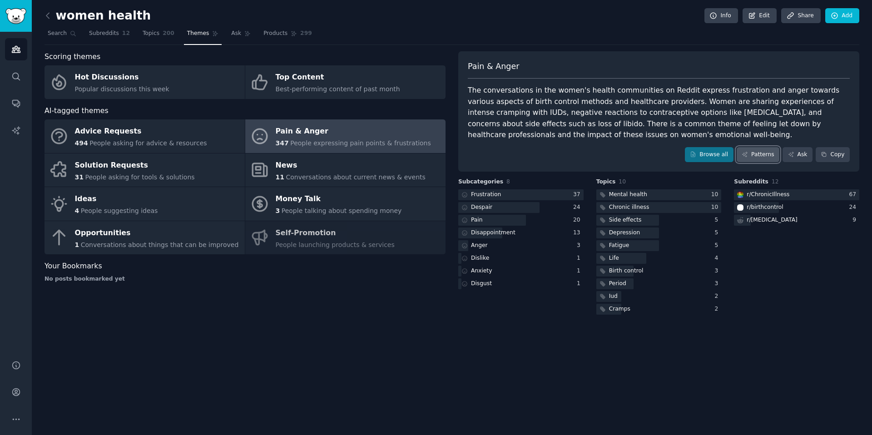
click at [768, 150] on link "Patterns" at bounding box center [758, 154] width 43 height 15
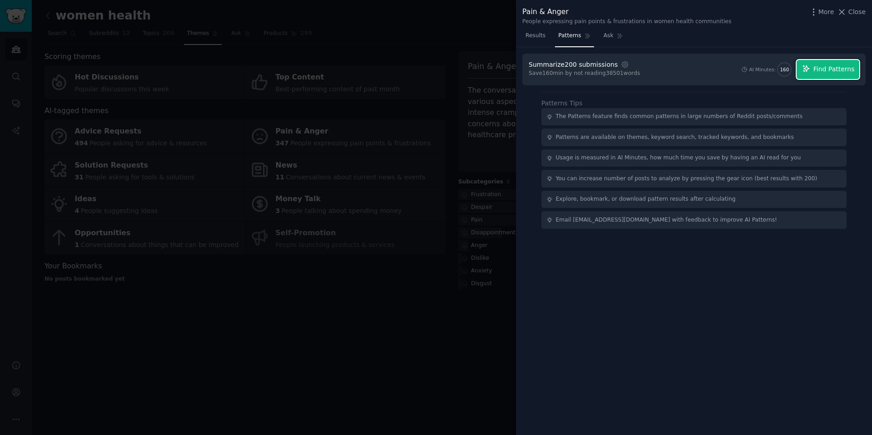
click at [826, 70] on span "Find Patterns" at bounding box center [833, 69] width 41 height 10
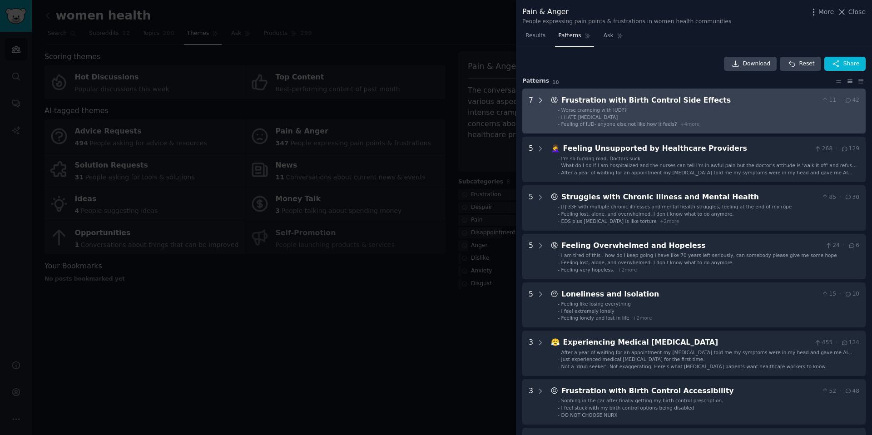
click at [540, 101] on icon at bounding box center [540, 100] width 8 height 8
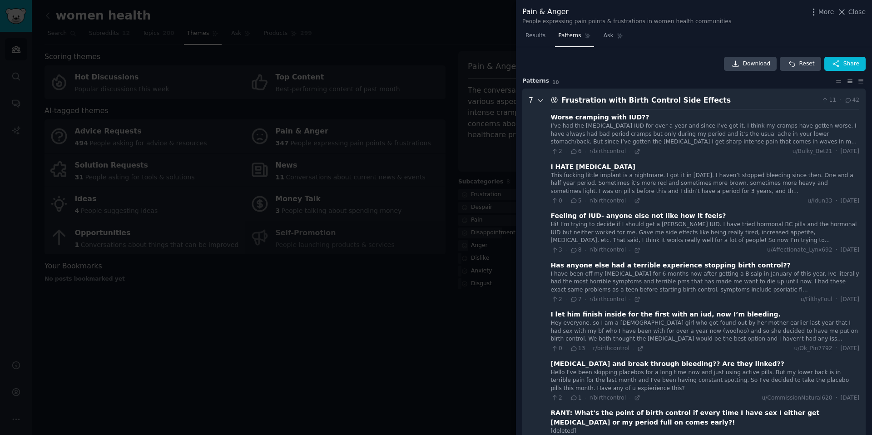
scroll to position [41, 0]
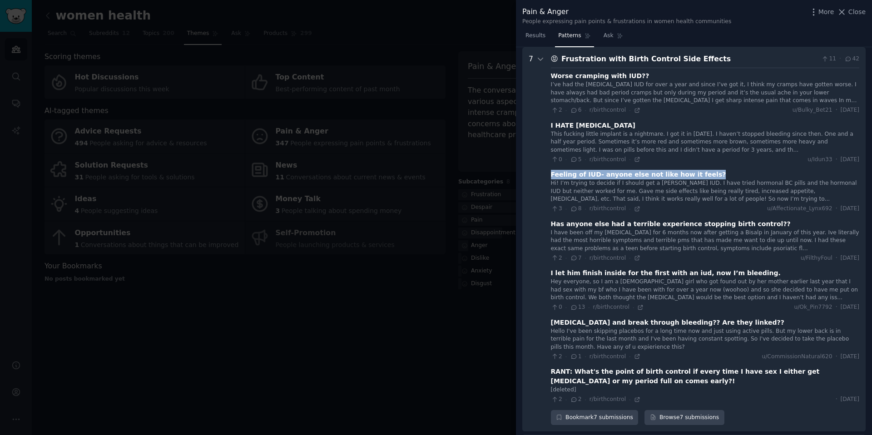
drag, startPoint x: 550, startPoint y: 174, endPoint x: 713, endPoint y: 171, distance: 163.5
click at [713, 171] on div "Feeling of IUD- anyone else not like how it feels?" at bounding box center [705, 175] width 308 height 10
click at [541, 59] on icon at bounding box center [540, 59] width 8 height 8
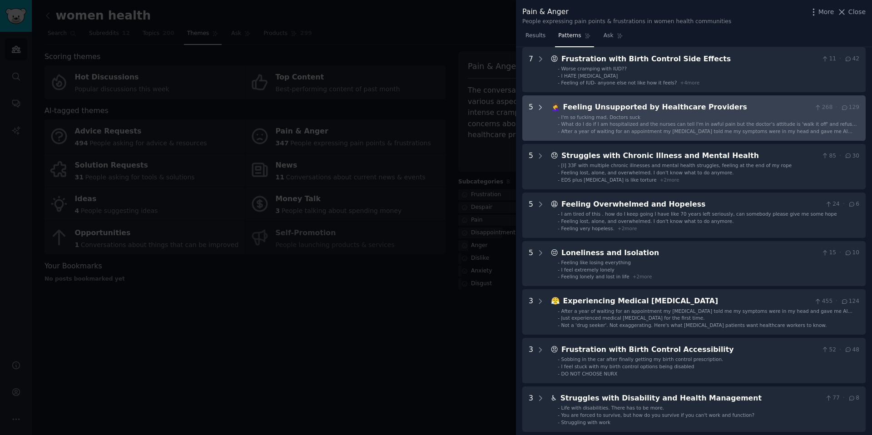
click at [539, 113] on div at bounding box center [540, 118] width 8 height 33
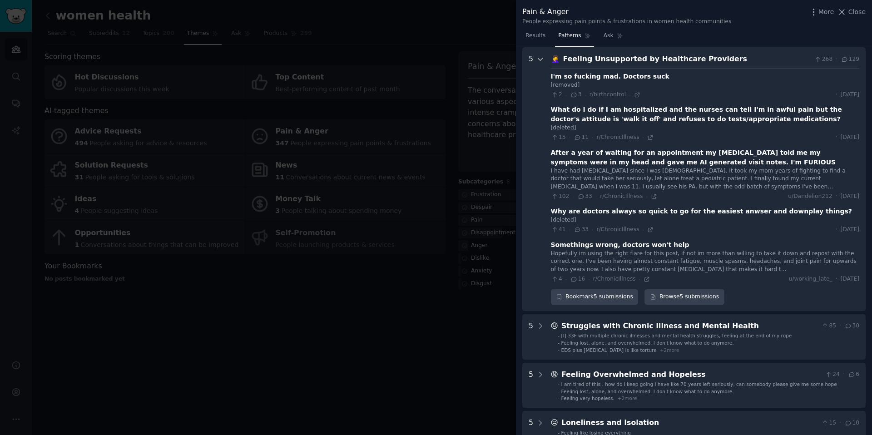
scroll to position [90, 0]
click at [538, 61] on icon at bounding box center [540, 59] width 8 height 8
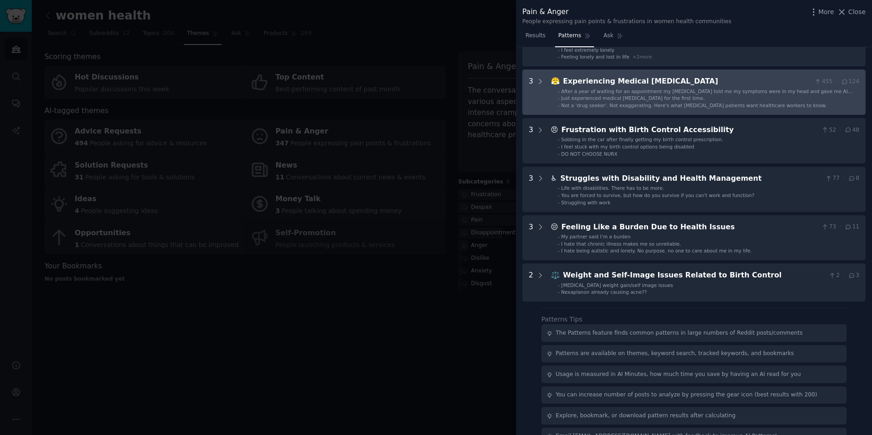
scroll to position [281, 0]
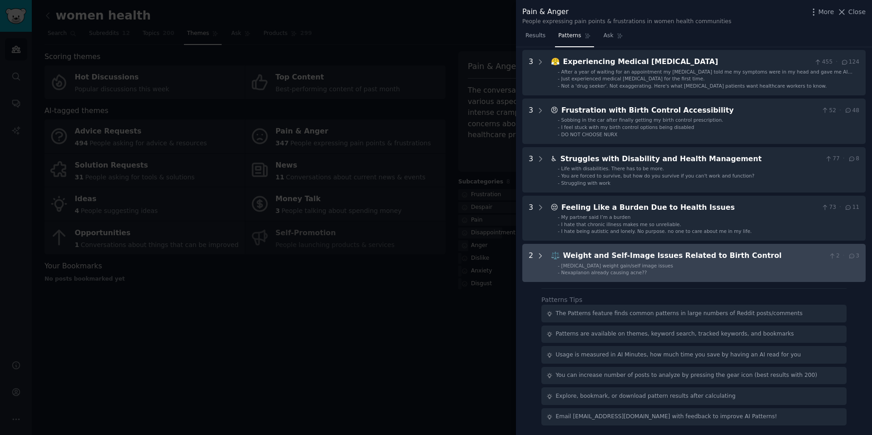
click at [539, 263] on div at bounding box center [540, 262] width 8 height 25
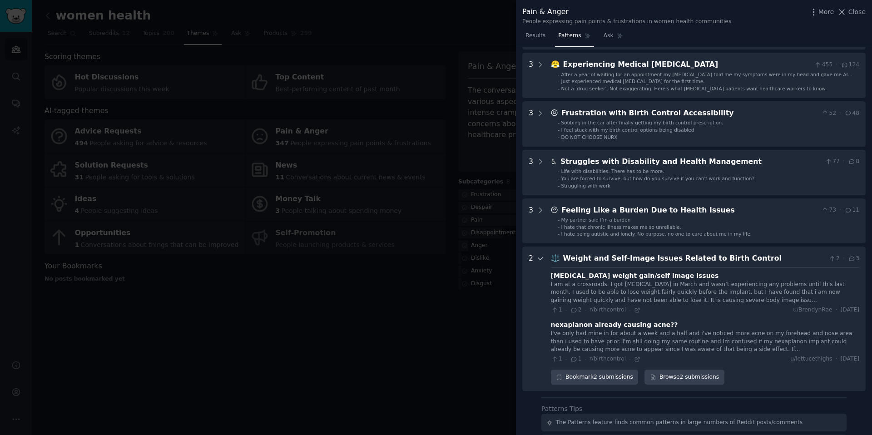
scroll to position [268, 0]
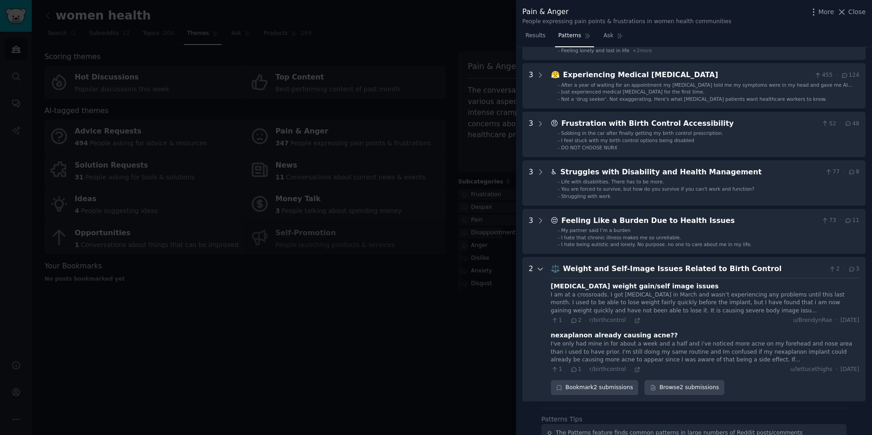
click at [540, 269] on icon at bounding box center [540, 269] width 8 height 8
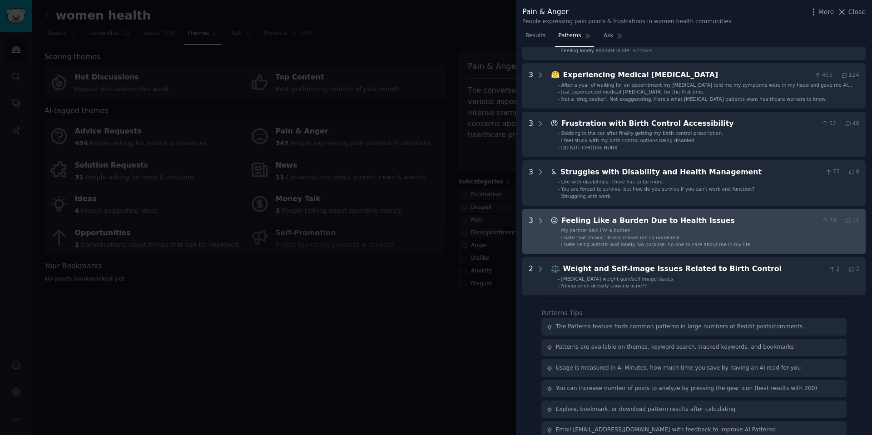
click at [535, 226] on div "3" at bounding box center [537, 231] width 16 height 33
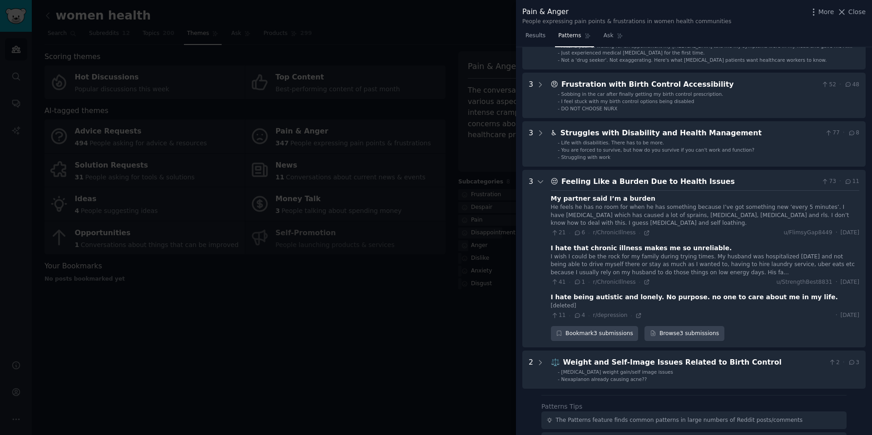
scroll to position [298, 0]
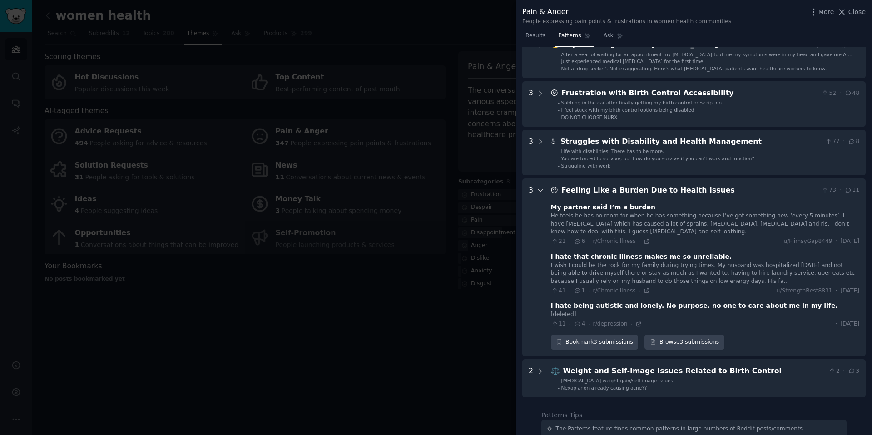
click at [541, 191] on icon at bounding box center [540, 190] width 5 height 2
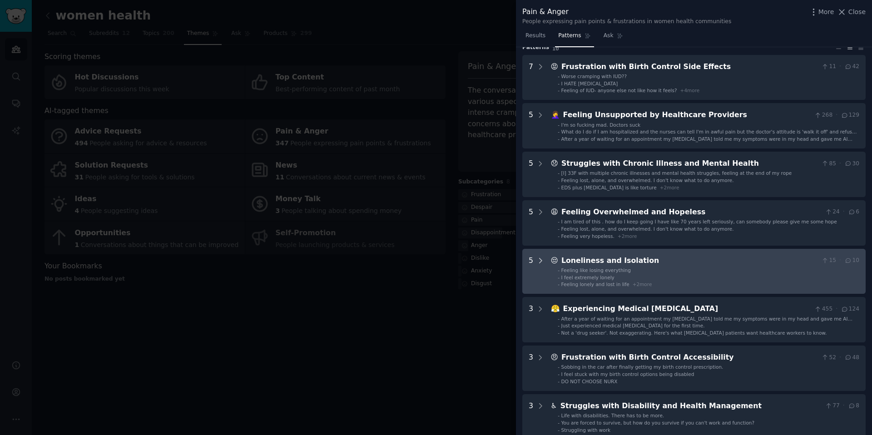
scroll to position [0, 0]
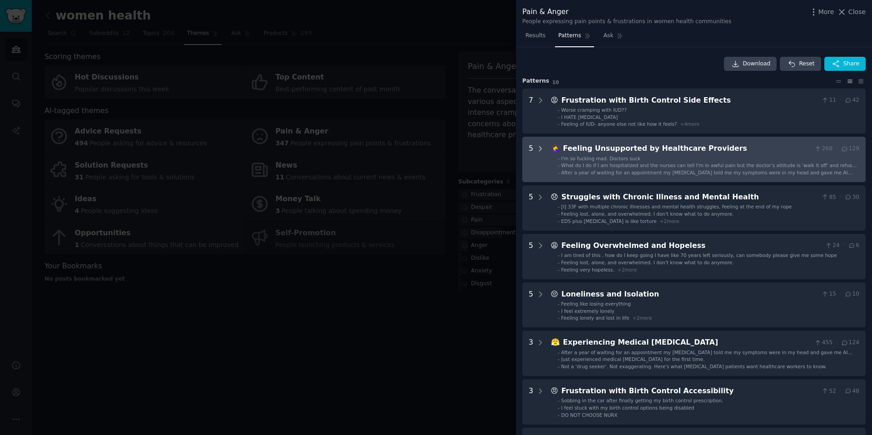
click at [543, 153] on div at bounding box center [540, 159] width 8 height 33
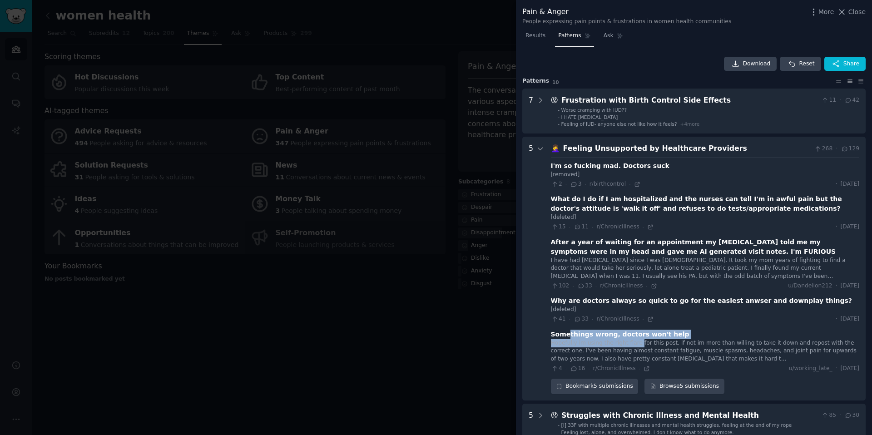
drag, startPoint x: 568, startPoint y: 331, endPoint x: 637, endPoint y: 341, distance: 69.8
click at [637, 341] on div "Somethings wrong, doctors won't help Hopefully im using the right flare for thi…" at bounding box center [705, 351] width 308 height 43
click at [637, 341] on div "Hopefully im using the right flare for this post, if not im more than willing t…" at bounding box center [705, 351] width 308 height 24
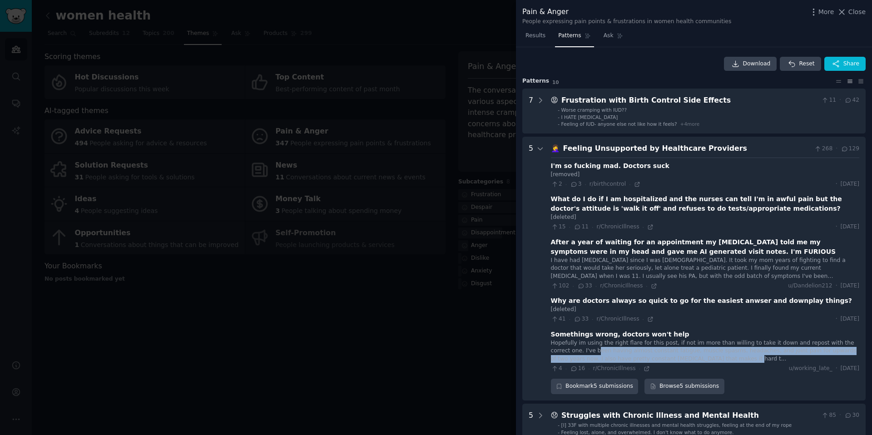
drag, startPoint x: 577, startPoint y: 348, endPoint x: 708, endPoint y: 357, distance: 131.5
click at [708, 357] on div "Hopefully im using the right flare for this post, if not im more than willing t…" at bounding box center [705, 351] width 308 height 24
drag, startPoint x: 714, startPoint y: 360, endPoint x: 714, endPoint y: 347, distance: 13.6
click at [714, 347] on div "Hopefully im using the right flare for this post, if not im more than willing t…" at bounding box center [705, 351] width 308 height 24
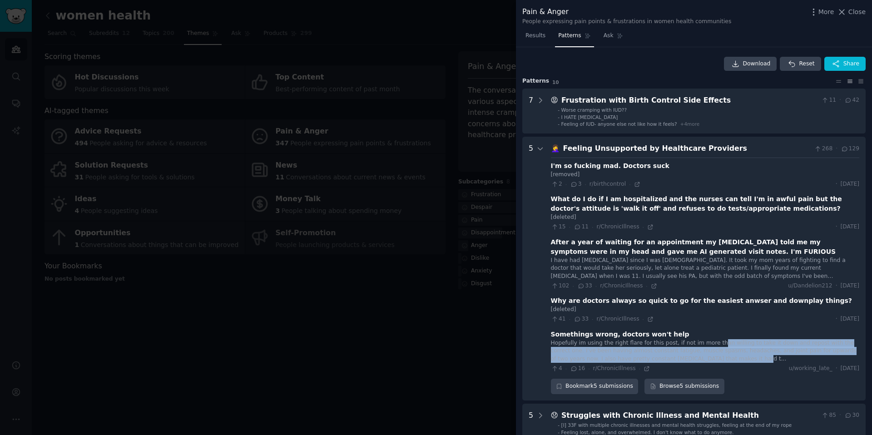
click at [714, 347] on div "Hopefully im using the right flare for this post, if not im more than willing t…" at bounding box center [705, 351] width 308 height 24
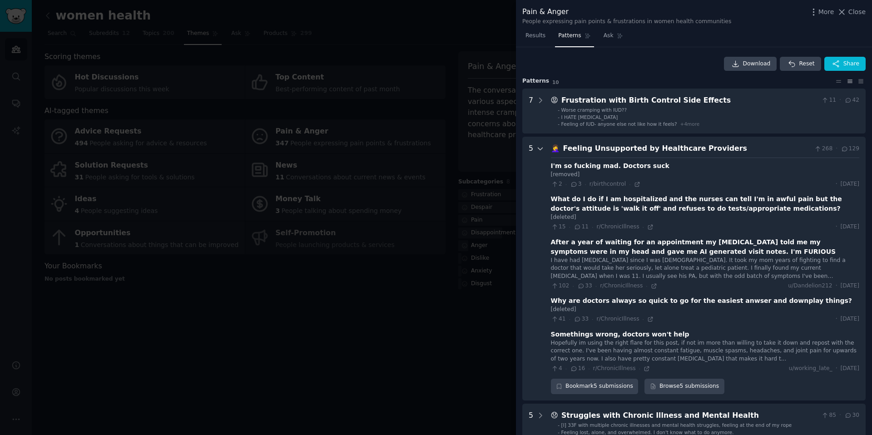
click at [539, 149] on icon at bounding box center [540, 149] width 5 height 2
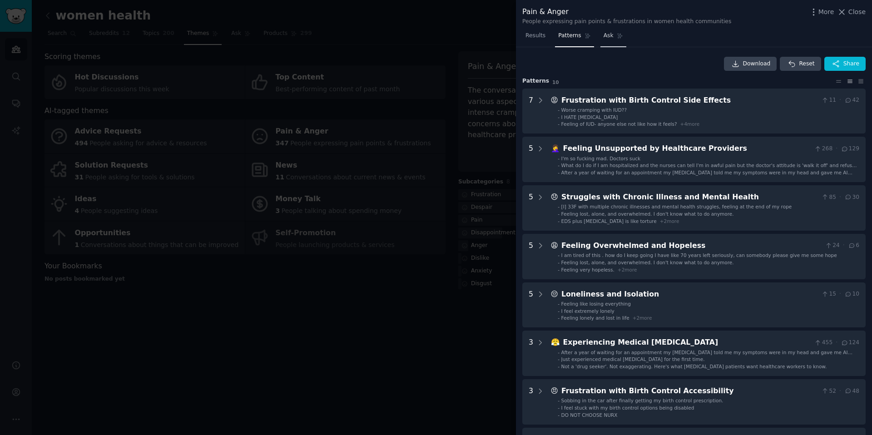
click at [612, 38] on span "Ask" at bounding box center [609, 36] width 10 height 8
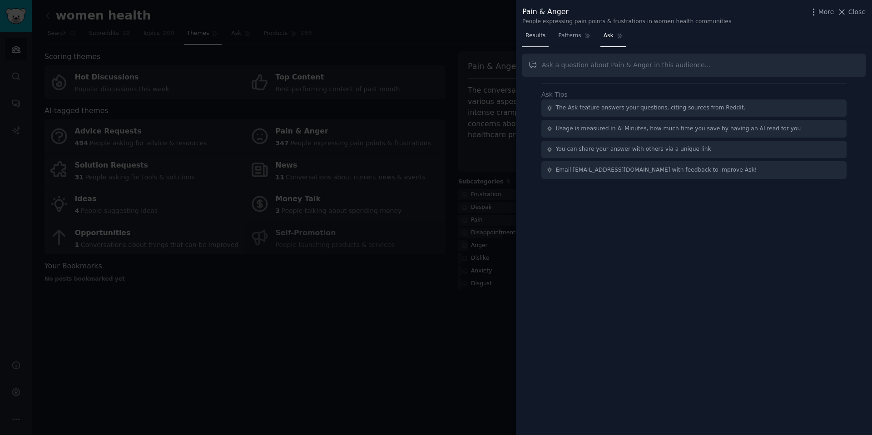
click at [531, 34] on span "Results" at bounding box center [535, 36] width 20 height 8
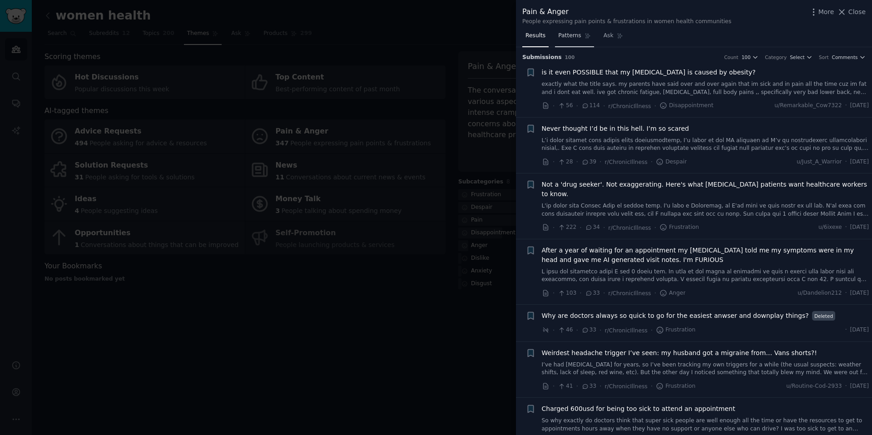
click at [566, 37] on span "Patterns" at bounding box center [569, 36] width 23 height 8
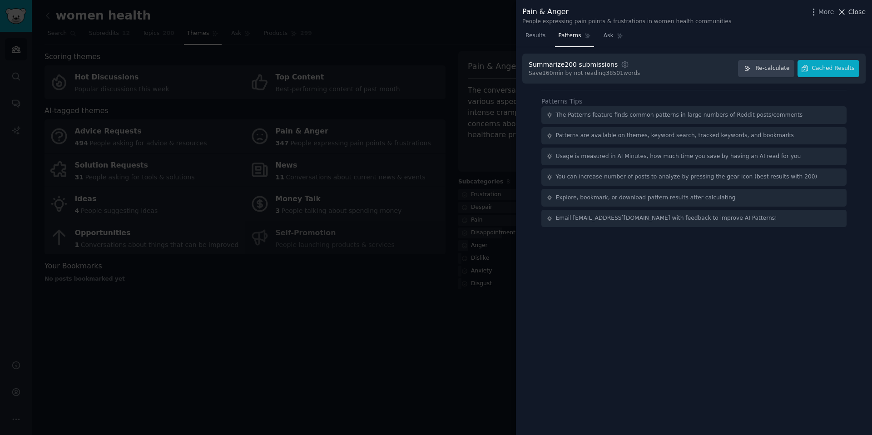
click at [853, 10] on span "Close" at bounding box center [856, 12] width 17 height 10
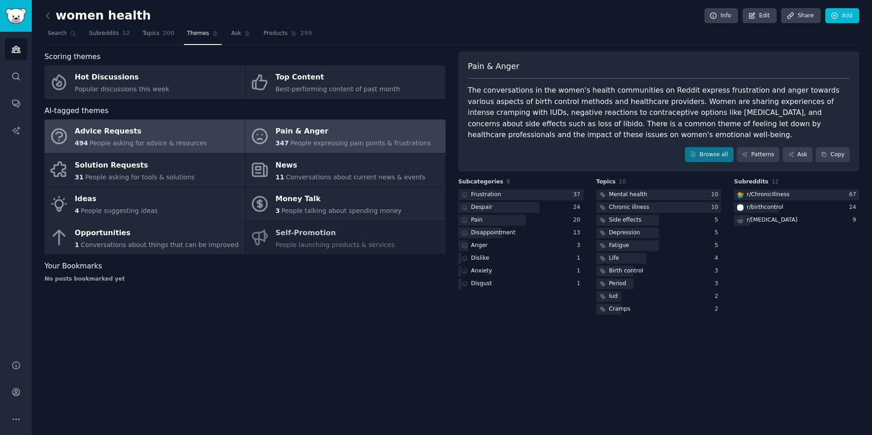
click at [176, 152] on link "Advice Requests 494 People asking for advice & resources" at bounding box center [145, 136] width 200 height 34
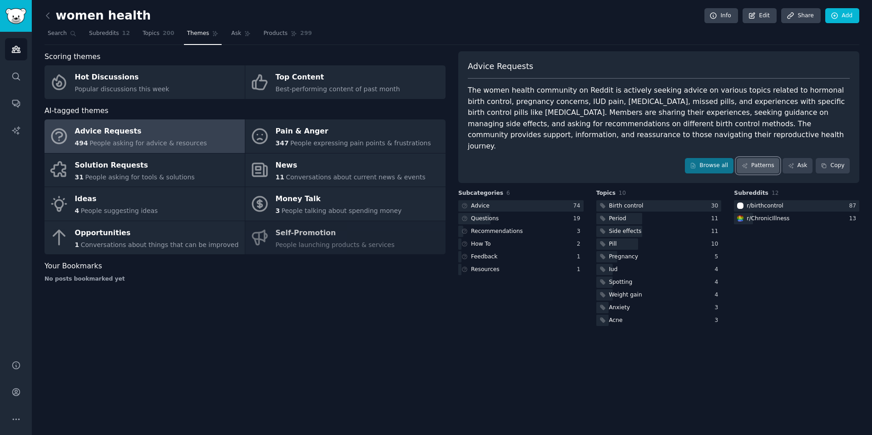
click at [761, 158] on link "Patterns" at bounding box center [758, 165] width 43 height 15
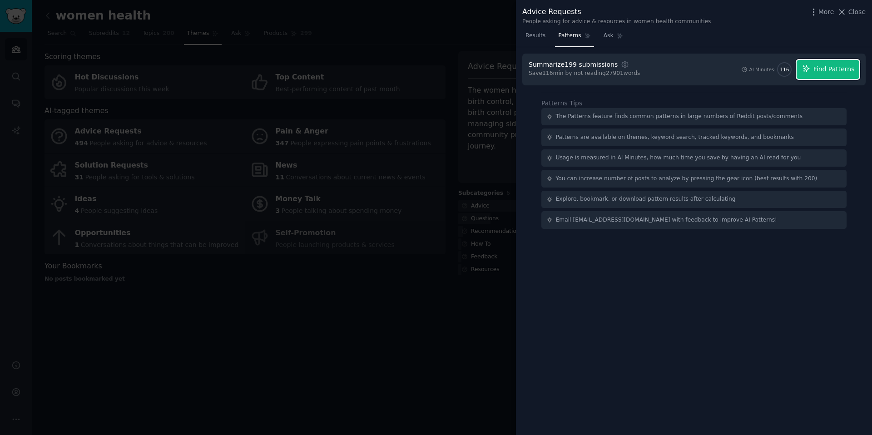
click at [824, 61] on button "Find Patterns" at bounding box center [828, 69] width 63 height 19
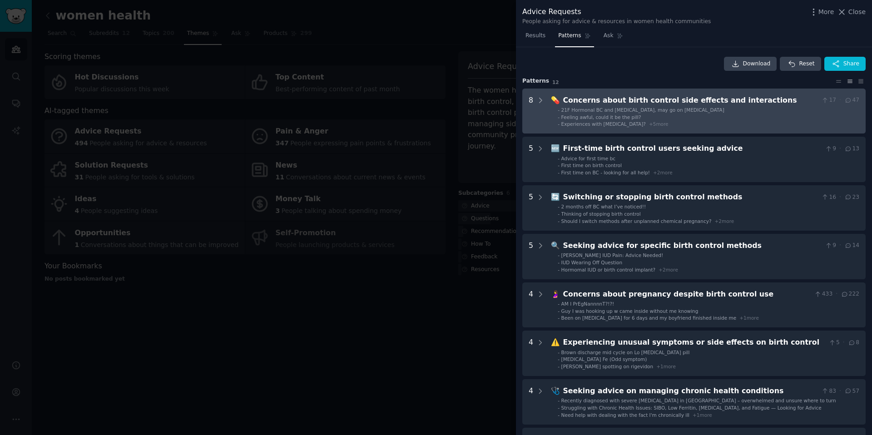
click at [545, 101] on interactions "8 💊 Concerns about birth control side effects and interactions 17 · 47 - 21F Ho…" at bounding box center [693, 111] width 343 height 45
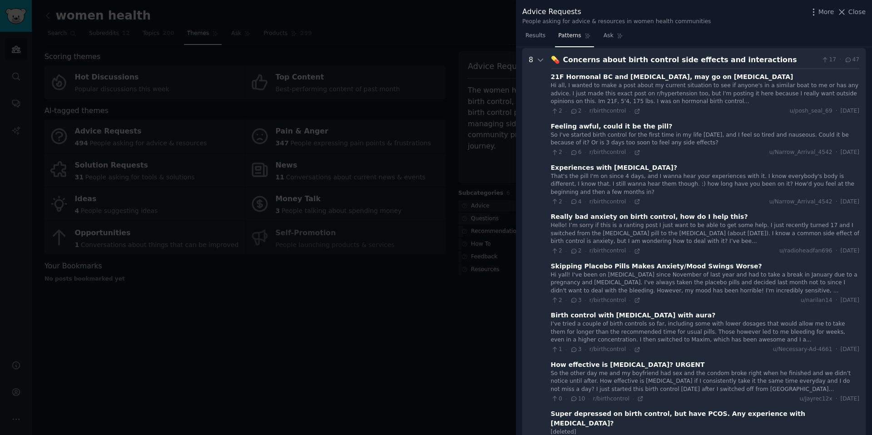
scroll to position [41, 0]
click at [541, 58] on icon at bounding box center [540, 59] width 8 height 8
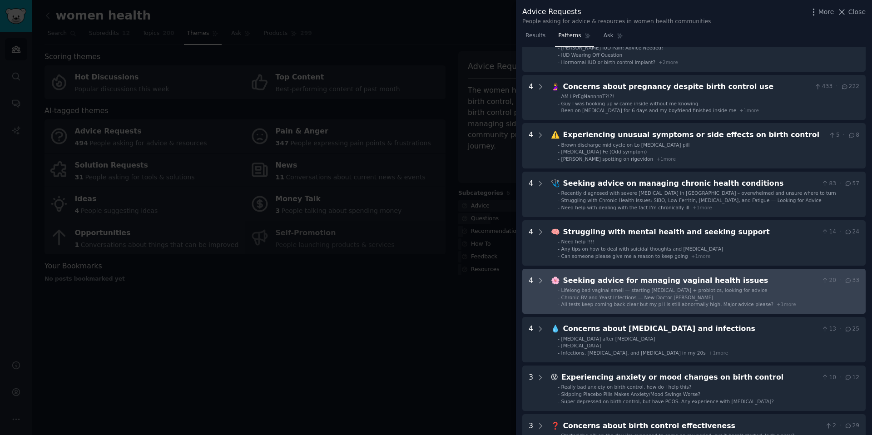
scroll to position [210, 0]
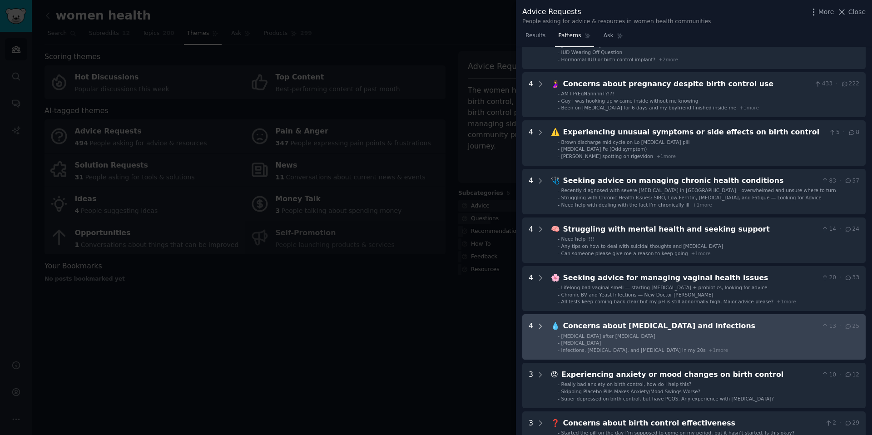
click at [543, 334] on div at bounding box center [540, 337] width 8 height 33
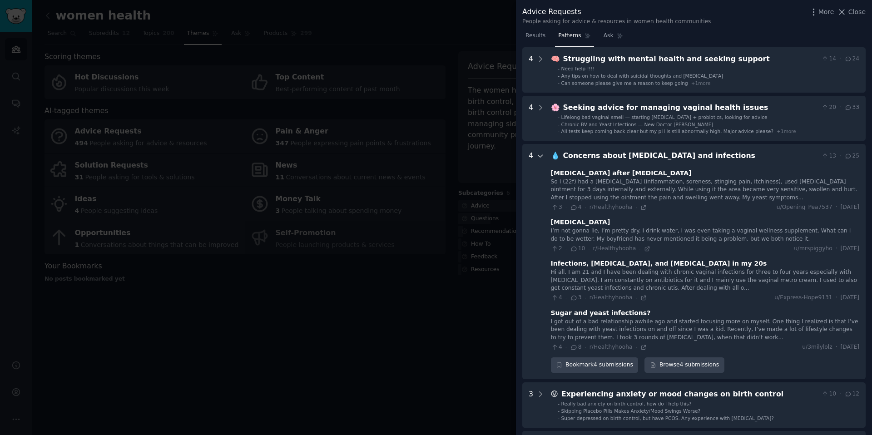
scroll to position [380, 0]
click at [609, 178] on div "Vaginal dryness after yeast infection" at bounding box center [621, 174] width 141 height 10
click at [560, 224] on div "Dryness" at bounding box center [580, 223] width 59 height 10
click at [576, 249] on icon at bounding box center [574, 250] width 5 height 4
click at [563, 224] on div "Dryness" at bounding box center [580, 223] width 59 height 10
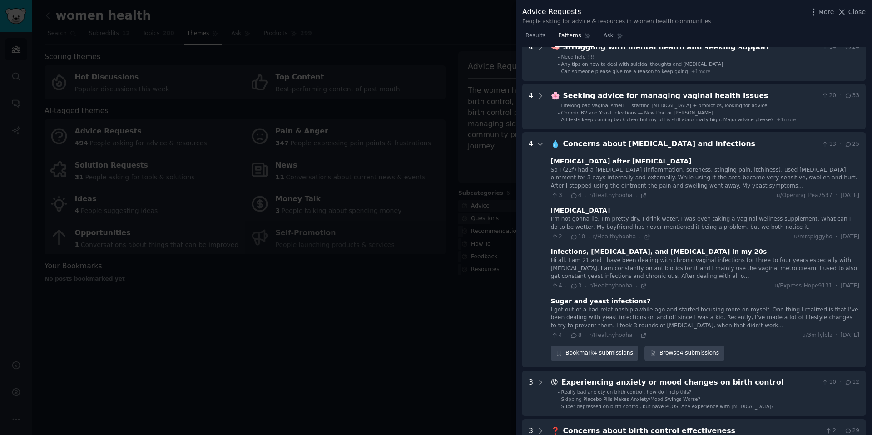
scroll to position [397, 0]
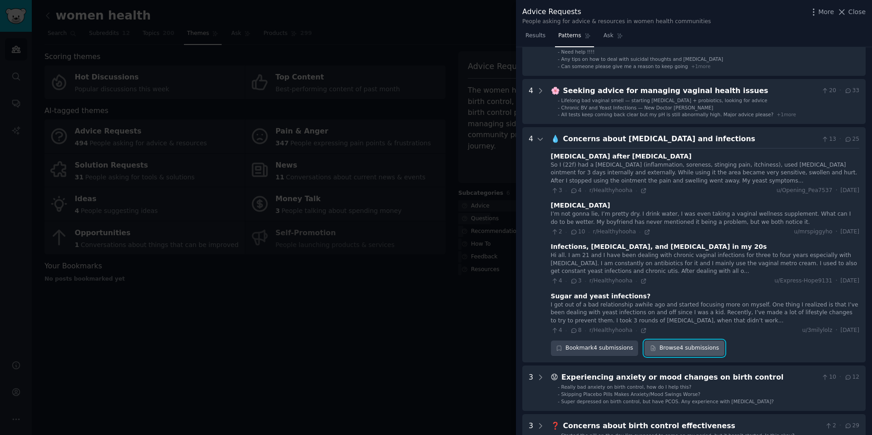
click at [695, 348] on link "Browse 4 submissions" at bounding box center [683, 348] width 79 height 15
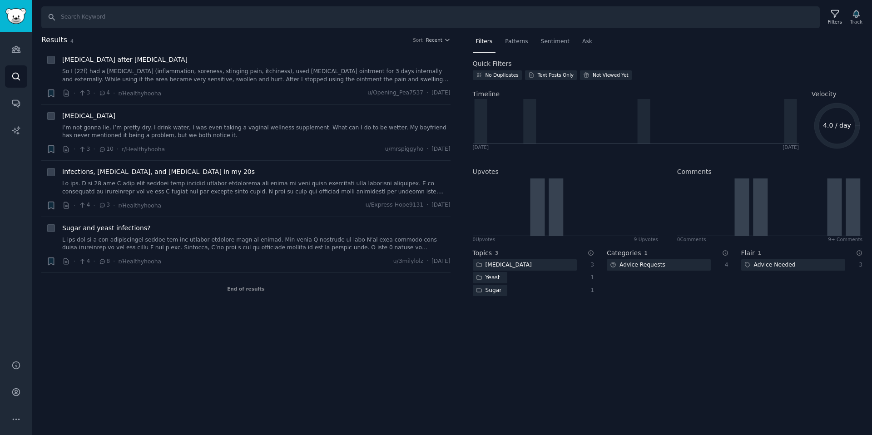
click at [832, 120] on icon "4.0 / day" at bounding box center [837, 125] width 51 height 51
click at [96, 63] on span "Vaginal dryness after yeast infection" at bounding box center [124, 60] width 125 height 10
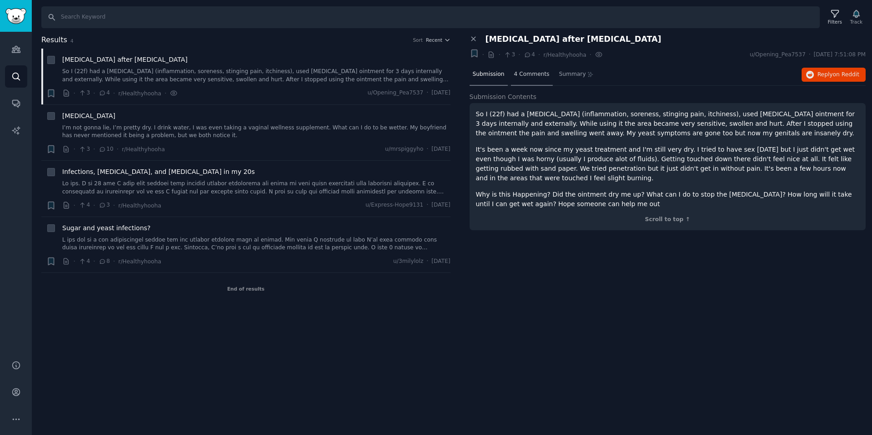
click at [531, 69] on div "4 Comments" at bounding box center [532, 75] width 42 height 22
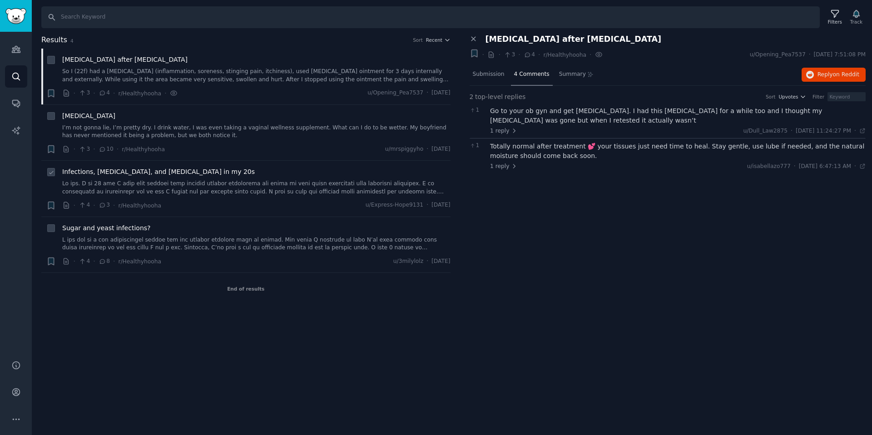
click at [152, 183] on link at bounding box center [256, 188] width 388 height 16
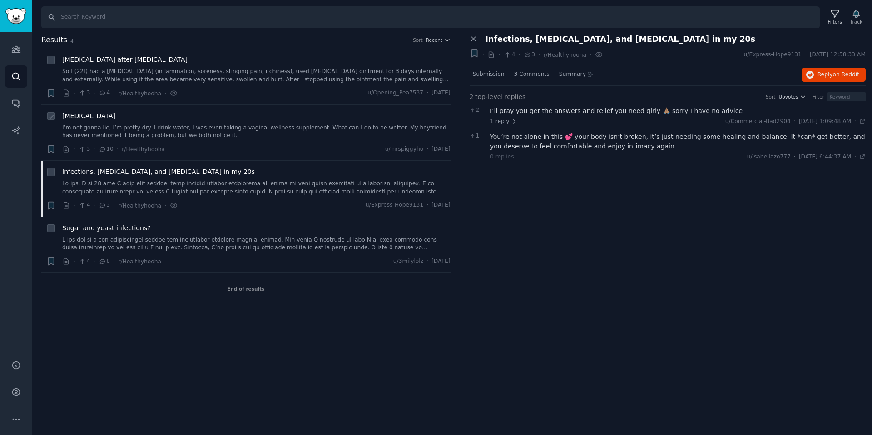
click at [176, 126] on link "I’m not gonna lie, I’m pretty dry. I drink water, I was even taking a vaginal w…" at bounding box center [256, 132] width 388 height 16
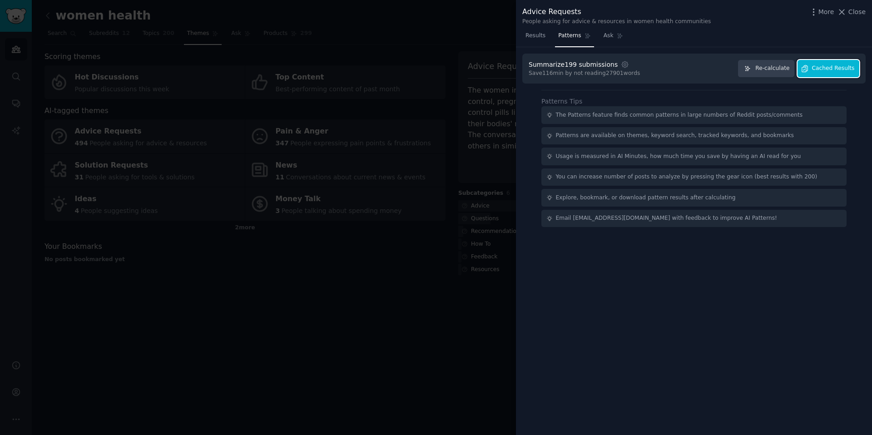
click at [839, 71] on span "Cached Results" at bounding box center [833, 68] width 43 height 8
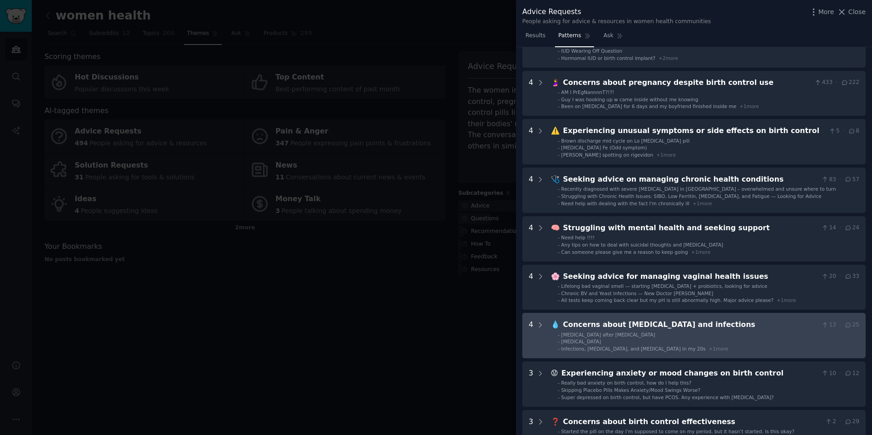
scroll to position [209, 0]
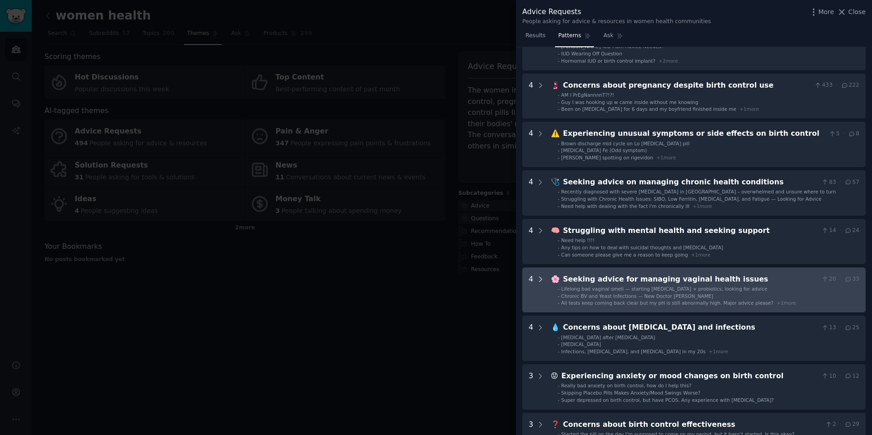
click at [536, 279] on icon at bounding box center [540, 279] width 8 height 8
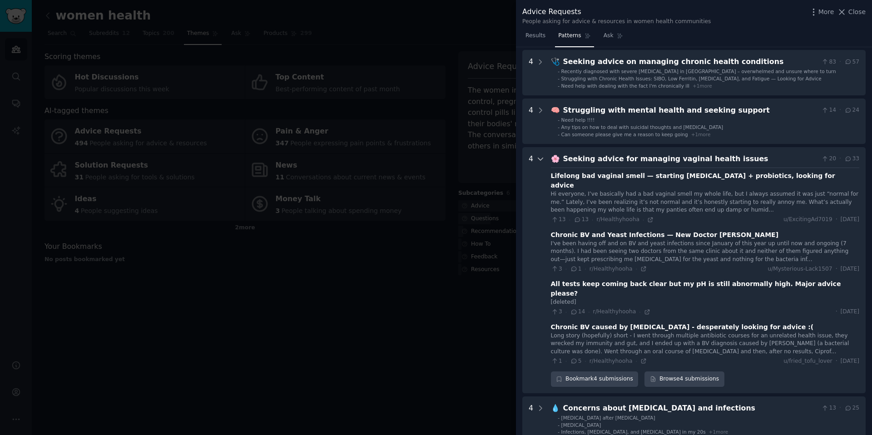
scroll to position [321, 0]
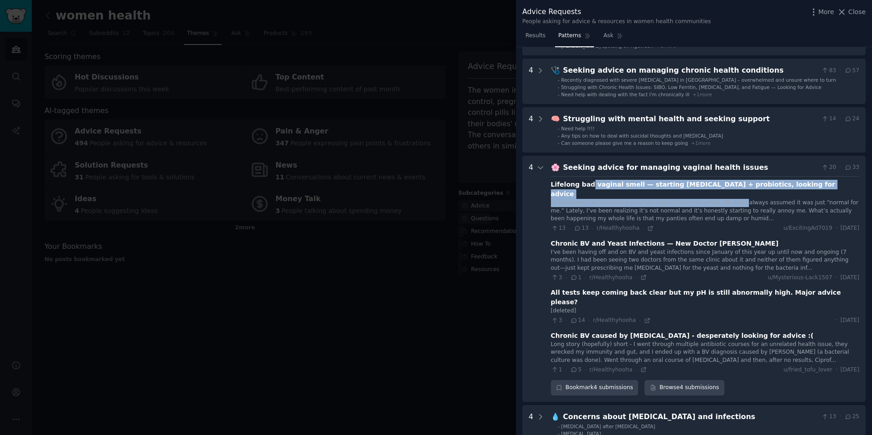
drag, startPoint x: 588, startPoint y: 188, endPoint x: 731, endPoint y: 193, distance: 143.1
click at [731, 193] on div "Lifelong bad vaginal smell — starting boric acid + probiotics, looking for advi…" at bounding box center [705, 206] width 308 height 53
click at [728, 199] on div "Hi everyone, I’ve basically had a bad vaginal smell my whole life, but I always…" at bounding box center [705, 211] width 308 height 24
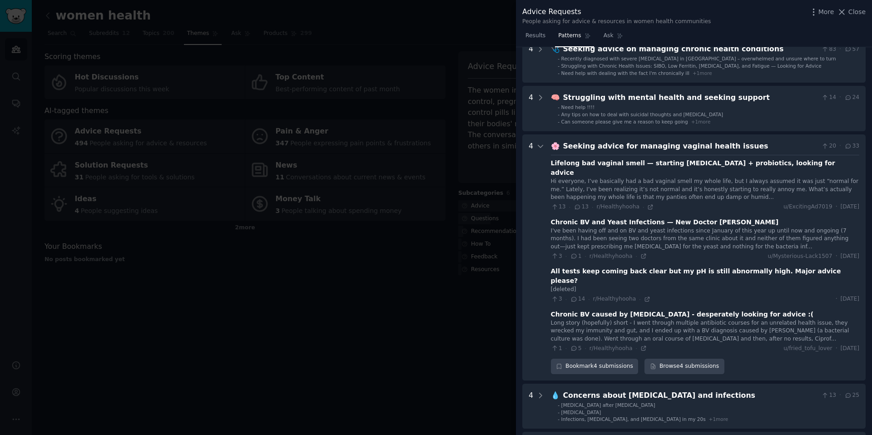
scroll to position [343, 0]
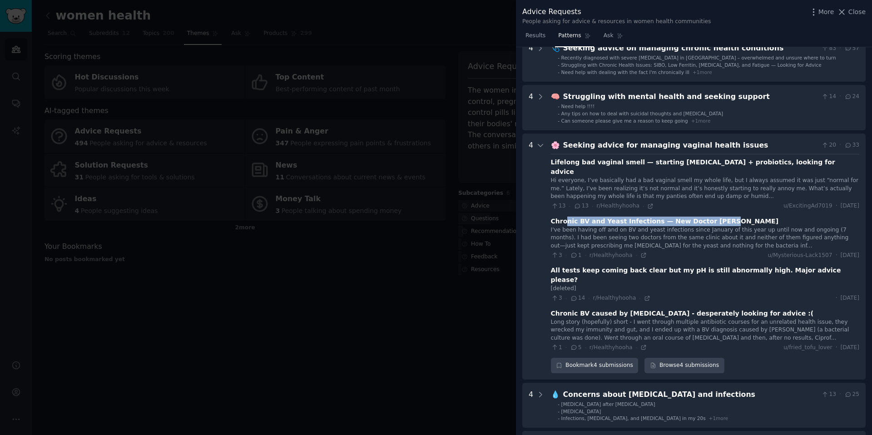
drag, startPoint x: 727, startPoint y: 207, endPoint x: 565, endPoint y: 212, distance: 161.7
click at [565, 217] on div "Chronic BV and Yeast Infections — New Doctor Input" at bounding box center [705, 222] width 308 height 10
click at [565, 217] on div "Chronic BV and Yeast Infections — New Doctor Input" at bounding box center [665, 222] width 228 height 10
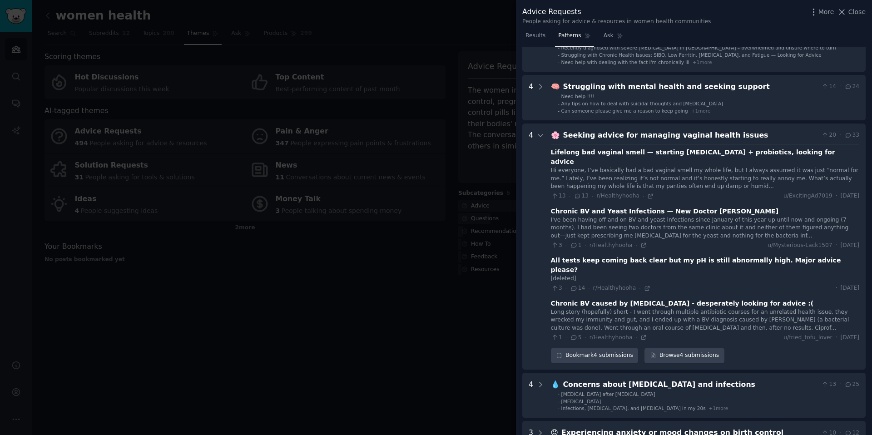
scroll to position [353, 0]
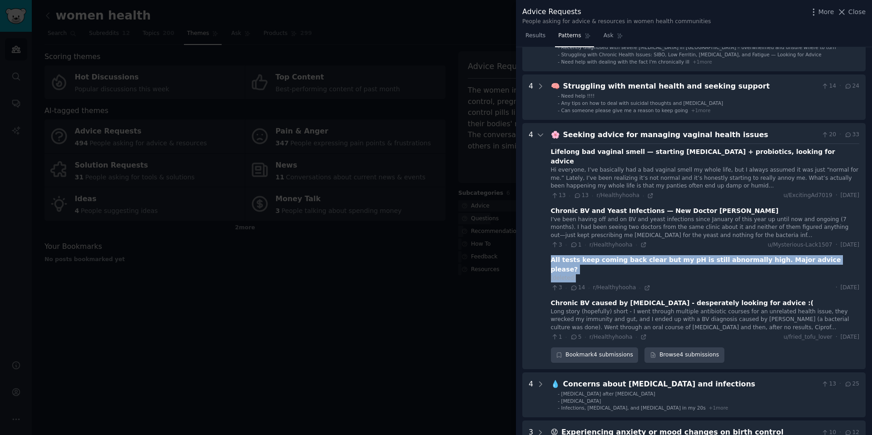
drag, startPoint x: 561, startPoint y: 243, endPoint x: 676, endPoint y: 256, distance: 115.2
click at [676, 256] on div "Lifelong bad vaginal smell — starting boric acid + probiotics, looking for advi…" at bounding box center [705, 243] width 308 height 198
click at [676, 274] on div "[deleted]" at bounding box center [705, 278] width 308 height 8
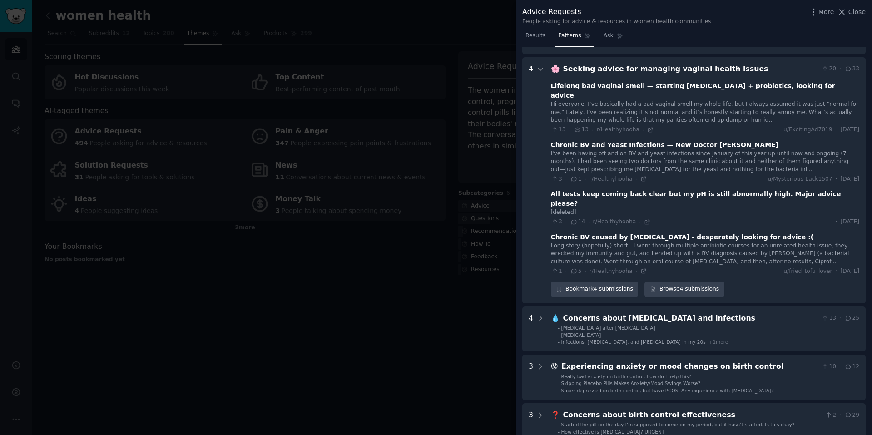
scroll to position [424, 0]
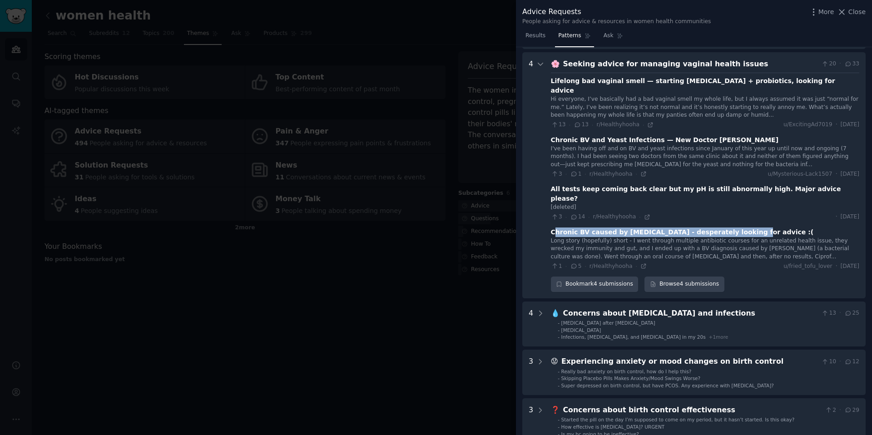
drag, startPoint x: 555, startPoint y: 213, endPoint x: 737, endPoint y: 213, distance: 181.2
click at [737, 228] on div "Chronic BV caused by Klebsiella pneumoniae - desperately looking for advice :(" at bounding box center [682, 233] width 263 height 10
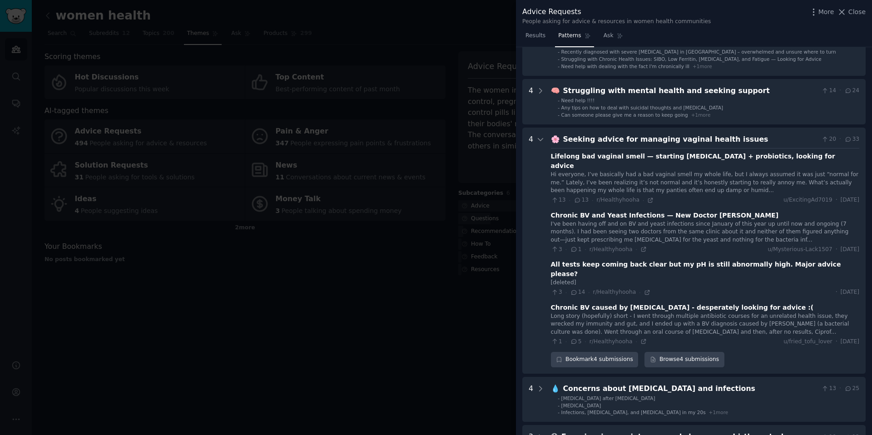
scroll to position [325, 0]
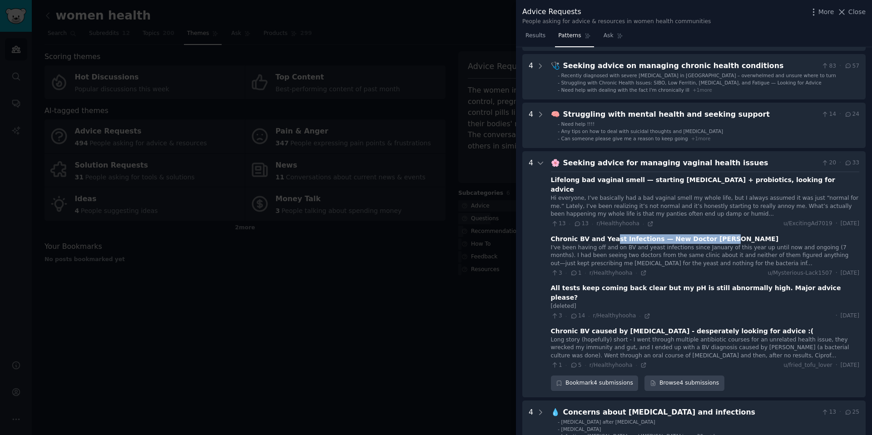
drag, startPoint x: 611, startPoint y: 231, endPoint x: 732, endPoint y: 231, distance: 120.8
click at [734, 234] on div "Chronic BV and Yeast Infections — New Doctor Input" at bounding box center [705, 239] width 308 height 10
click at [732, 234] on div "Chronic BV and Yeast Infections — New Doctor Input" at bounding box center [705, 239] width 308 height 10
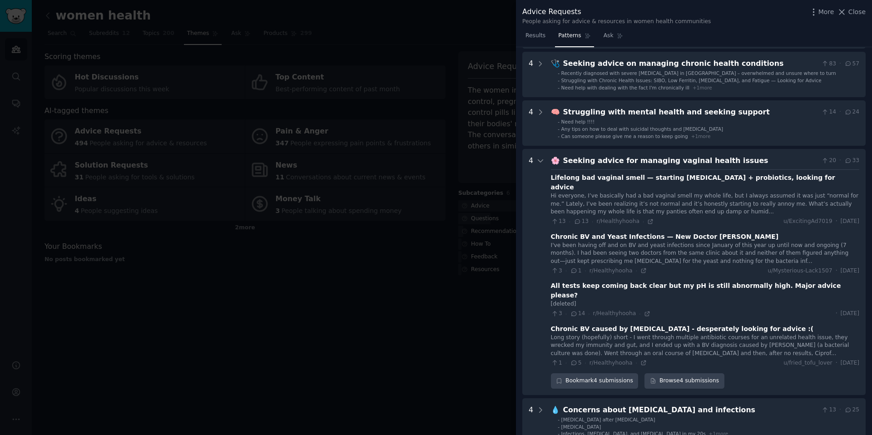
drag, startPoint x: 547, startPoint y: 310, endPoint x: 780, endPoint y: 311, distance: 233.0
click at [780, 311] on issues "4 🌸 Seeking advice for managing vaginal health issues 20 · 33 Lifelong bad vagi…" at bounding box center [693, 272] width 343 height 246
click at [780, 324] on div "Chronic BV caused by Klebsiella pneumoniae - desperately looking for advice :(" at bounding box center [682, 329] width 263 height 10
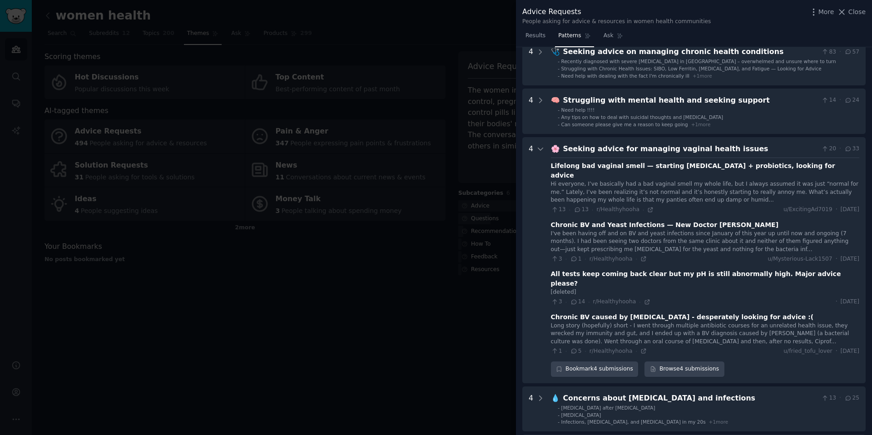
scroll to position [342, 0]
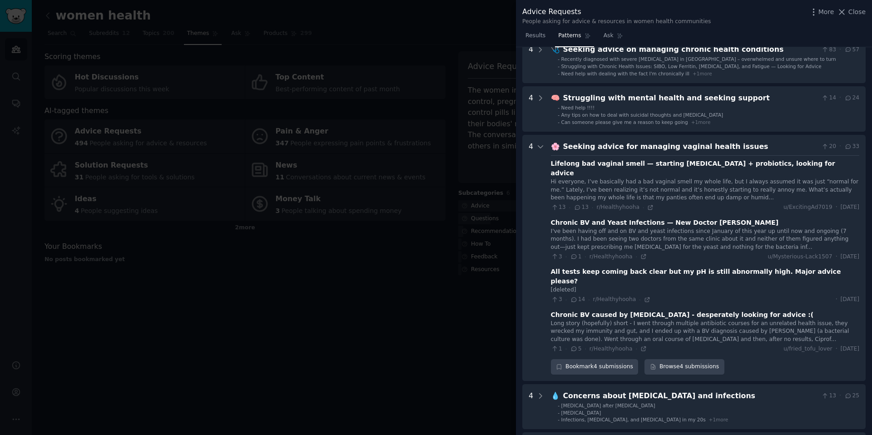
click at [577, 320] on div "Long story (hopefully) short - I went through multiple antibiotic courses for a…" at bounding box center [705, 332] width 308 height 24
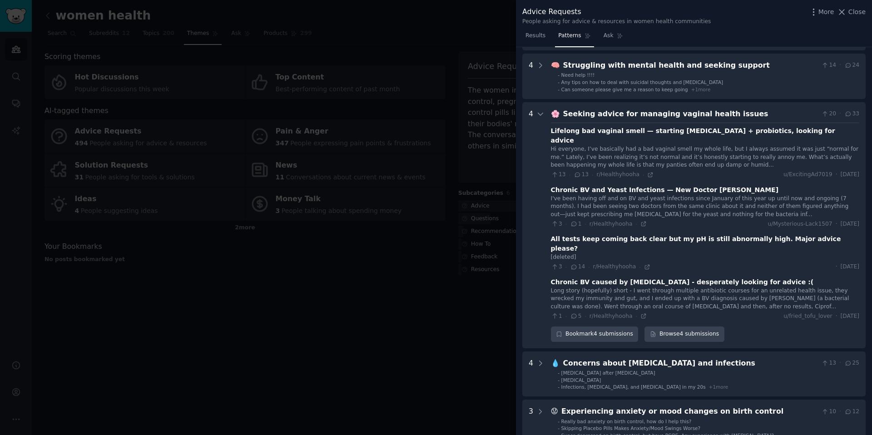
scroll to position [397, 0]
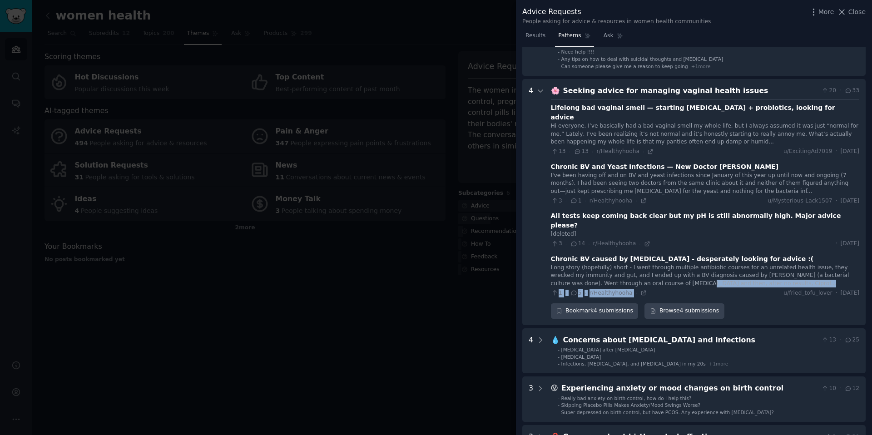
drag, startPoint x: 633, startPoint y: 276, endPoint x: 662, endPoint y: 266, distance: 31.2
click at [662, 266] on div "Long story (hopefully) short - I went through multiple antibiotic courses for a…" at bounding box center [705, 281] width 308 height 34
click at [662, 266] on div "Long story (hopefully) short - I went through multiple antibiotic courses for a…" at bounding box center [705, 276] width 308 height 24
click at [642, 290] on icon at bounding box center [643, 293] width 6 height 6
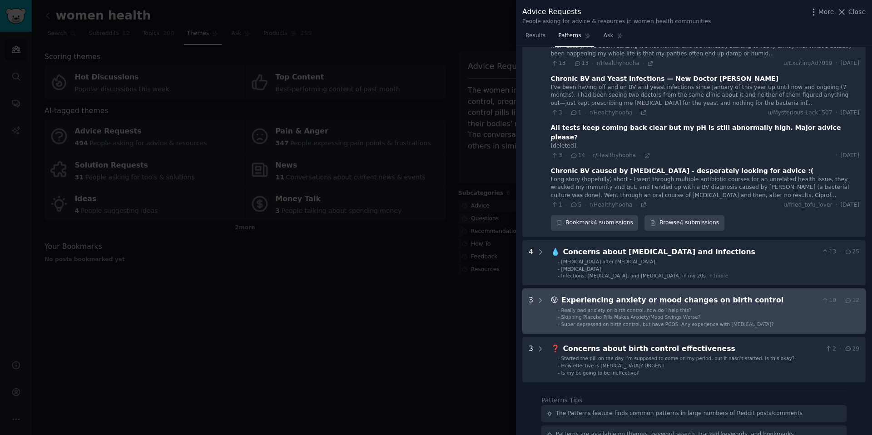
scroll to position [490, 0]
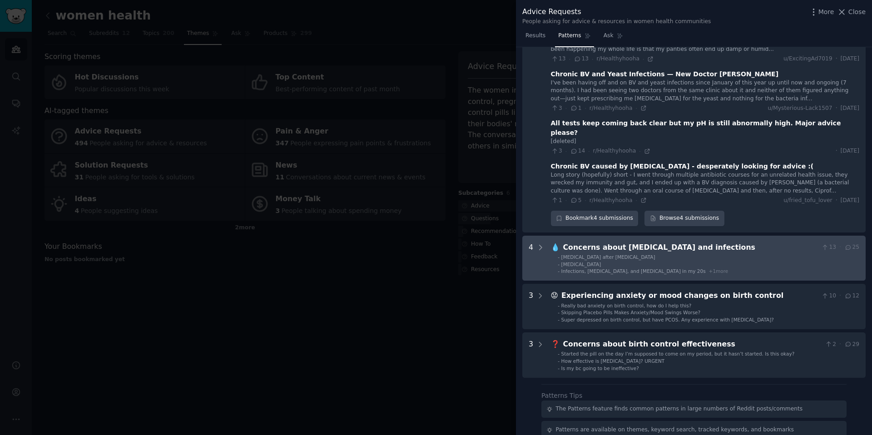
click at [573, 262] on span "Dryness" at bounding box center [581, 264] width 40 height 5
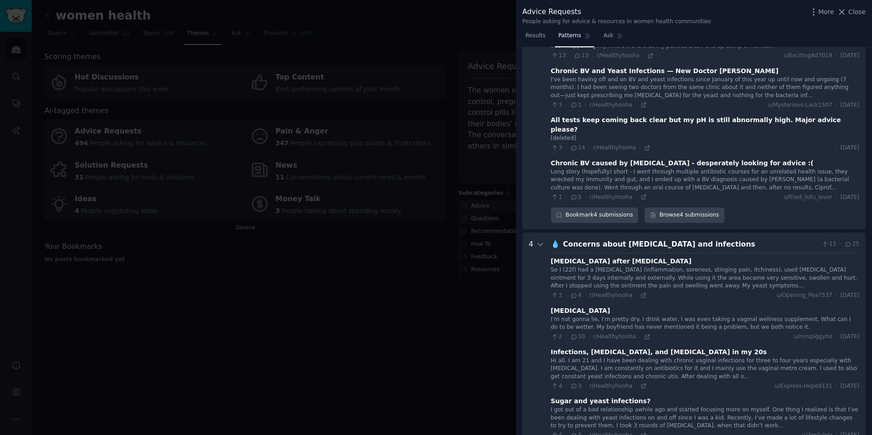
scroll to position [478, 0]
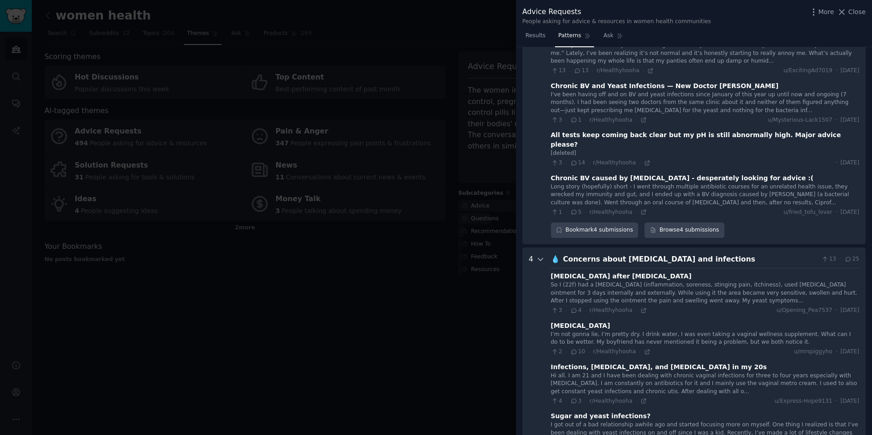
click at [539, 255] on icon at bounding box center [540, 259] width 8 height 8
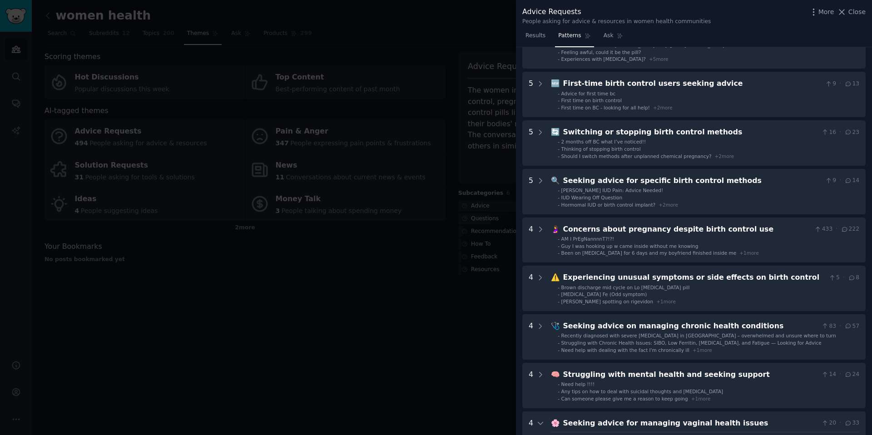
scroll to position [0, 0]
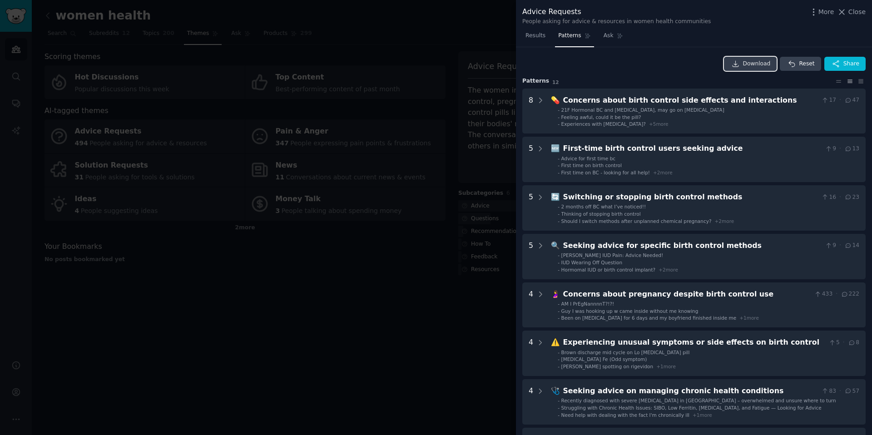
click at [743, 62] on span "Download" at bounding box center [757, 64] width 28 height 8
click at [857, 14] on span "Close" at bounding box center [856, 12] width 17 height 10
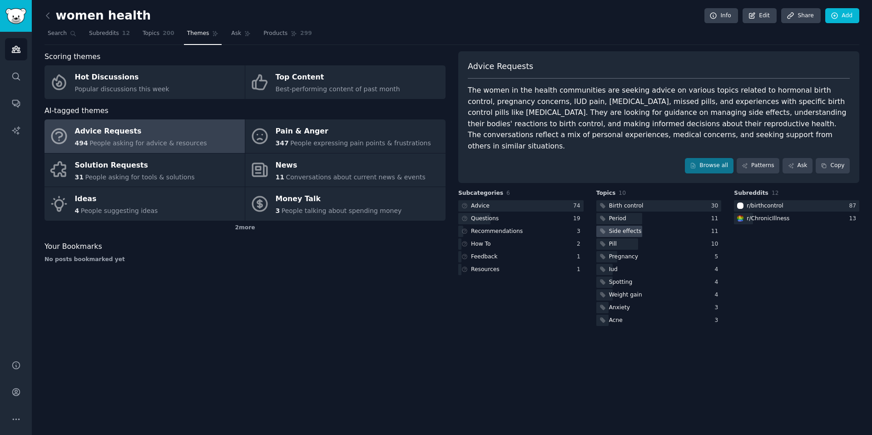
click at [618, 228] on div "Side effects" at bounding box center [625, 232] width 33 height 8
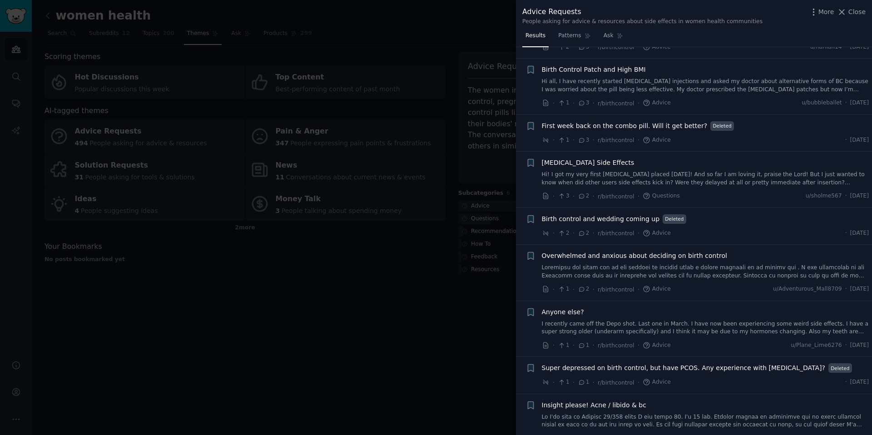
scroll to position [223, 0]
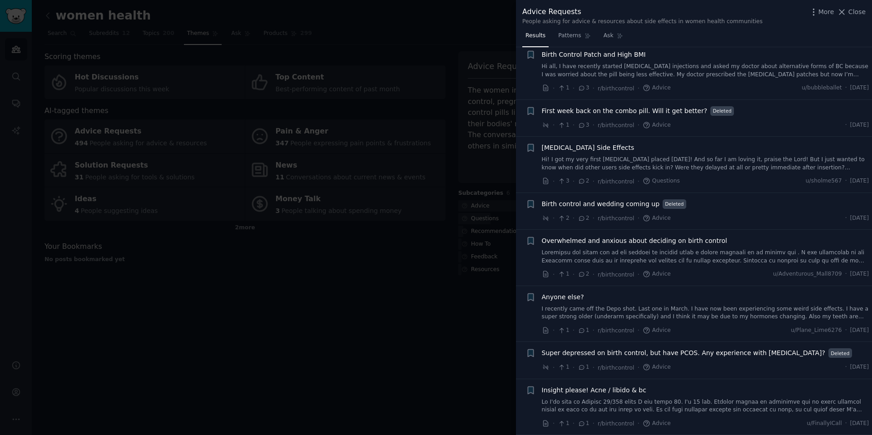
click at [471, 298] on div at bounding box center [436, 217] width 872 height 435
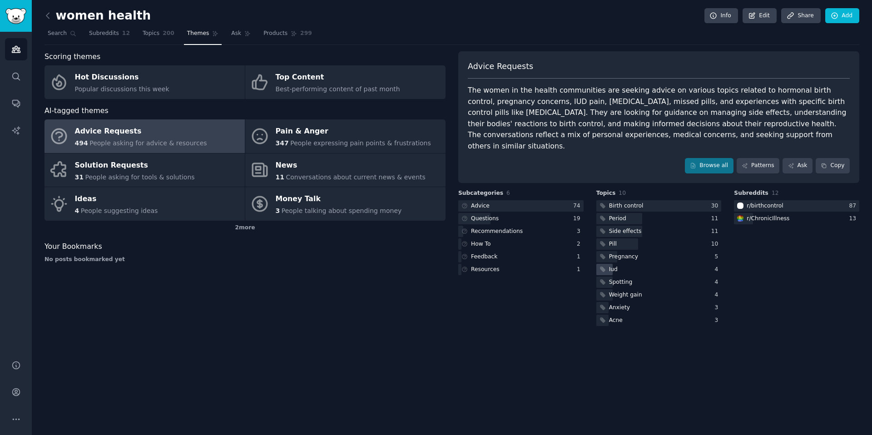
click at [607, 264] on div "Iud" at bounding box center [607, 269] width 23 height 11
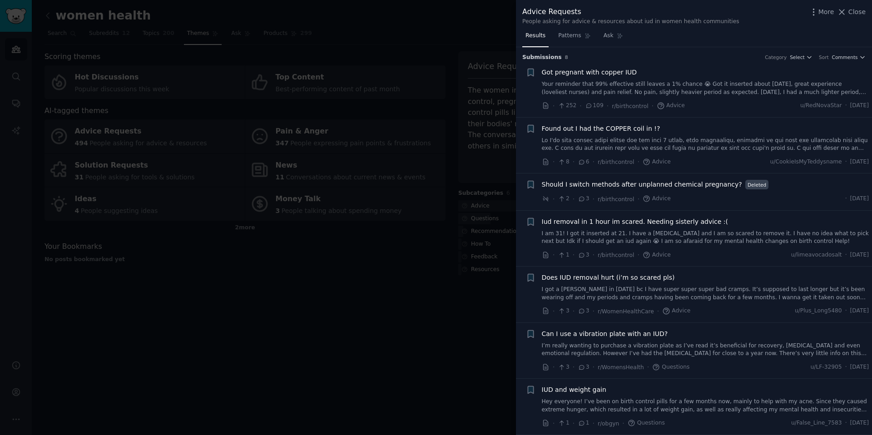
click at [484, 380] on div at bounding box center [436, 217] width 872 height 435
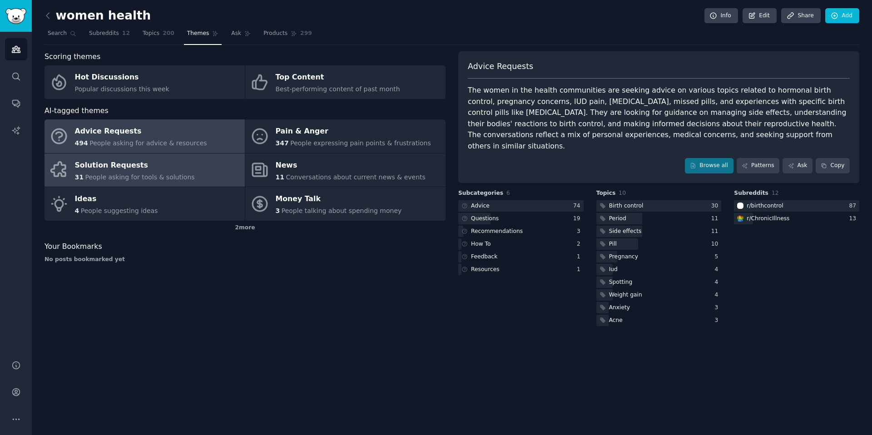
click at [167, 164] on div "Solution Requests" at bounding box center [135, 165] width 120 height 15
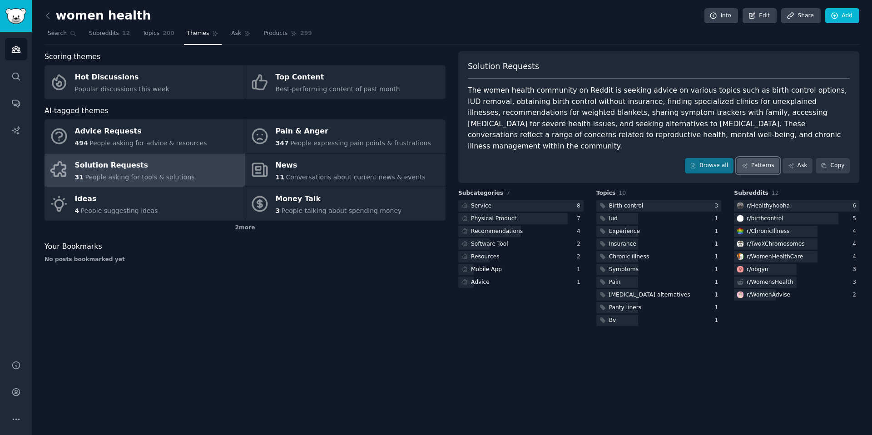
click at [761, 158] on link "Patterns" at bounding box center [758, 165] width 43 height 15
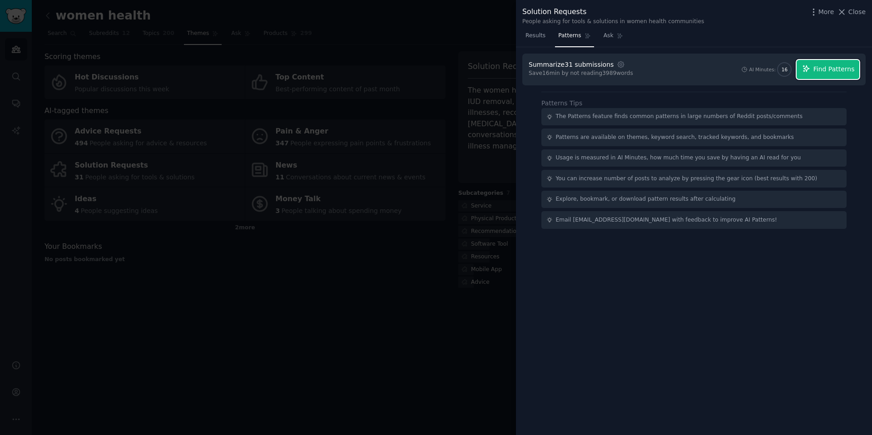
click at [826, 71] on span "Find Patterns" at bounding box center [833, 69] width 41 height 10
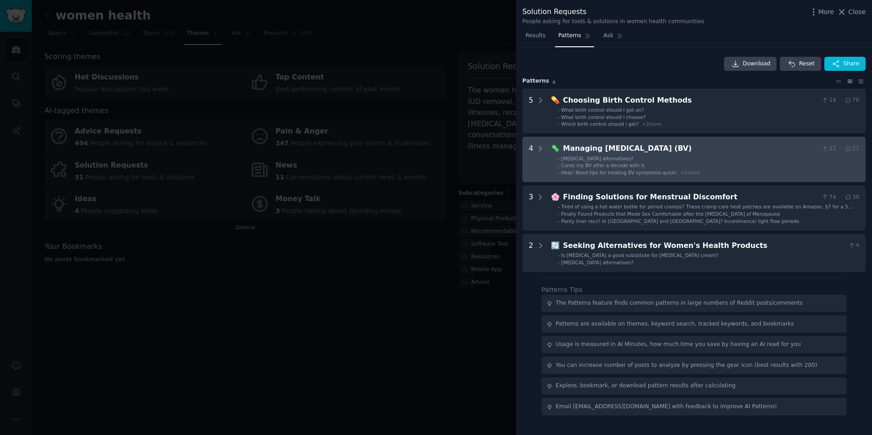
click at [545, 157] on \(BV\) "4 🦠 Managing Bacterial Vaginosis (BV) 22 · 21 - Boric acid alternatives? - Cure…" at bounding box center [693, 159] width 343 height 45
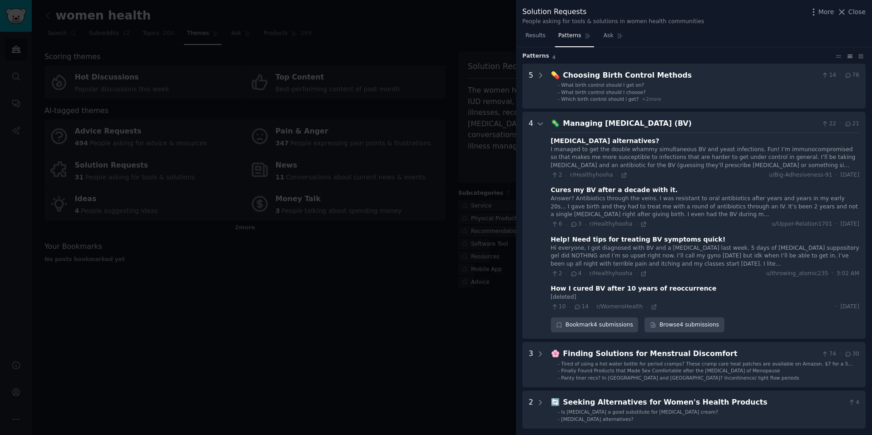
scroll to position [24, 0]
drag, startPoint x: 569, startPoint y: 206, endPoint x: 633, endPoint y: 205, distance: 64.5
click at [634, 205] on div "Answer? Antibiotics through the veins. I was resistant to oral antibiotics afte…" at bounding box center [705, 208] width 308 height 24
click at [633, 205] on div "Answer? Antibiotics through the veins. I was resistant to oral antibiotics afte…" at bounding box center [705, 208] width 308 height 24
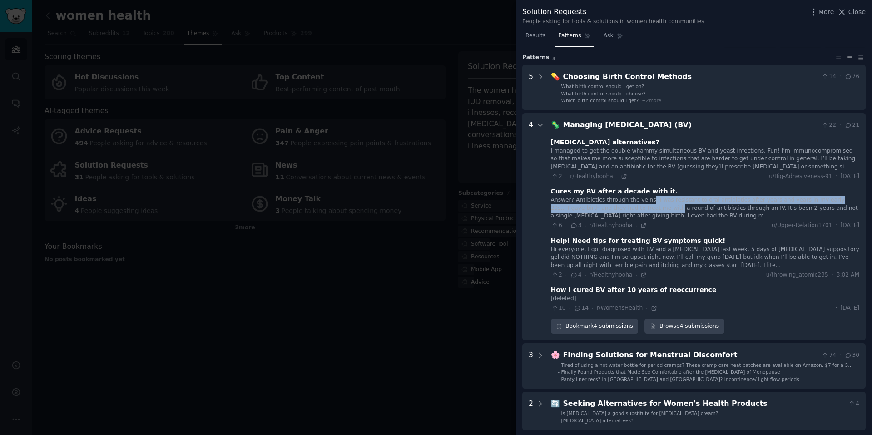
drag, startPoint x: 650, startPoint y: 200, endPoint x: 640, endPoint y: 209, distance: 13.5
click at [640, 209] on div "Answer? Antibiotics through the veins. I was resistant to oral antibiotics afte…" at bounding box center [705, 208] width 308 height 24
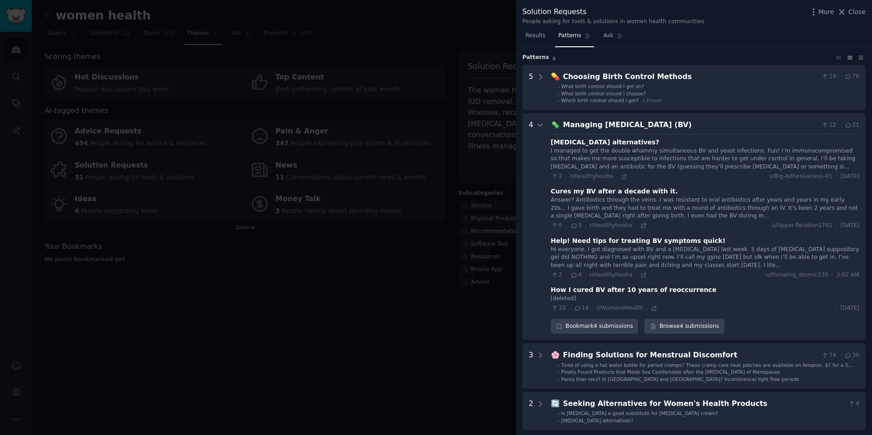
scroll to position [26, 0]
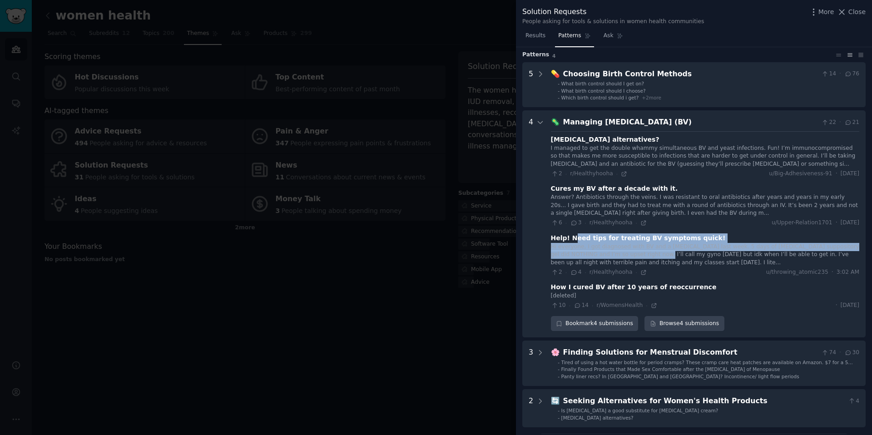
drag, startPoint x: 572, startPoint y: 240, endPoint x: 649, endPoint y: 252, distance: 77.6
click at [649, 252] on div "Help! Need tips for treating BV symptoms quick! Hi everyone, I got diagnosed wi…" at bounding box center [705, 254] width 308 height 43
click at [649, 252] on div "Hi everyone, I got diagnosed with BV and a yeast infection last week. 5 days of…" at bounding box center [705, 255] width 308 height 24
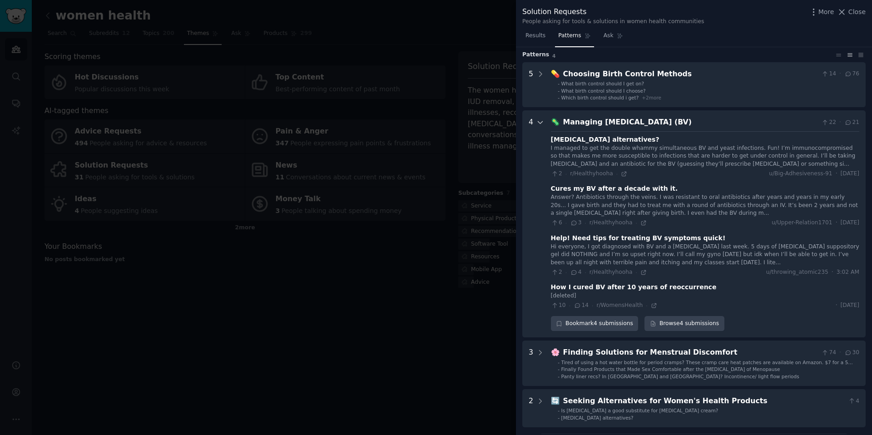
click at [540, 124] on icon at bounding box center [540, 123] width 8 height 8
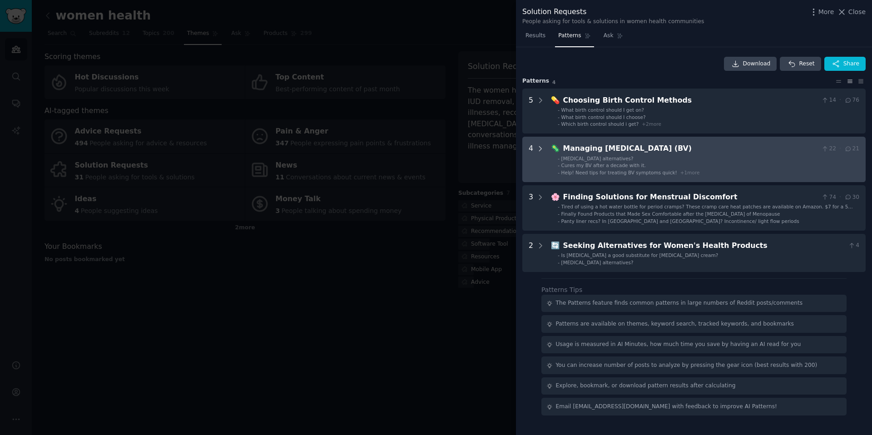
scroll to position [0, 0]
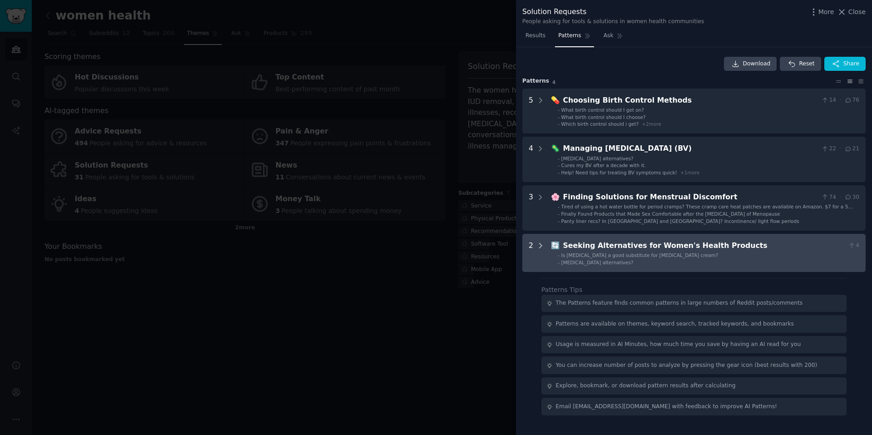
click at [538, 251] on div at bounding box center [540, 252] width 8 height 25
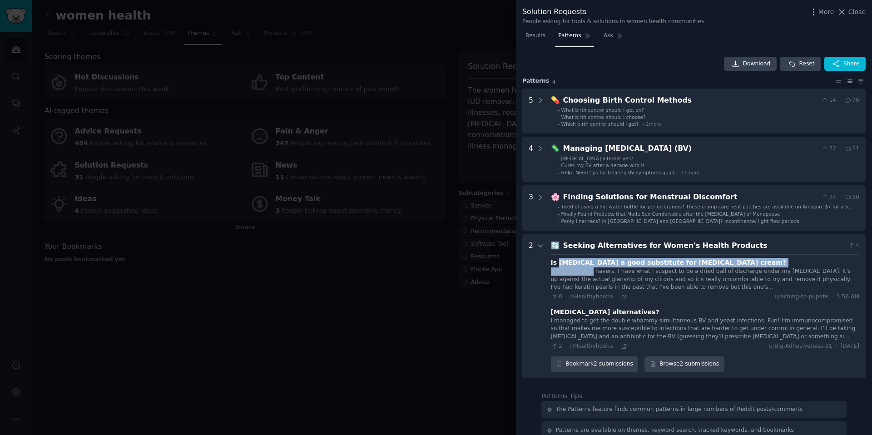
drag, startPoint x: 559, startPoint y: 263, endPoint x: 590, endPoint y: 268, distance: 31.4
click at [590, 268] on div "Is vagisil a good substitute for estrogen cream? Hi fellow hooha havers. I have…" at bounding box center [705, 279] width 308 height 43
click at [590, 268] on div "Hi fellow hooha havers. I have what I suspect to be a dried ball of discharge u…" at bounding box center [705, 280] width 308 height 24
click at [584, 277] on div "Hi fellow hooha havers. I have what I suspect to be a dried ball of discharge u…" at bounding box center [705, 280] width 308 height 24
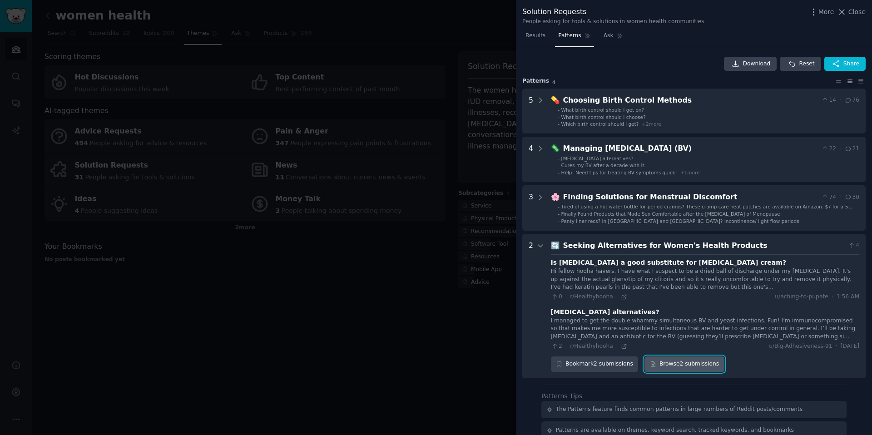
click at [665, 368] on link "Browse 2 submissions" at bounding box center [683, 364] width 79 height 15
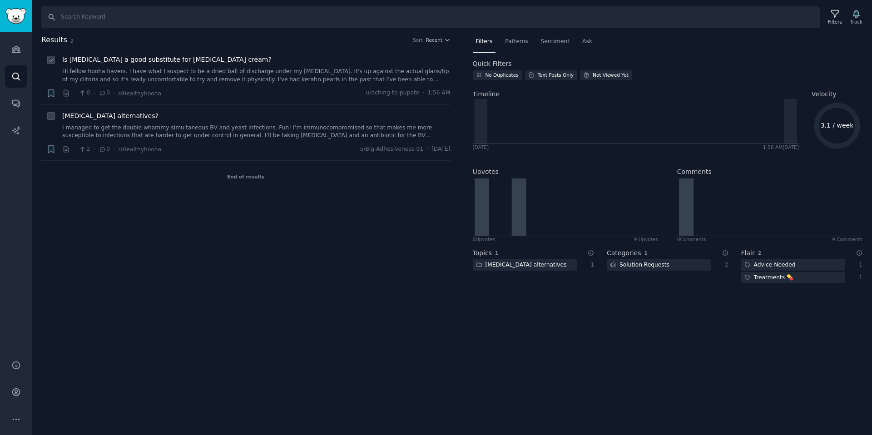
click at [86, 63] on span "Is vagisil a good substitute for estrogen cream?" at bounding box center [166, 60] width 209 height 10
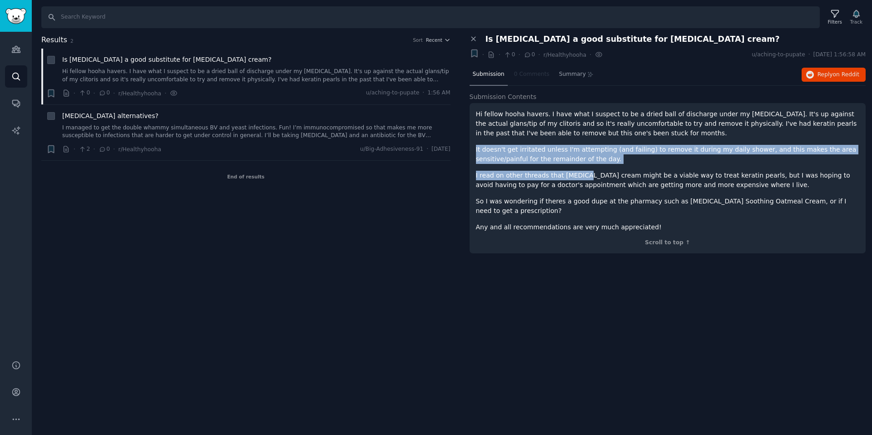
drag, startPoint x: 527, startPoint y: 142, endPoint x: 579, endPoint y: 173, distance: 60.7
click at [579, 173] on div "Hi fellow hooha havers. I have what I suspect to be a dried ball of discharge u…" at bounding box center [668, 170] width 384 height 123
click at [579, 173] on p "I read on other threads that estrogen cream might be a viable way to treat kera…" at bounding box center [668, 180] width 384 height 19
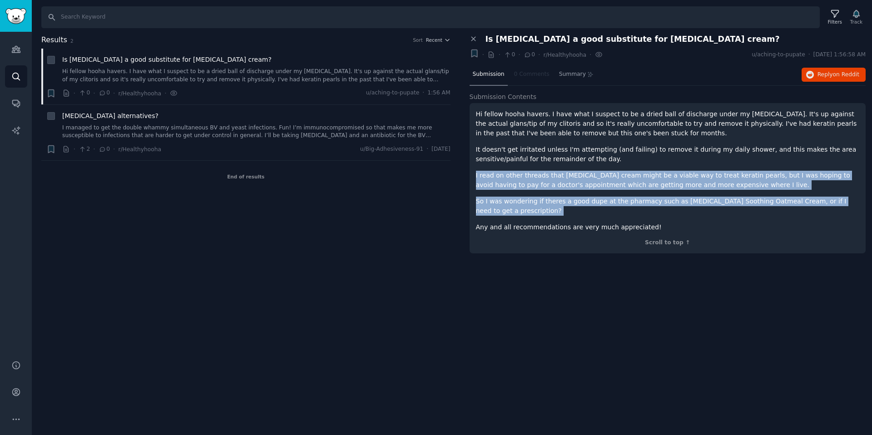
drag, startPoint x: 476, startPoint y: 170, endPoint x: 727, endPoint y: 218, distance: 254.7
click at [727, 218] on div "Hi fellow hooha havers. I have what I suspect to be a dried ball of discharge u…" at bounding box center [668, 170] width 384 height 123
click at [726, 215] on p "So I was wondering if theres a good dupe at the pharmacy such as Vagisil Soothi…" at bounding box center [668, 206] width 384 height 19
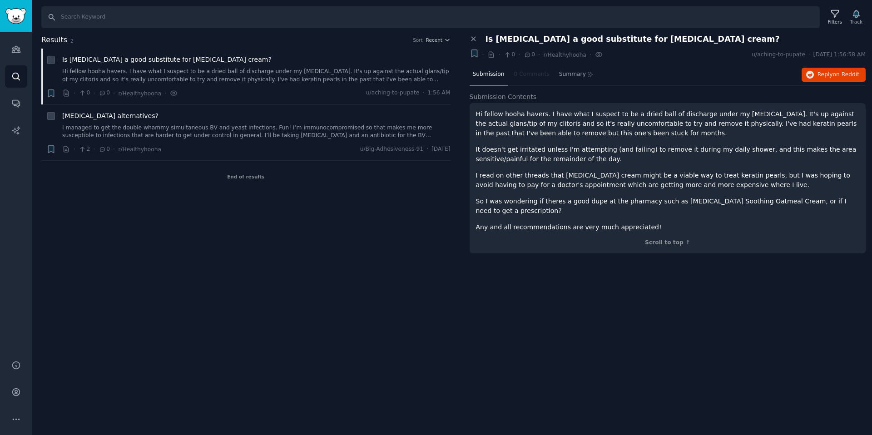
click at [733, 177] on p "I read on other threads that estrogen cream might be a viable way to treat kera…" at bounding box center [668, 180] width 384 height 19
drag, startPoint x: 559, startPoint y: 174, endPoint x: 604, endPoint y: 173, distance: 45.4
click at [604, 173] on p "I read on other threads that estrogen cream might be a viable way to treat kera…" at bounding box center [668, 180] width 384 height 19
drag, startPoint x: 691, startPoint y: 174, endPoint x: 733, endPoint y: 176, distance: 41.8
click at [733, 176] on p "I read on other threads that estrogen cream might be a viable way to treat kera…" at bounding box center [668, 180] width 384 height 19
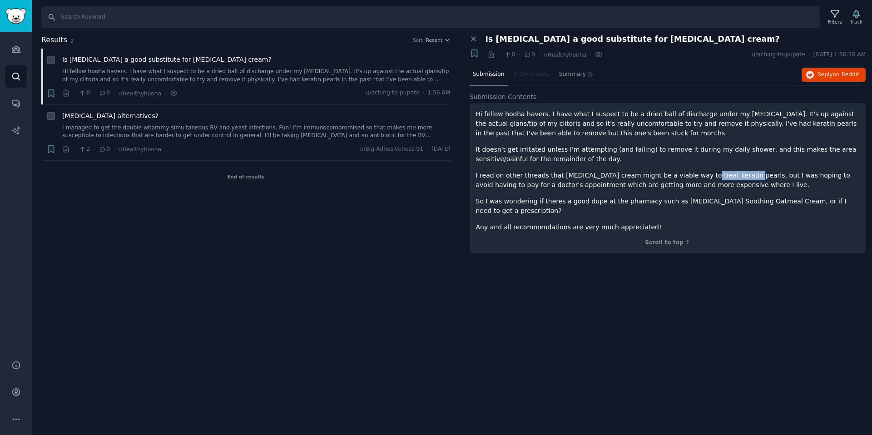
copy p "keratin pearls"
click at [770, 327] on div "Search Filters Track Results 2 Sort Recent Reddit text submission + Is vagisil …" at bounding box center [452, 217] width 840 height 435
drag, startPoint x: 778, startPoint y: 204, endPoint x: 758, endPoint y: 155, distance: 52.6
click at [758, 155] on div "Hi fellow hooha havers. I have what I suspect to be a dried ball of discharge u…" at bounding box center [668, 170] width 384 height 123
click at [758, 155] on p "It doesn't get irritated unless I'm attempting (and failing) to remove it durin…" at bounding box center [668, 154] width 384 height 19
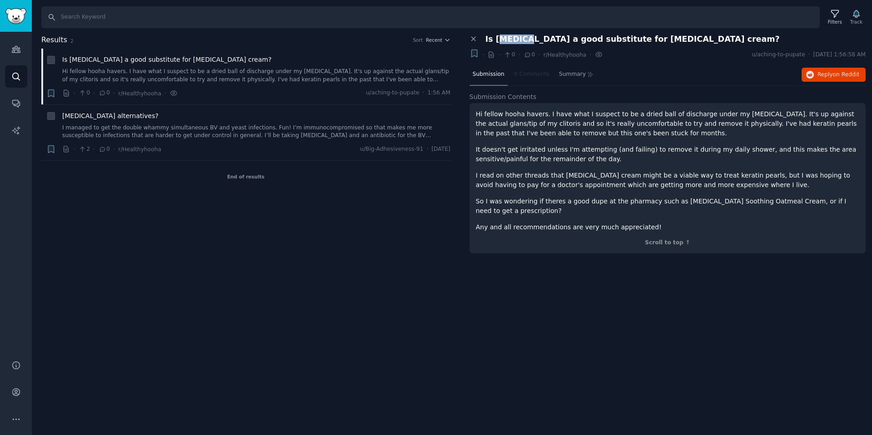
drag, startPoint x: 496, startPoint y: 38, endPoint x: 519, endPoint y: 37, distance: 22.7
click at [519, 37] on span "Is vagisil a good substitute for estrogen cream?" at bounding box center [633, 40] width 294 height 10
drag, startPoint x: 519, startPoint y: 37, endPoint x: 495, endPoint y: 38, distance: 24.1
click at [495, 38] on span "Is vagisil a good substitute for estrogen cream?" at bounding box center [633, 40] width 294 height 10
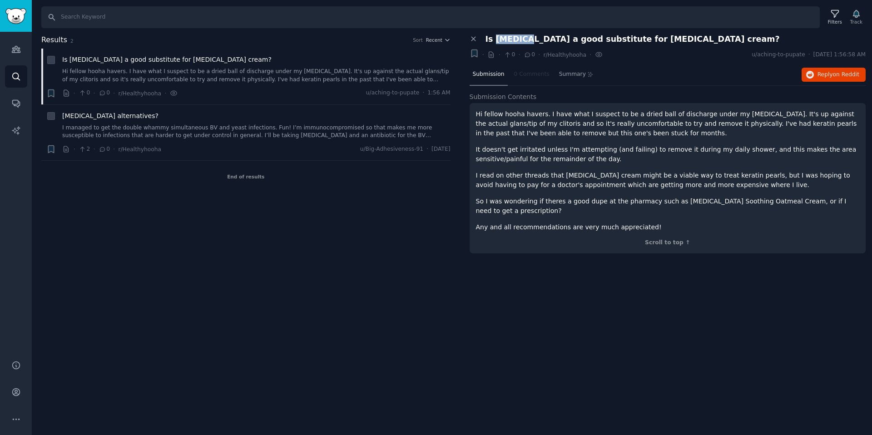
copy span "vagisil"
click at [218, 129] on link "I managed to get the double whammy simultaneous BV and yeast infections. Fun! I…" at bounding box center [256, 132] width 388 height 16
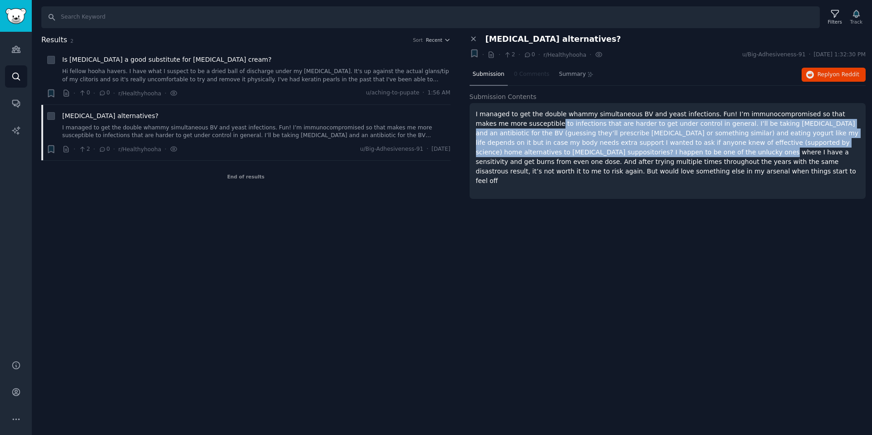
drag, startPoint x: 525, startPoint y: 127, endPoint x: 615, endPoint y: 150, distance: 93.4
click at [615, 150] on p "I managed to get the double whammy simultaneous BV and yeast infections. Fun! I…" at bounding box center [668, 147] width 384 height 76
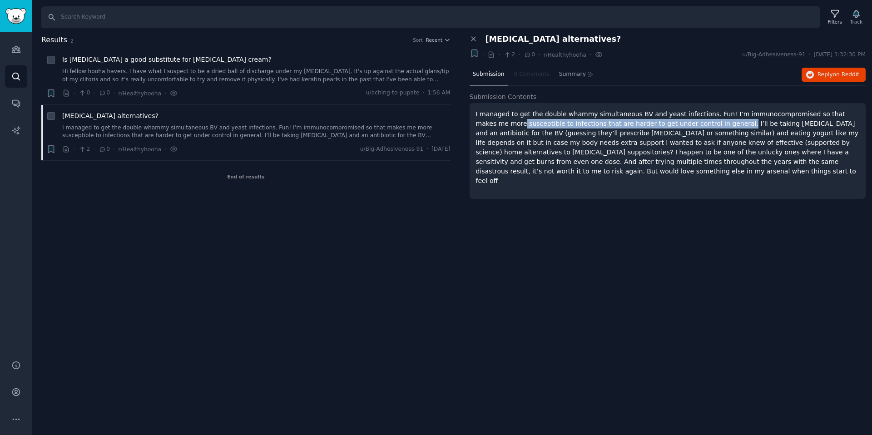
drag, startPoint x: 491, startPoint y: 124, endPoint x: 701, endPoint y: 122, distance: 209.4
click at [701, 122] on p "I managed to get the double whammy simultaneous BV and yeast infections. Fun! I…" at bounding box center [668, 147] width 384 height 76
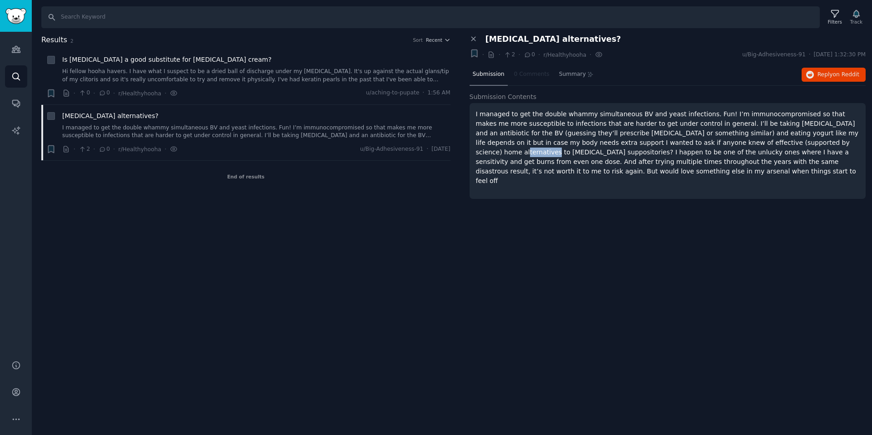
drag, startPoint x: 757, startPoint y: 141, endPoint x: 787, endPoint y: 143, distance: 30.0
click at [787, 143] on p "I managed to get the double whammy simultaneous BV and yeast infections. Fun! I…" at bounding box center [668, 147] width 384 height 76
copy p "boric acid"
click at [353, 271] on div "Search Filters Track Results 2 Sort Recent Reddit text submission + Is vagisil …" at bounding box center [452, 217] width 840 height 435
click at [476, 40] on icon at bounding box center [474, 39] width 8 height 8
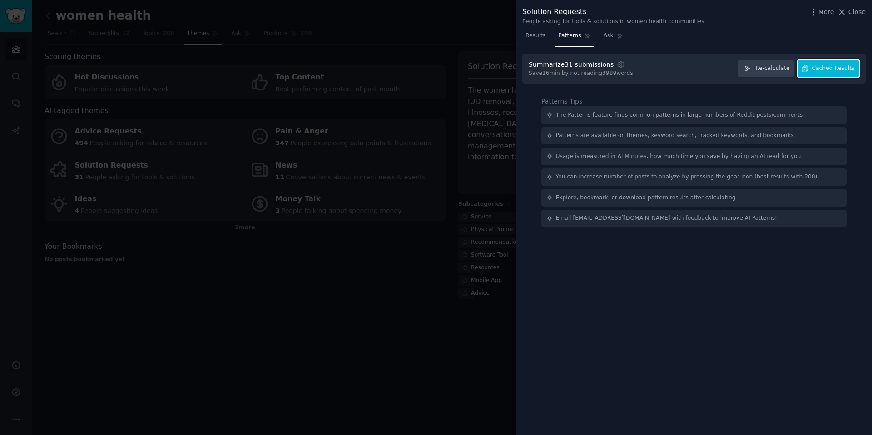
click at [827, 75] on button "Cached Results" at bounding box center [829, 69] width 62 height 18
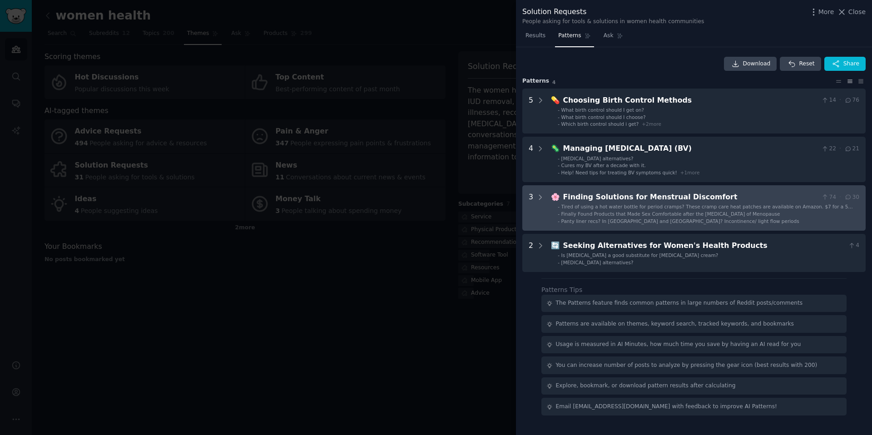
click at [641, 221] on span "Panty liner recs? In US and Portugal? Incontinence/ light flow periods" at bounding box center [680, 220] width 238 height 5
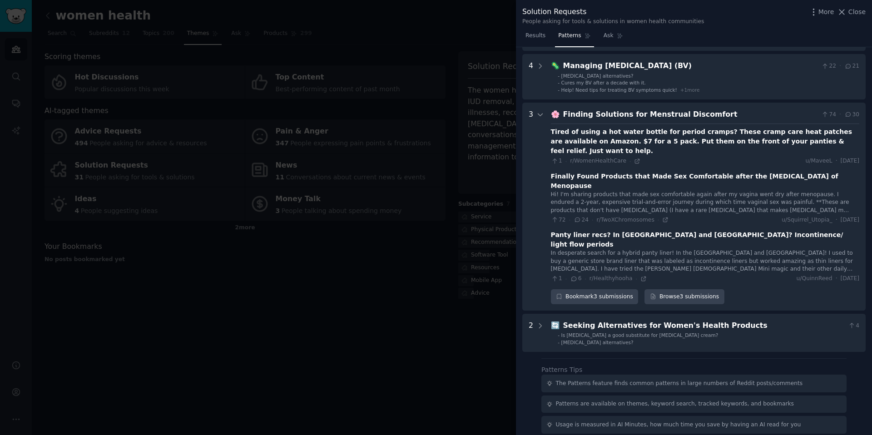
scroll to position [124, 0]
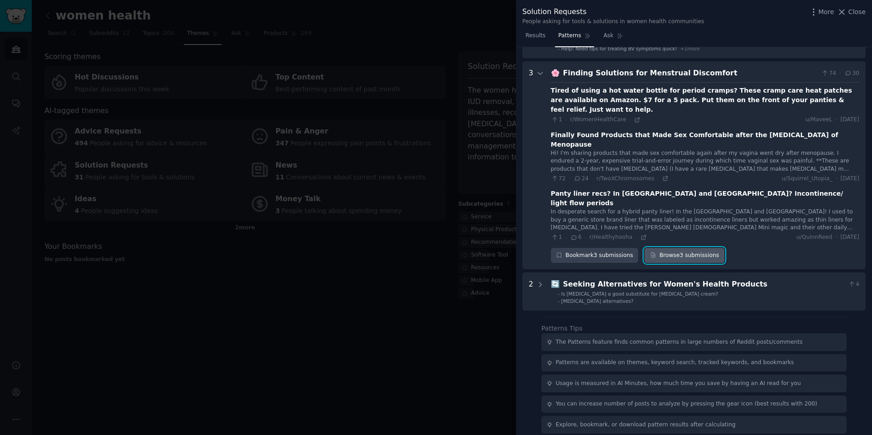
click at [687, 248] on link "Browse 3 submissions" at bounding box center [683, 255] width 79 height 15
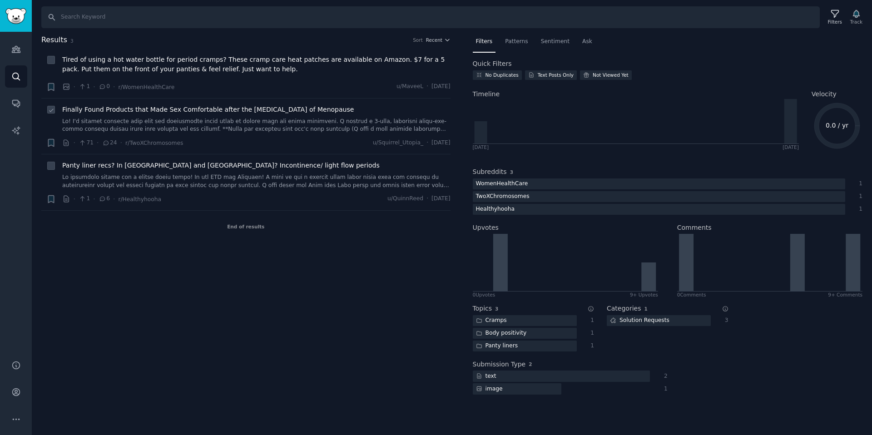
click at [228, 120] on link at bounding box center [256, 126] width 388 height 16
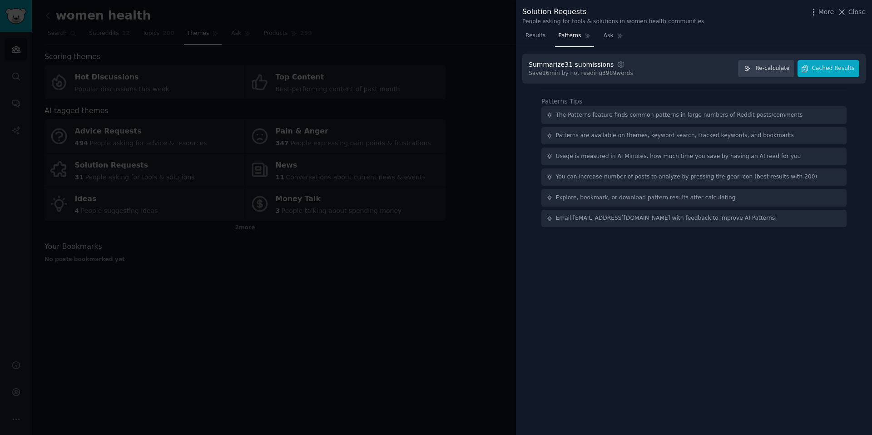
click at [167, 3] on div at bounding box center [436, 217] width 872 height 435
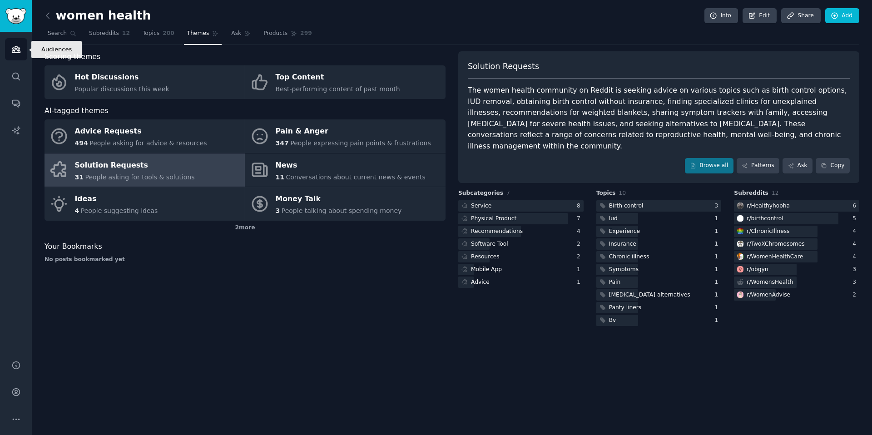
click at [24, 49] on link "Audiences" at bounding box center [16, 49] width 22 height 22
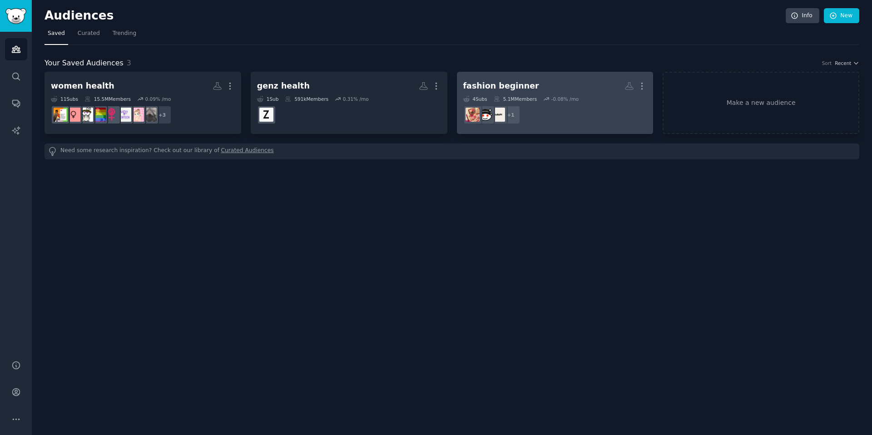
click at [538, 107] on dd "+ 1" at bounding box center [555, 114] width 184 height 25
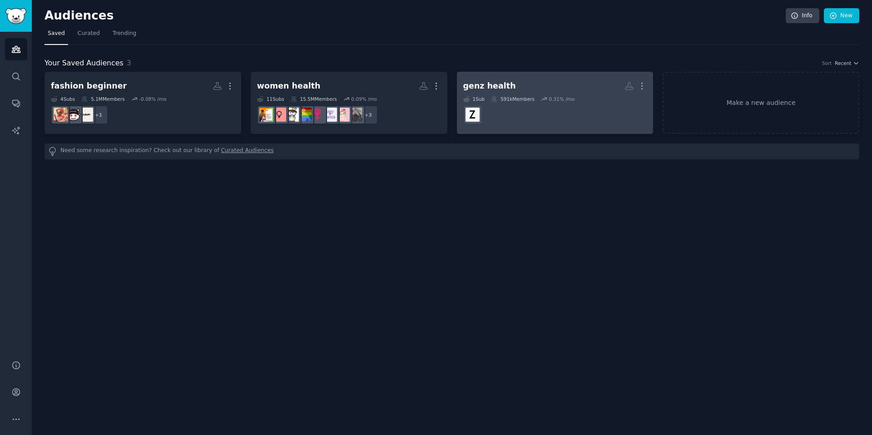
click at [553, 93] on h2 "genz health More" at bounding box center [555, 86] width 184 height 16
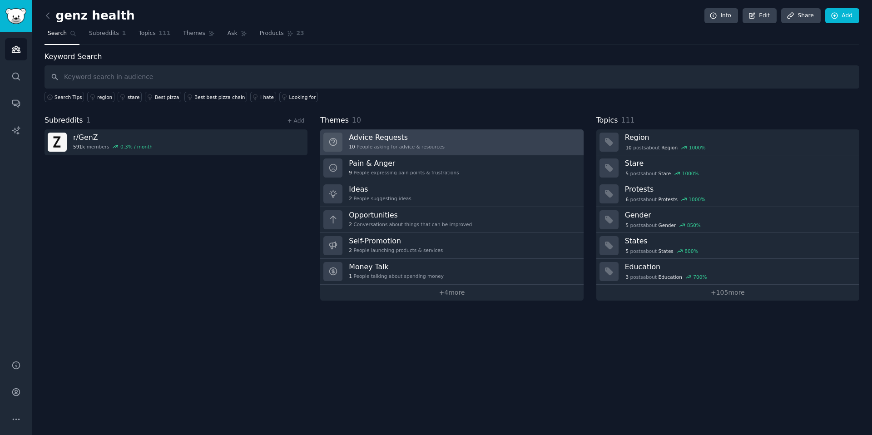
click at [397, 143] on div "Advice Requests 10 People asking for advice & resources" at bounding box center [397, 142] width 96 height 19
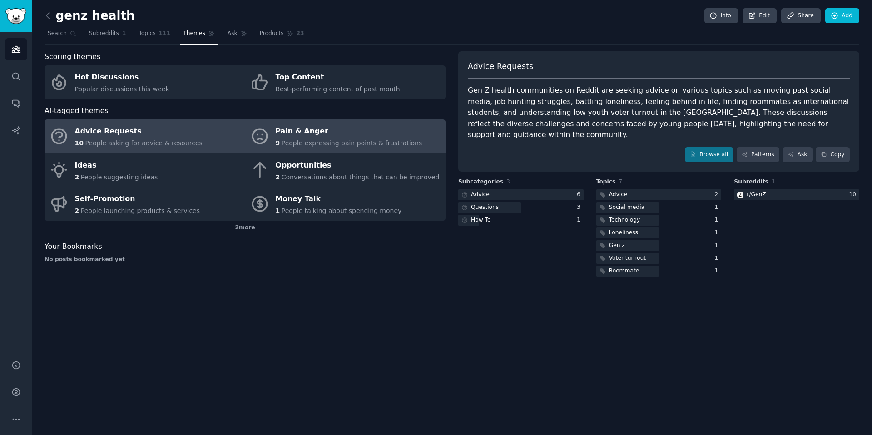
click at [365, 137] on div "Pain & Anger" at bounding box center [349, 131] width 147 height 15
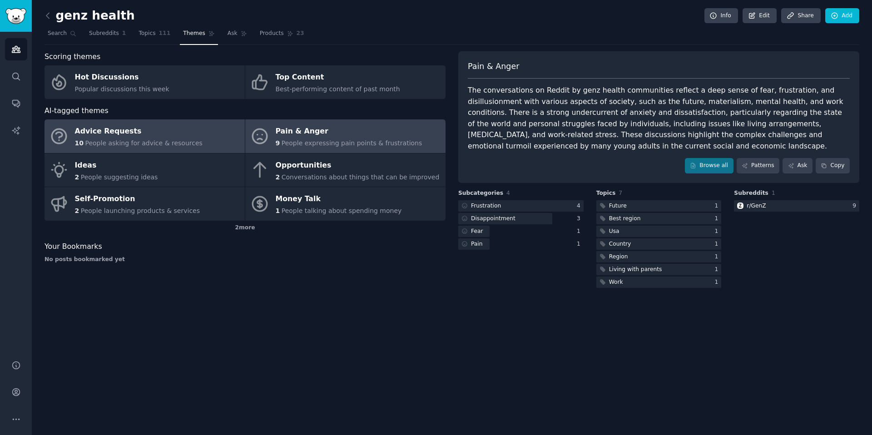
click at [205, 132] on link "Advice Requests 10 People asking for advice & resources" at bounding box center [145, 136] width 200 height 34
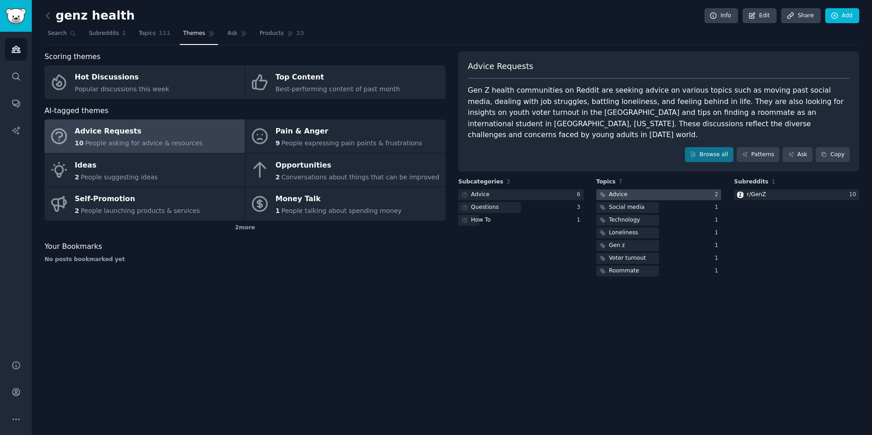
click at [644, 189] on div at bounding box center [658, 194] width 125 height 11
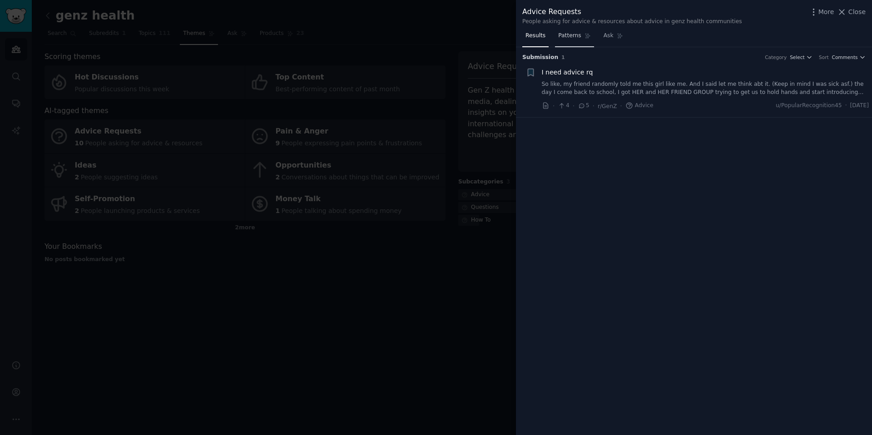
click at [576, 39] on span "Patterns" at bounding box center [569, 36] width 23 height 8
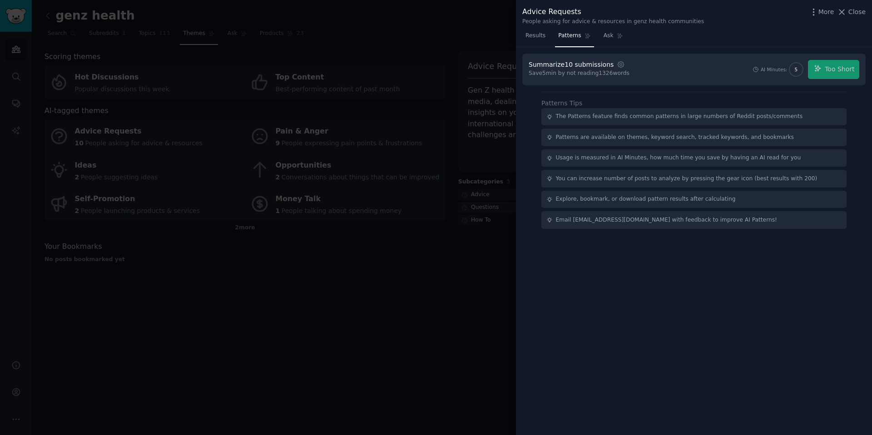
click at [833, 66] on div "AI Minutes: 5 Too Short" at bounding box center [805, 69] width 107 height 19
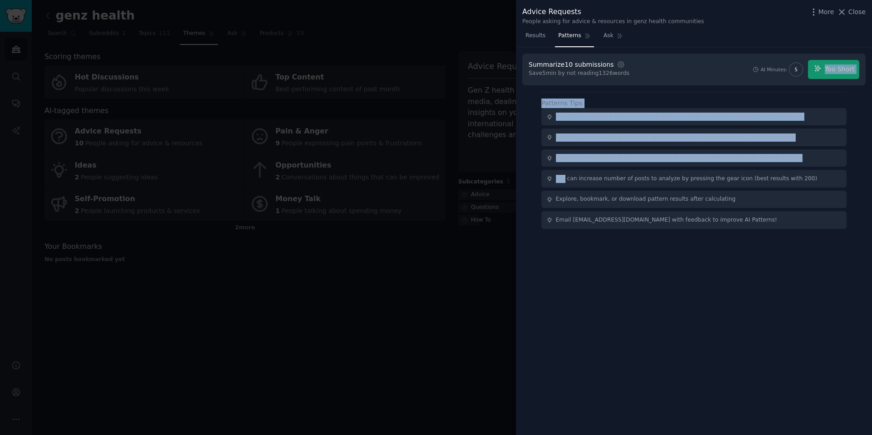
drag, startPoint x: 833, startPoint y: 66, endPoint x: 662, endPoint y: 174, distance: 202.7
click at [664, 174] on div "Summarize 10 submissions Settings Save 5 min by not reading 1326 words AI Minut…" at bounding box center [694, 241] width 356 height 388
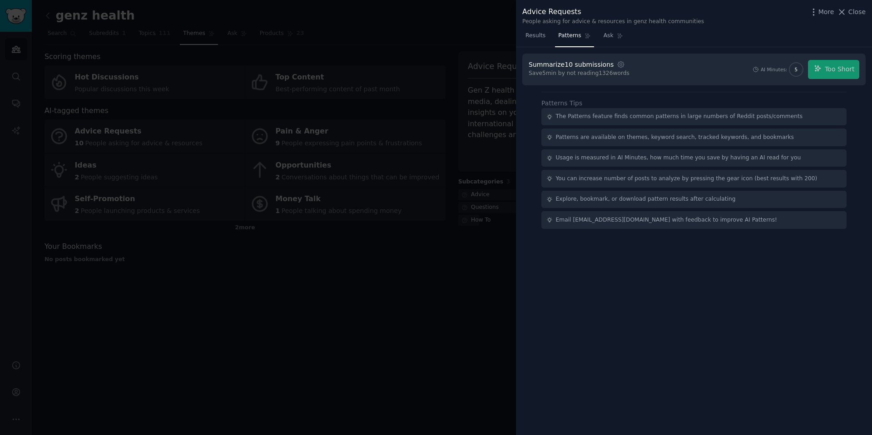
click at [780, 267] on div "Summarize 10 submissions Settings Save 5 min by not reading 1326 words AI Minut…" at bounding box center [694, 241] width 356 height 388
click at [857, 12] on span "Close" at bounding box center [856, 12] width 17 height 10
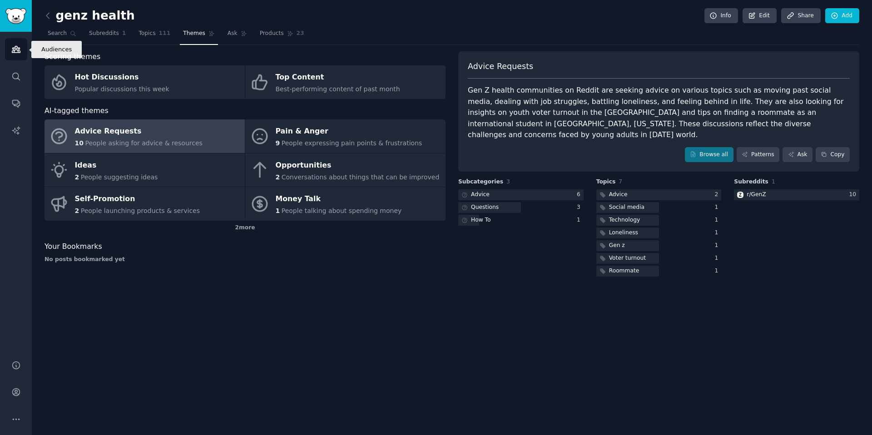
click at [19, 49] on icon "Sidebar" at bounding box center [16, 49] width 8 height 6
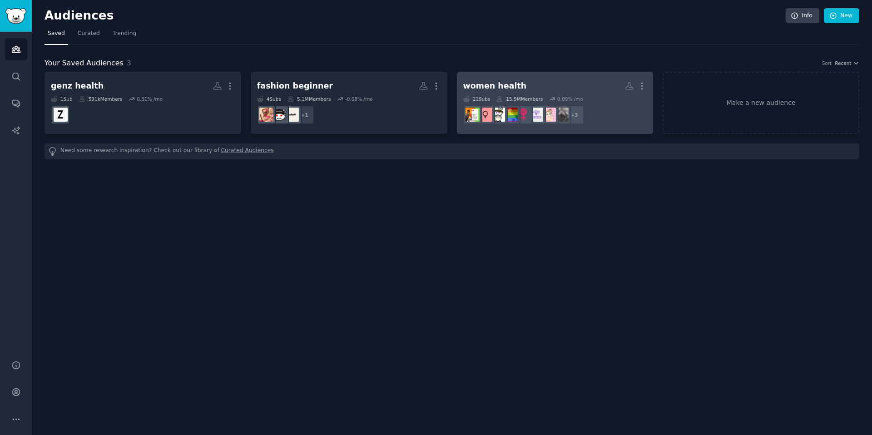
click at [572, 87] on h2 "women health More" at bounding box center [555, 86] width 184 height 16
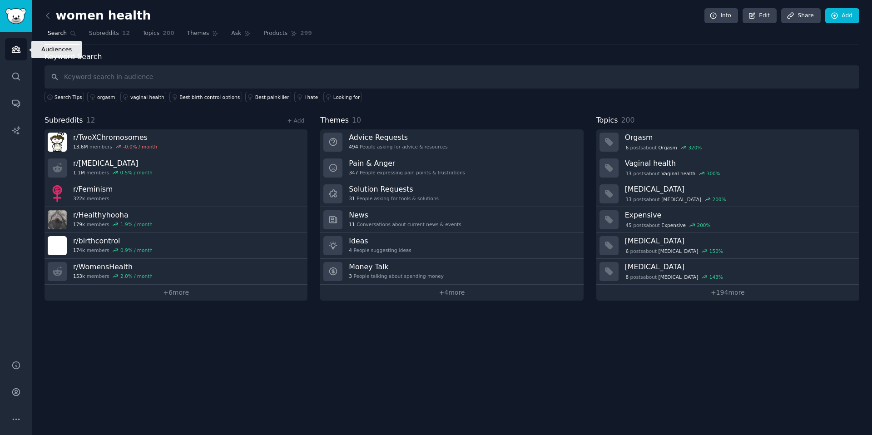
click at [14, 52] on icon "Sidebar" at bounding box center [16, 49] width 8 height 6
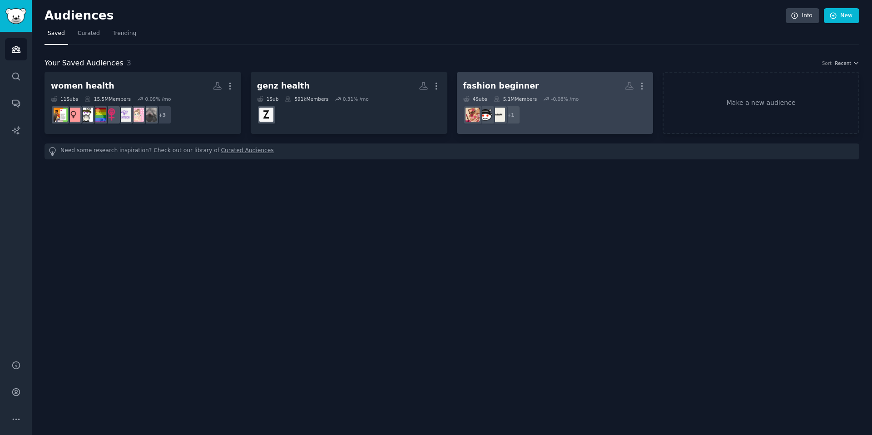
click at [574, 100] on div "-0.08 % /mo" at bounding box center [565, 99] width 28 height 6
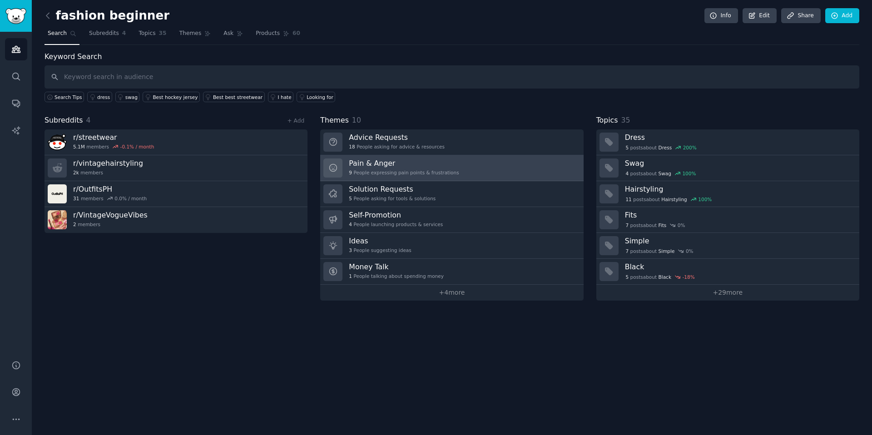
click at [467, 170] on link "Pain & Anger 9 People expressing pain points & frustrations" at bounding box center [451, 168] width 263 height 26
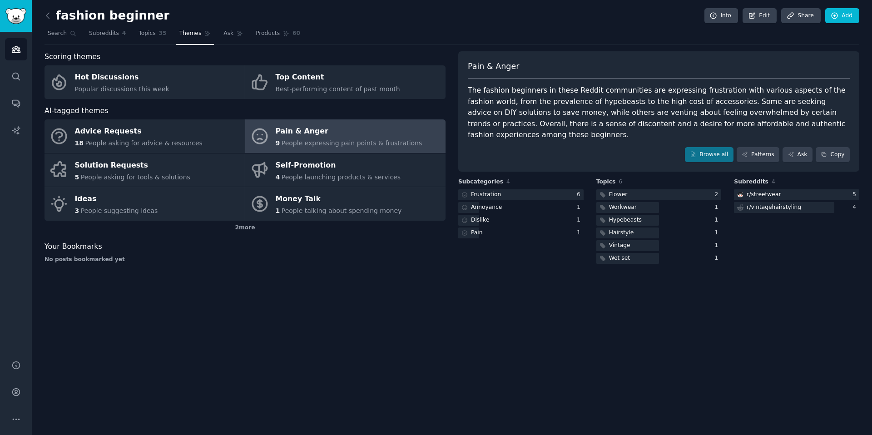
click at [627, 178] on div "Topics 6 Flower 2 Workwear 1 Hypebeasts 1 Hairstyle 1 Vintage 1 Wet set 1" at bounding box center [658, 222] width 125 height 88
click at [626, 189] on div "Flower" at bounding box center [612, 194] width 33 height 11
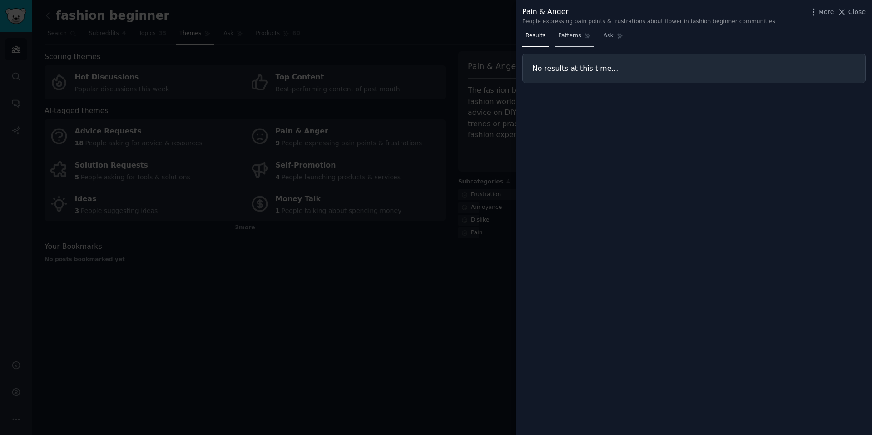
click at [573, 36] on span "Patterns" at bounding box center [569, 36] width 23 height 8
click at [854, 16] on span "Close" at bounding box center [856, 12] width 17 height 10
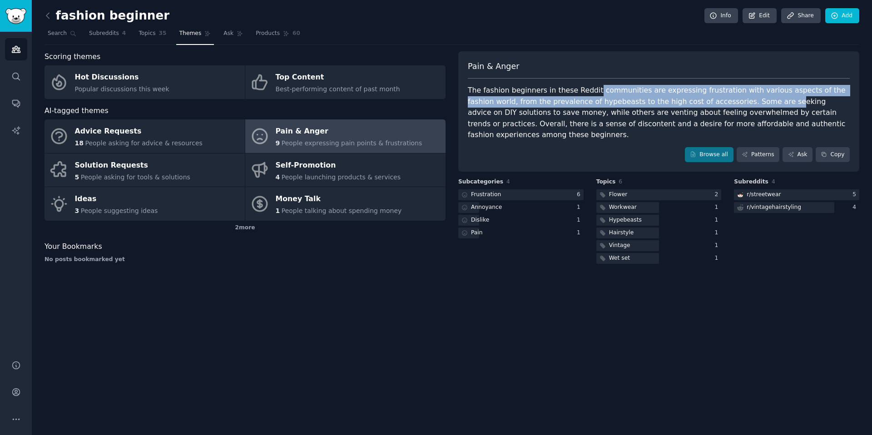
drag, startPoint x: 589, startPoint y: 89, endPoint x: 745, endPoint y: 101, distance: 156.6
click at [746, 101] on div "The fashion beginners in these Reddit communities are expressing frustration wi…" at bounding box center [659, 113] width 382 height 56
click at [745, 101] on div "The fashion beginners in these Reddit communities are expressing frustration wi…" at bounding box center [659, 113] width 382 height 56
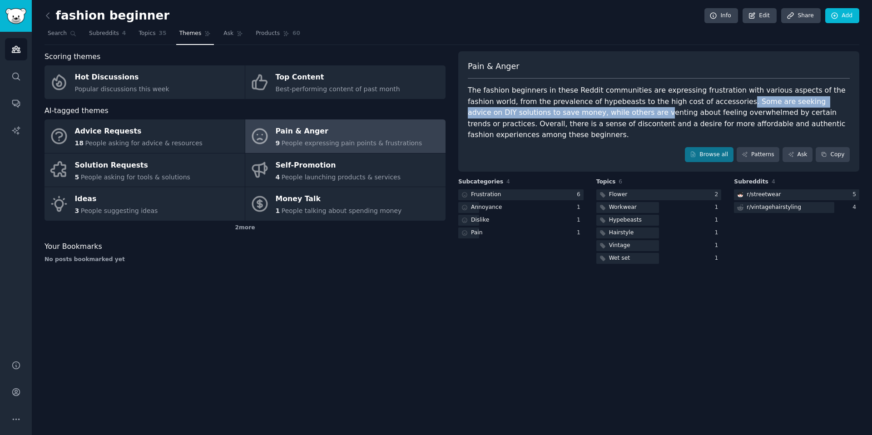
drag, startPoint x: 703, startPoint y: 99, endPoint x: 574, endPoint y: 116, distance: 130.5
click at [574, 116] on div "The fashion beginners in these Reddit communities are expressing frustration wi…" at bounding box center [659, 113] width 382 height 56
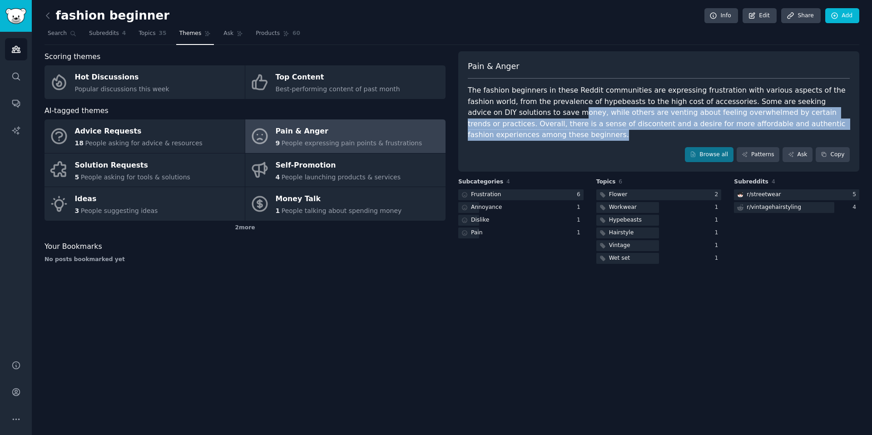
drag, startPoint x: 496, startPoint y: 111, endPoint x: 555, endPoint y: 133, distance: 62.5
click at [555, 133] on div "Pain & Anger The fashion beginners in these Reddit communities are expressing f…" at bounding box center [658, 111] width 401 height 121
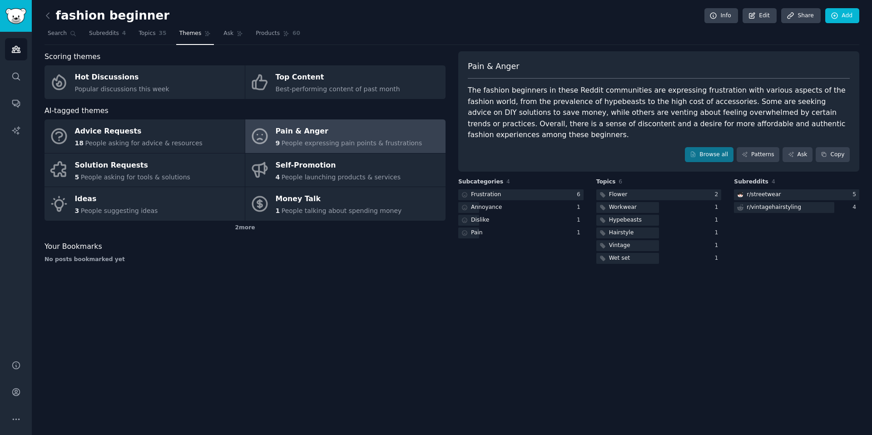
click at [569, 338] on div "fashion beginner Info Edit Share Add Search Subreddits 4 Topics 35 Themes Ask P…" at bounding box center [452, 217] width 840 height 435
click at [620, 203] on div "Workwear" at bounding box center [623, 207] width 28 height 8
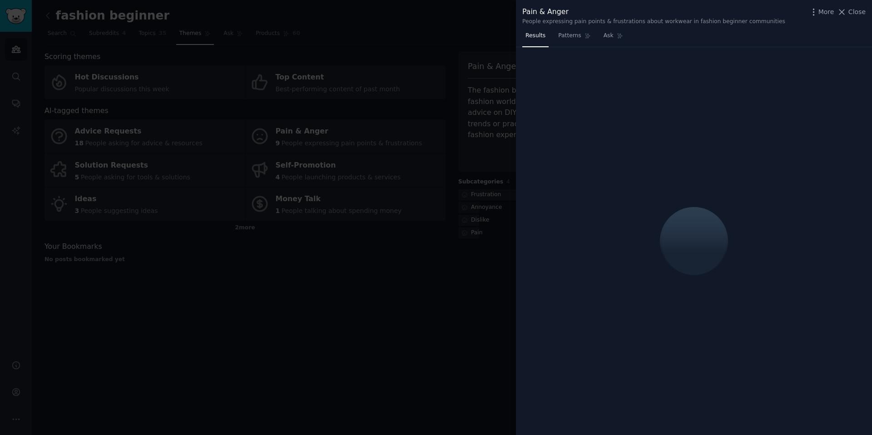
click at [404, 335] on div at bounding box center [436, 217] width 872 height 435
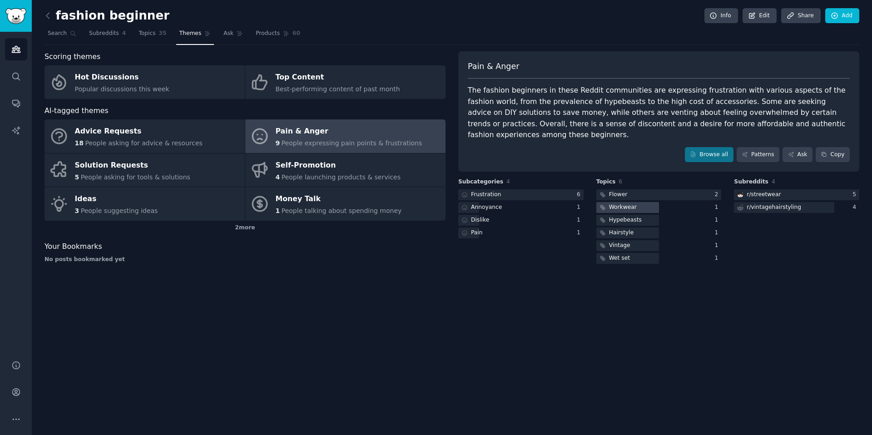
click at [611, 203] on div "Workwear" at bounding box center [623, 207] width 28 height 8
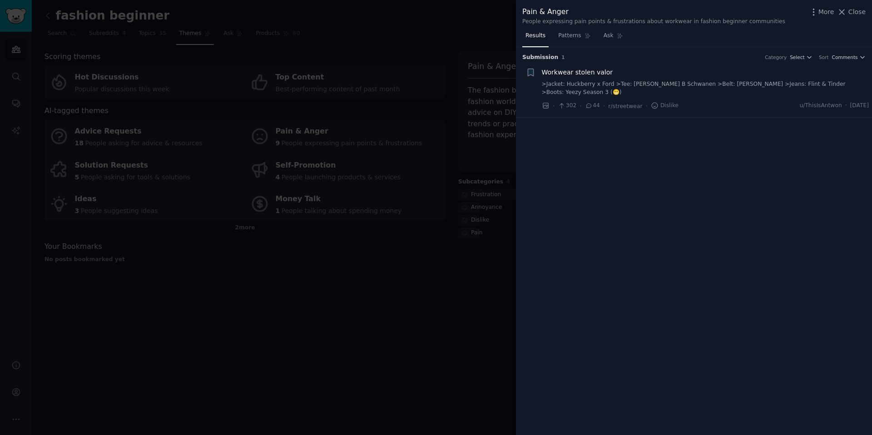
click at [446, 342] on div at bounding box center [436, 217] width 872 height 435
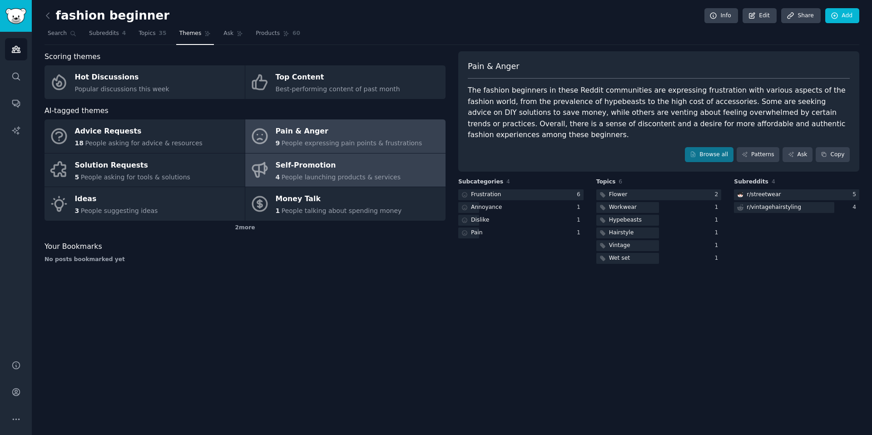
click at [315, 172] on div "Self-Promotion" at bounding box center [338, 165] width 125 height 15
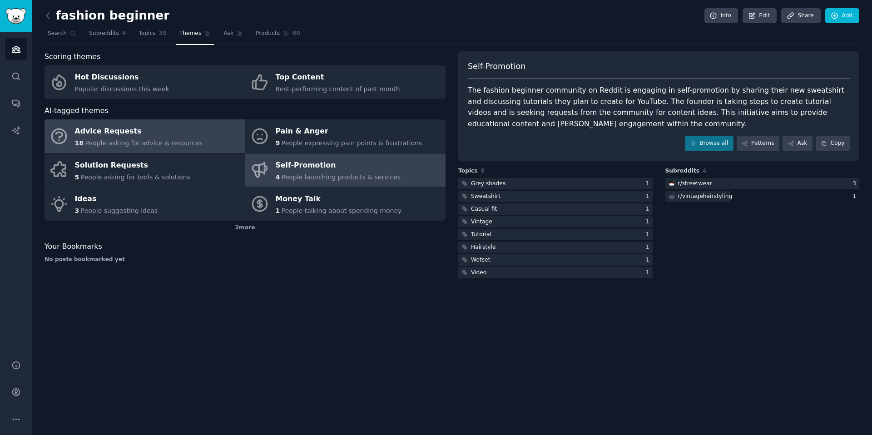
click at [159, 133] on div "Advice Requests" at bounding box center [139, 131] width 128 height 15
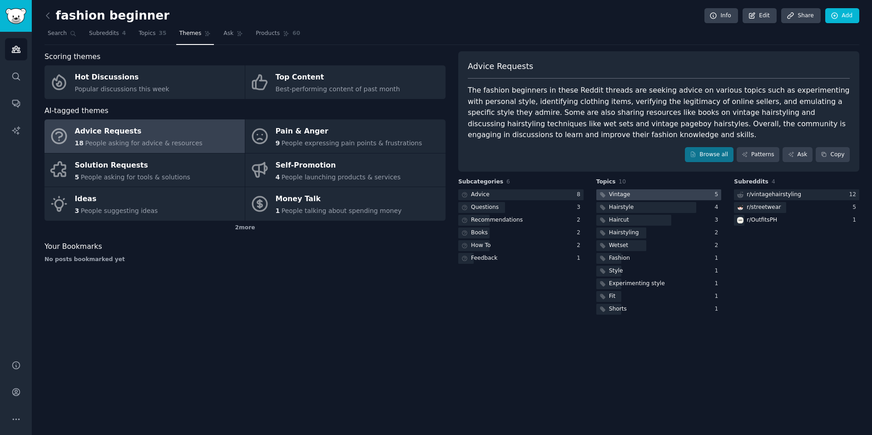
click at [669, 196] on div at bounding box center [658, 194] width 125 height 11
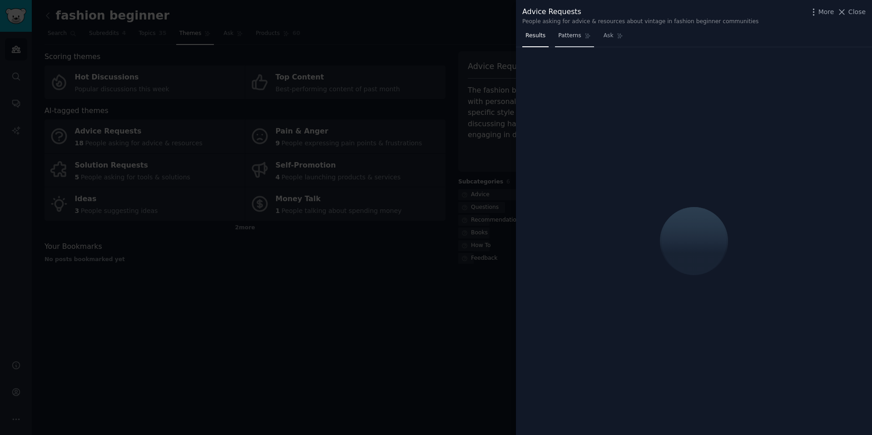
click at [571, 35] on span "Patterns" at bounding box center [569, 36] width 23 height 8
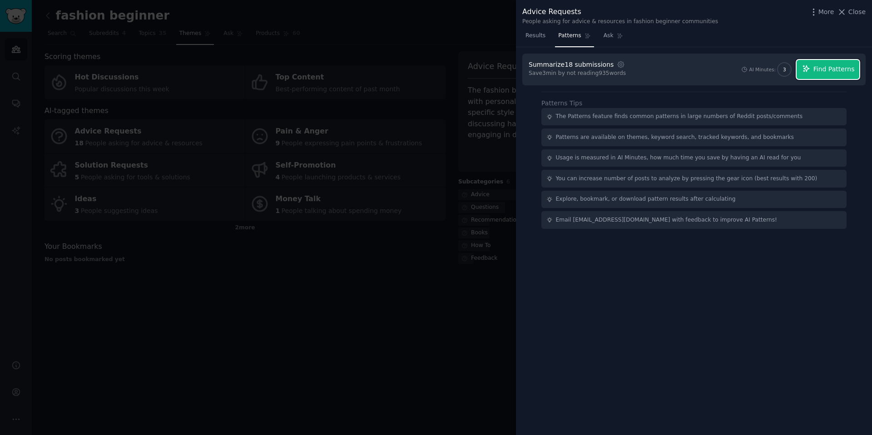
click at [844, 70] on span "Find Patterns" at bounding box center [833, 69] width 41 height 10
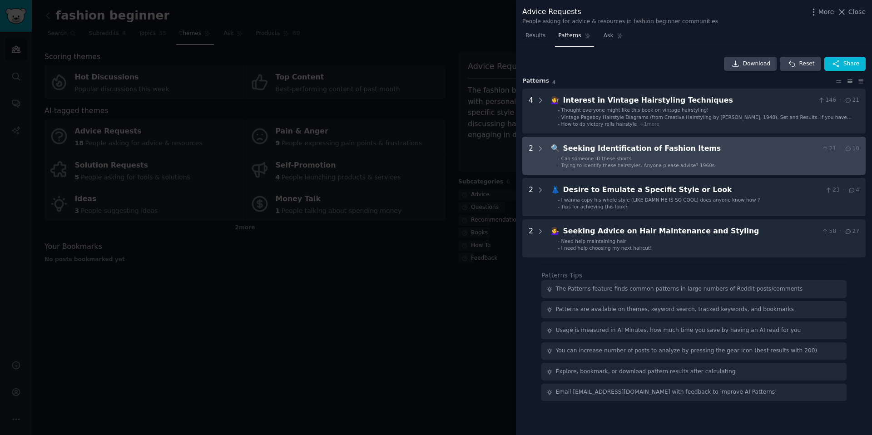
click at [646, 158] on li "- Can someone ID these shorts" at bounding box center [709, 158] width 302 height 6
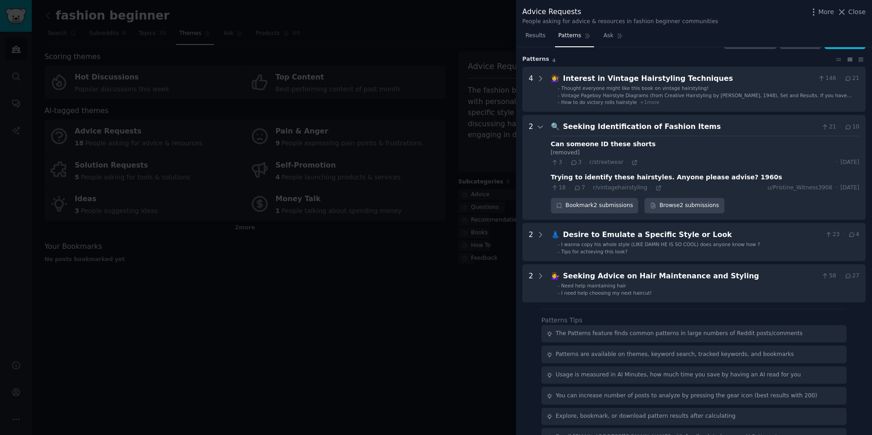
scroll to position [42, 0]
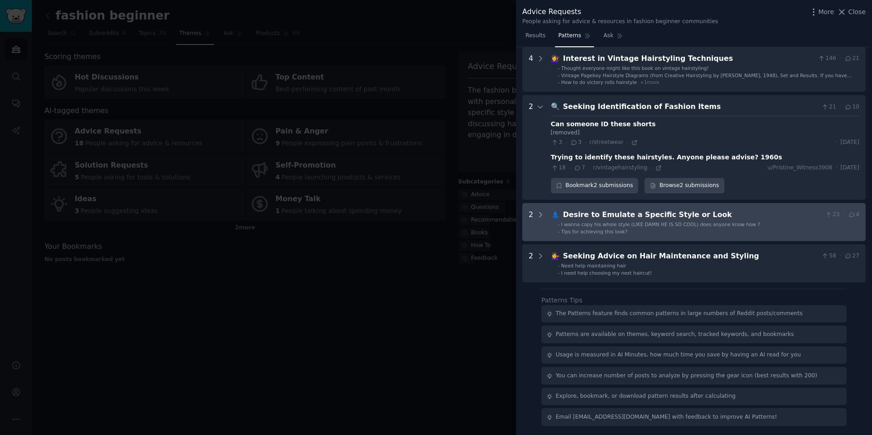
click at [619, 231] on span "Tips for achieving this look?" at bounding box center [594, 231] width 66 height 5
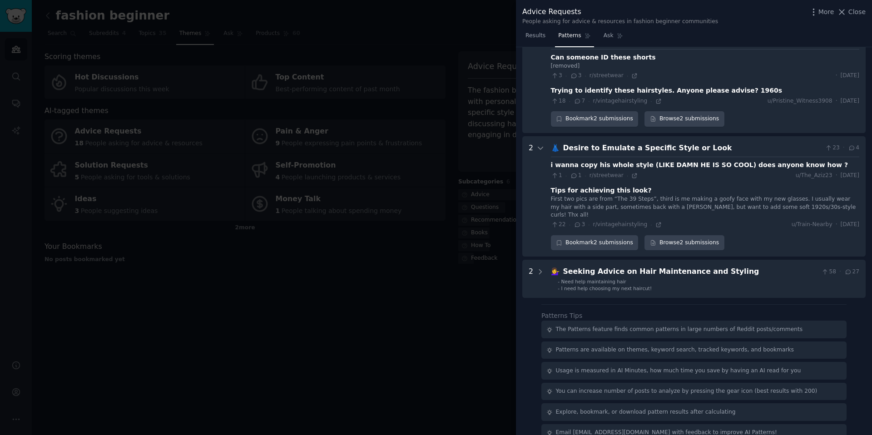
scroll to position [117, 0]
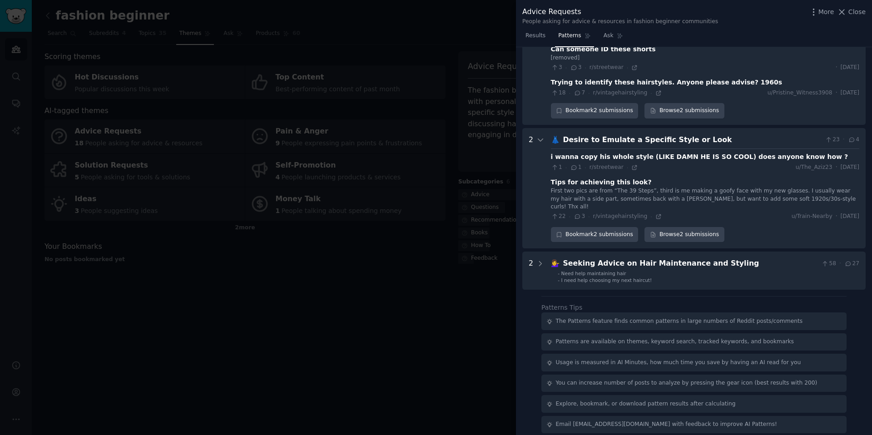
click at [728, 138] on div "Desire to Emulate a Specific Style or Look" at bounding box center [692, 139] width 258 height 11
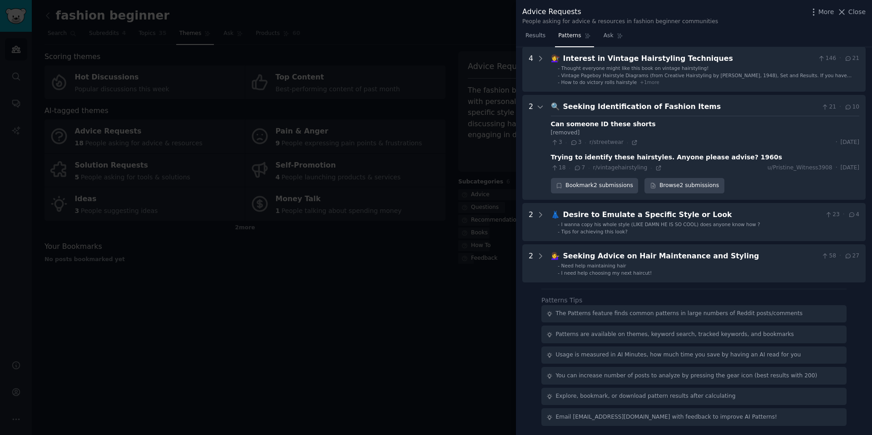
scroll to position [42, 0]
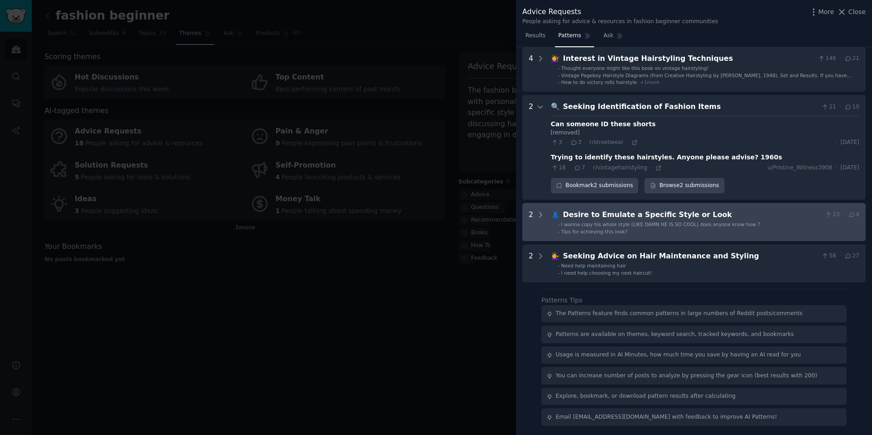
click at [648, 231] on li "- Tips for achieving this look?" at bounding box center [709, 231] width 302 height 6
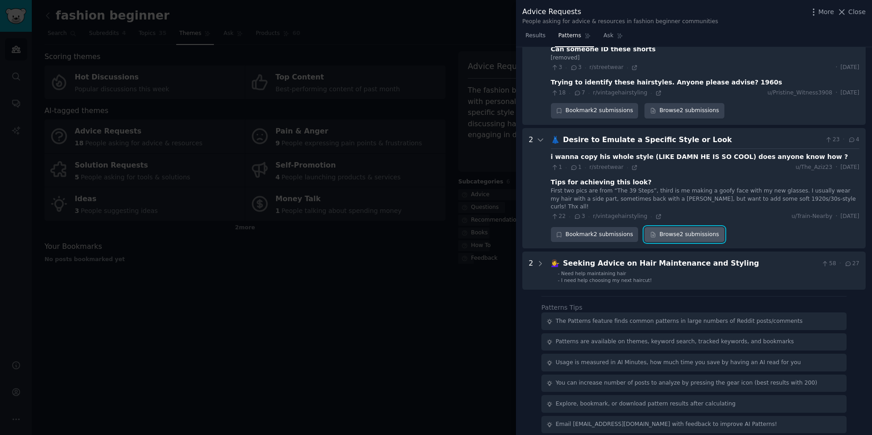
click at [687, 227] on link "Browse 2 submissions" at bounding box center [683, 234] width 79 height 15
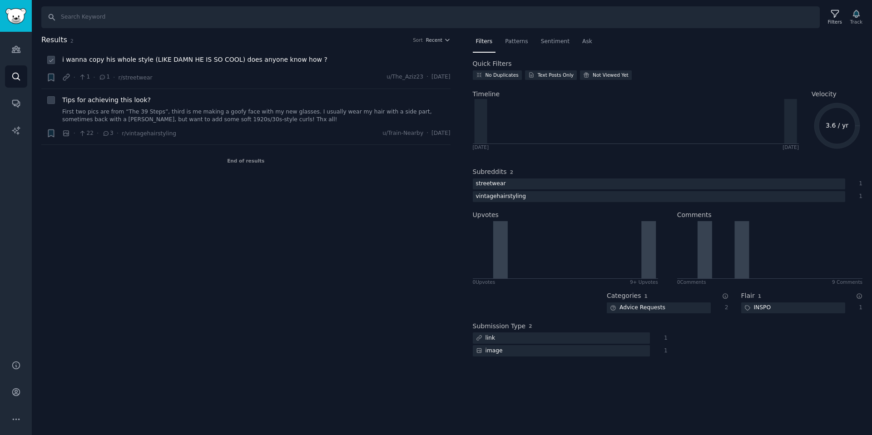
click at [208, 79] on div "· 1 · 1 · r/streetwear u/The_Aziz23 · Mon 8/18/2025" at bounding box center [256, 78] width 388 height 10
click at [209, 60] on span "i wanna copy his whole style (LIKE DAMN HE IS SO COOL) does anyone know how ?" at bounding box center [194, 60] width 265 height 10
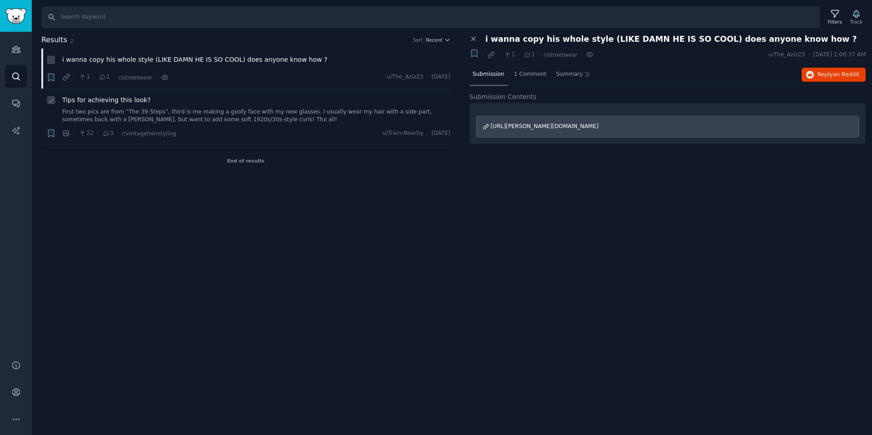
click at [230, 109] on link "First two pics are from “The 39 Steps”, third is me making a goofy face with my…" at bounding box center [256, 116] width 388 height 16
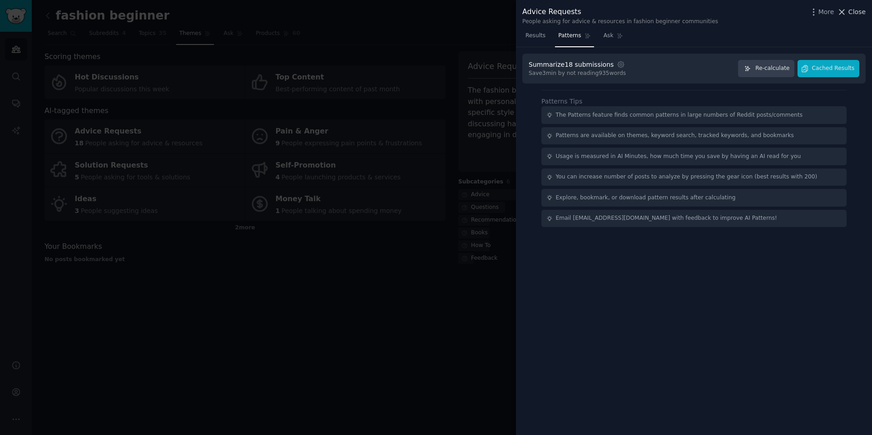
click at [855, 15] on span "Close" at bounding box center [856, 12] width 17 height 10
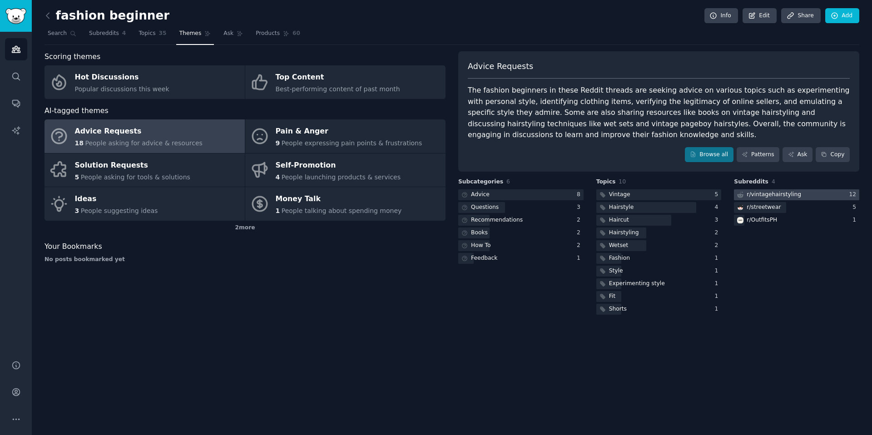
click at [783, 197] on div "r/ vintagehairstyling" at bounding box center [774, 195] width 54 height 8
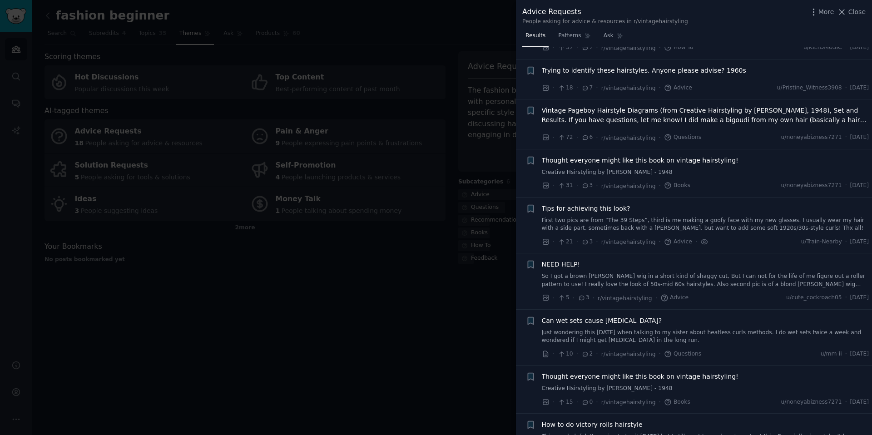
scroll to position [255, 0]
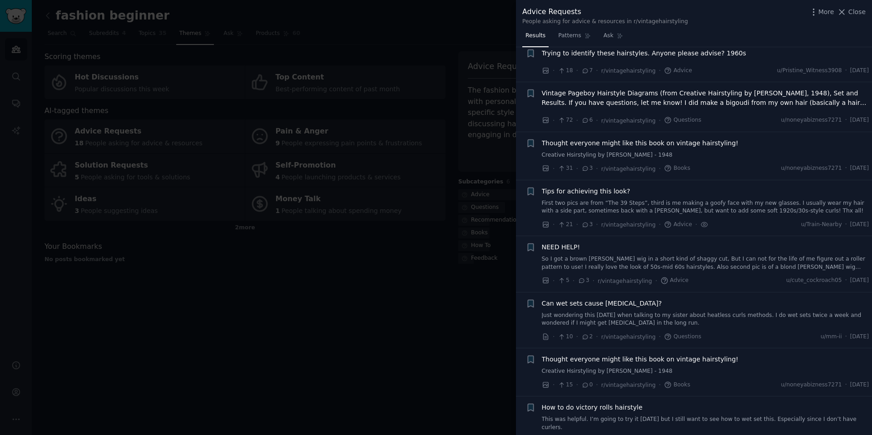
click at [312, 312] on div at bounding box center [436, 217] width 872 height 435
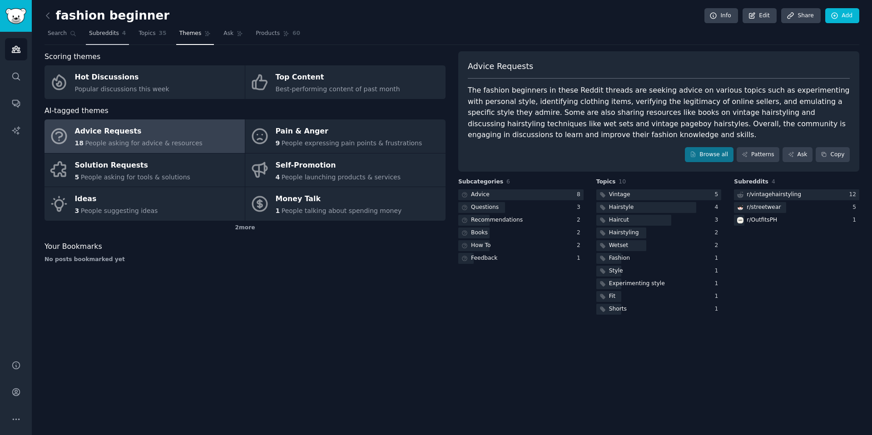
click at [95, 34] on span "Subreddits" at bounding box center [104, 34] width 30 height 8
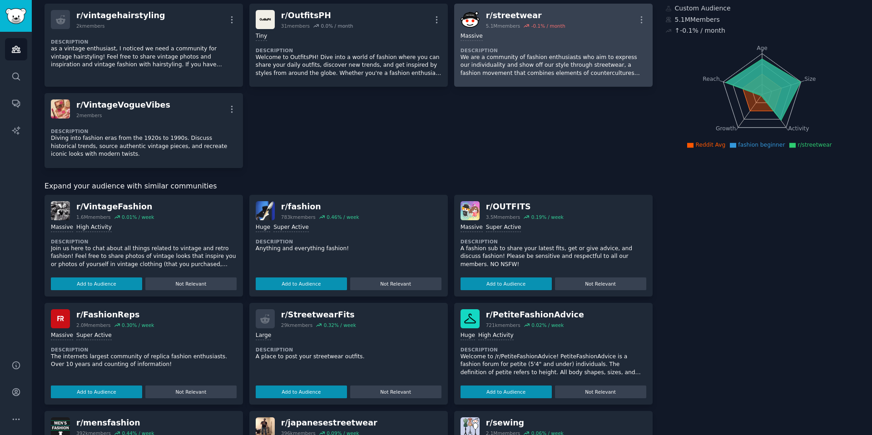
scroll to position [85, 0]
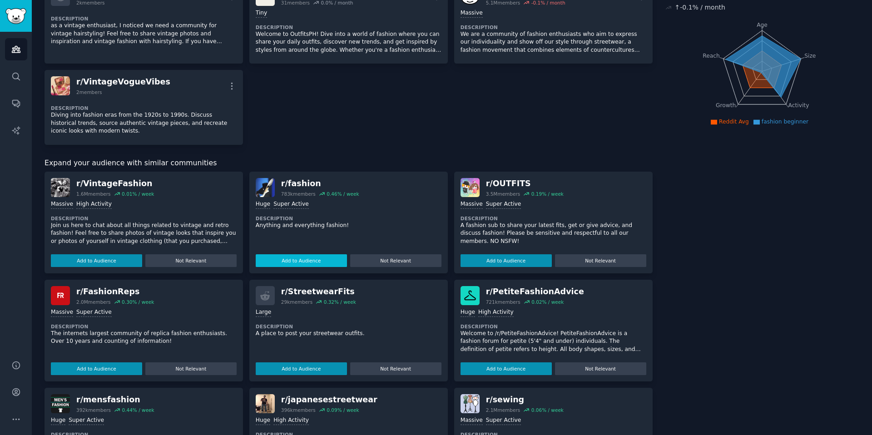
click at [315, 257] on button "Add to Audience" at bounding box center [301, 260] width 91 height 13
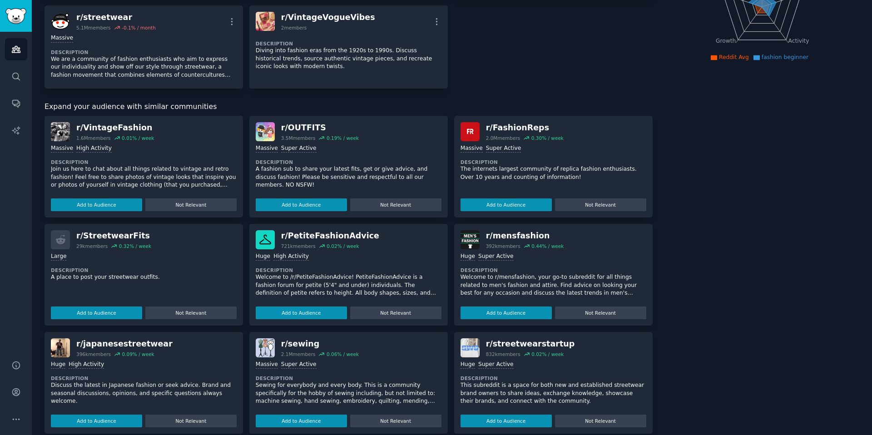
scroll to position [151, 0]
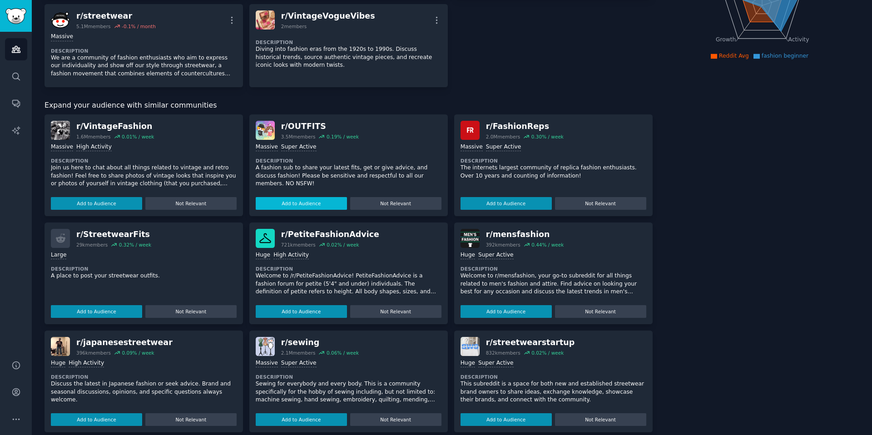
click at [314, 204] on button "Add to Audience" at bounding box center [301, 203] width 91 height 13
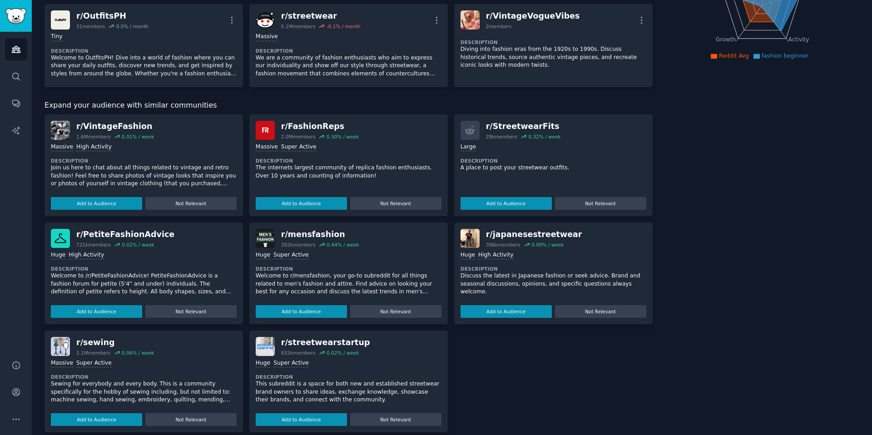
click at [314, 204] on button "Add to Audience" at bounding box center [301, 203] width 91 height 13
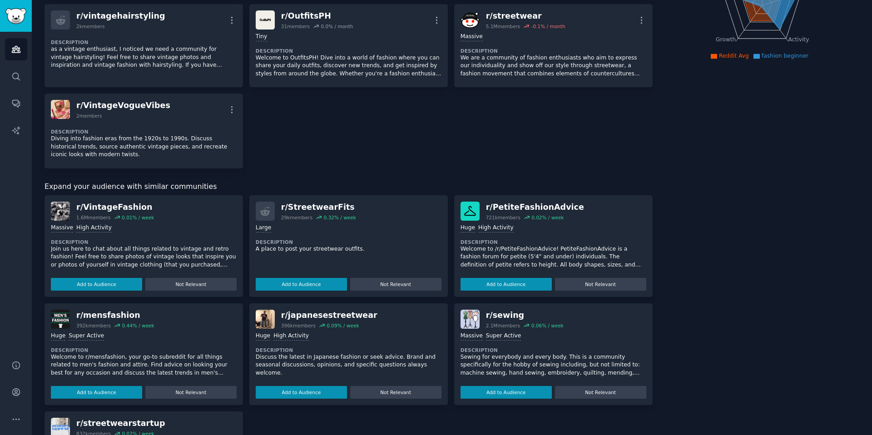
scroll to position [151, 0]
click at [304, 283] on button "Add to Audience" at bounding box center [301, 283] width 91 height 13
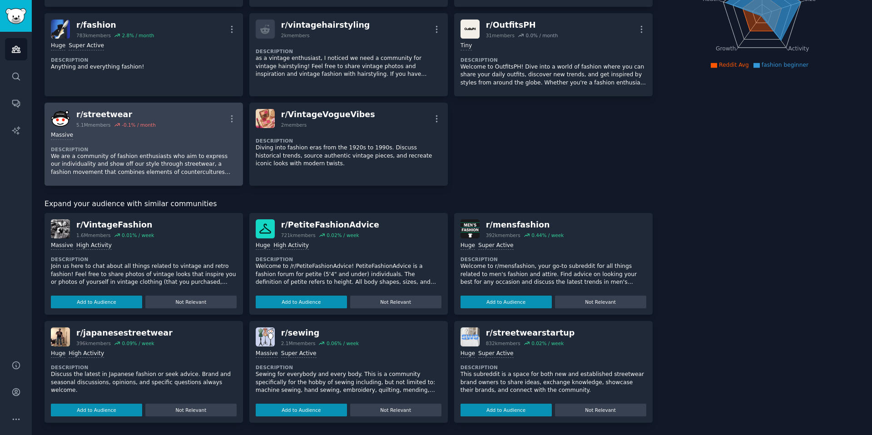
scroll to position [0, 0]
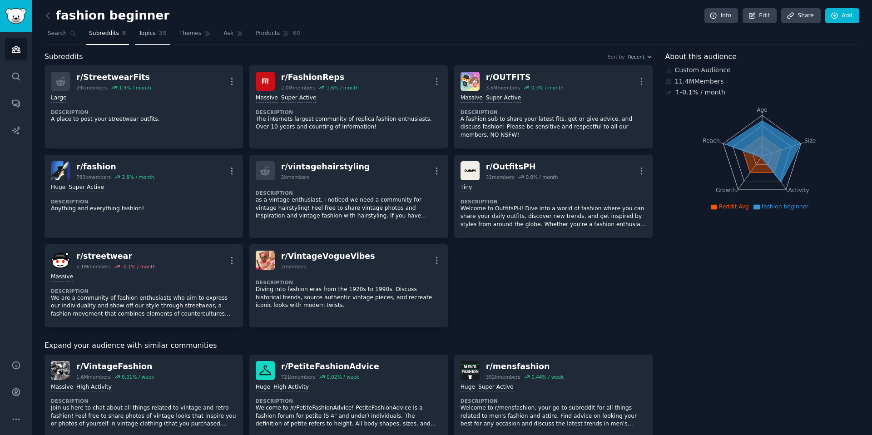
click at [145, 35] on span "Topics" at bounding box center [147, 34] width 17 height 8
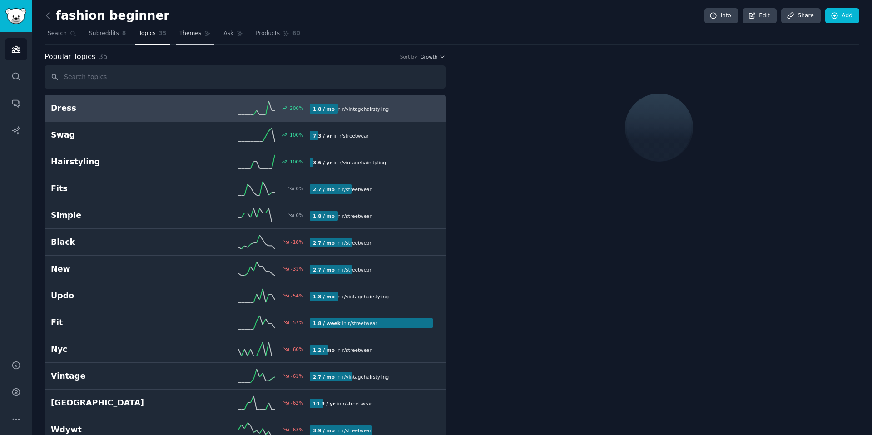
click at [195, 36] on span "Themes" at bounding box center [190, 34] width 22 height 8
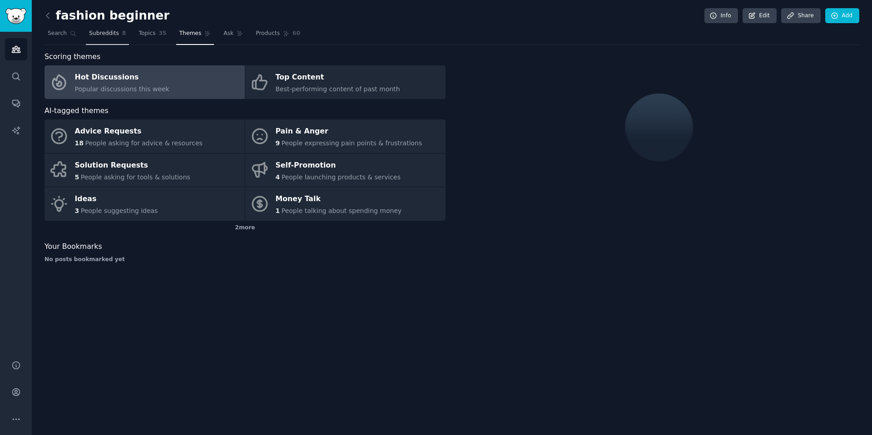
click at [117, 34] on span "Subreddits" at bounding box center [104, 34] width 30 height 8
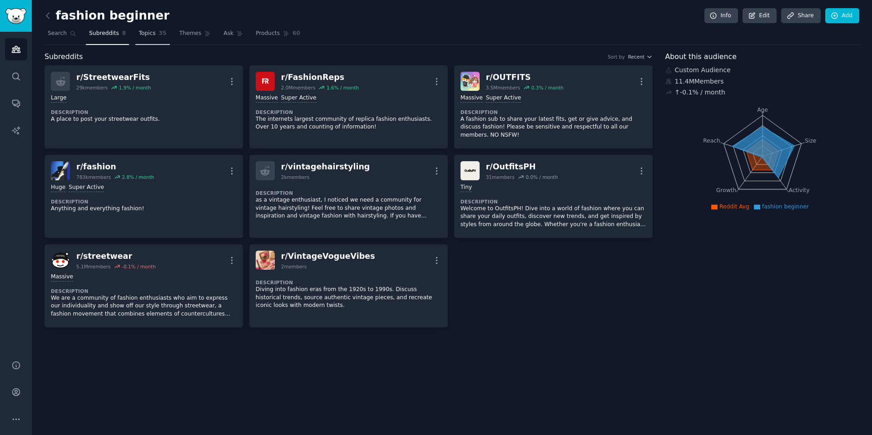
click at [136, 35] on link "Topics 35" at bounding box center [152, 35] width 34 height 19
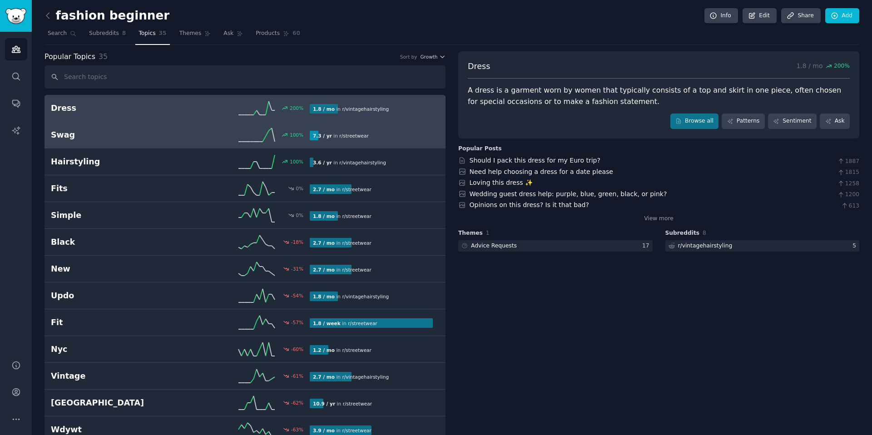
click at [165, 148] on link "Swag 100 % 7.3 / yr in r/ streetwear" at bounding box center [245, 135] width 401 height 27
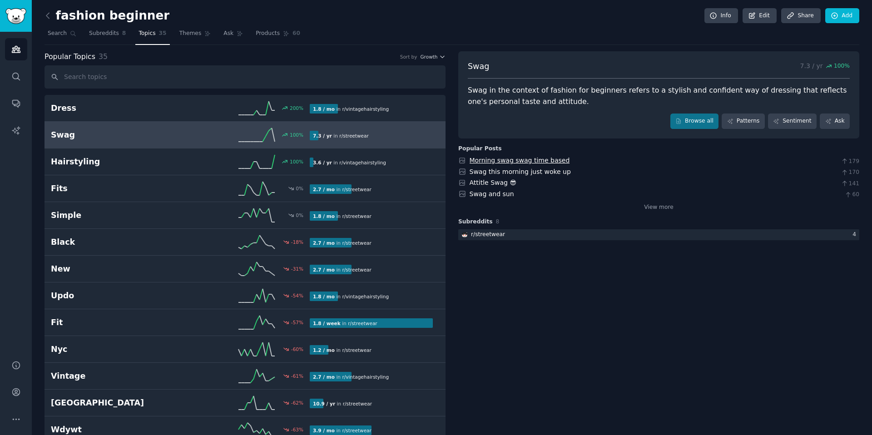
click at [552, 161] on link "Morning swag swag time based" at bounding box center [520, 160] width 100 height 7
click at [58, 37] on link "Search" at bounding box center [62, 35] width 35 height 19
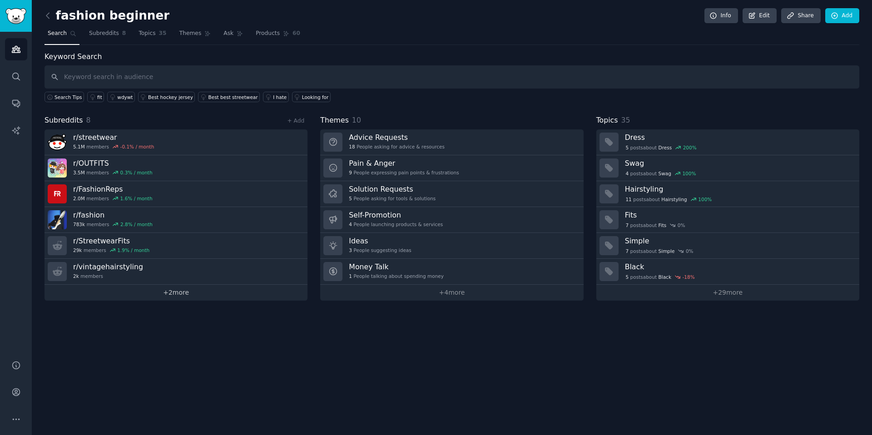
click at [193, 298] on link "+ 2 more" at bounding box center [176, 293] width 263 height 16
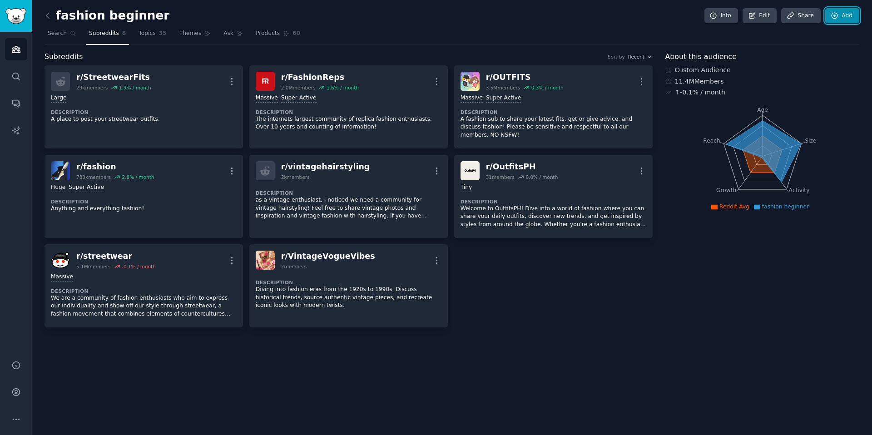
click at [849, 15] on link "Add" at bounding box center [842, 15] width 34 height 15
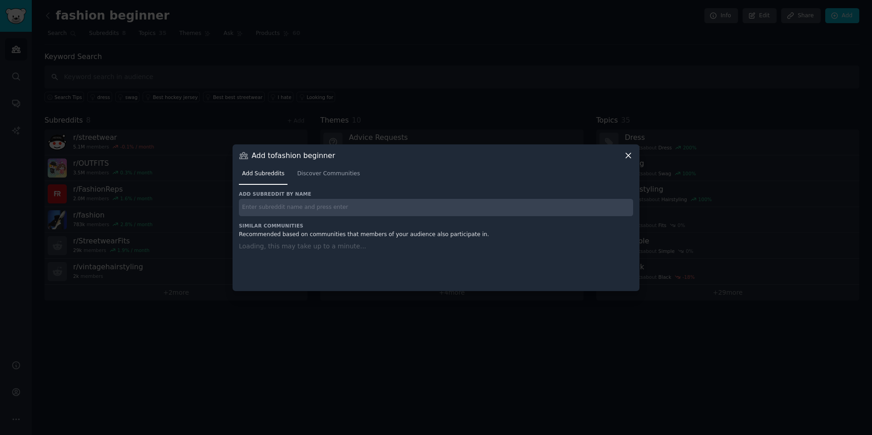
click at [312, 212] on div "Add subreddit by name Similar Communities Recommended based on communities that…" at bounding box center [436, 235] width 394 height 89
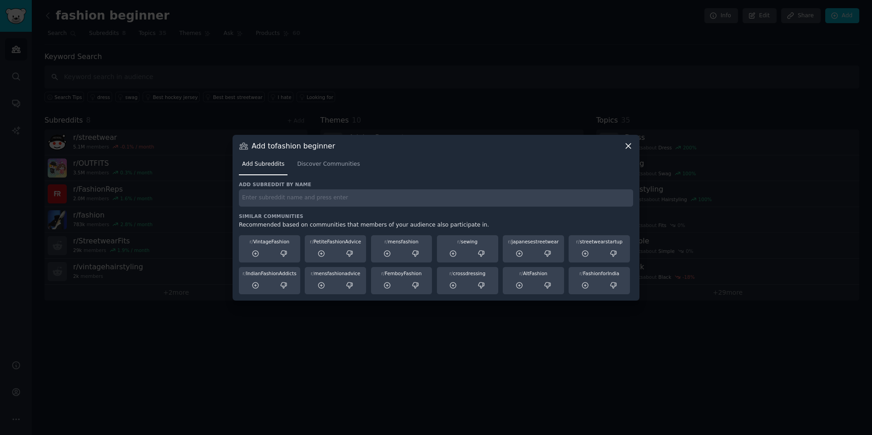
click at [280, 197] on input "text" at bounding box center [436, 198] width 394 height 18
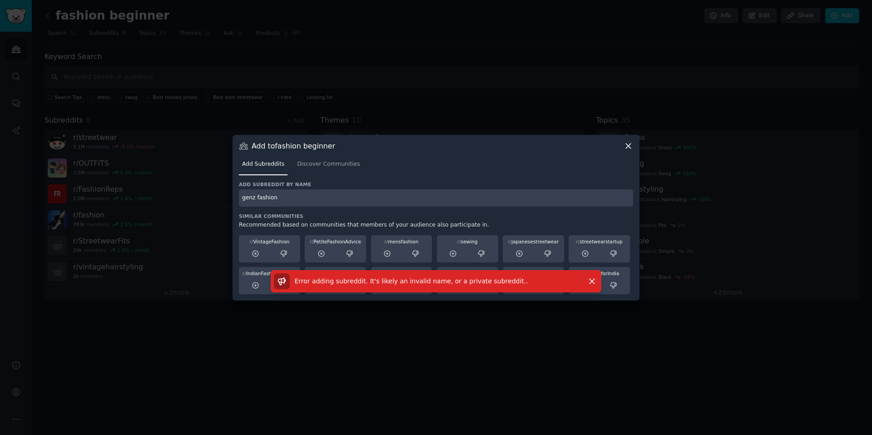
click at [304, 199] on input "genz fashion" at bounding box center [436, 198] width 394 height 18
click at [255, 198] on input "genz fashion" at bounding box center [436, 198] width 394 height 18
drag, startPoint x: 282, startPoint y: 203, endPoint x: 254, endPoint y: 200, distance: 28.7
click at [254, 200] on input "genz fashion" at bounding box center [436, 198] width 394 height 18
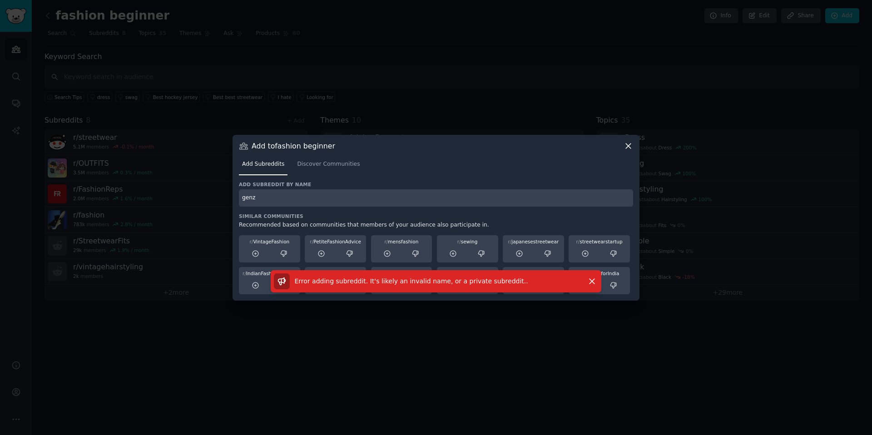
type input "genz"
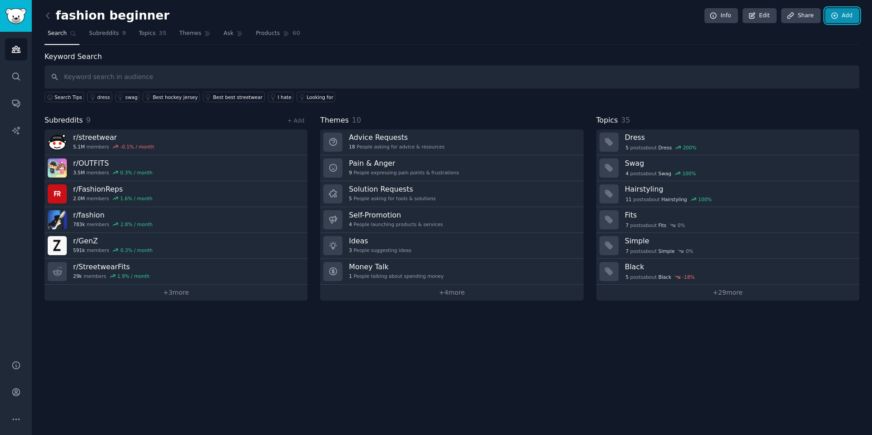
click at [849, 19] on link "Add" at bounding box center [842, 15] width 34 height 15
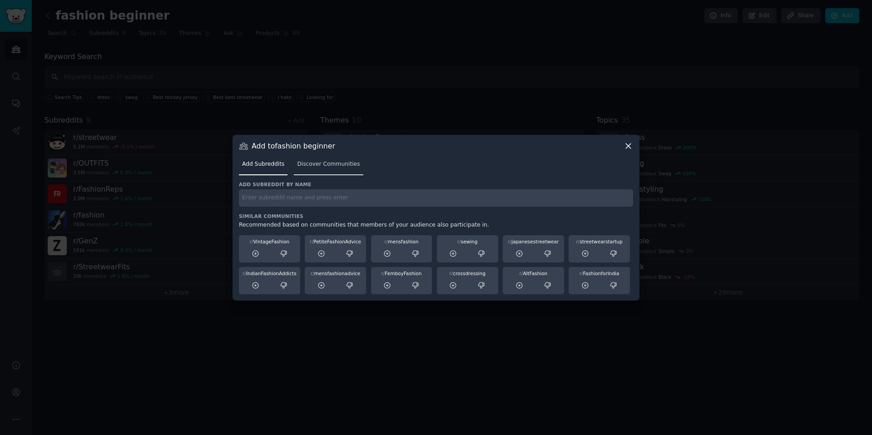
click at [346, 164] on span "Discover Communities" at bounding box center [328, 164] width 63 height 8
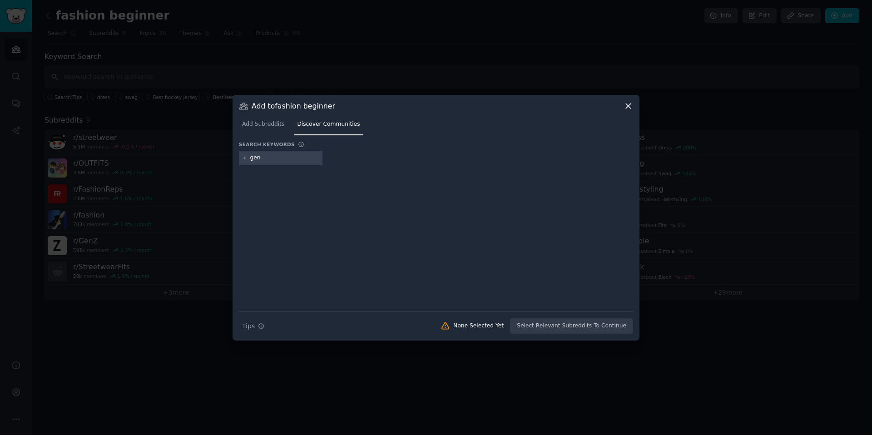
type input "genz"
type input "fashion"
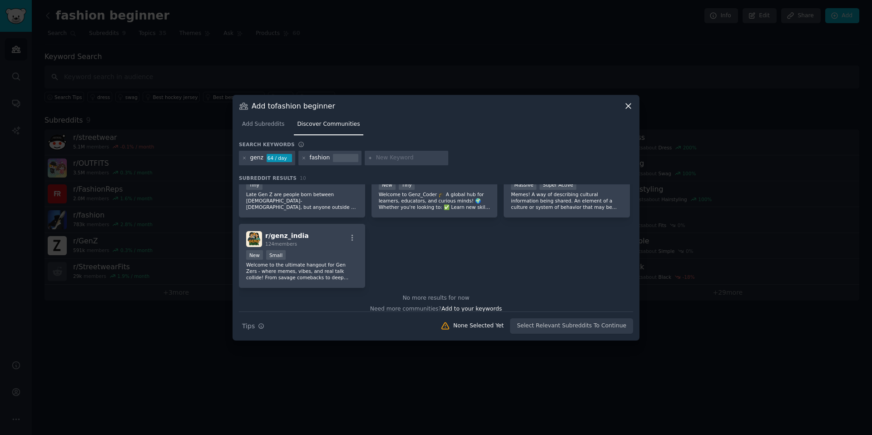
scroll to position [172, 0]
click at [246, 157] on icon at bounding box center [244, 158] width 5 height 5
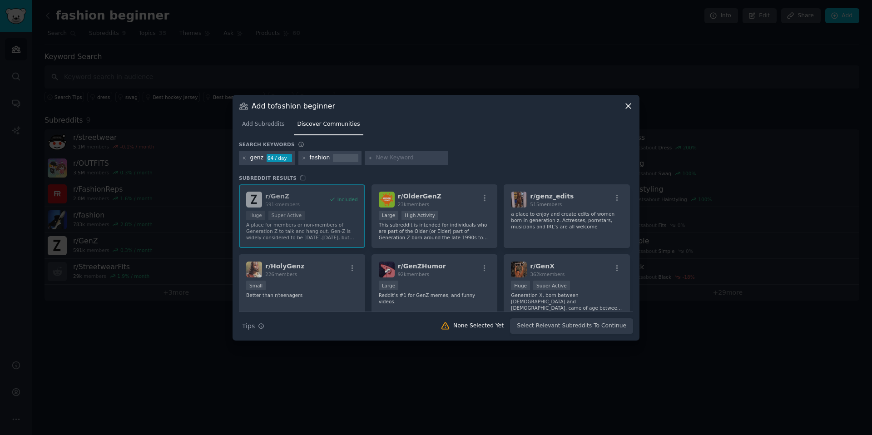
click at [246, 157] on icon at bounding box center [244, 158] width 5 height 5
click at [303, 157] on icon at bounding box center [304, 158] width 5 height 5
click at [316, 157] on input "text" at bounding box center [344, 158] width 69 height 8
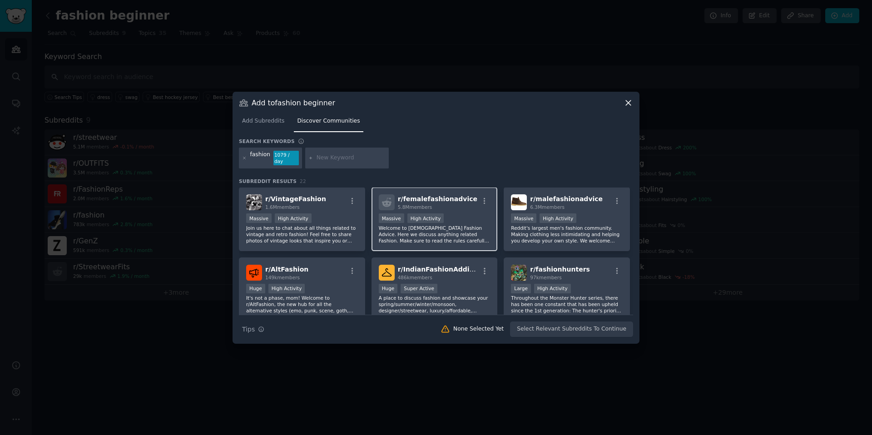
scroll to position [71, 0]
click at [466, 219] on div "1,000,000+ members Massive High Activity" at bounding box center [435, 218] width 112 height 11
click at [614, 326] on button "Add to Audience" at bounding box center [603, 329] width 59 height 15
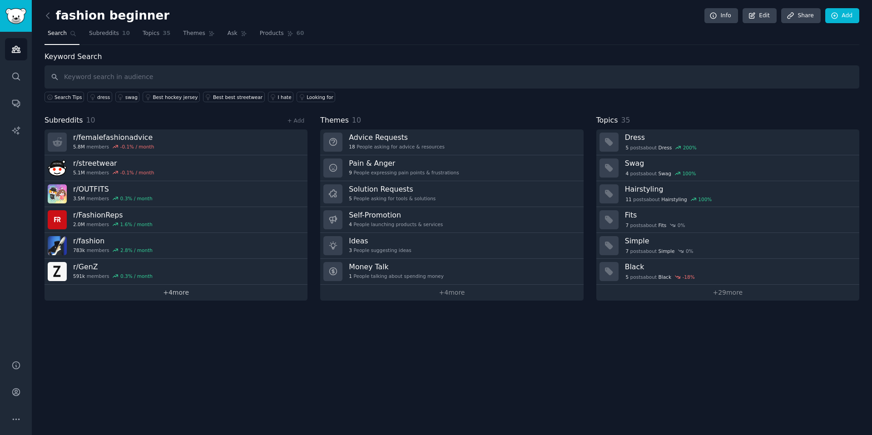
click at [190, 298] on link "+ 4 more" at bounding box center [176, 293] width 263 height 16
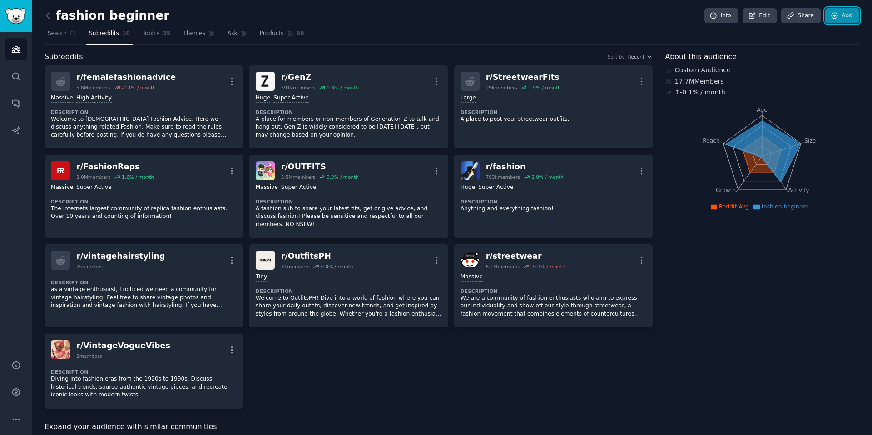
click at [839, 11] on link "Add" at bounding box center [842, 15] width 34 height 15
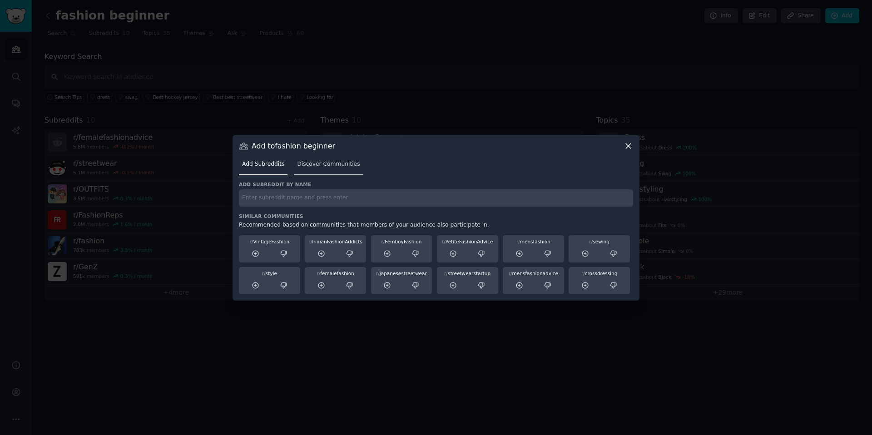
click at [337, 163] on span "Discover Communities" at bounding box center [328, 164] width 63 height 8
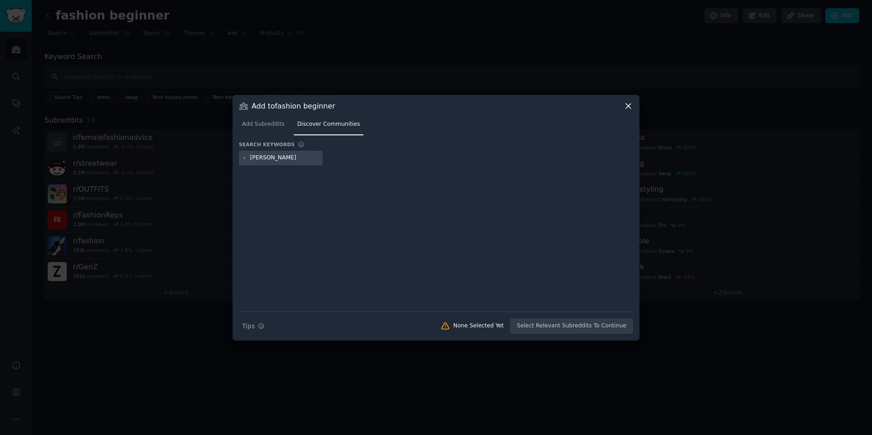
type input "genz fashion"
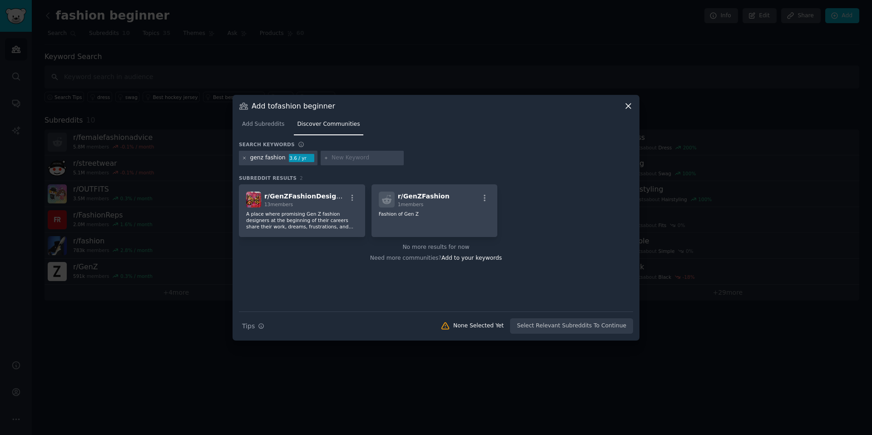
click at [244, 159] on icon at bounding box center [244, 158] width 5 height 5
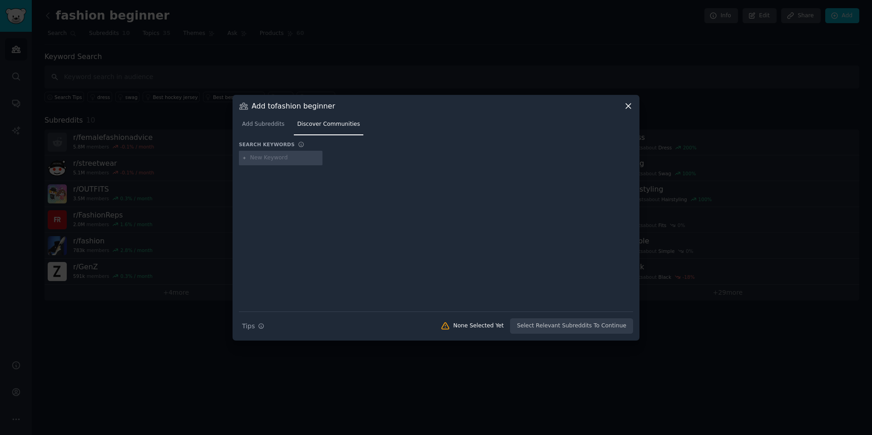
click at [264, 159] on input "text" at bounding box center [284, 158] width 69 height 8
type input "genz"
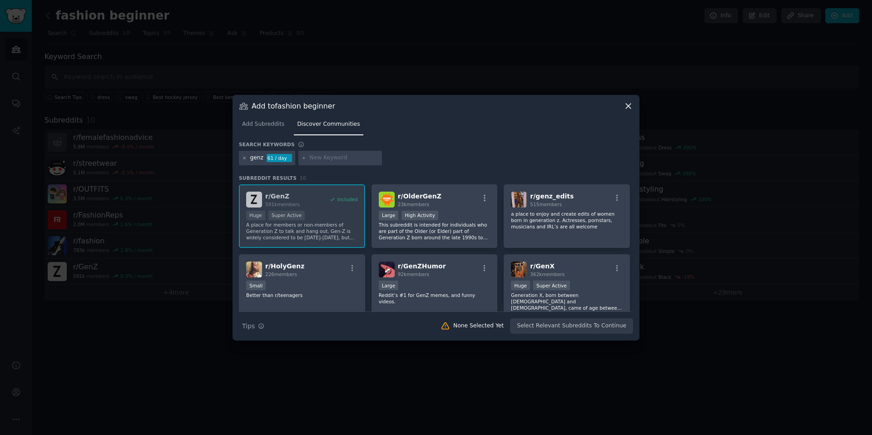
click at [245, 160] on icon at bounding box center [244, 158] width 5 height 5
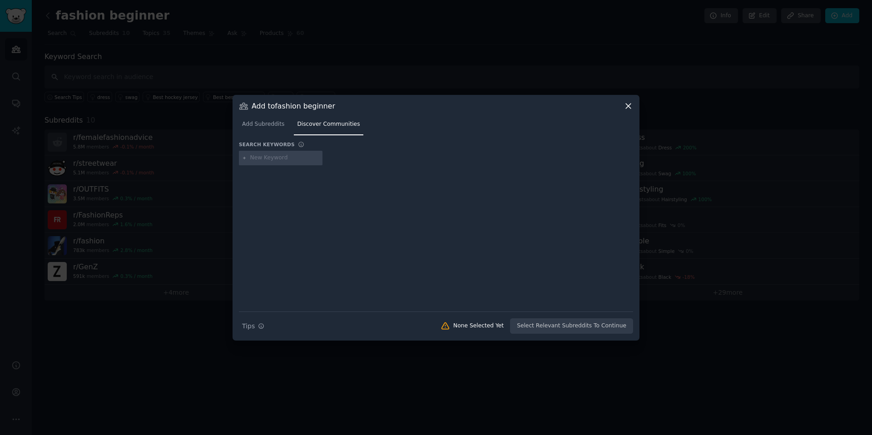
click at [278, 160] on input "text" at bounding box center [284, 158] width 69 height 8
type input "genz fashion"
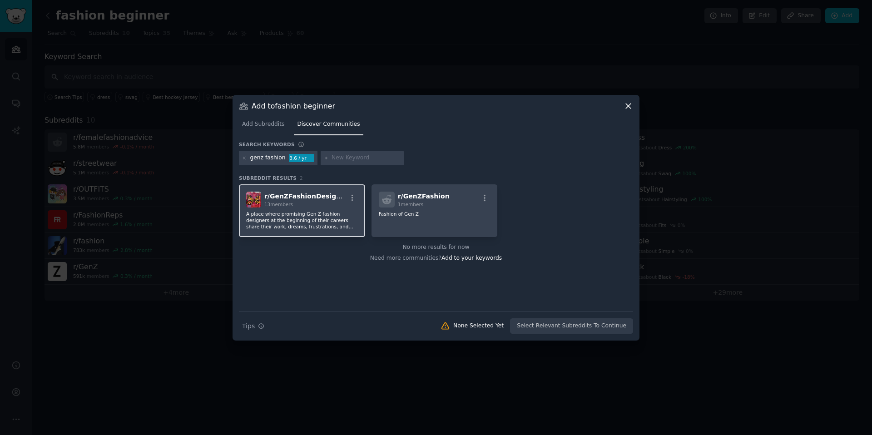
click at [302, 212] on p "A place where promising Gen Z fashion designers at the beginning of their caree…" at bounding box center [302, 220] width 112 height 19
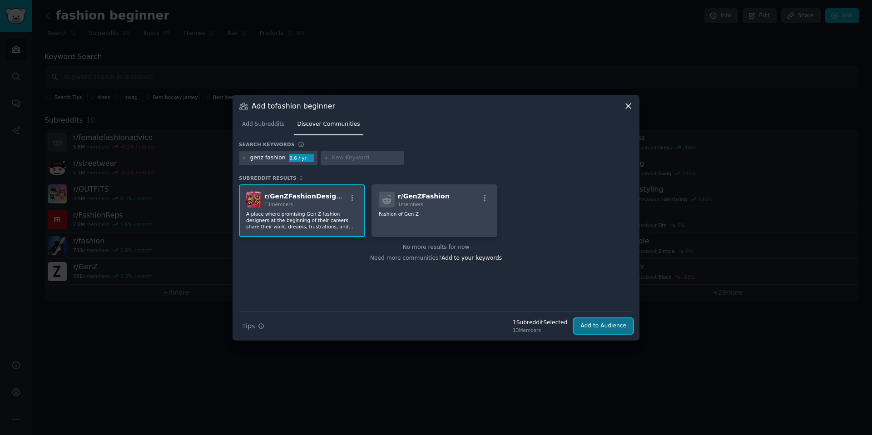
click at [606, 327] on button "Add to Audience" at bounding box center [603, 325] width 59 height 15
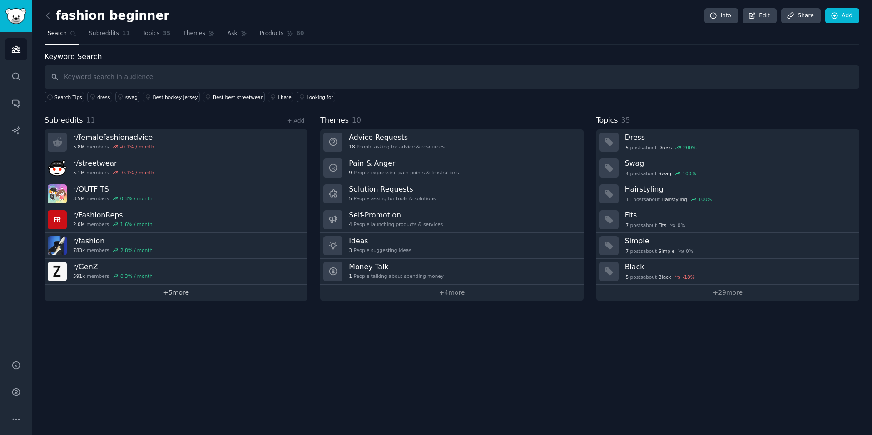
click at [181, 295] on link "+ 5 more" at bounding box center [176, 293] width 263 height 16
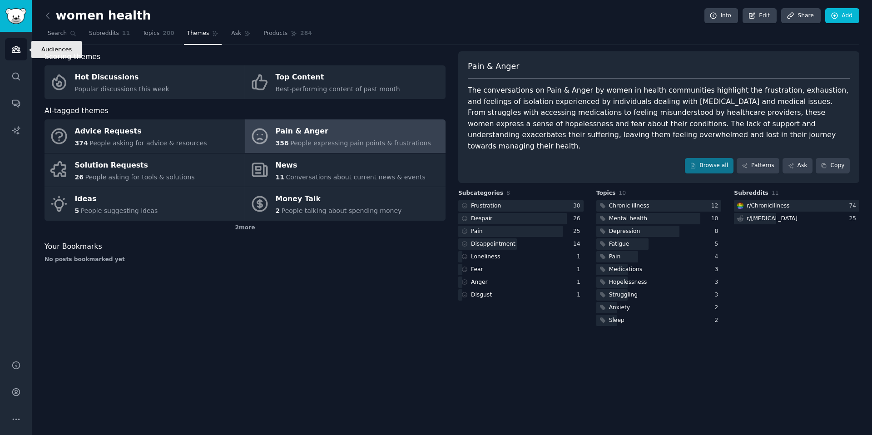
click at [16, 49] on icon "Sidebar" at bounding box center [16, 49] width 8 height 6
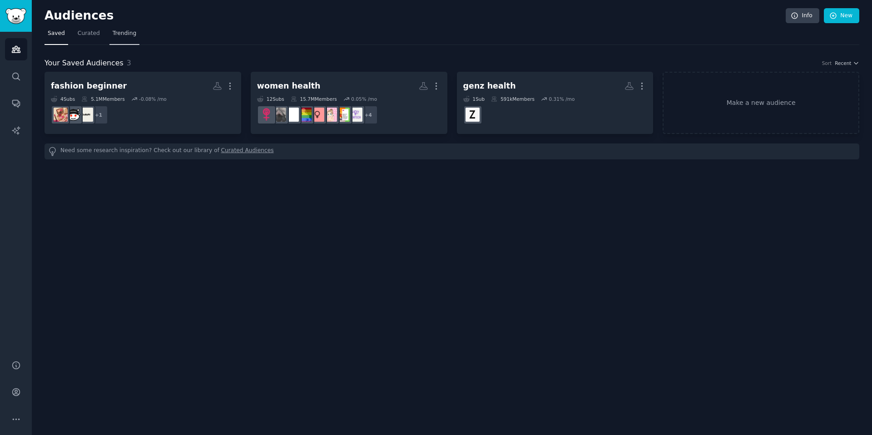
click at [120, 30] on span "Trending" at bounding box center [125, 34] width 24 height 8
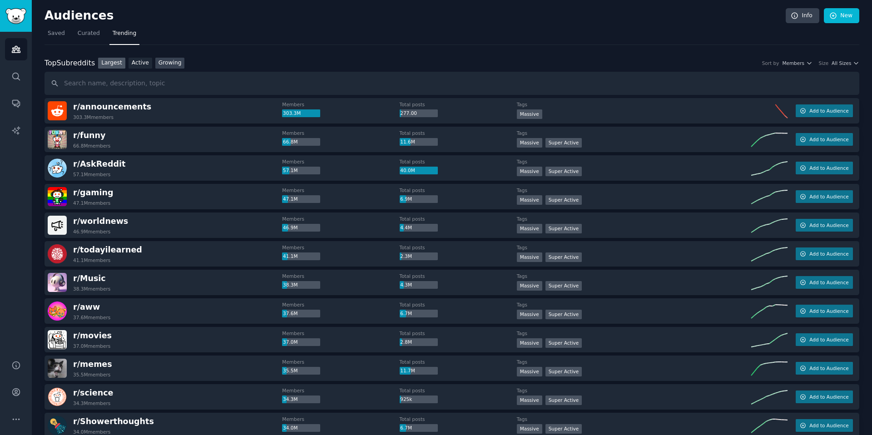
click at [170, 62] on link "Growing" at bounding box center [170, 63] width 30 height 11
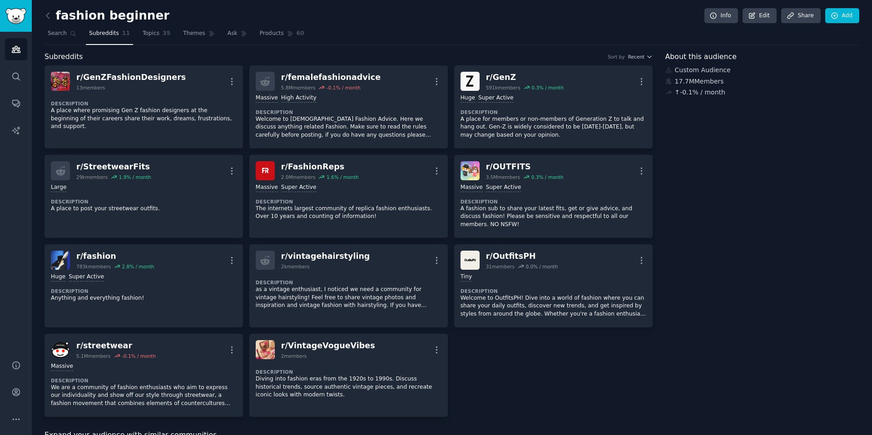
click at [135, 77] on div "r/ GenZFashionDesigners" at bounding box center [130, 77] width 109 height 11
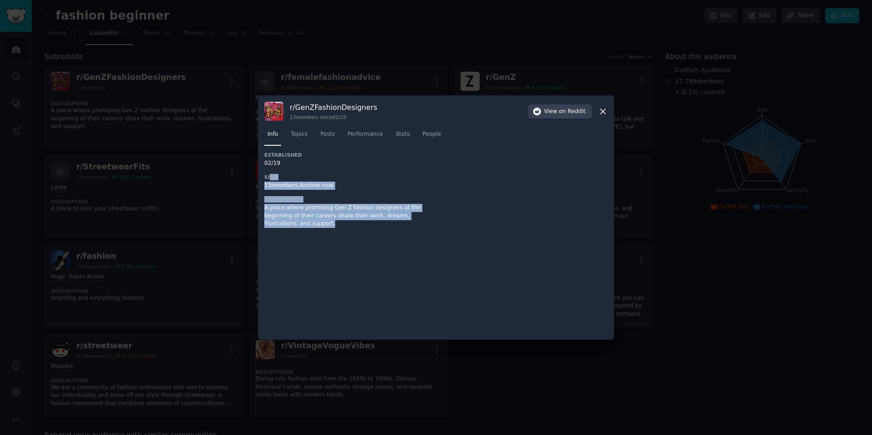
drag, startPoint x: 269, startPoint y: 175, endPoint x: 377, endPoint y: 254, distance: 133.2
click at [377, 254] on div "Established 02/19 Size 13 members, 4 online now Description A place where promi…" at bounding box center [435, 243] width 343 height 182
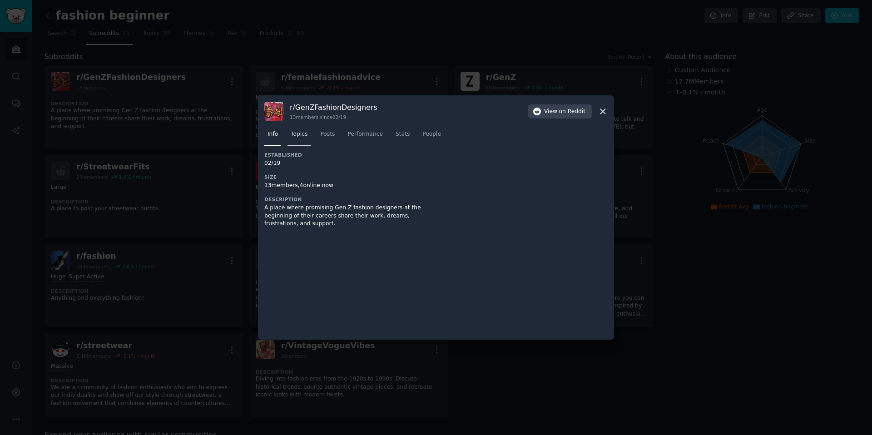
click at [299, 136] on span "Topics" at bounding box center [299, 134] width 17 height 8
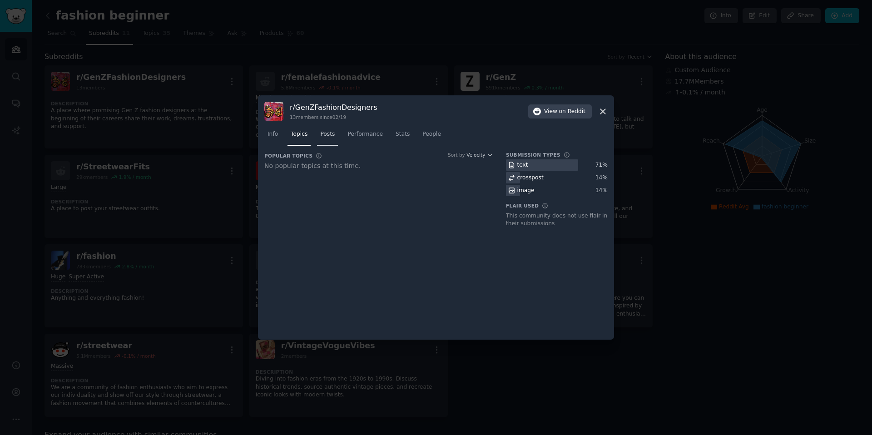
click at [334, 141] on link "Posts" at bounding box center [327, 136] width 21 height 19
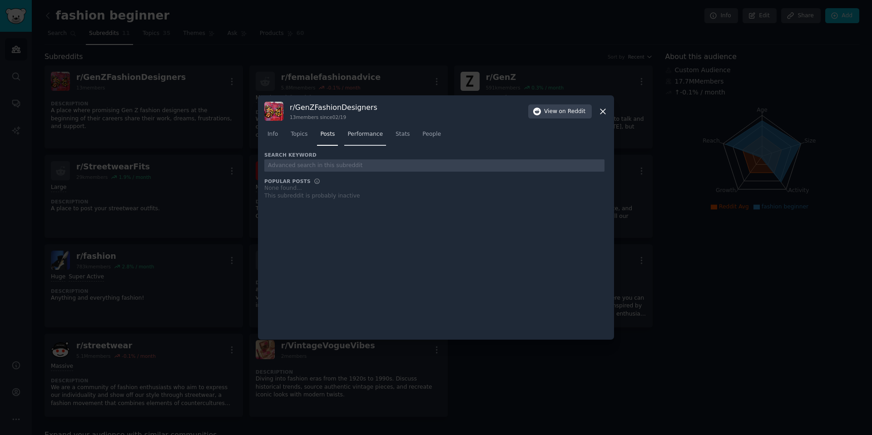
click at [357, 136] on span "Performance" at bounding box center [364, 134] width 35 height 8
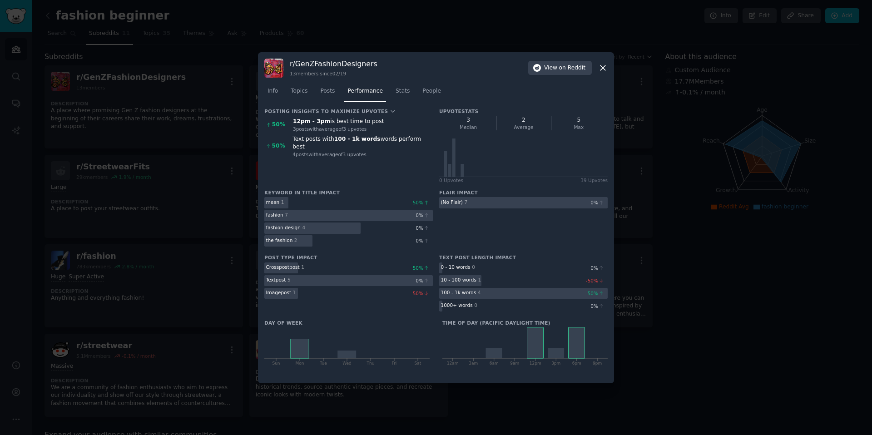
click at [269, 201] on div "mean" at bounding box center [273, 202] width 14 height 6
click at [422, 93] on span "People" at bounding box center [431, 91] width 19 height 8
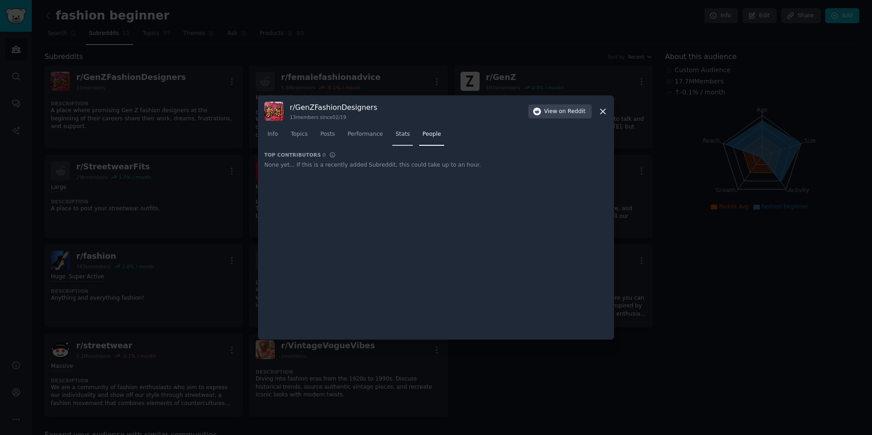
click at [398, 133] on span "Stats" at bounding box center [403, 134] width 14 height 8
click at [308, 137] on link "Topics" at bounding box center [298, 136] width 23 height 19
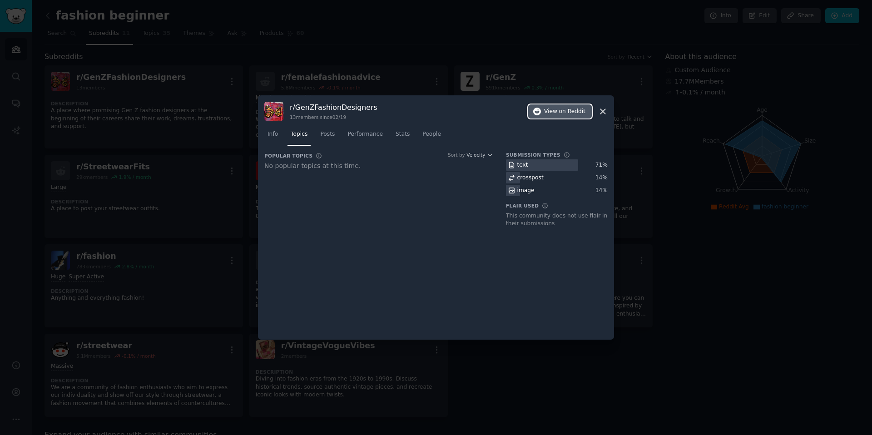
click at [552, 108] on span "View on Reddit" at bounding box center [564, 112] width 41 height 8
click at [607, 109] on icon at bounding box center [603, 112] width 10 height 10
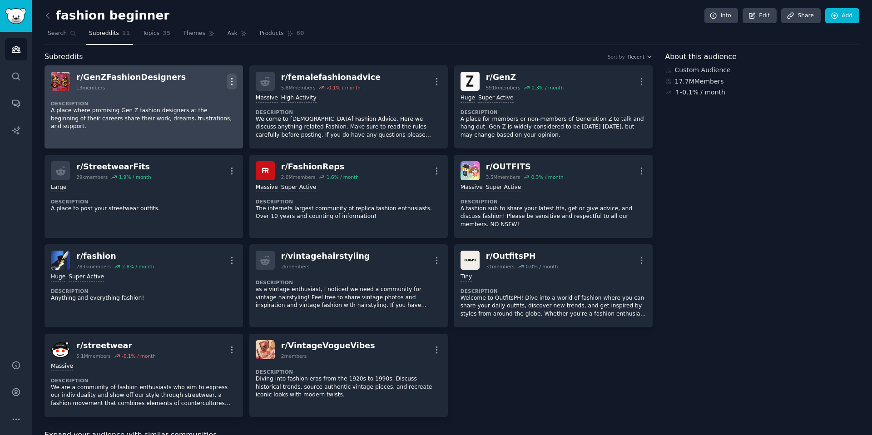
click at [230, 79] on icon "button" at bounding box center [232, 82] width 10 height 10
click at [203, 104] on p "Delete" at bounding box center [196, 101] width 21 height 10
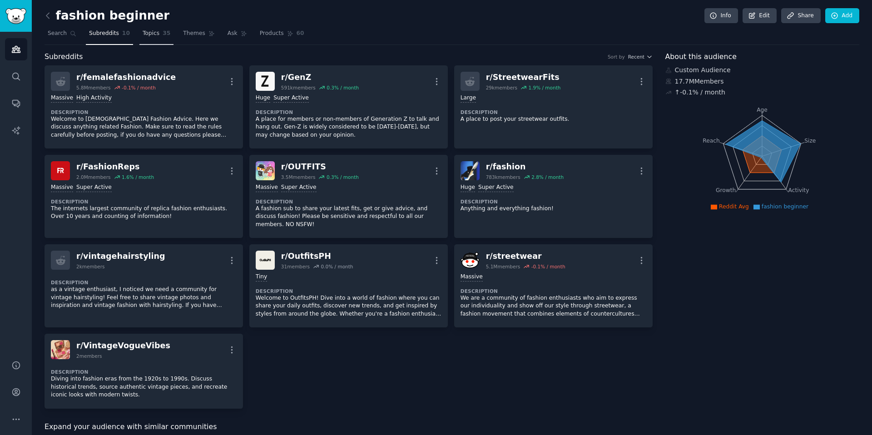
click at [157, 40] on link "Topics 35" at bounding box center [156, 35] width 34 height 19
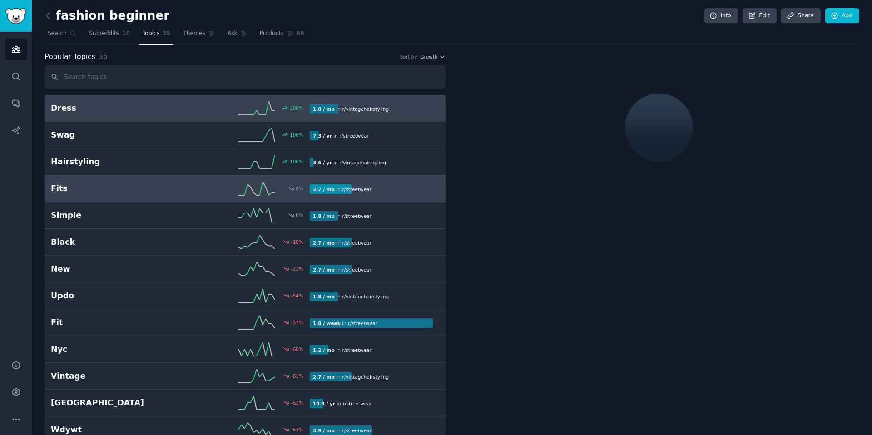
click at [143, 179] on link "Fits 0 % 2.7 / mo in r/ streetwear" at bounding box center [245, 188] width 401 height 27
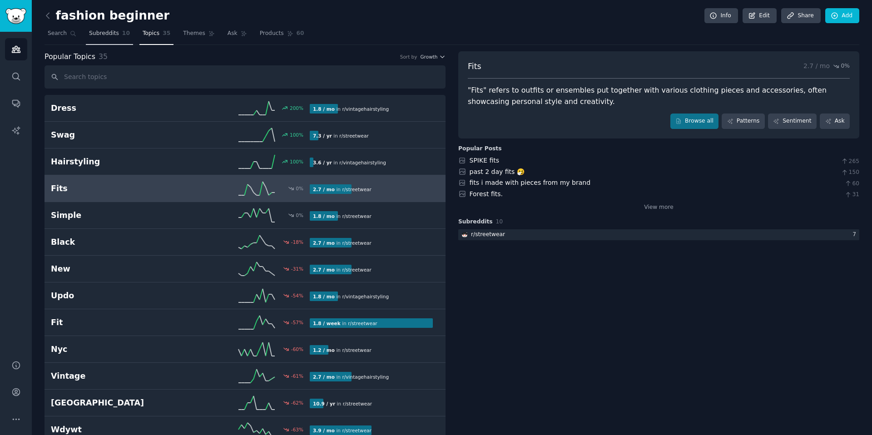
click at [104, 40] on link "Subreddits 10" at bounding box center [109, 35] width 47 height 19
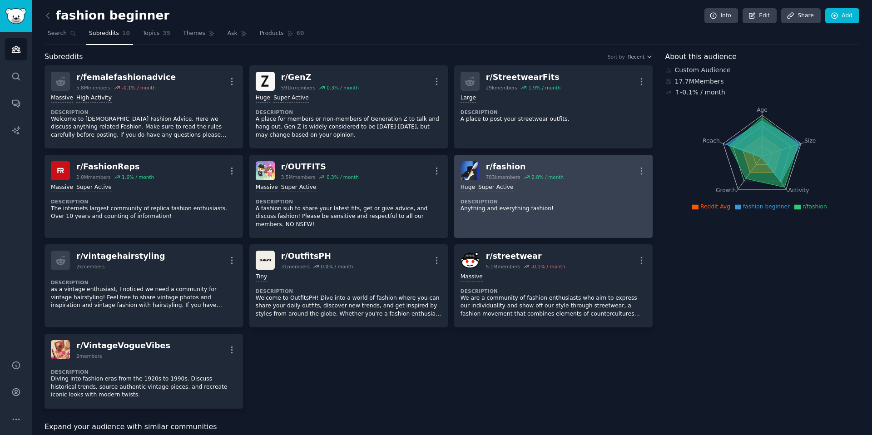
click at [558, 217] on link "r/ fashion 783k members 2.8 % / month More >= 95th percentile for submissions /…" at bounding box center [553, 196] width 198 height 83
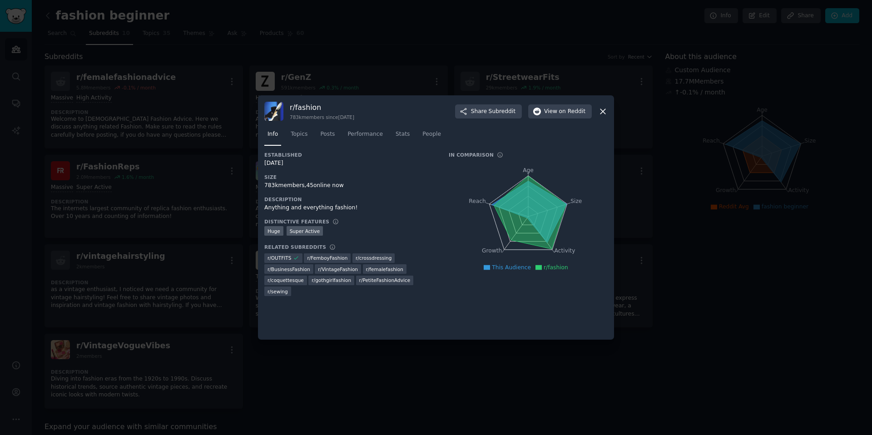
click at [437, 402] on div at bounding box center [436, 217] width 872 height 435
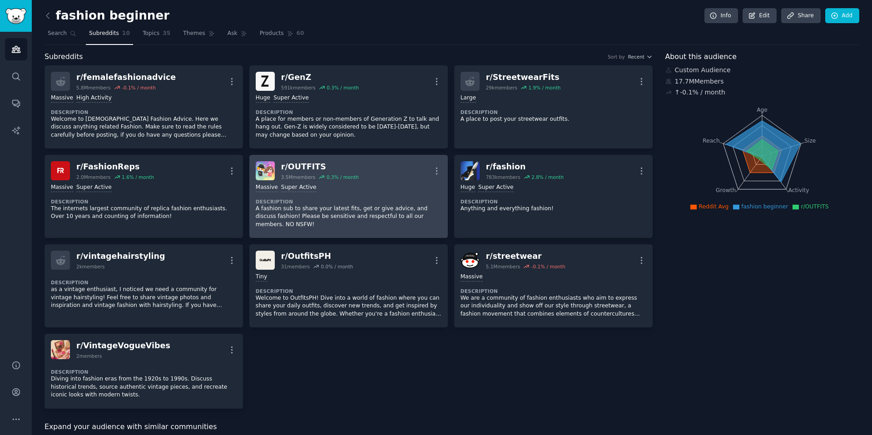
click at [372, 194] on div "Massive Super Active Description A fashion sub to share your latest fits, get o…" at bounding box center [349, 205] width 186 height 51
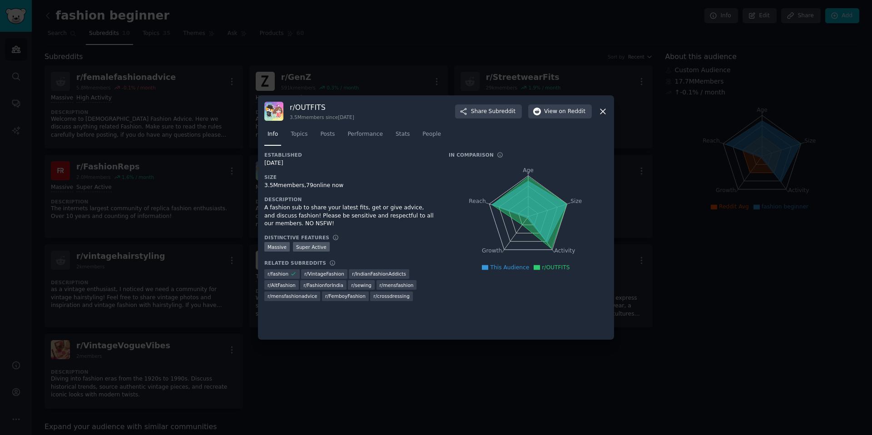
click at [453, 380] on div at bounding box center [436, 217] width 872 height 435
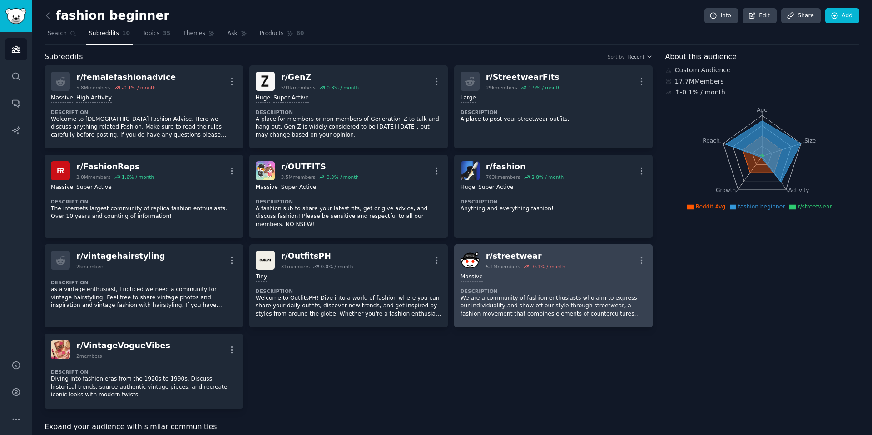
click at [542, 292] on dt "Description" at bounding box center [554, 291] width 186 height 6
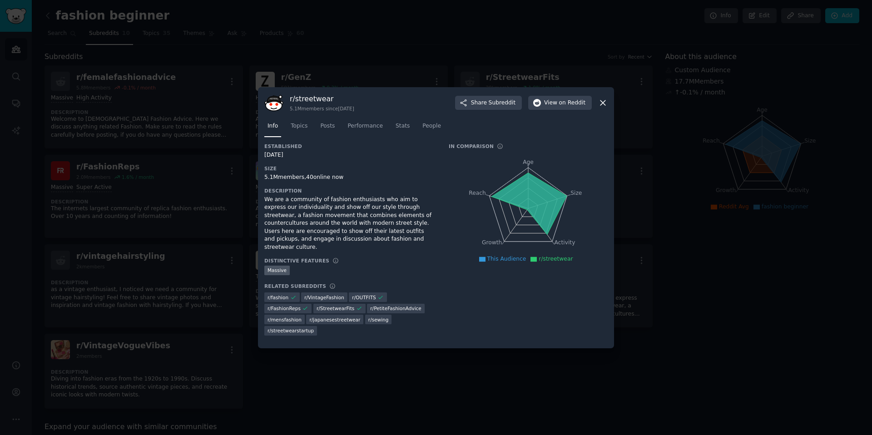
click at [467, 368] on div at bounding box center [436, 217] width 872 height 435
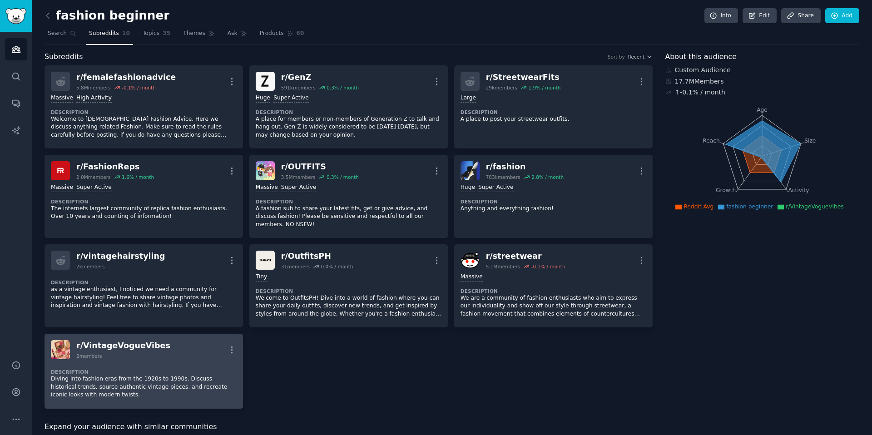
click at [124, 353] on div "2 members" at bounding box center [123, 356] width 94 height 6
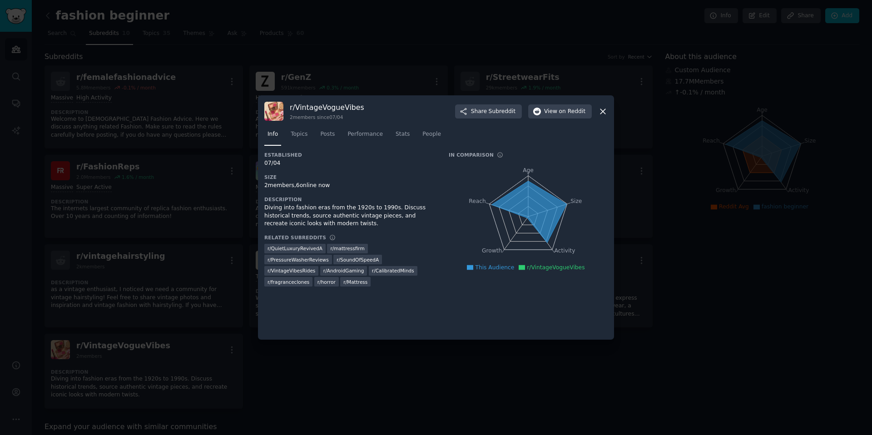
click at [439, 353] on div at bounding box center [436, 217] width 872 height 435
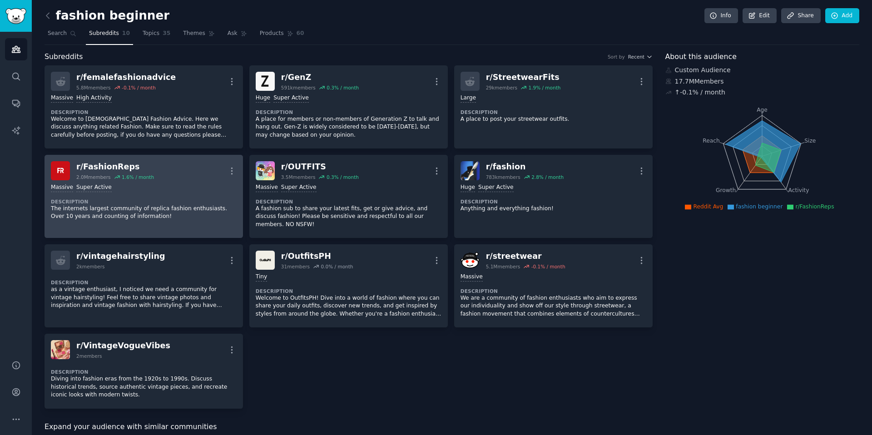
click at [157, 215] on p "The internets largest community of replica fashion enthusiasts. Over 10 years a…" at bounding box center [144, 213] width 186 height 16
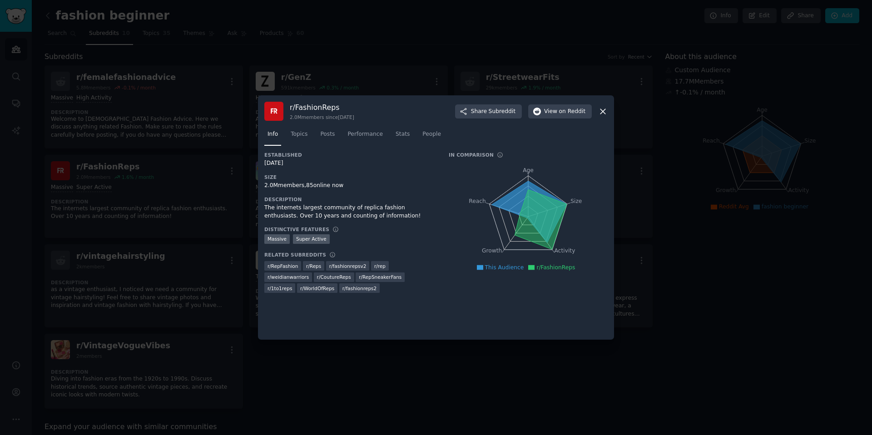
click at [411, 391] on div at bounding box center [436, 217] width 872 height 435
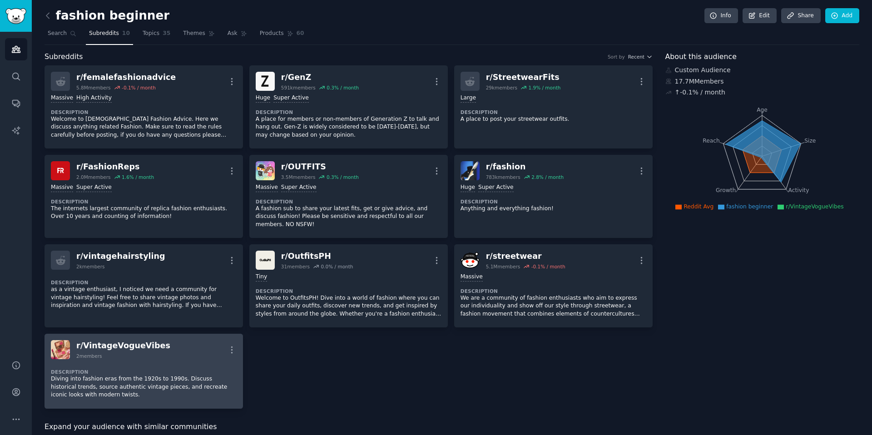
click at [138, 359] on div "Description Diving into fashion eras from the 1920s to 1990s. Discuss historica…" at bounding box center [144, 380] width 186 height 43
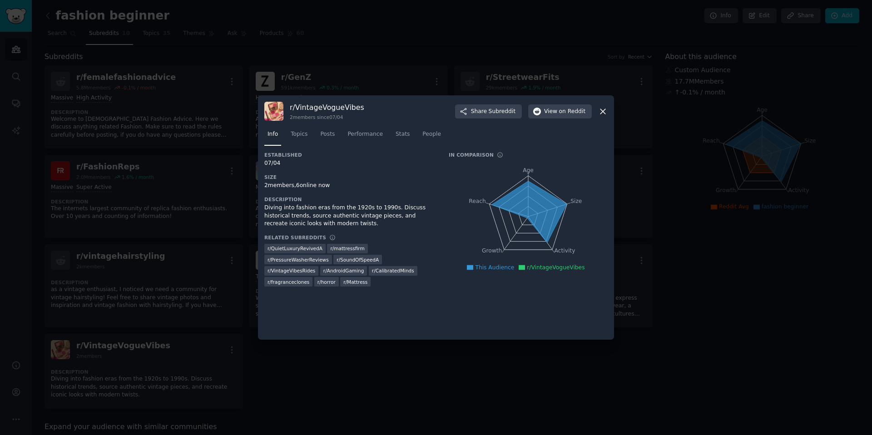
click at [375, 364] on div at bounding box center [436, 217] width 872 height 435
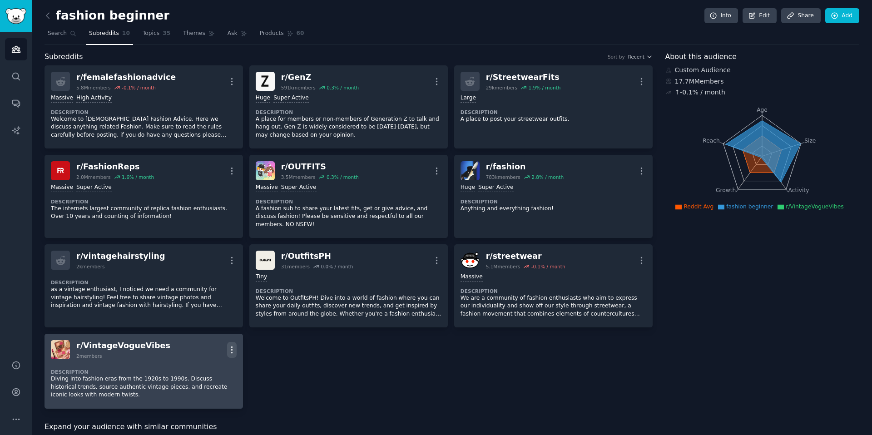
click at [233, 347] on icon "button" at bounding box center [232, 350] width 10 height 10
click at [195, 384] on p "Delete" at bounding box center [196, 385] width 21 height 10
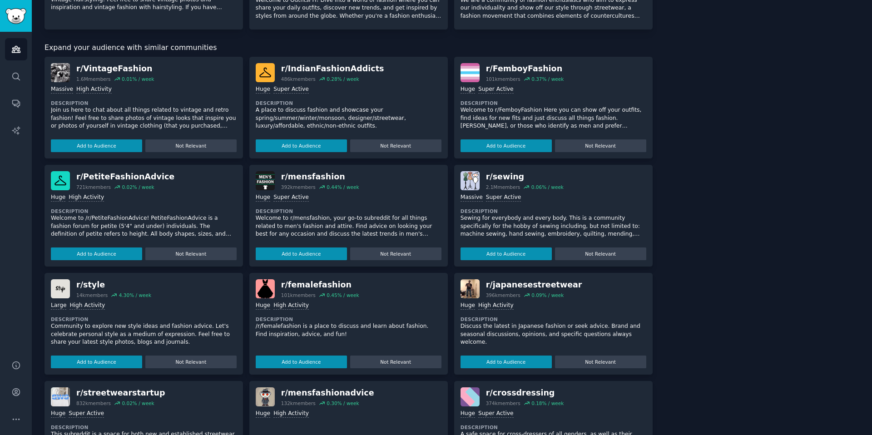
scroll to position [333, 0]
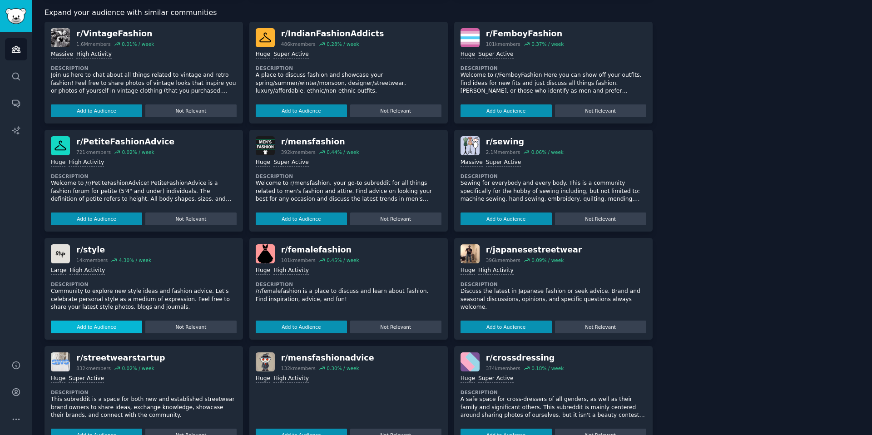
click at [104, 325] on button "Add to Audience" at bounding box center [96, 327] width 91 height 13
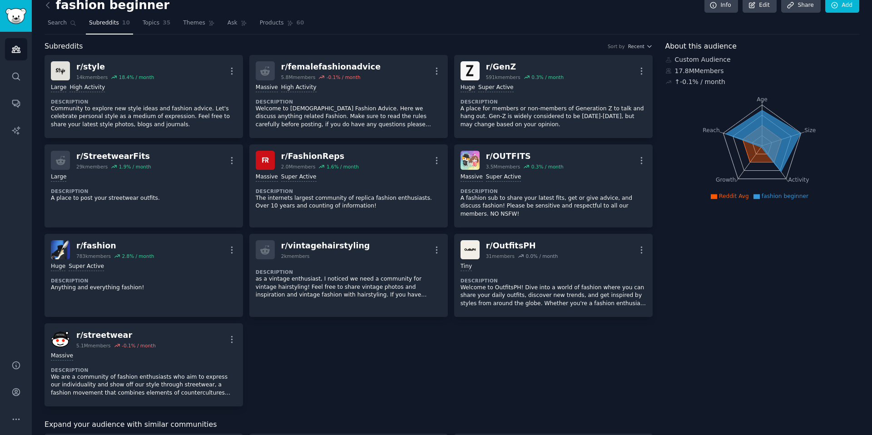
scroll to position [3, 0]
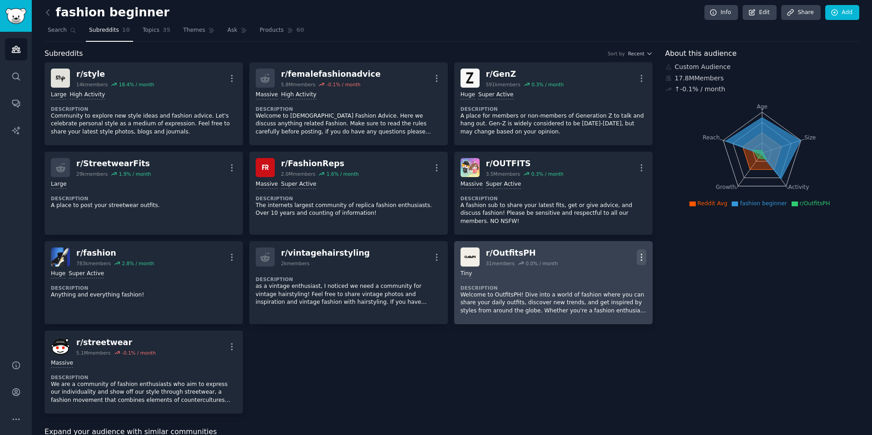
click at [643, 256] on icon "button" at bounding box center [642, 258] width 10 height 10
click at [613, 290] on div "Delete" at bounding box center [605, 291] width 54 height 19
